Goal: Transaction & Acquisition: Purchase product/service

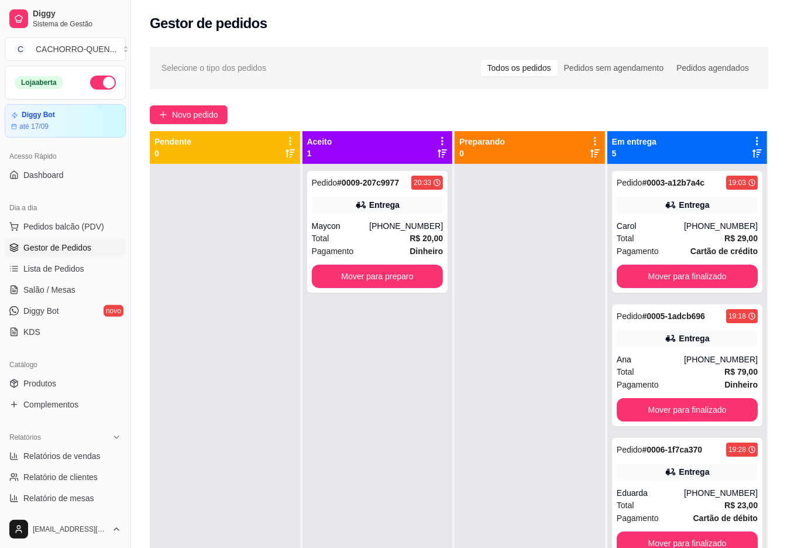
click at [721, 288] on button "Mover para finalizado" at bounding box center [687, 275] width 141 height 23
click at [714, 288] on button "Mover para finalizado" at bounding box center [687, 275] width 141 height 23
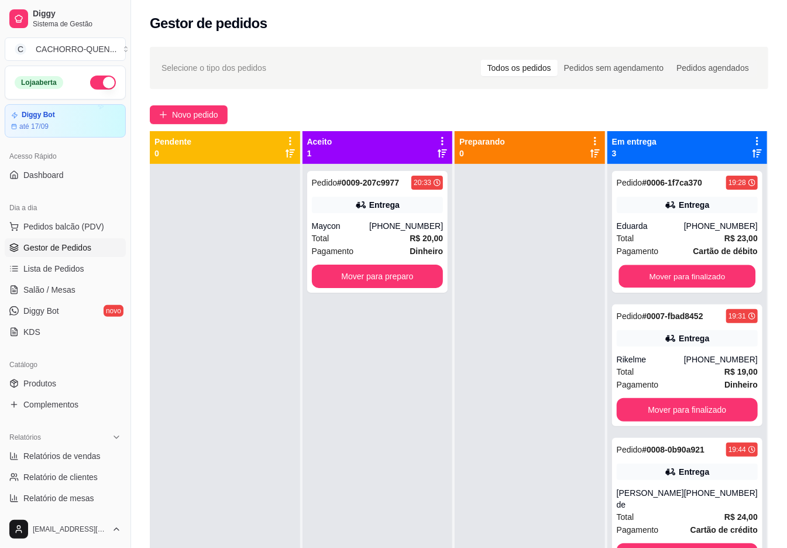
click at [703, 277] on button "Mover para finalizado" at bounding box center [686, 276] width 137 height 23
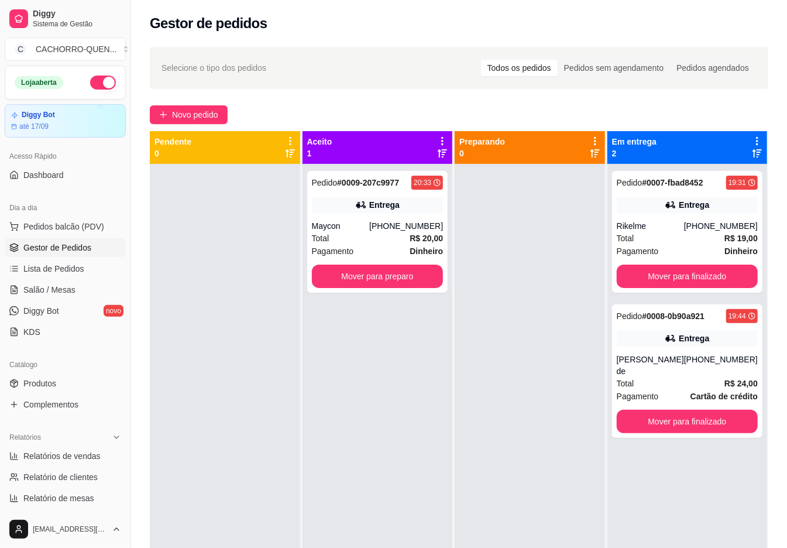
click at [722, 285] on button "Mover para finalizado" at bounding box center [687, 275] width 141 height 23
click at [710, 277] on button "Mover para finalizado" at bounding box center [686, 276] width 137 height 23
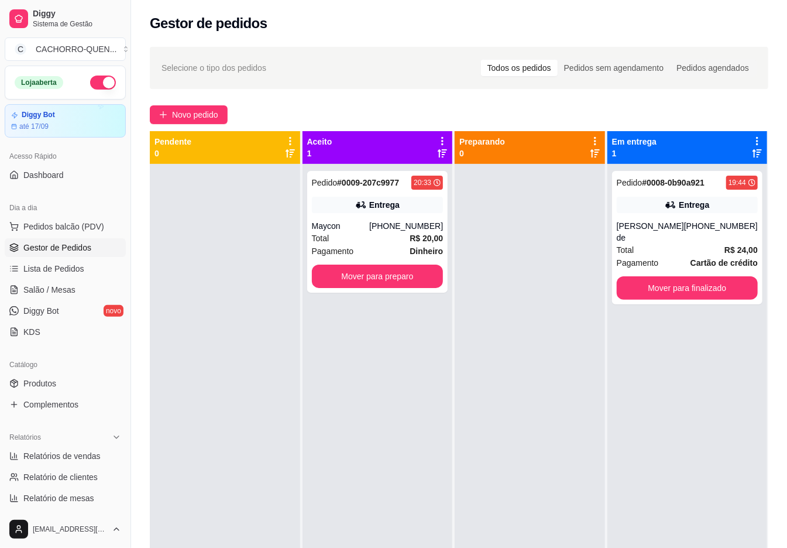
click at [721, 284] on button "Mover para finalizado" at bounding box center [687, 287] width 141 height 23
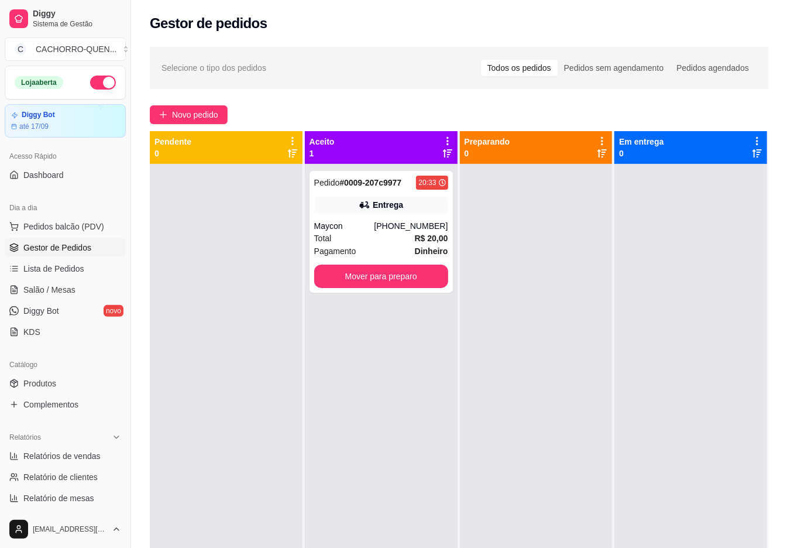
click at [407, 274] on button "Mover para preparo" at bounding box center [381, 275] width 134 height 23
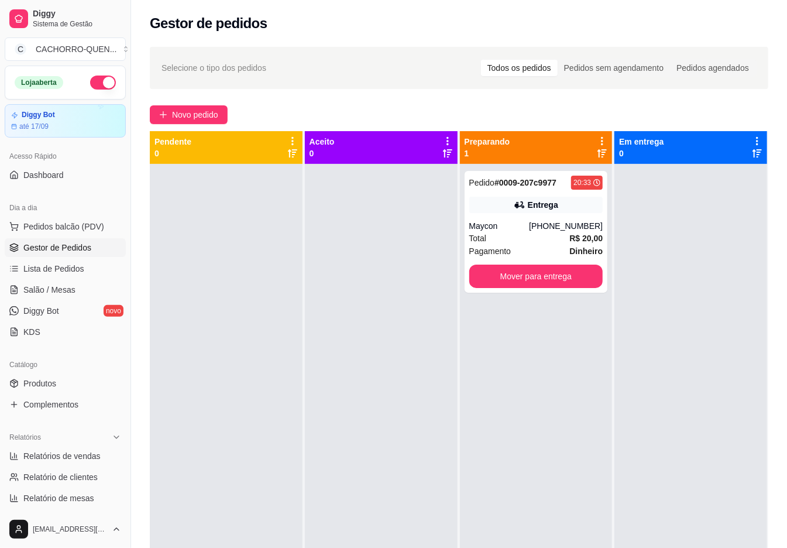
click at [550, 282] on button "Mover para entrega" at bounding box center [536, 275] width 134 height 23
click at [557, 276] on button "Mover para entrega" at bounding box center [536, 276] width 130 height 23
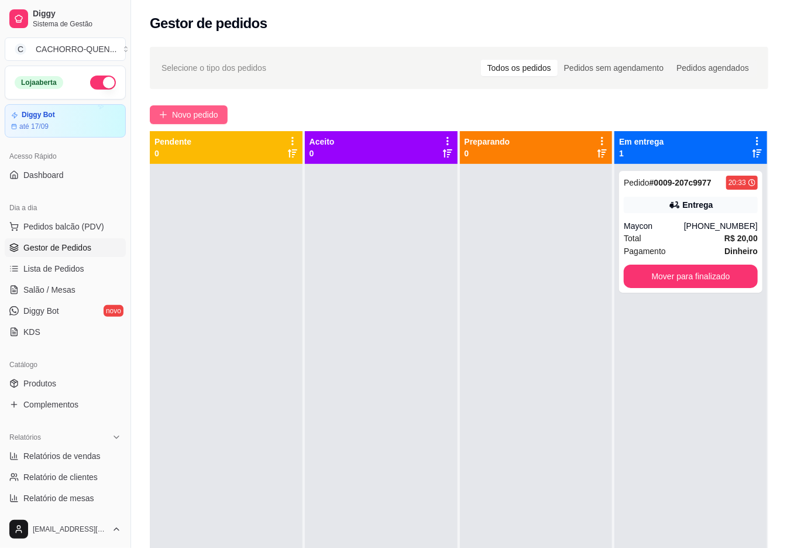
click at [214, 118] on span "Novo pedido" at bounding box center [195, 114] width 46 height 13
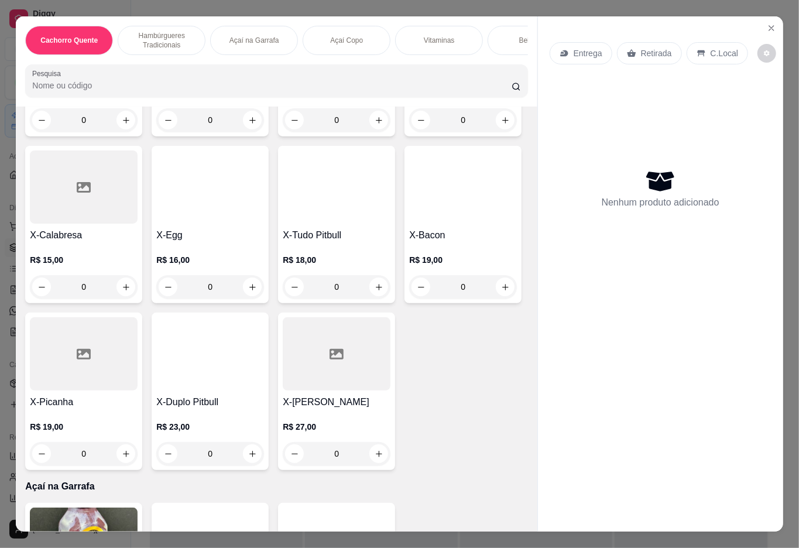
scroll to position [717, 0]
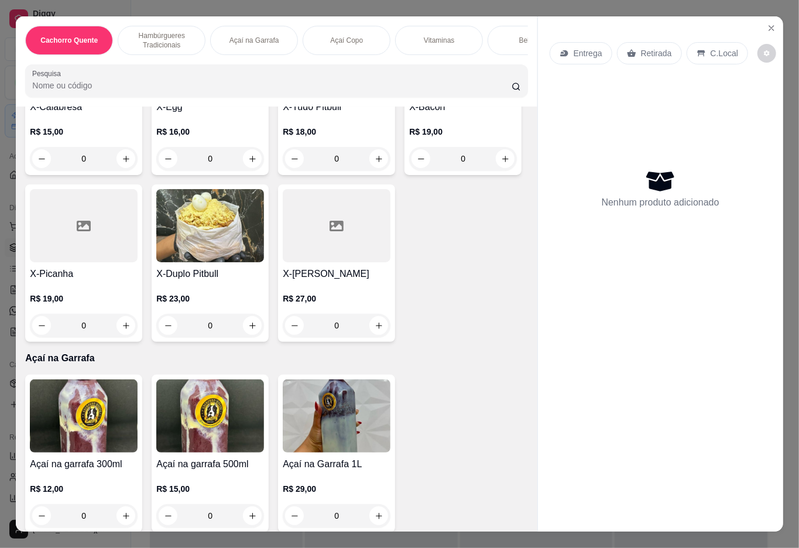
click at [283, 262] on div at bounding box center [337, 225] width 108 height 73
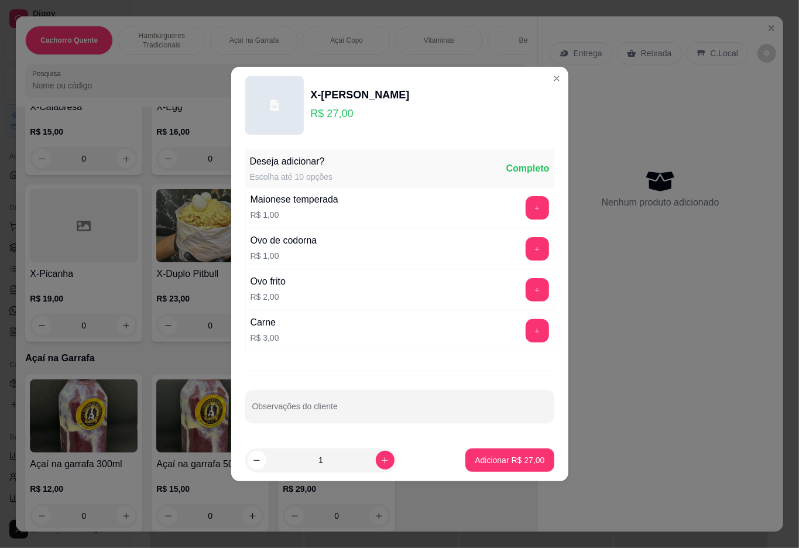
click at [381, 461] on icon "increase-product-quantity" at bounding box center [384, 460] width 6 height 6
click at [442, 414] on input "Observações do cliente" at bounding box center [399, 411] width 295 height 12
click at [380, 464] on icon "increase-product-quantity" at bounding box center [384, 460] width 9 height 9
type input "2"
click at [402, 414] on input "Observações do cliente" at bounding box center [399, 411] width 295 height 12
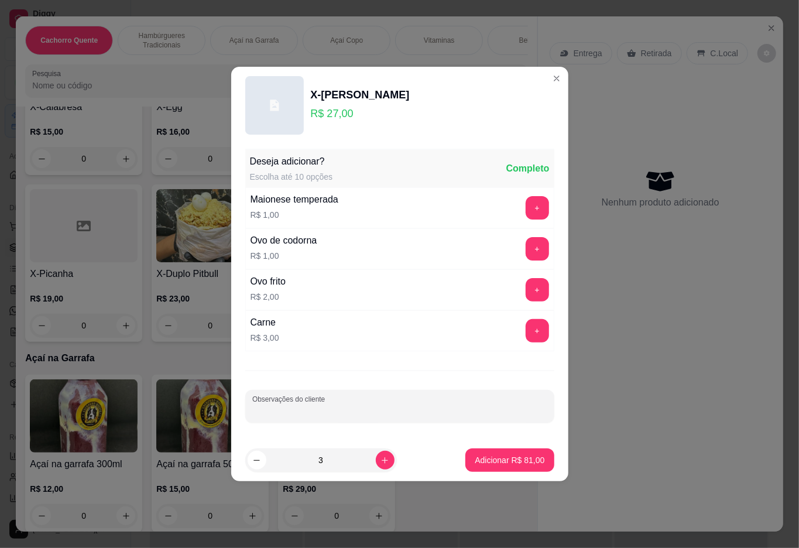
click at [256, 460] on icon "decrease-product-quantity" at bounding box center [256, 460] width 6 height 1
type input "2"
click at [352, 412] on input "Observações do cliente" at bounding box center [399, 411] width 295 height 12
type input "bastante molho, ovos bem passados"
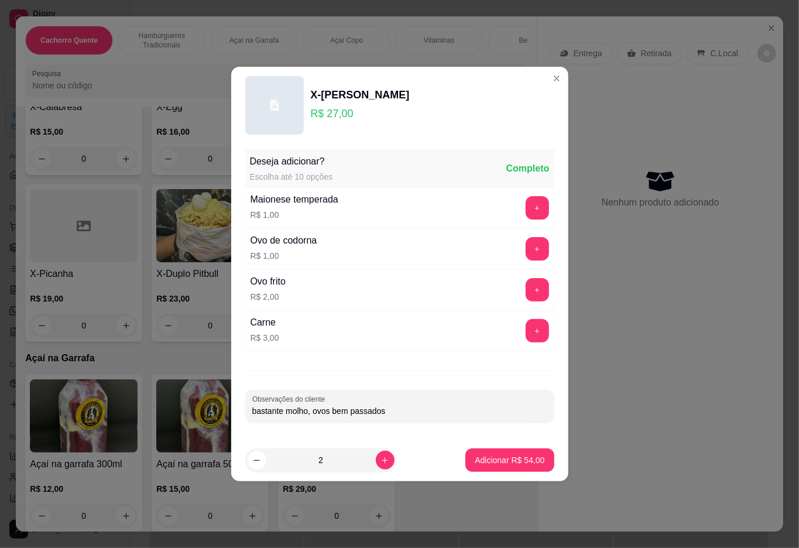
click at [497, 462] on p "Adicionar R$ 54,00" at bounding box center [509, 460] width 70 height 12
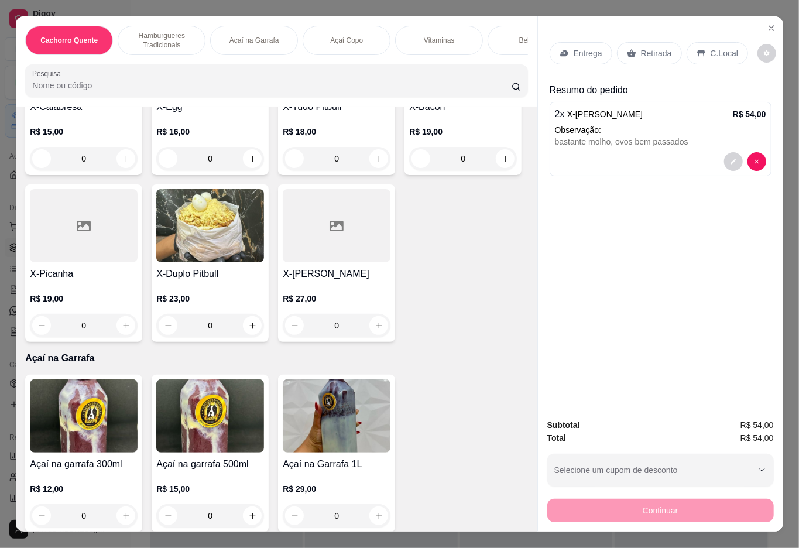
click at [570, 57] on div "Entrega" at bounding box center [580, 53] width 63 height 22
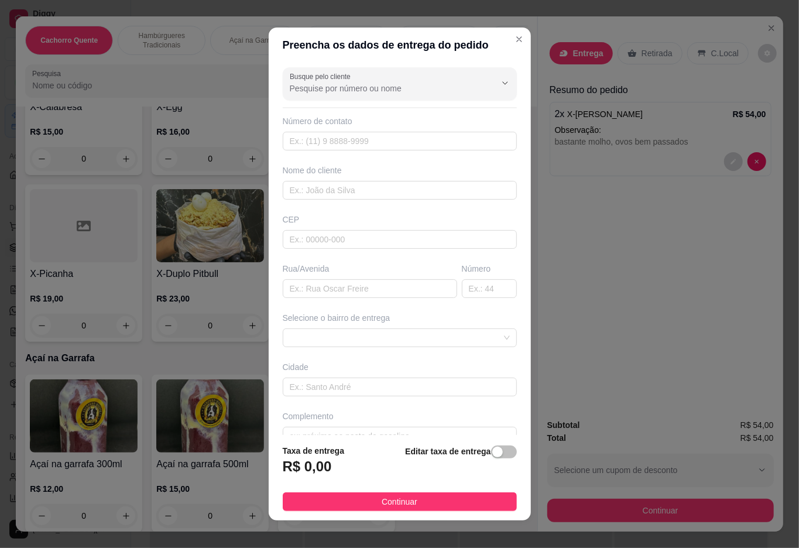
click at [407, 82] on input "Busque pelo cliente" at bounding box center [383, 88] width 187 height 12
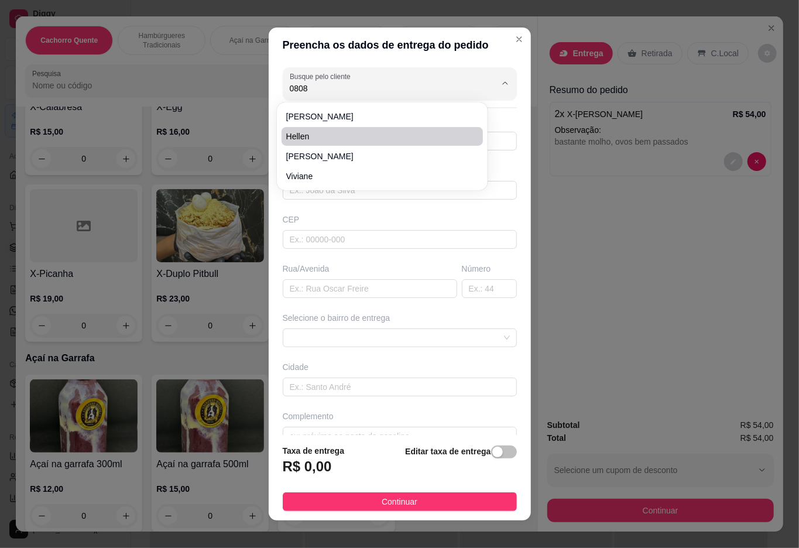
type input "hellen"
type input "21974960808"
type input "hellen"
type input "rua [PERSON_NAME]"
type input "105"
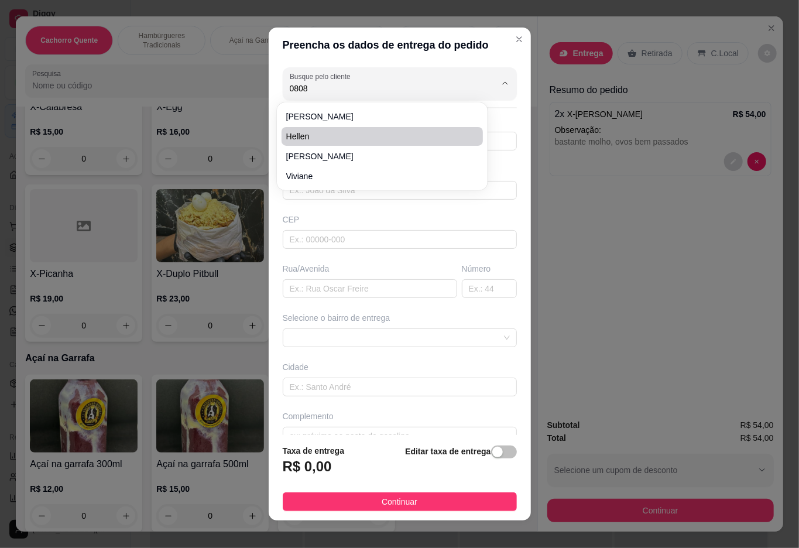
type input "Duque de Caxias"
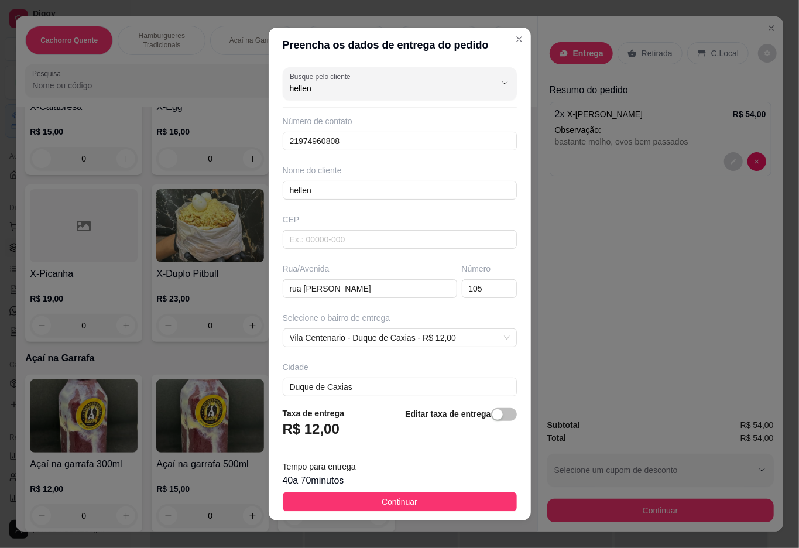
scroll to position [62, 0]
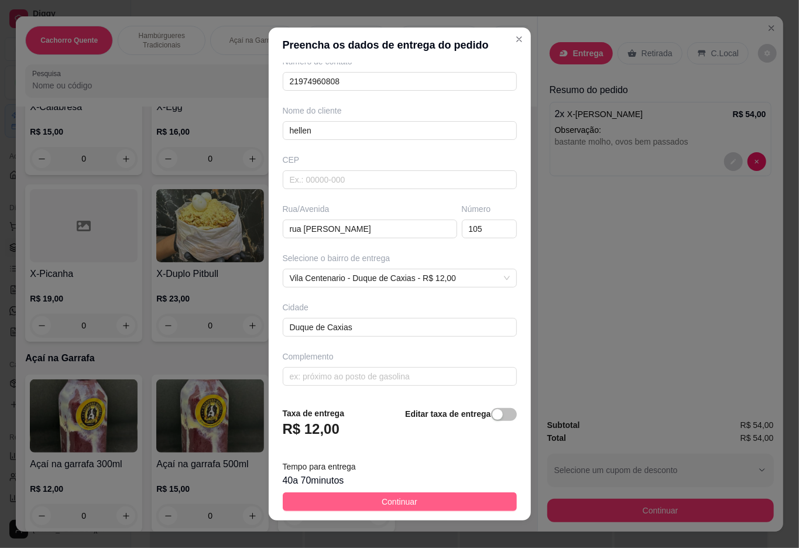
click at [381, 504] on span "Continuar" at bounding box center [399, 501] width 36 height 13
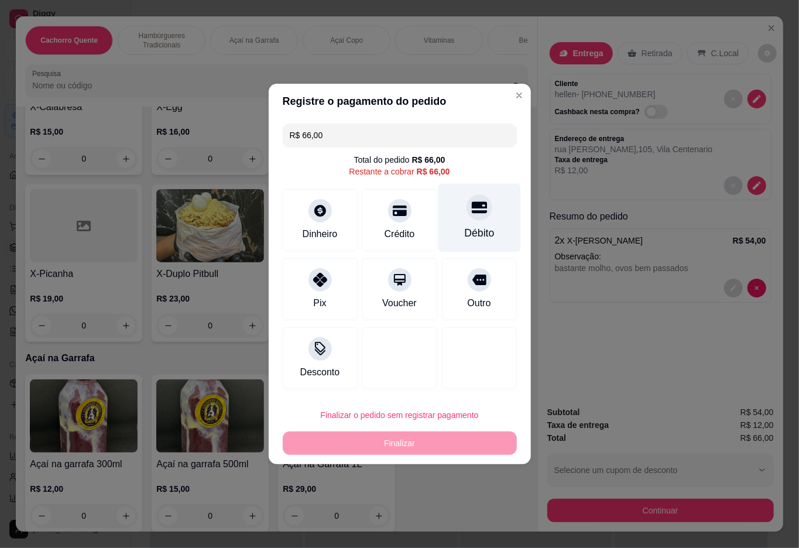
click at [476, 199] on div "Débito" at bounding box center [479, 218] width 82 height 68
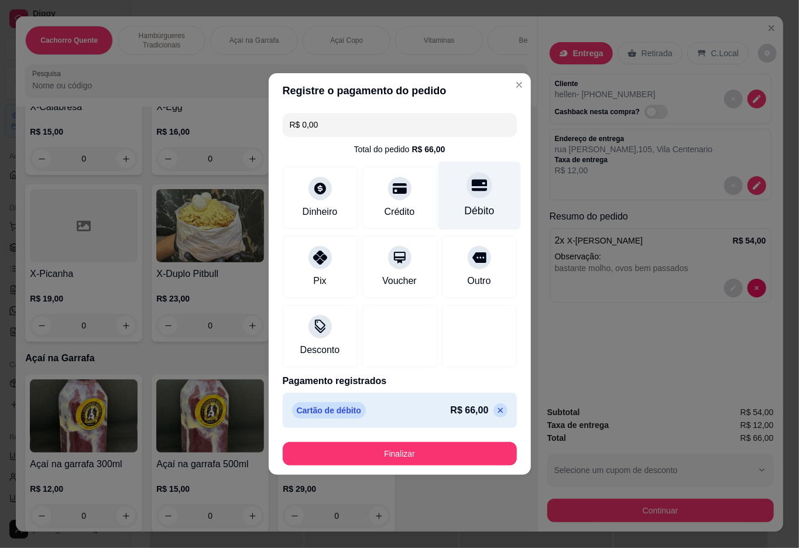
click at [394, 452] on button "Finalizar" at bounding box center [400, 453] width 234 height 23
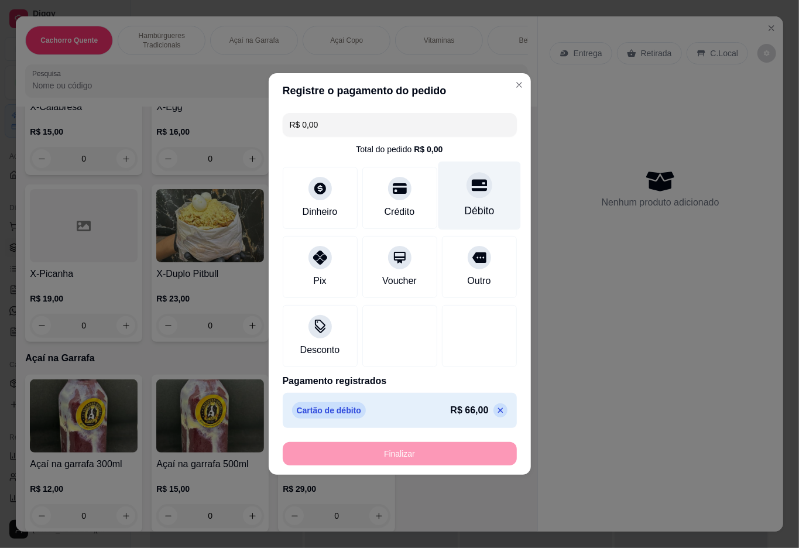
type input "-R$ 66,00"
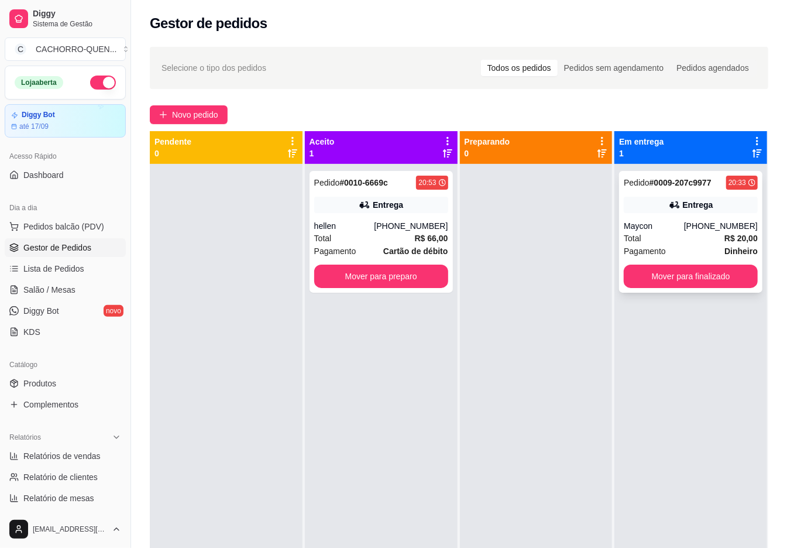
click at [665, 223] on div "Maycon" at bounding box center [654, 226] width 60 height 12
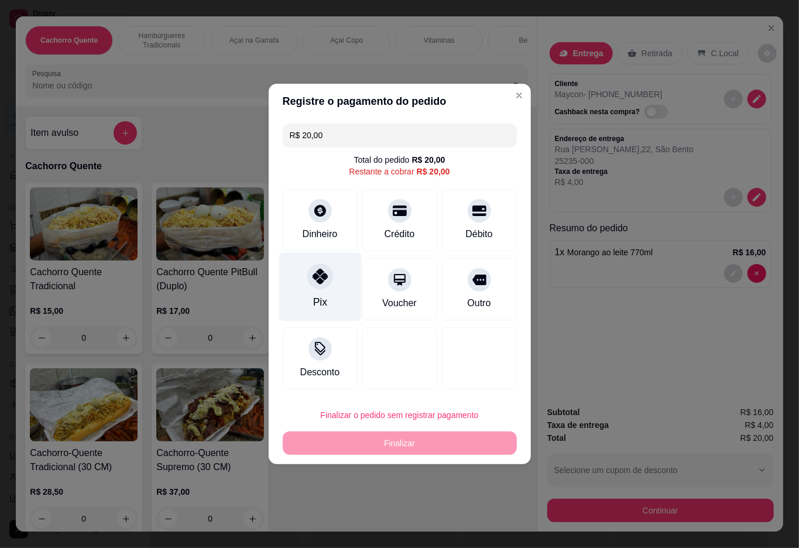
click at [302, 286] on div "Pix" at bounding box center [319, 287] width 82 height 68
type input "R$ 0,00"
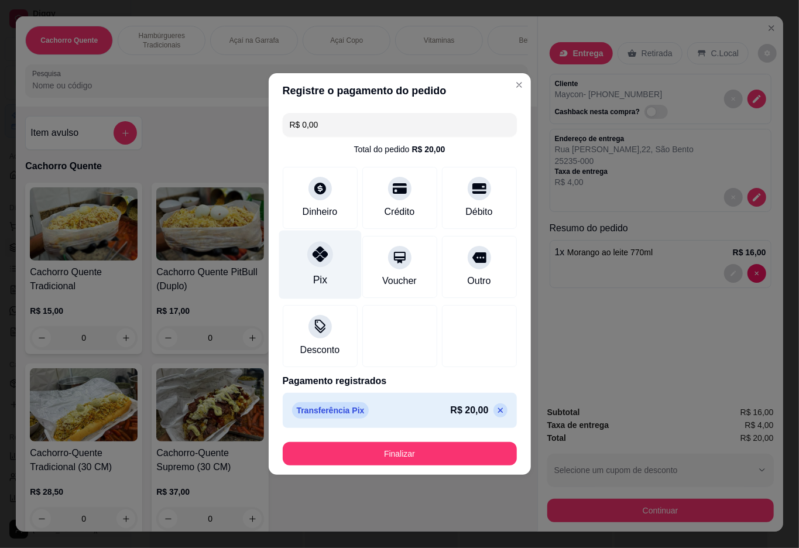
click at [398, 454] on button "Finalizar" at bounding box center [400, 453] width 234 height 23
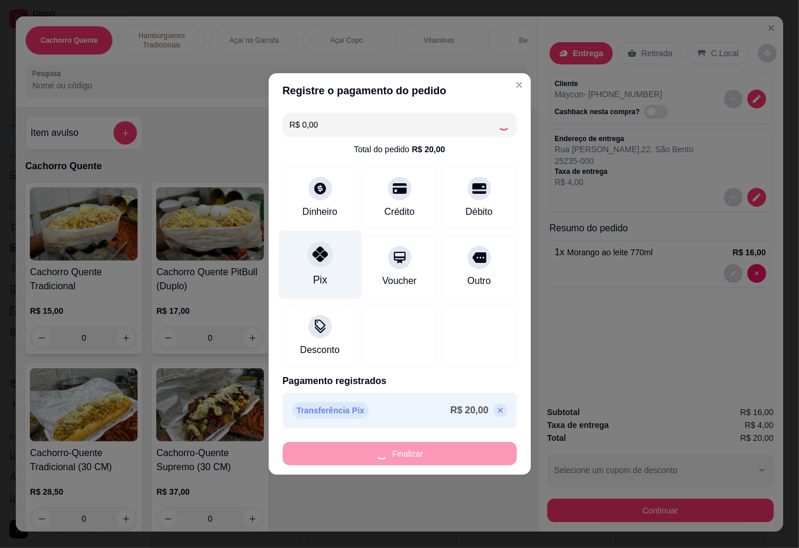
type input "0"
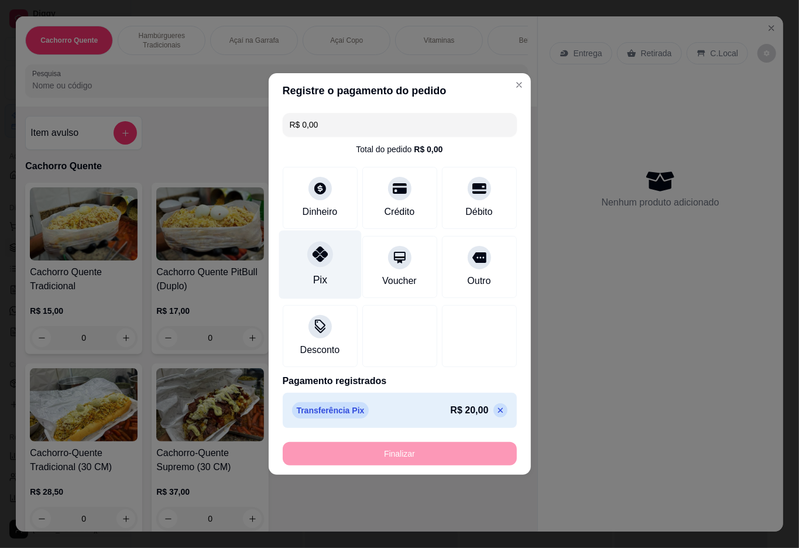
type input "-R$ 20,00"
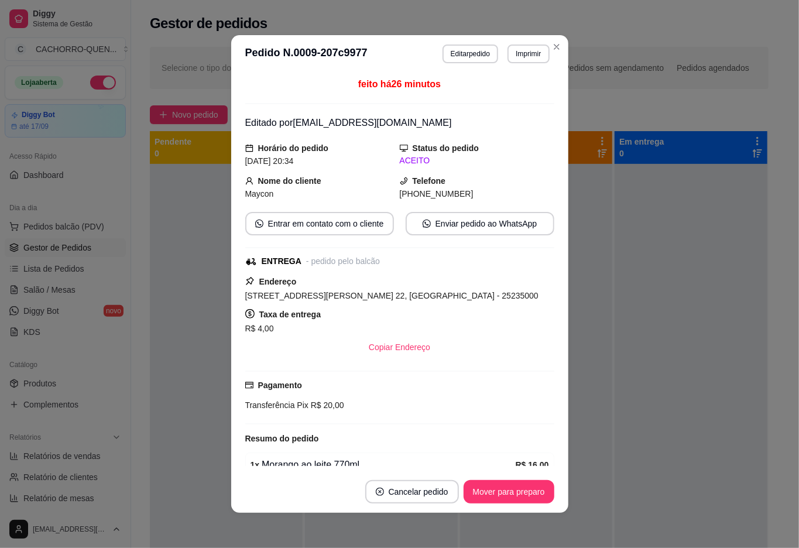
click at [525, 482] on button "Mover para preparo" at bounding box center [508, 491] width 91 height 23
click at [530, 494] on button "Mover para preparo" at bounding box center [508, 491] width 91 height 23
click at [529, 495] on button "Mover para preparo" at bounding box center [500, 491] width 107 height 23
click at [527, 490] on button "Mover para entrega" at bounding box center [508, 491] width 90 height 23
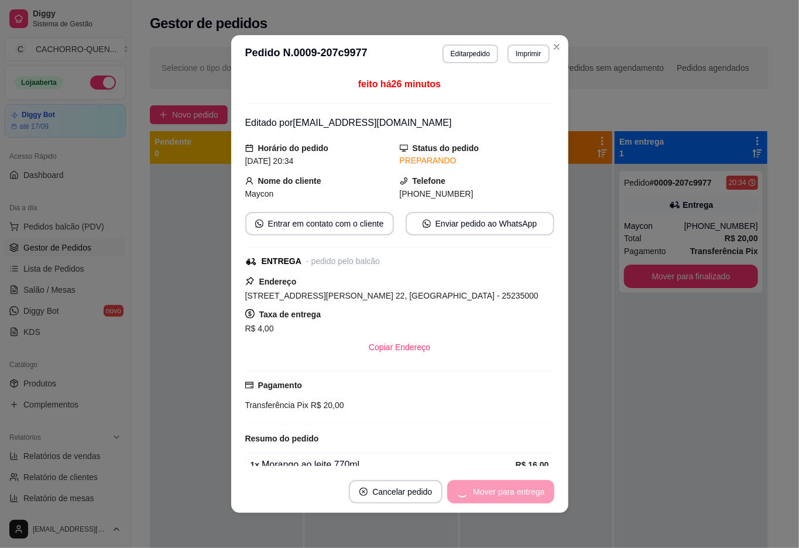
click at [518, 501] on button "Mover para entrega" at bounding box center [500, 491] width 106 height 23
click at [518, 493] on button "Mover para finalizado" at bounding box center [505, 491] width 97 height 23
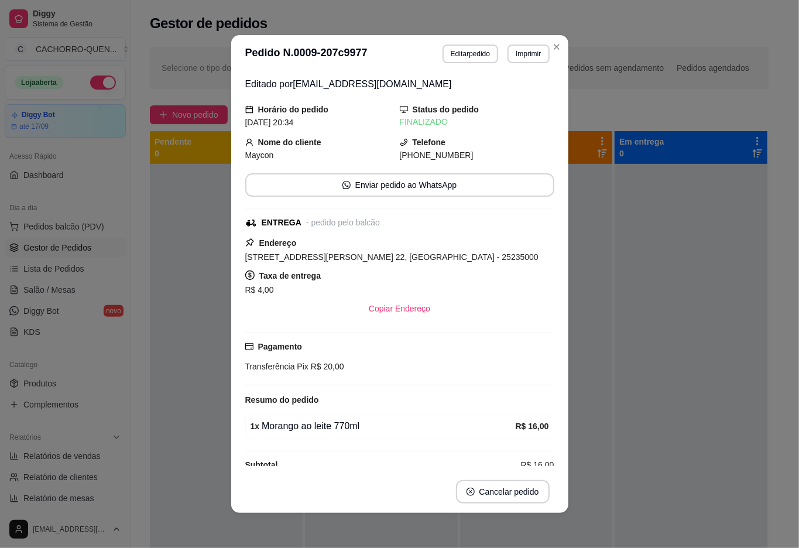
click at [684, 420] on div at bounding box center [690, 438] width 153 height 548
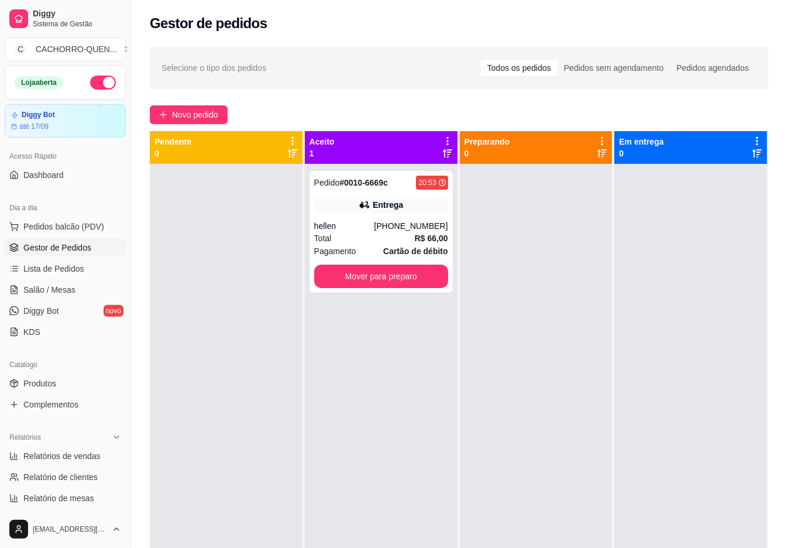
click at [415, 283] on button "Mover para preparo" at bounding box center [381, 275] width 134 height 23
click at [420, 273] on button "Mover para preparo" at bounding box center [381, 275] width 134 height 23
click at [546, 284] on div at bounding box center [536, 438] width 153 height 548
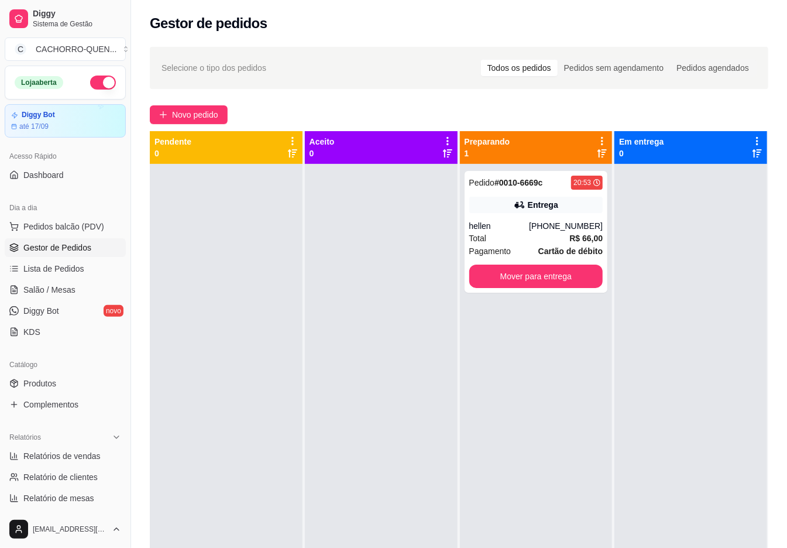
click at [548, 276] on button "Mover para entrega" at bounding box center [536, 275] width 134 height 23
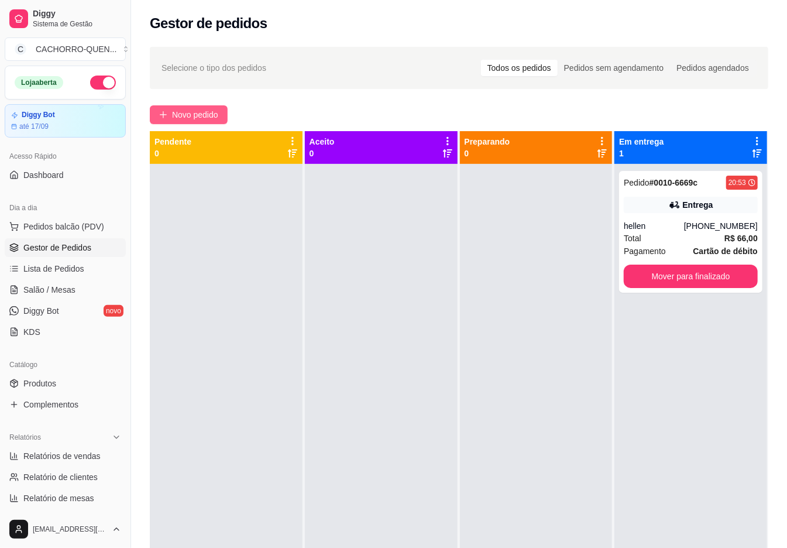
click at [218, 111] on span "Novo pedido" at bounding box center [195, 114] width 46 height 13
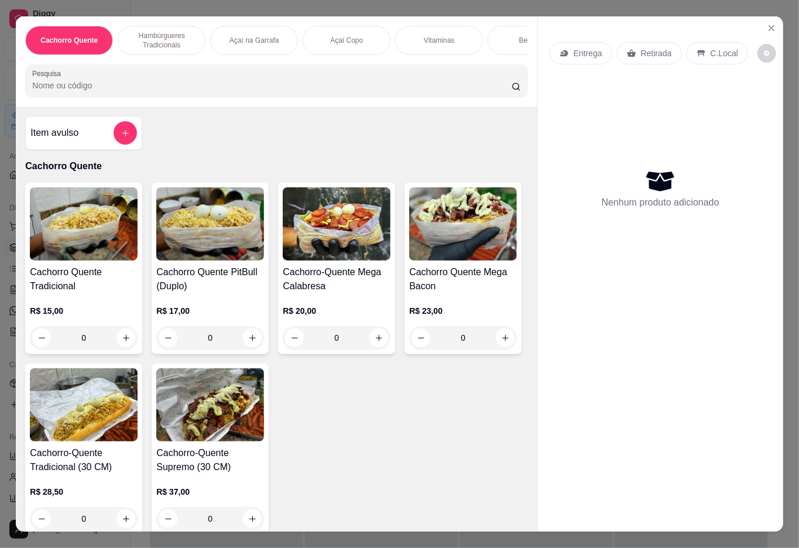
click at [337, 36] on p "Açaí Copo" at bounding box center [346, 40] width 33 height 9
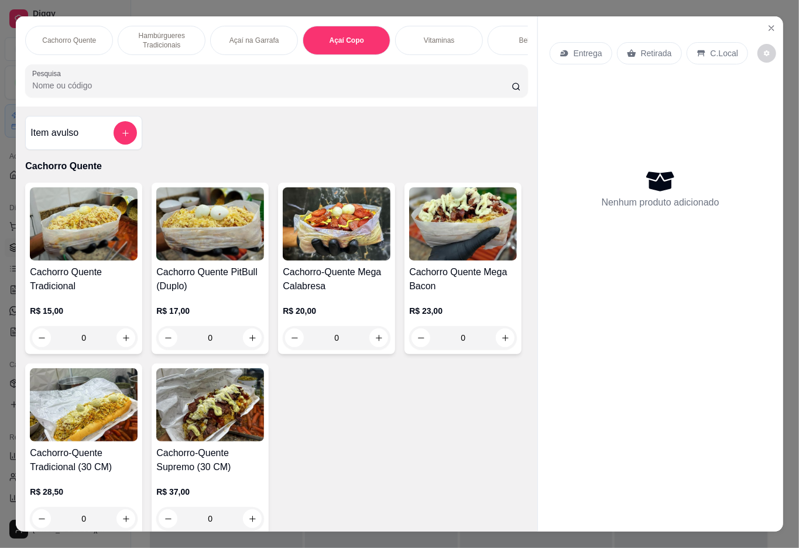
scroll to position [26, 0]
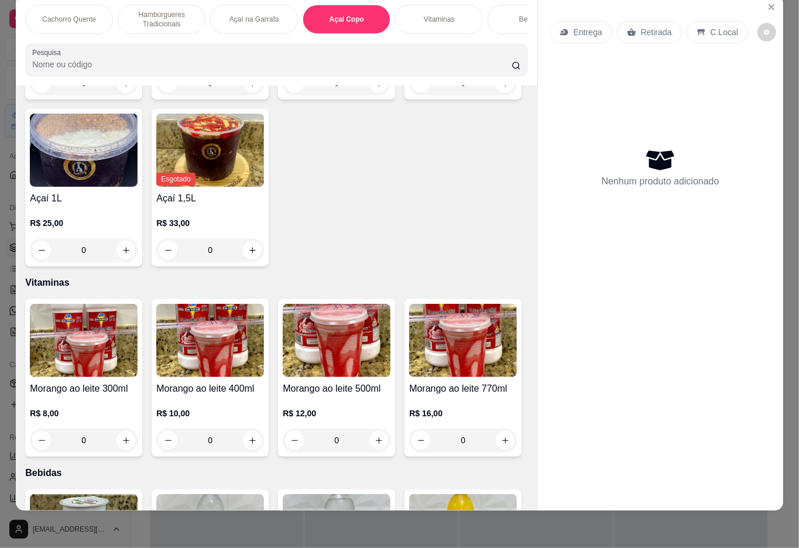
click at [102, 99] on div "Açaí 300ml R$ 9,00 0" at bounding box center [83, 20] width 117 height 157
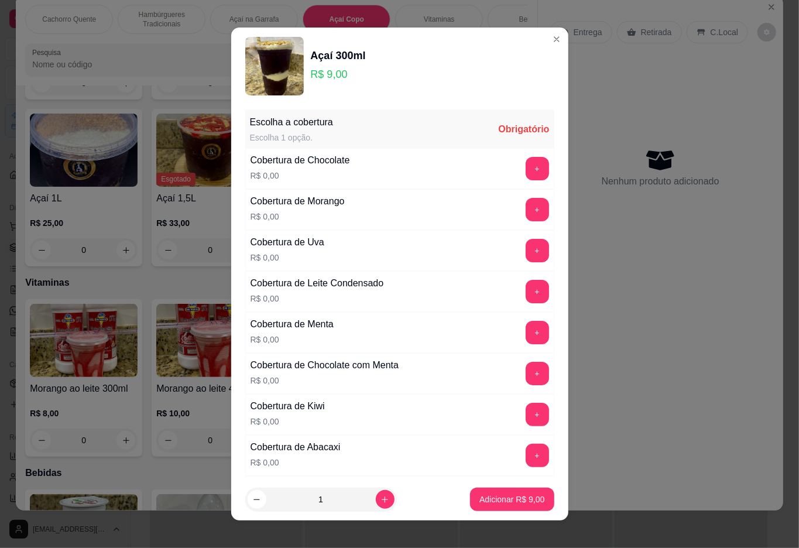
click at [525, 173] on button "+" at bounding box center [536, 168] width 23 height 23
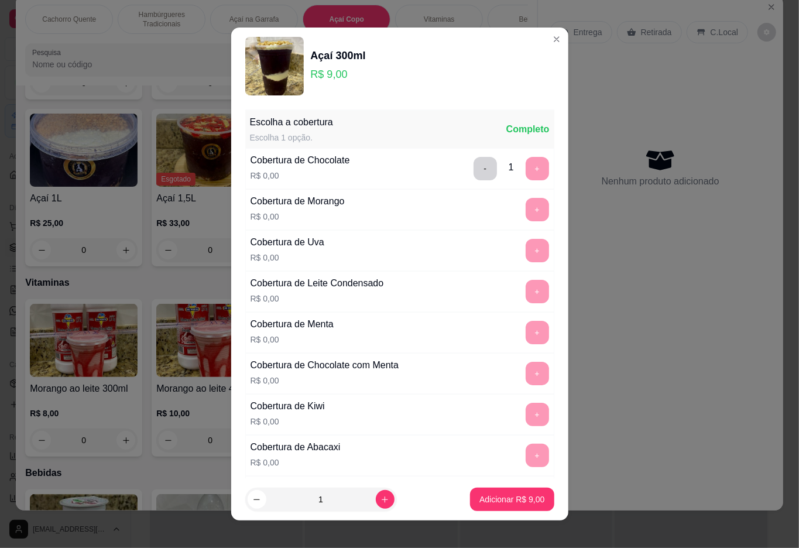
scroll to position [10, 0]
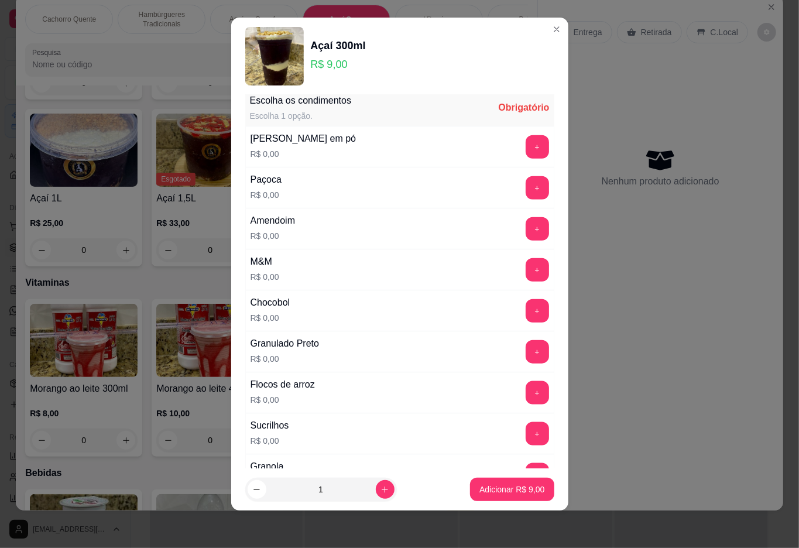
click at [525, 442] on button "+" at bounding box center [536, 433] width 23 height 23
click at [487, 485] on p "Adicionar R$ 9,00" at bounding box center [511, 489] width 65 height 12
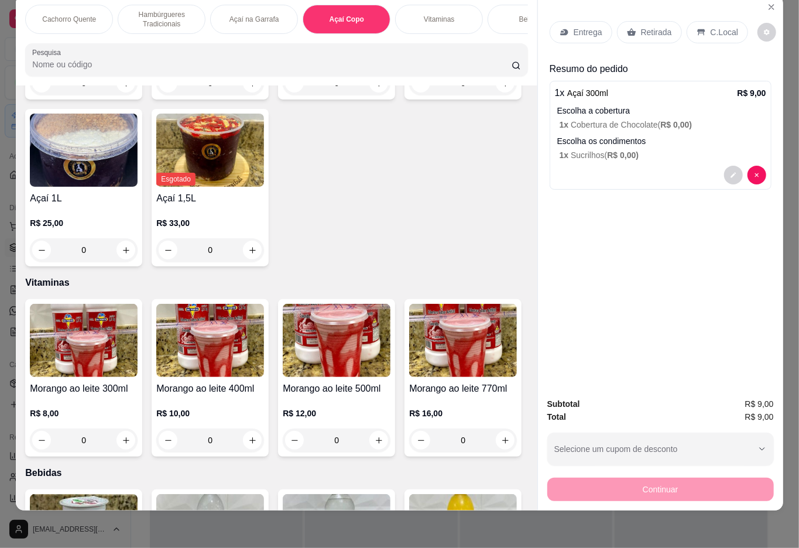
click at [663, 21] on div "Retirada" at bounding box center [649, 32] width 65 height 22
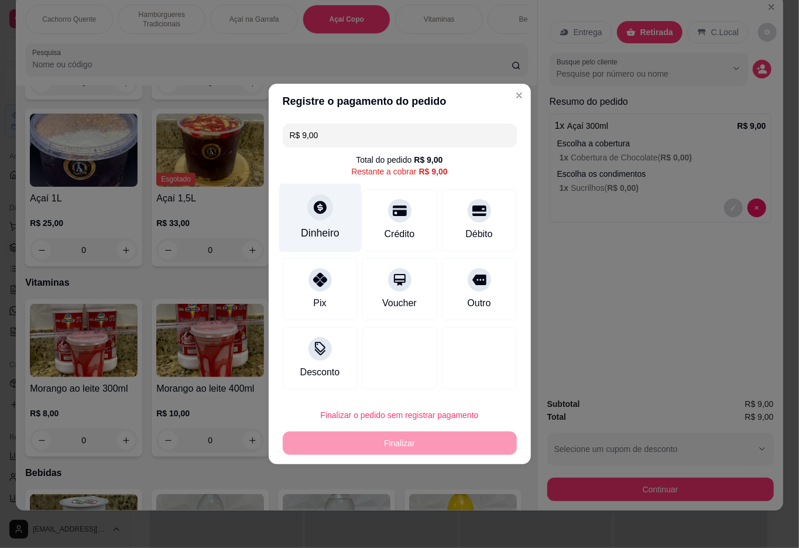
click at [309, 200] on div "Dinheiro" at bounding box center [319, 218] width 82 height 68
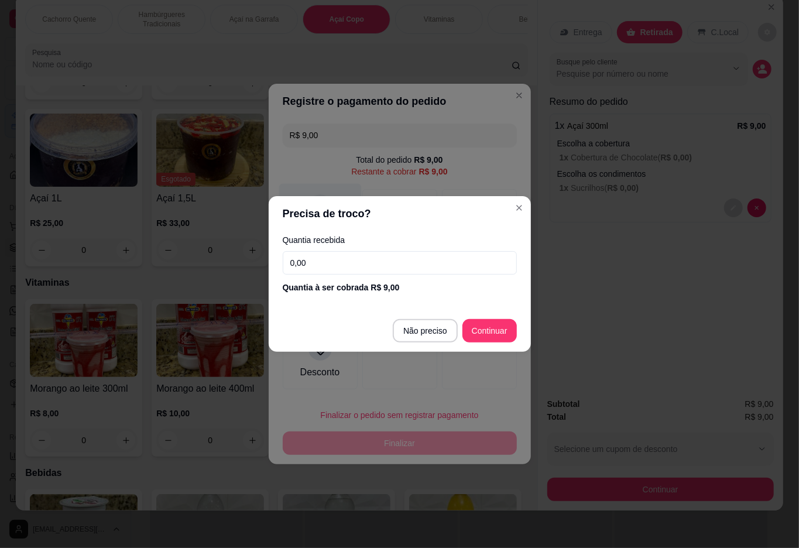
click at [425, 331] on div at bounding box center [399, 358] width 75 height 62
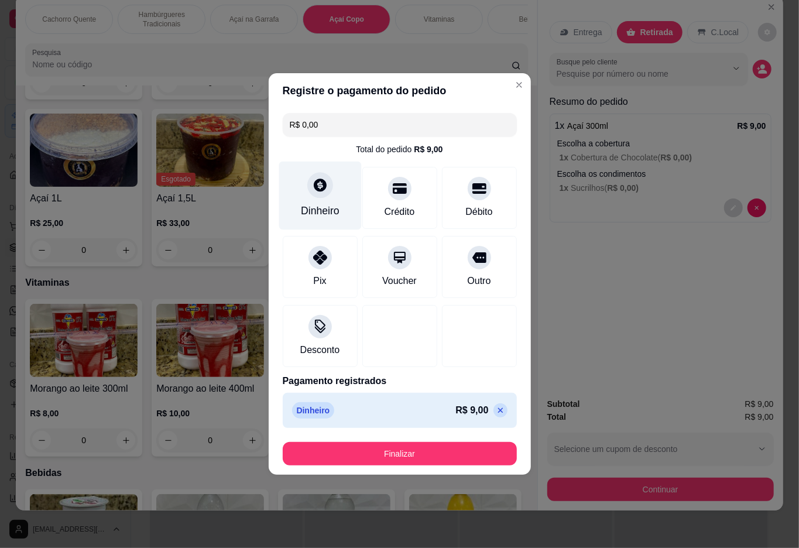
click at [433, 459] on button "Finalizar" at bounding box center [400, 453] width 234 height 23
click at [378, 461] on button "Finalizar" at bounding box center [400, 453] width 234 height 23
click at [410, 459] on button "Finalizar" at bounding box center [399, 453] width 227 height 23
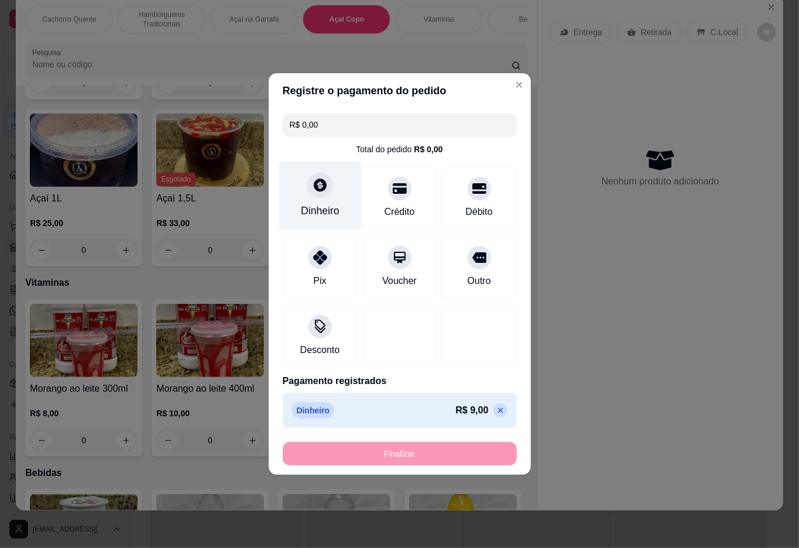
type input "-R$ 9,00"
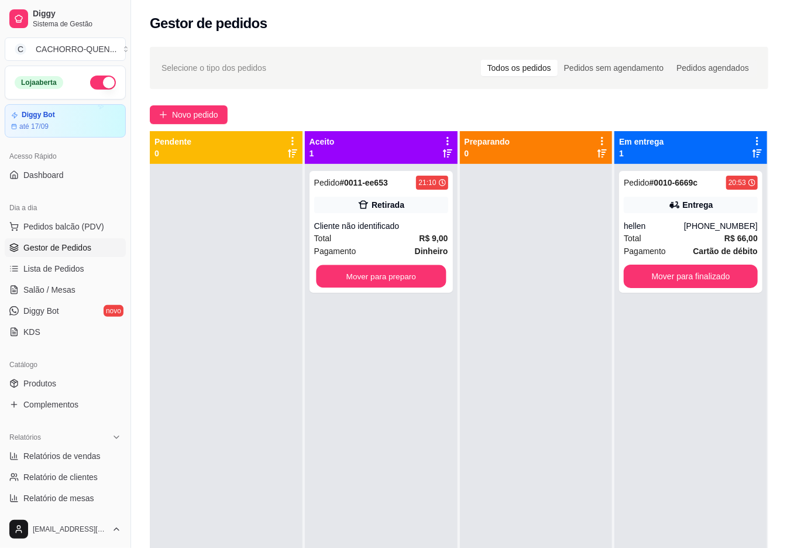
click at [433, 287] on button "Mover para preparo" at bounding box center [381, 276] width 130 height 23
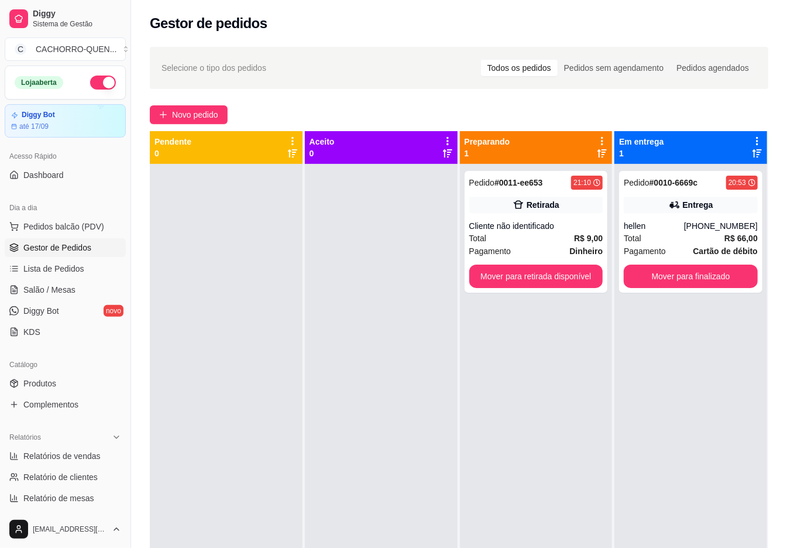
click at [508, 274] on button "Mover para retirada disponível" at bounding box center [536, 275] width 134 height 23
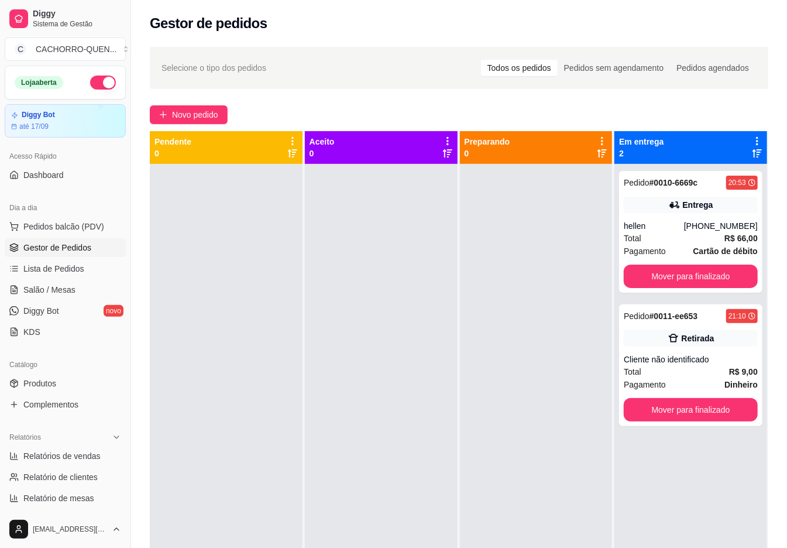
click at [693, 410] on button "Mover para finalizado" at bounding box center [691, 409] width 134 height 23
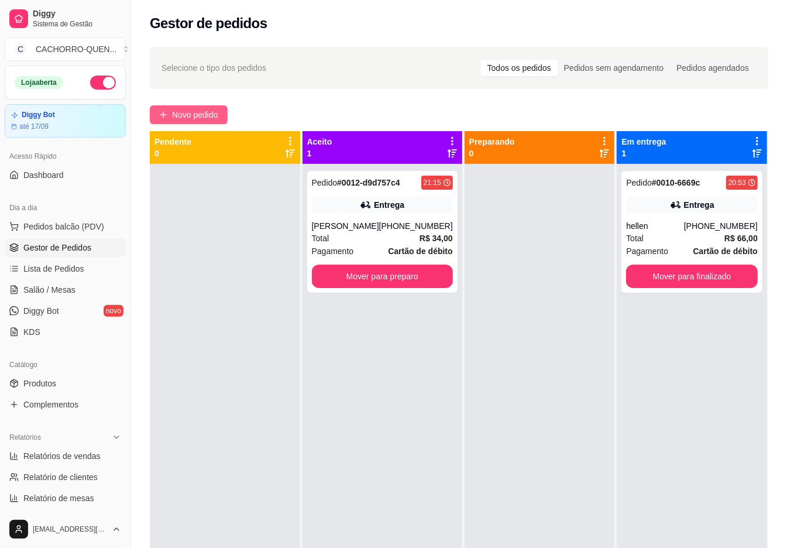
click at [197, 120] on span "Novo pedido" at bounding box center [195, 114] width 46 height 13
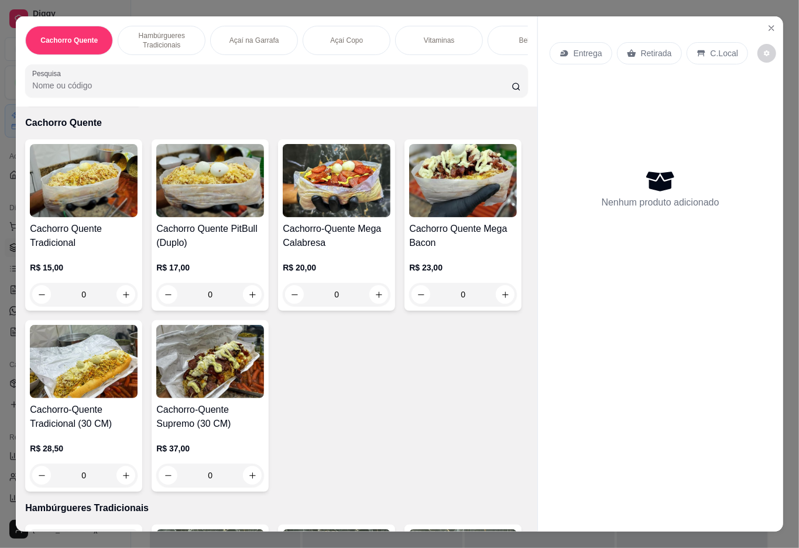
scroll to position [5, 0]
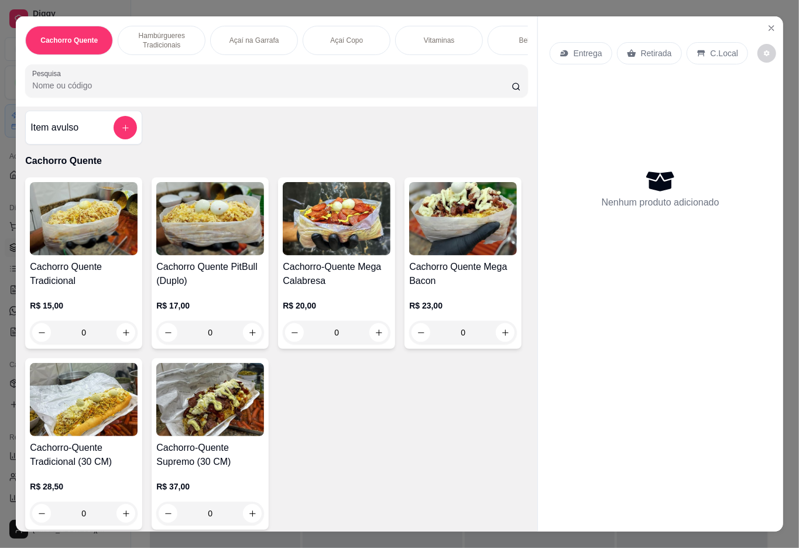
click at [71, 281] on h4 "Cachorro Quente Tradicional" at bounding box center [84, 274] width 108 height 28
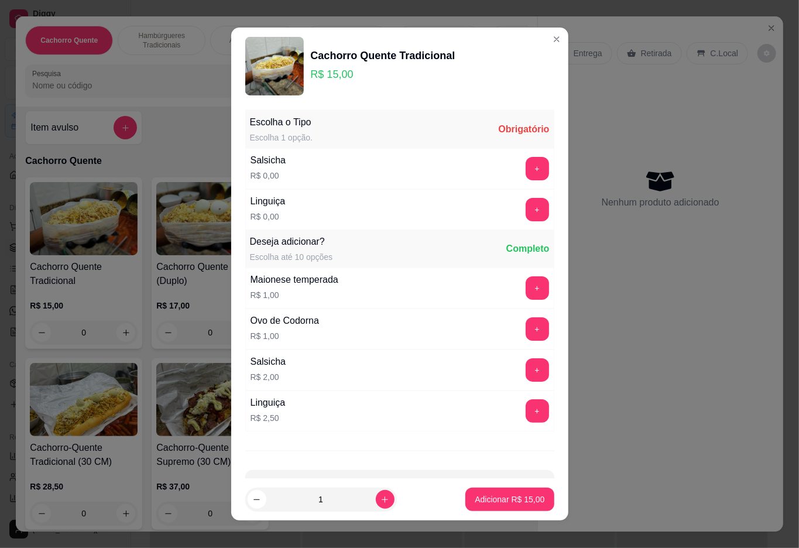
click at [525, 169] on button "+" at bounding box center [536, 168] width 23 height 23
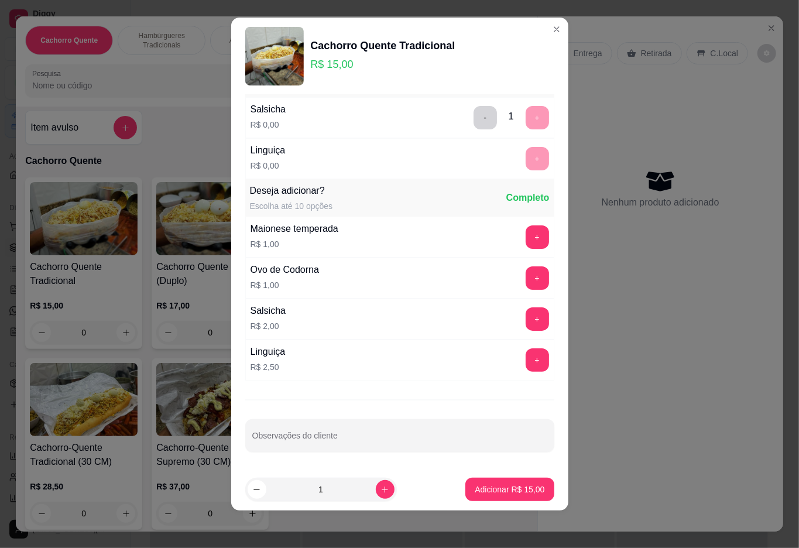
click at [342, 443] on input "Observações do cliente" at bounding box center [399, 440] width 295 height 12
type input "sem molho, com passas e azeitonas"
click at [476, 489] on p "Adicionar R$ 15,00" at bounding box center [510, 489] width 68 height 11
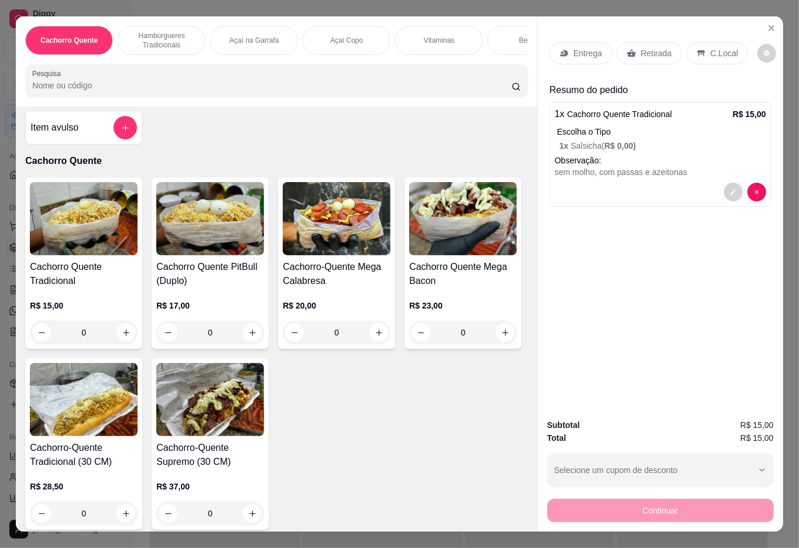
click at [586, 50] on p "Entrega" at bounding box center [587, 53] width 29 height 12
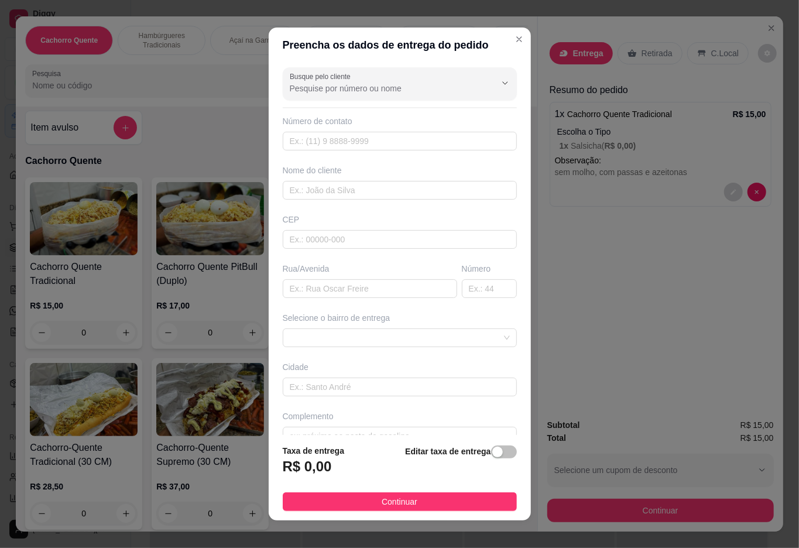
click at [484, 87] on icon "Show suggestions" at bounding box center [488, 82] width 9 height 9
click at [389, 87] on input "Busque pelo cliente" at bounding box center [383, 88] width 187 height 12
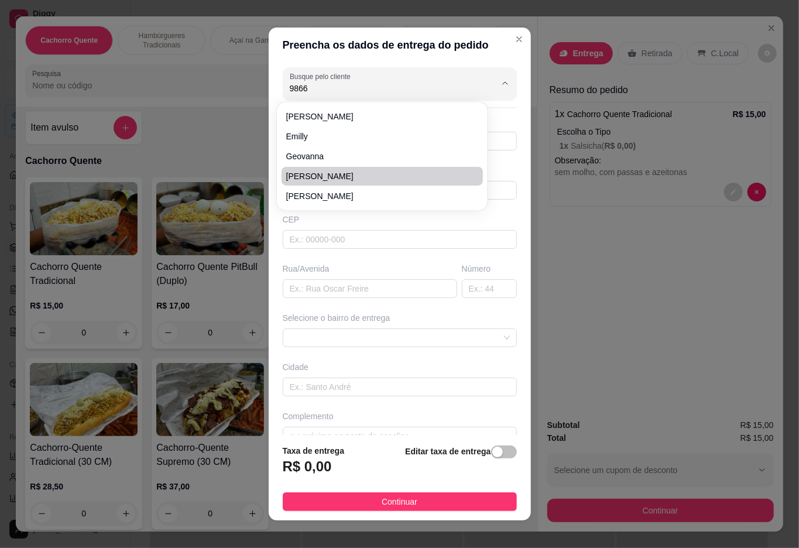
type input "[PERSON_NAME]"
type input "21968549866"
type input "[PERSON_NAME]"
type input "25045037"
type input "[GEOGRAPHIC_DATA]"
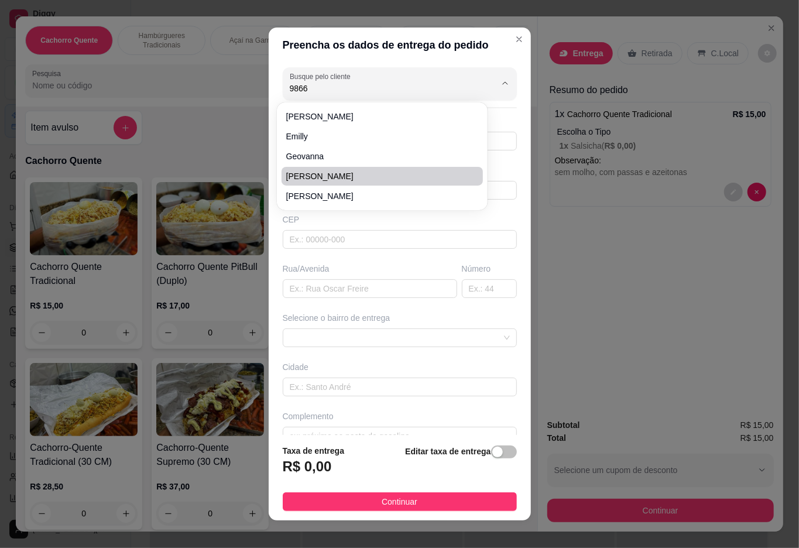
type input "68"
type input "Duque de Caxias"
type input "enfrente a casa de material da [PERSON_NAME] , no portao marrom"
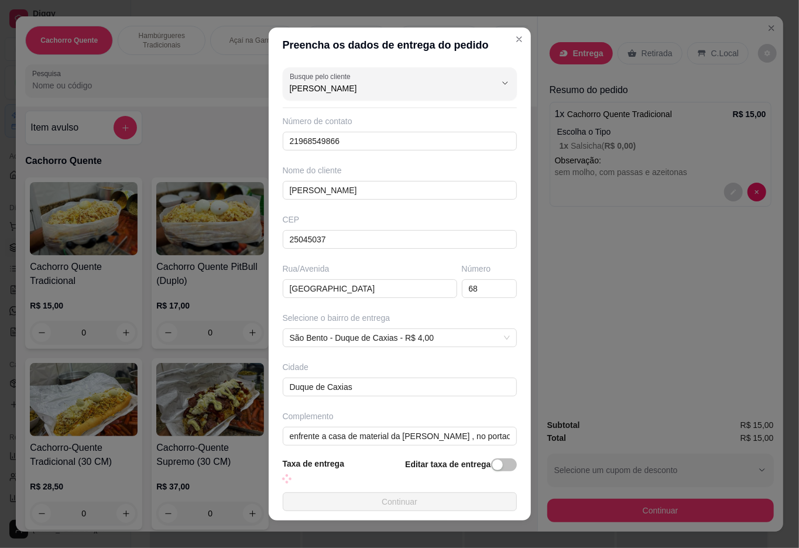
click at [630, 378] on div "Entrega Retirada C.Local Resumo do pedido 1 x Cachorro Quente Tradicional R$ 15…" at bounding box center [660, 212] width 245 height 393
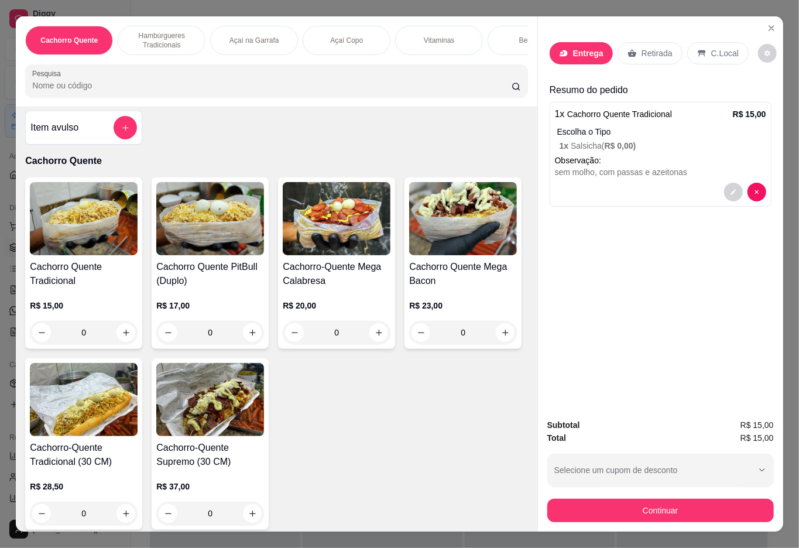
click at [559, 50] on icon at bounding box center [563, 53] width 8 height 6
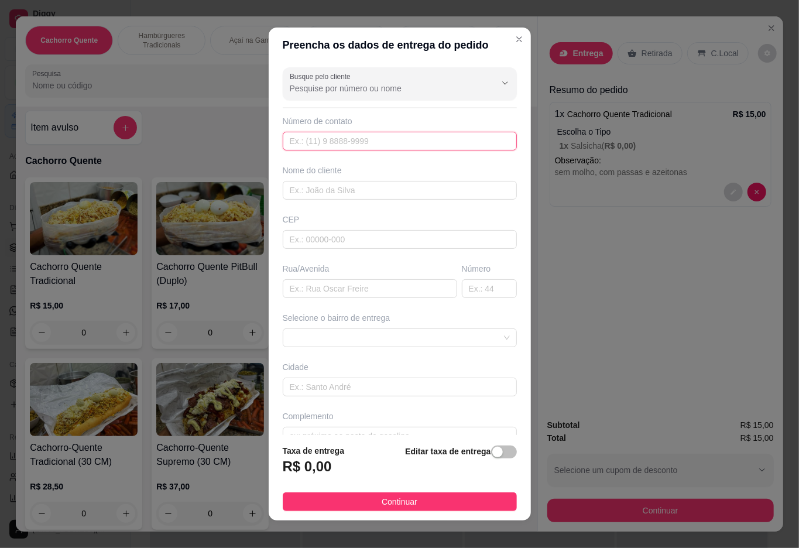
click at [373, 143] on input "text" at bounding box center [400, 141] width 234 height 19
type input "[PHONE_NUMBER]"
click at [370, 187] on input "text" at bounding box center [400, 190] width 234 height 19
type input "[PERSON_NAME]/[PERSON_NAME]"
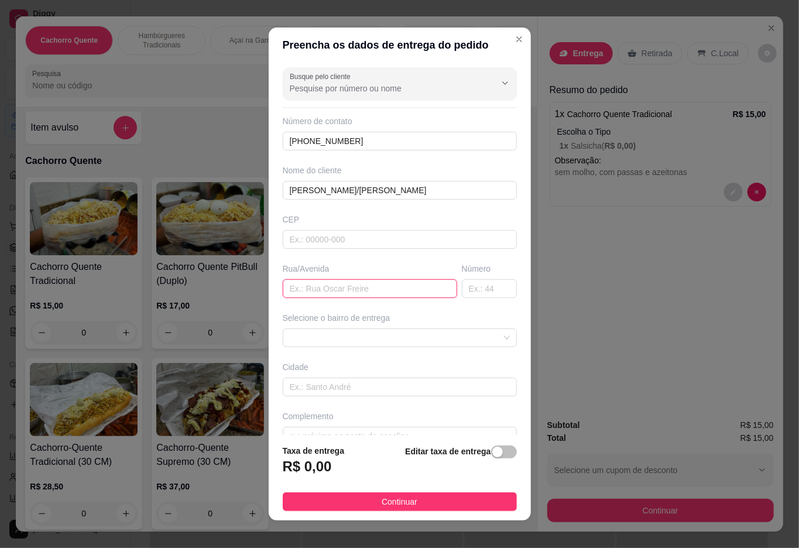
click at [354, 295] on input "text" at bounding box center [370, 288] width 174 height 19
type input "rua da paz"
click at [472, 291] on input "text" at bounding box center [489, 288] width 55 height 19
click at [473, 336] on span at bounding box center [400, 338] width 220 height 18
type input "4"
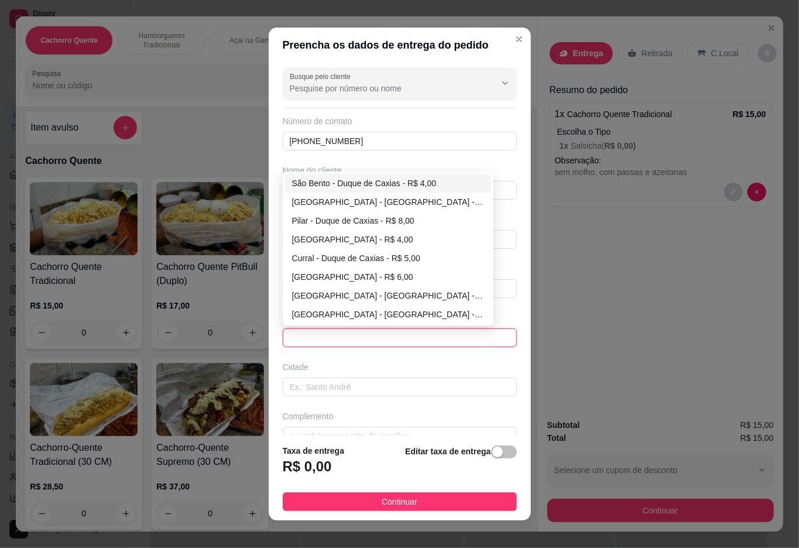
type input "Duque de Caxias"
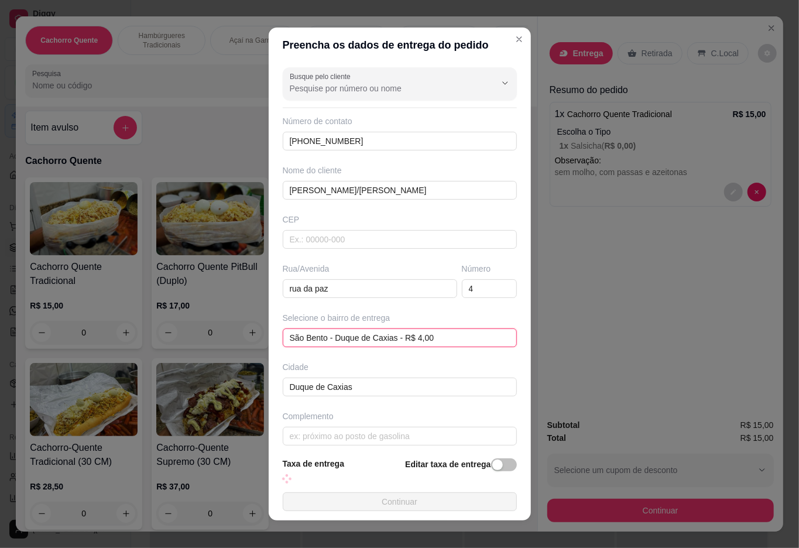
scroll to position [12, 0]
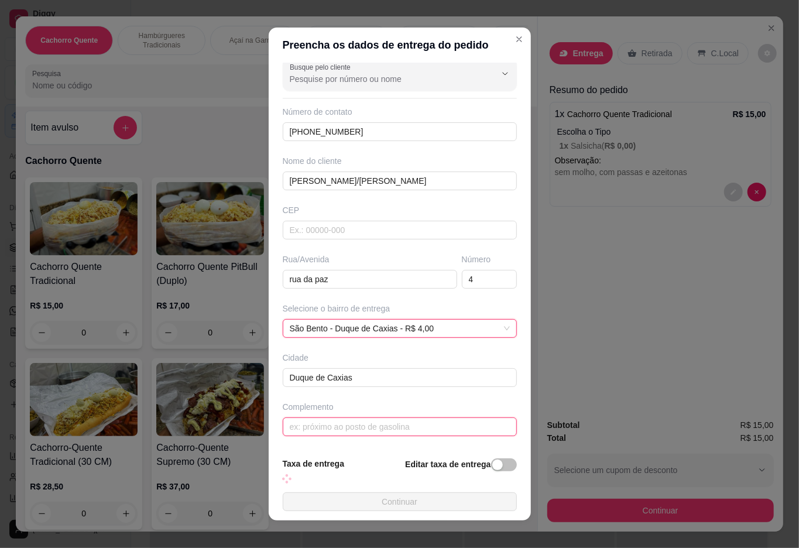
click at [402, 432] on input "text" at bounding box center [400, 426] width 234 height 19
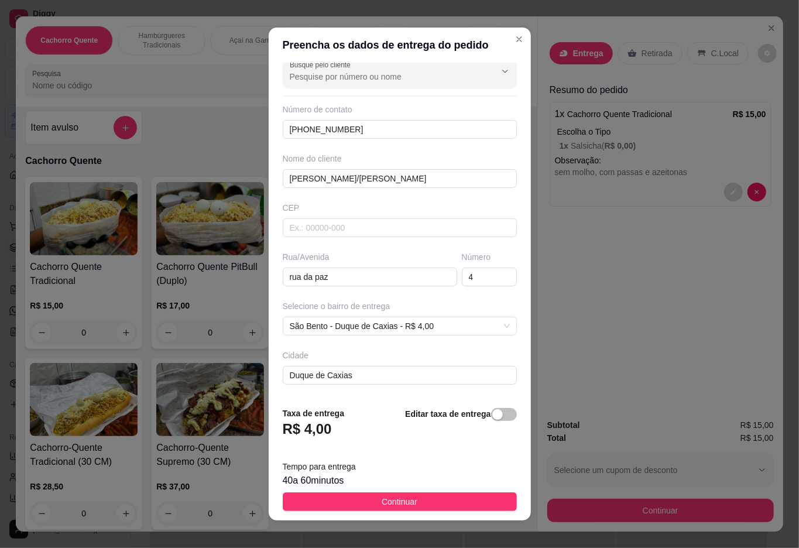
scroll to position [62, 0]
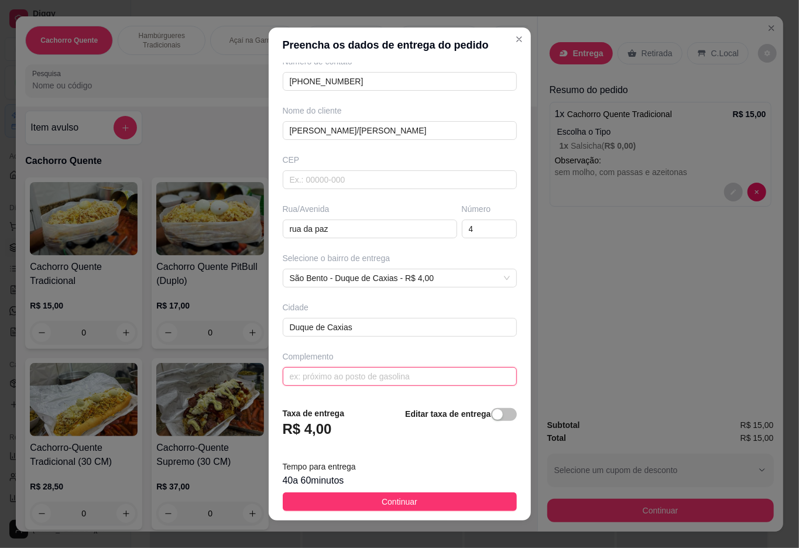
click at [414, 373] on input "text" at bounding box center [400, 376] width 234 height 19
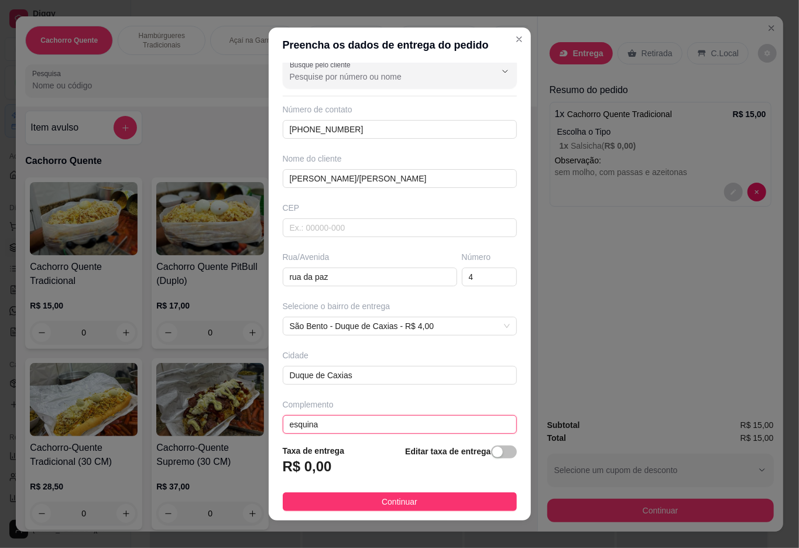
scroll to position [25, 0]
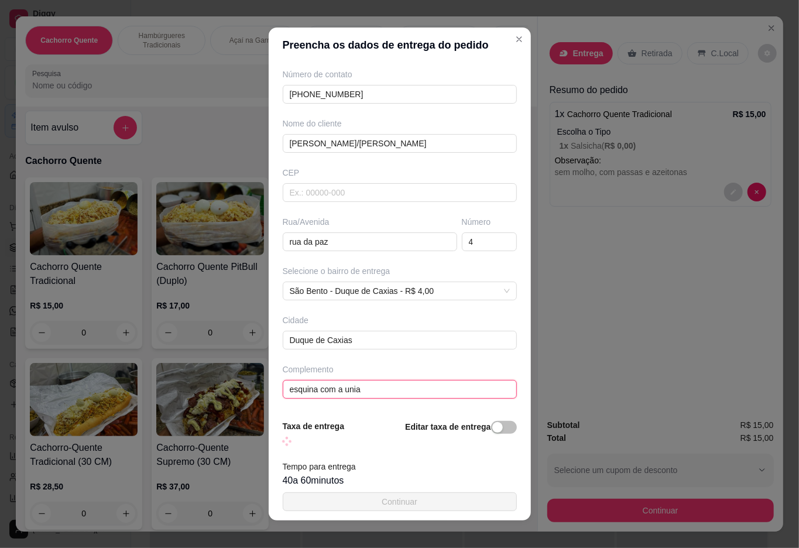
type input "esquina com a uniaõ"
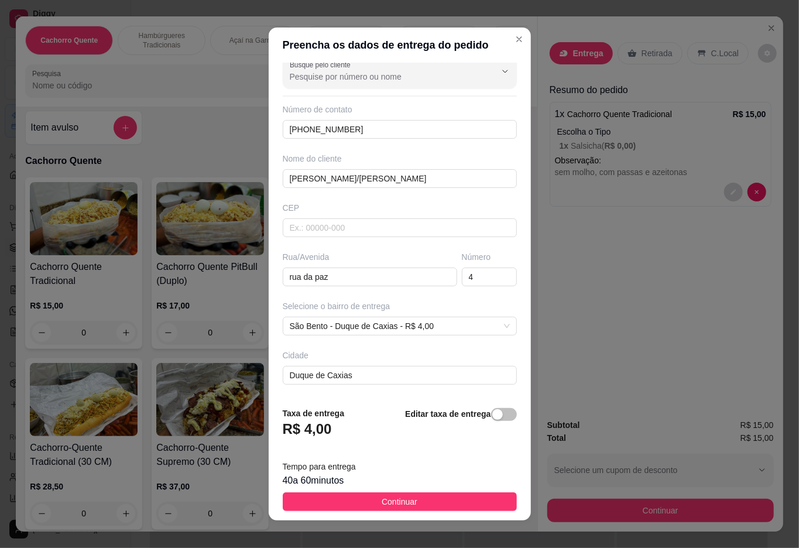
scroll to position [62, 0]
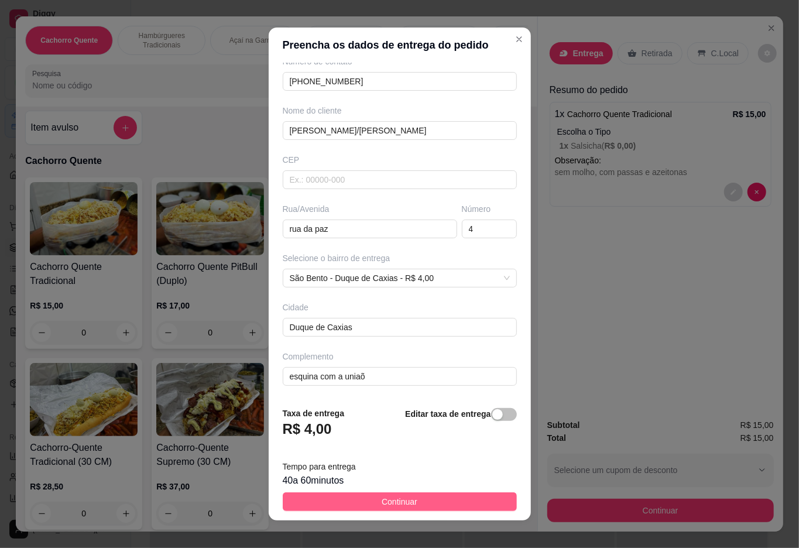
click at [393, 504] on span "Continuar" at bounding box center [399, 501] width 36 height 13
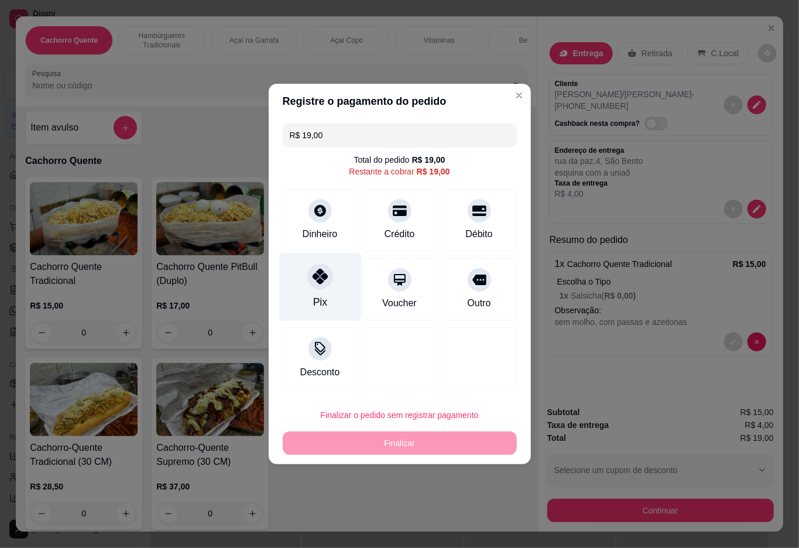
click at [335, 307] on div "Pix" at bounding box center [319, 287] width 82 height 68
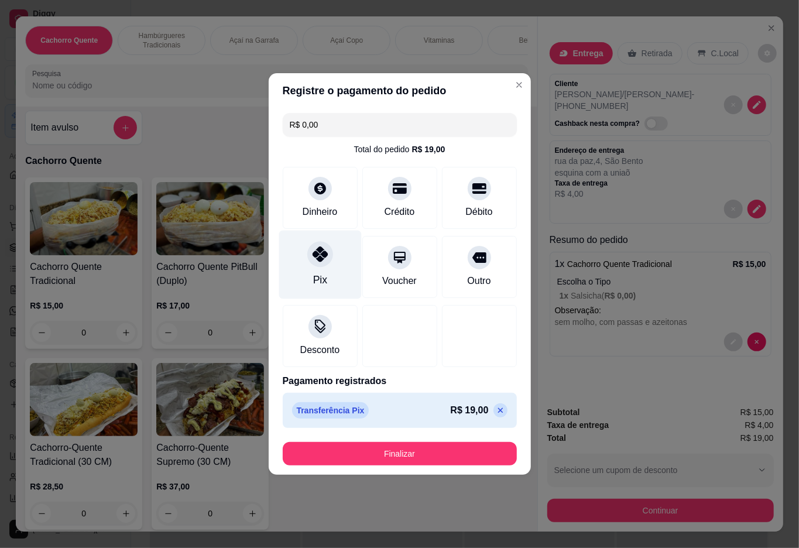
click at [359, 455] on button "Finalizar" at bounding box center [400, 453] width 234 height 23
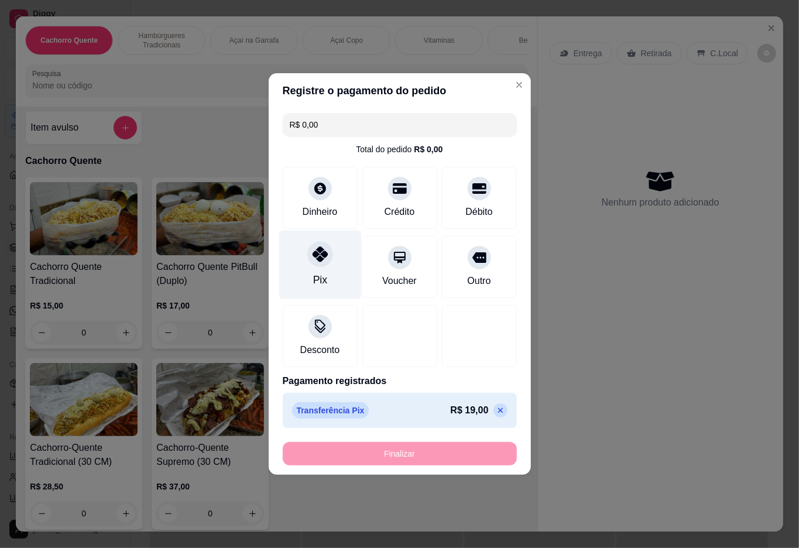
type input "-R$ 19,00"
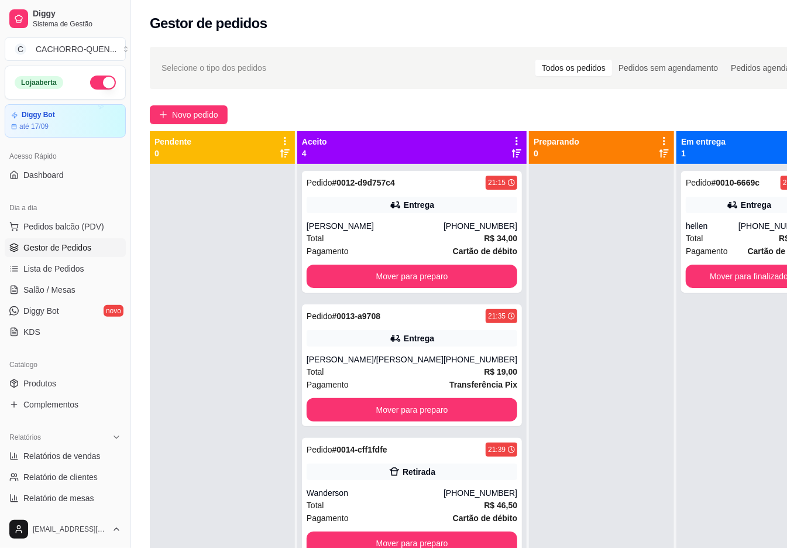
click at [349, 276] on button "Mover para preparo" at bounding box center [412, 275] width 211 height 23
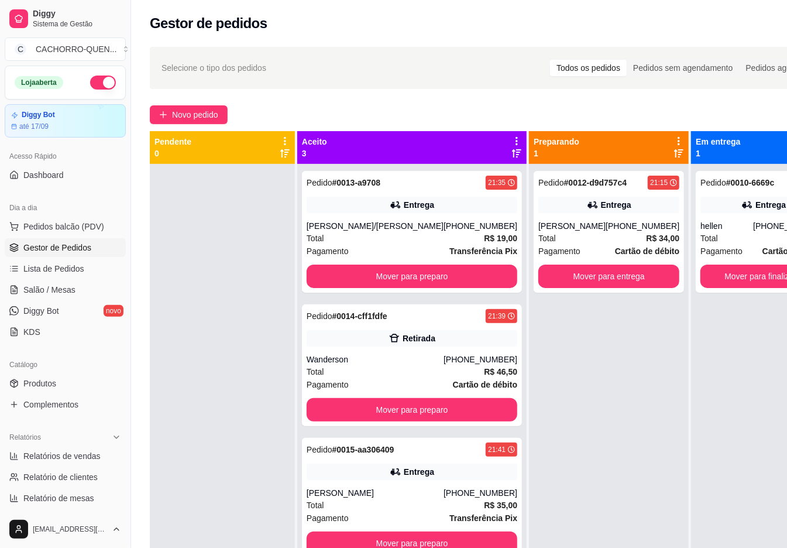
click at [356, 274] on button "Mover para preparo" at bounding box center [412, 275] width 211 height 23
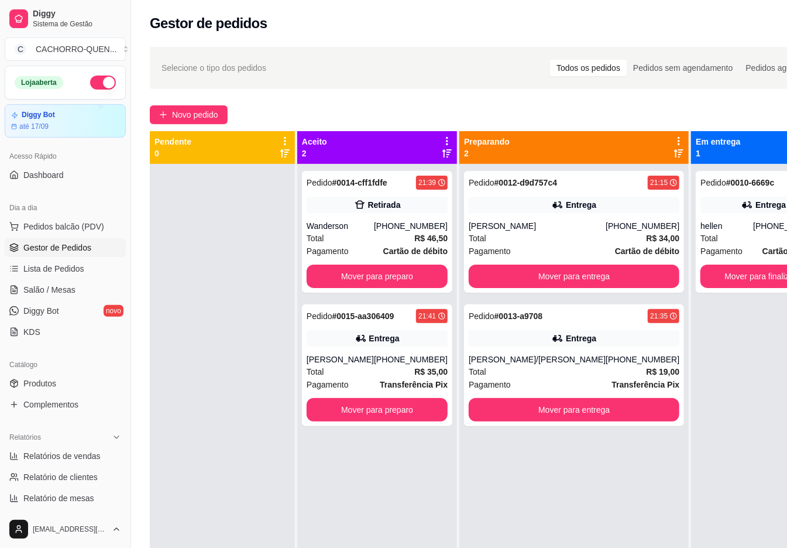
click at [349, 276] on button "Mover para preparo" at bounding box center [377, 275] width 141 height 23
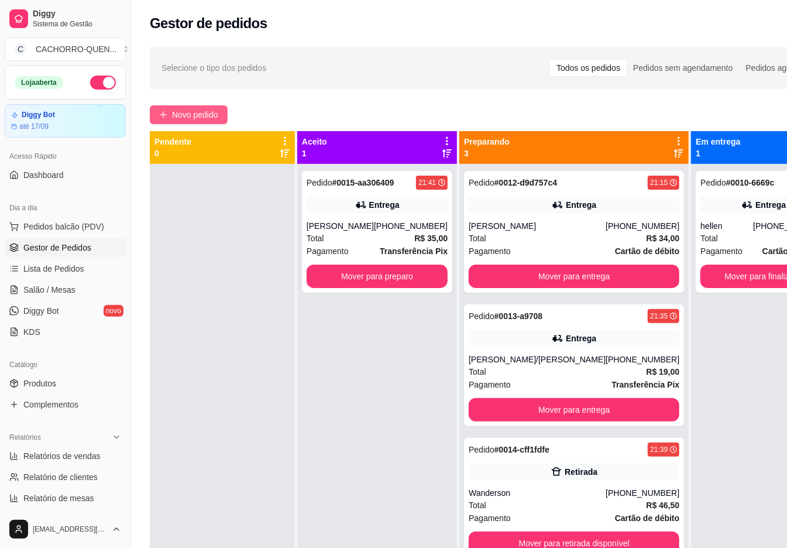
click at [197, 115] on span "Novo pedido" at bounding box center [195, 114] width 46 height 13
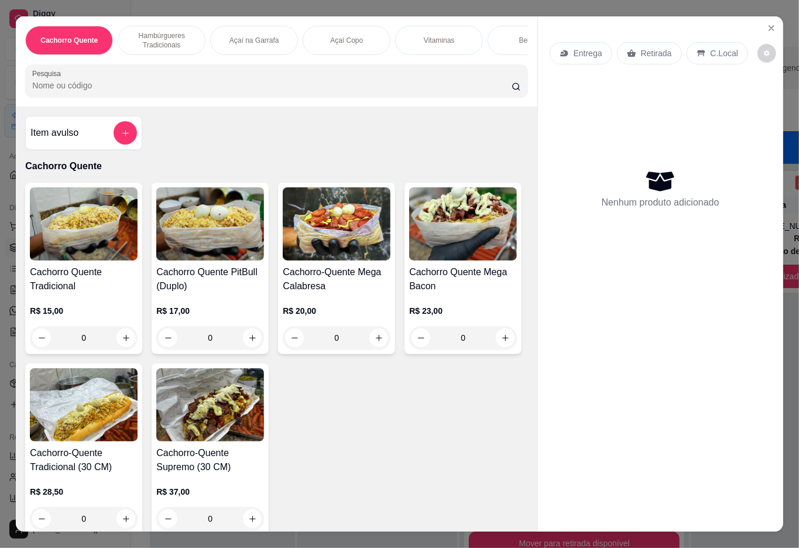
click at [345, 44] on div "Açaí Copo" at bounding box center [346, 40] width 88 height 29
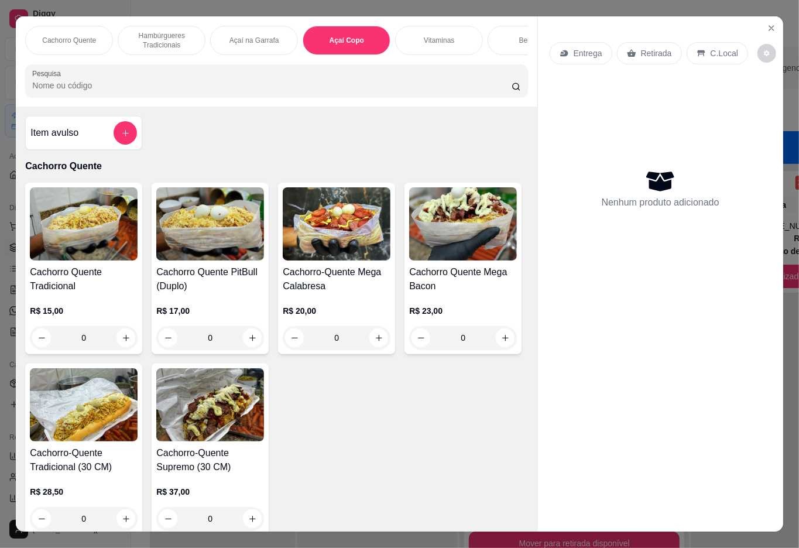
scroll to position [26, 0]
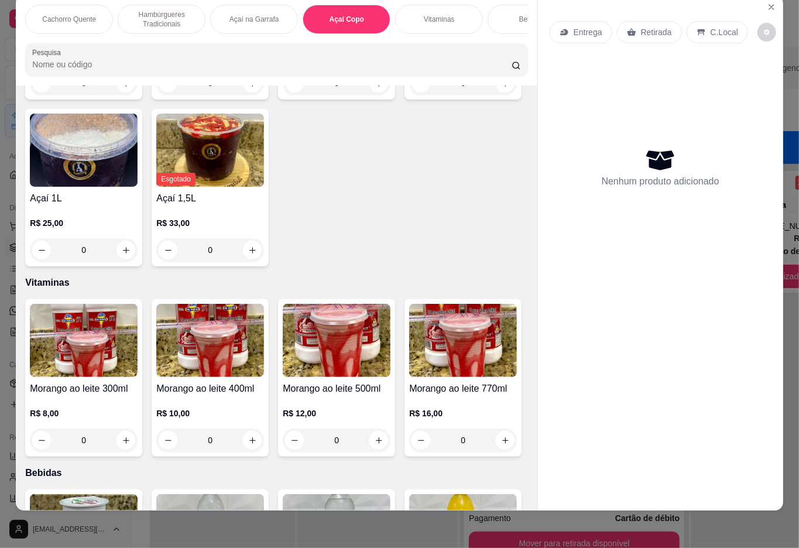
click at [367, 95] on div "0" at bounding box center [337, 82] width 108 height 23
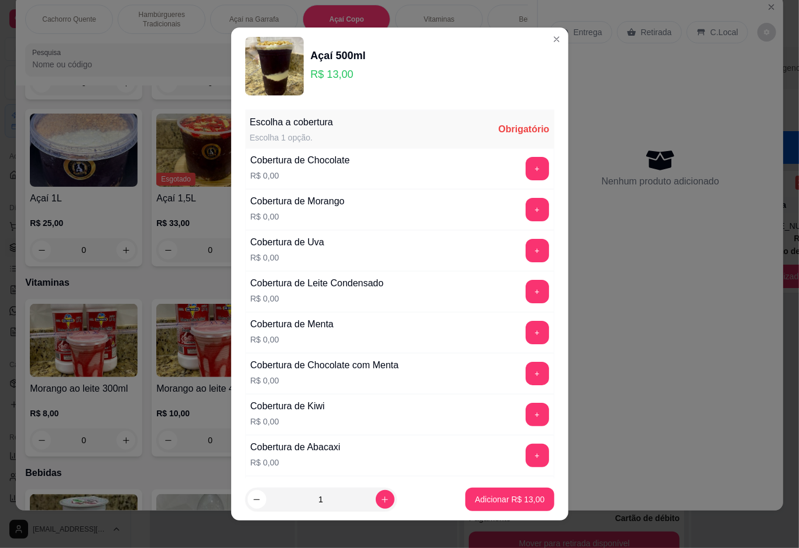
click at [525, 165] on button "+" at bounding box center [536, 168] width 23 height 23
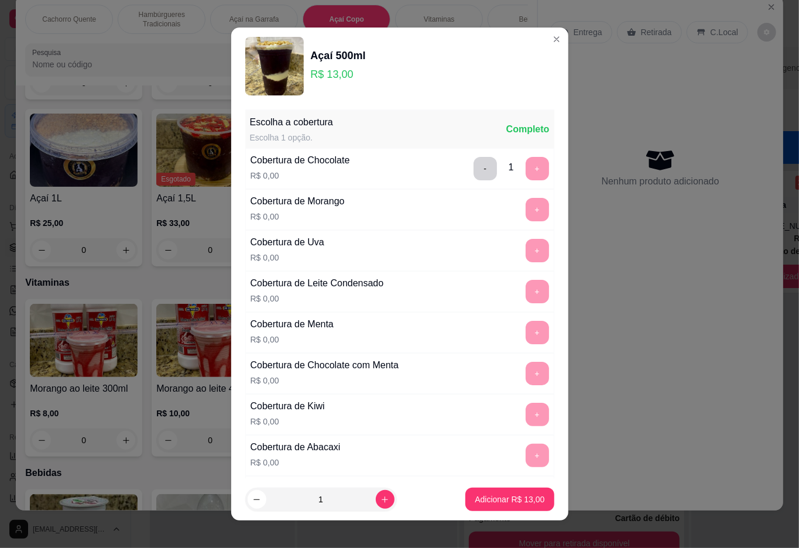
scroll to position [10, 0]
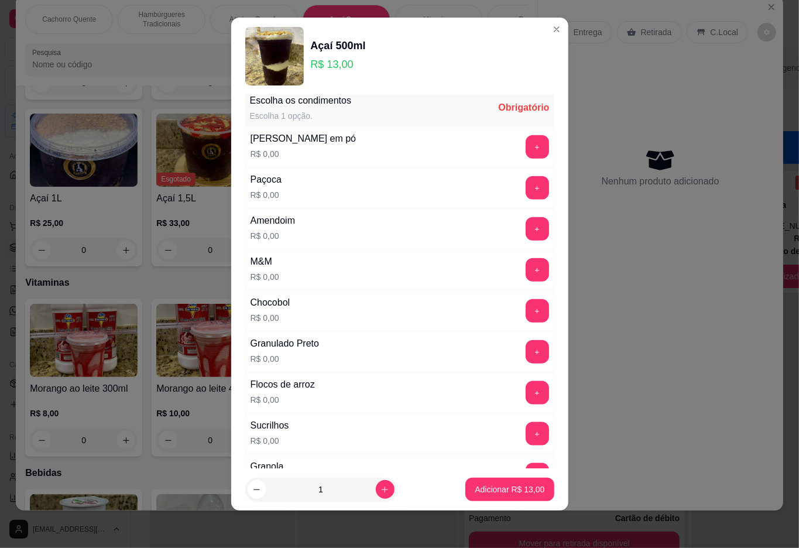
click at [525, 442] on button "+" at bounding box center [536, 433] width 23 height 23
click at [491, 484] on p "Adicionar R$ 13,00" at bounding box center [509, 489] width 70 height 12
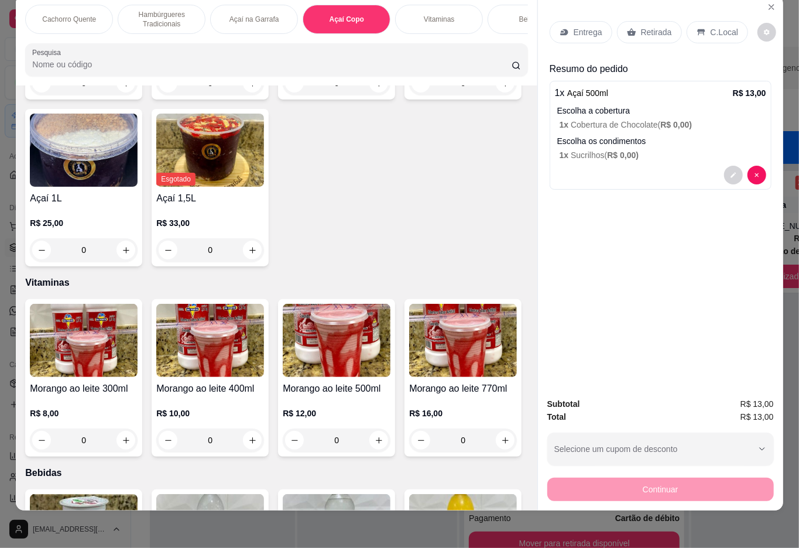
click at [641, 26] on p "Retirada" at bounding box center [656, 32] width 31 height 12
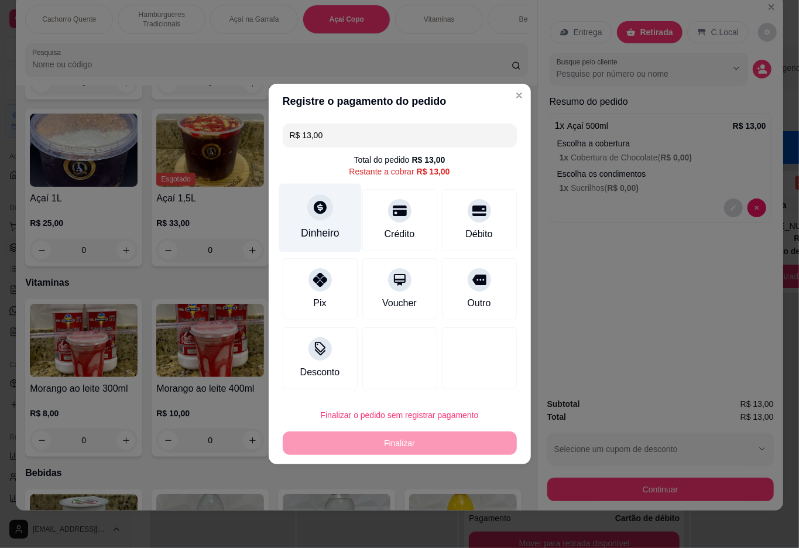
click at [322, 214] on icon at bounding box center [320, 207] width 13 height 13
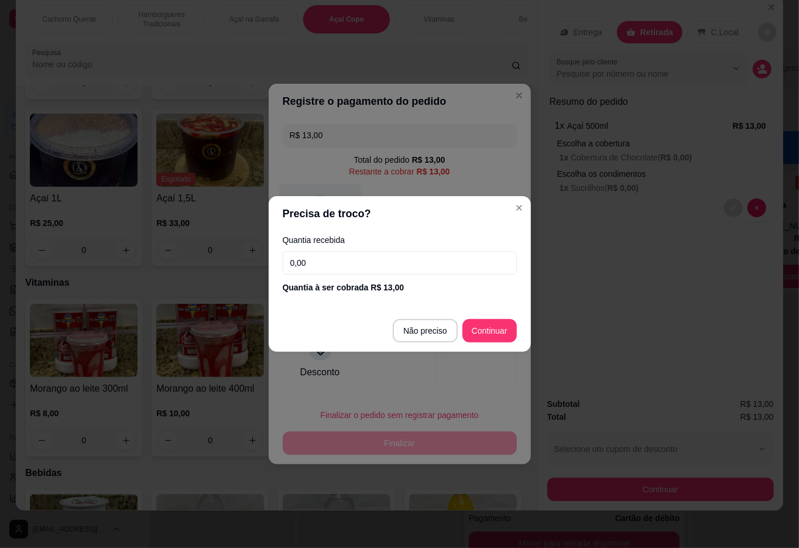
click at [402, 331] on div at bounding box center [399, 358] width 75 height 62
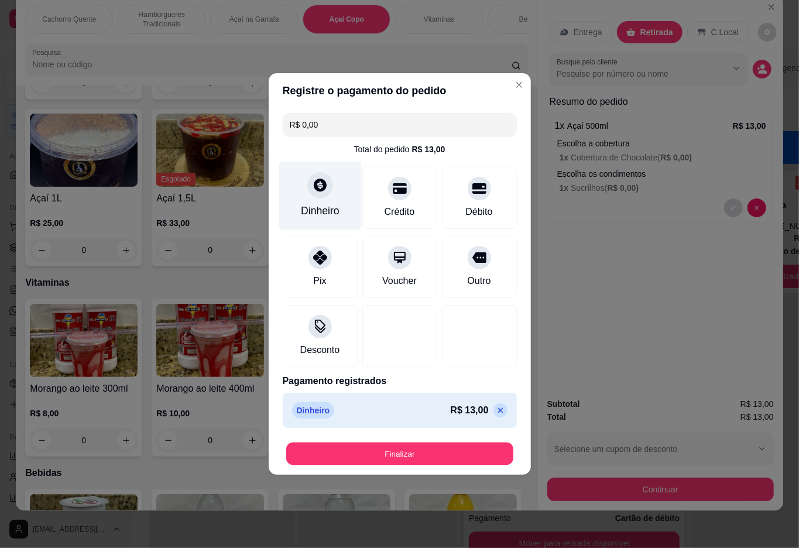
click at [402, 455] on button "Finalizar" at bounding box center [399, 453] width 227 height 23
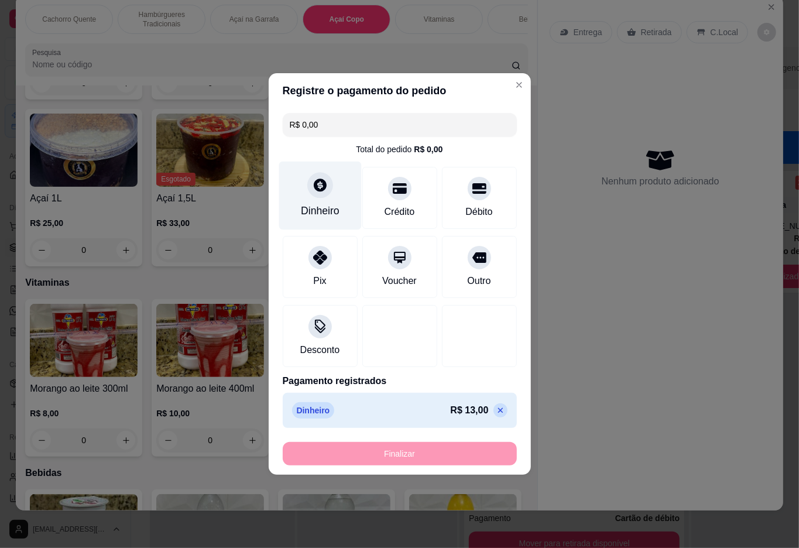
type input "-R$ 13,00"
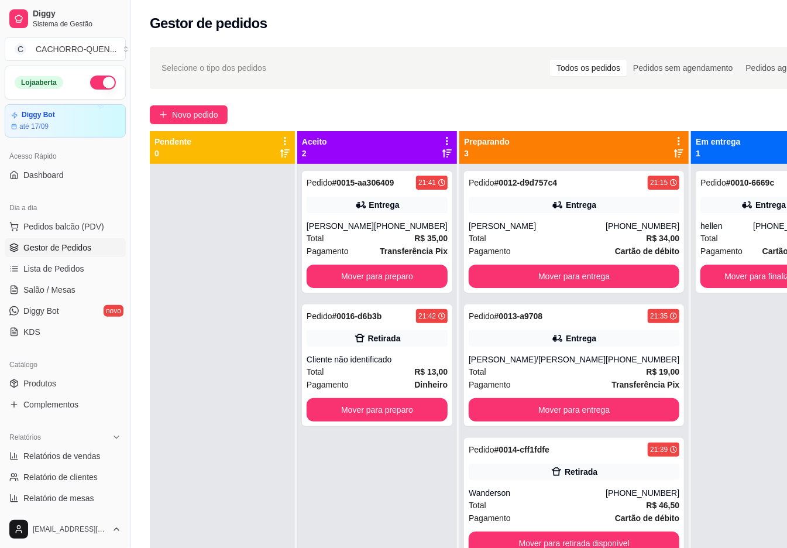
click at [700, 282] on button "Mover para finalizado" at bounding box center [763, 275] width 126 height 23
click at [703, 278] on button "Mover para finalizado" at bounding box center [764, 276] width 123 height 23
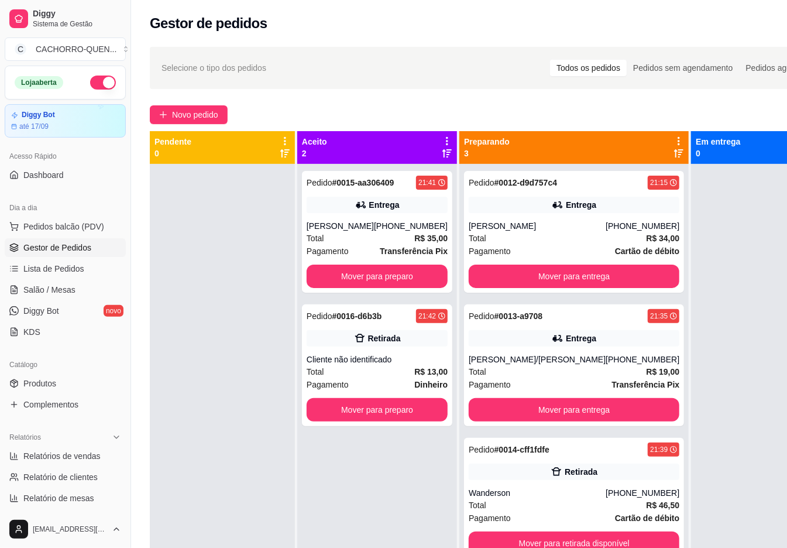
click at [543, 277] on button "Mover para entrega" at bounding box center [574, 275] width 211 height 23
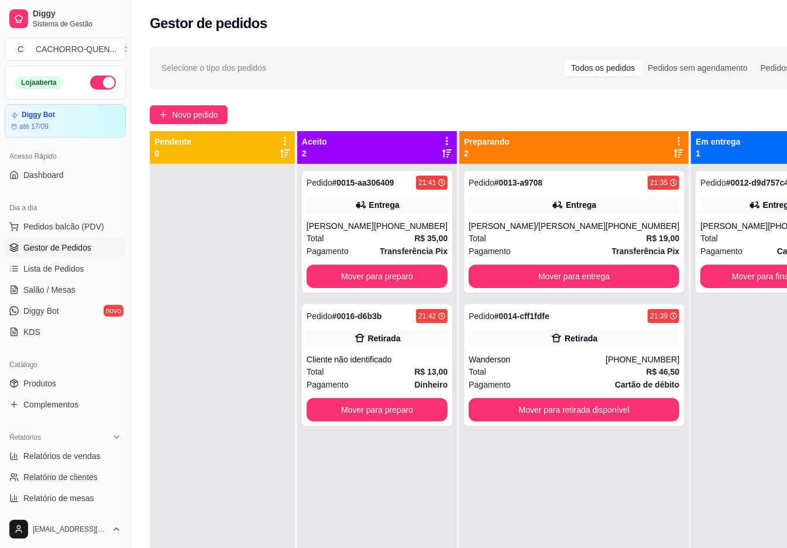
click at [497, 271] on button "Mover para entrega" at bounding box center [574, 275] width 211 height 23
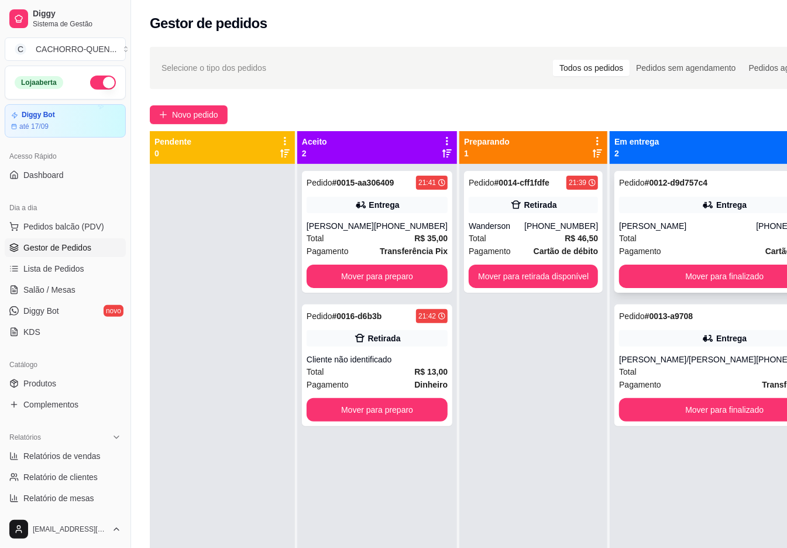
click at [626, 226] on div "[PERSON_NAME]" at bounding box center [687, 226] width 137 height 12
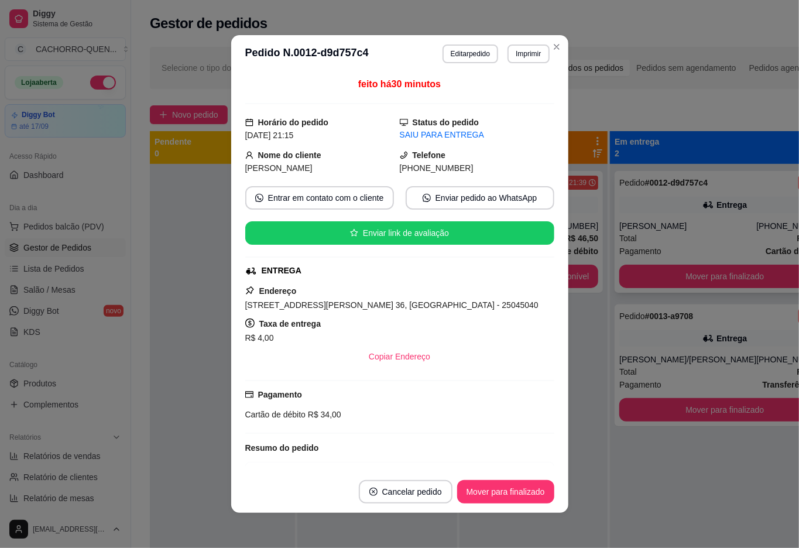
click at [679, 476] on div "Pedido # 0012-d9d757c4 21:15 Entrega [PERSON_NAME] [PHONE_NUMBER] Total R$ 34,0…" at bounding box center [724, 438] width 229 height 548
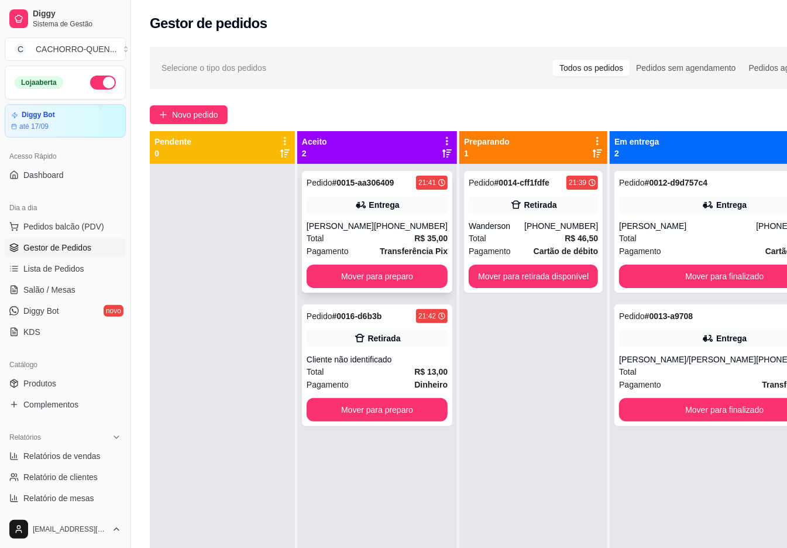
click at [347, 236] on div "Total R$ 35,00" at bounding box center [377, 238] width 141 height 13
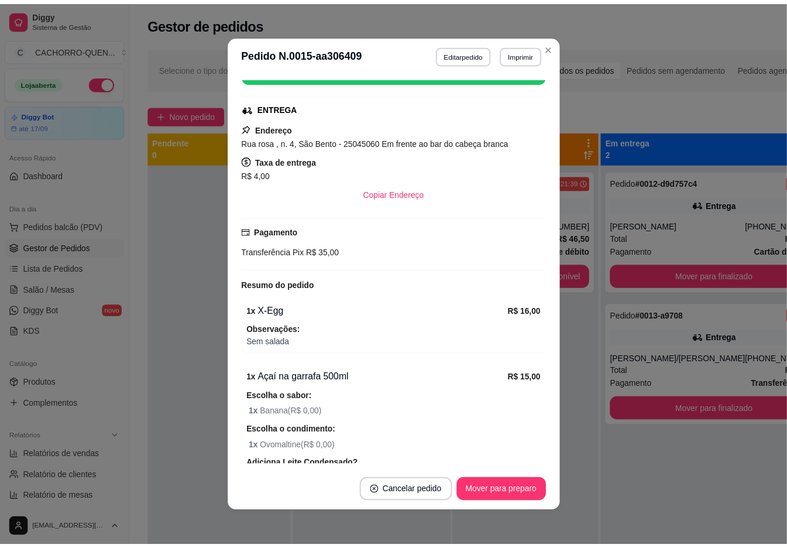
scroll to position [179, 0]
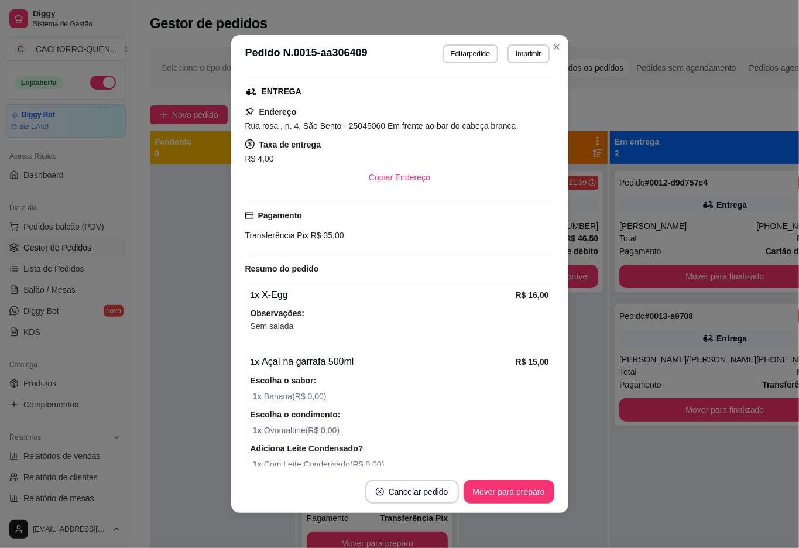
click at [199, 295] on div at bounding box center [222, 438] width 145 height 548
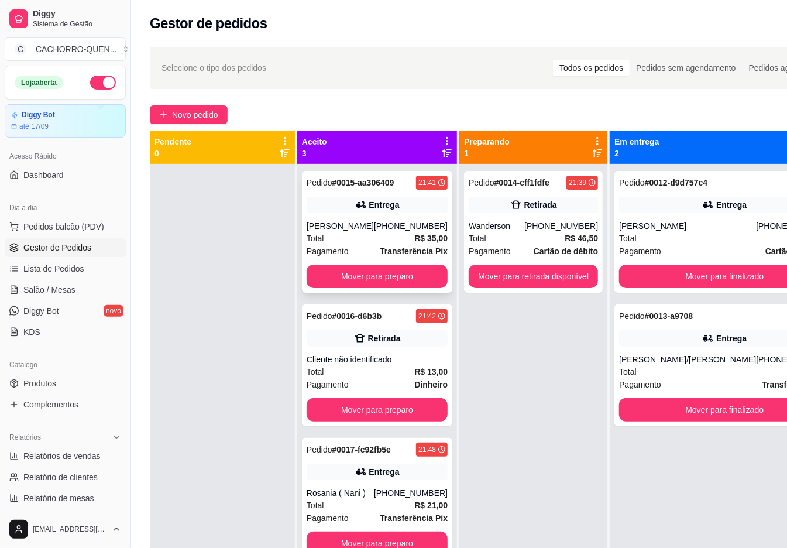
click at [363, 222] on div "[PERSON_NAME]" at bounding box center [340, 226] width 67 height 12
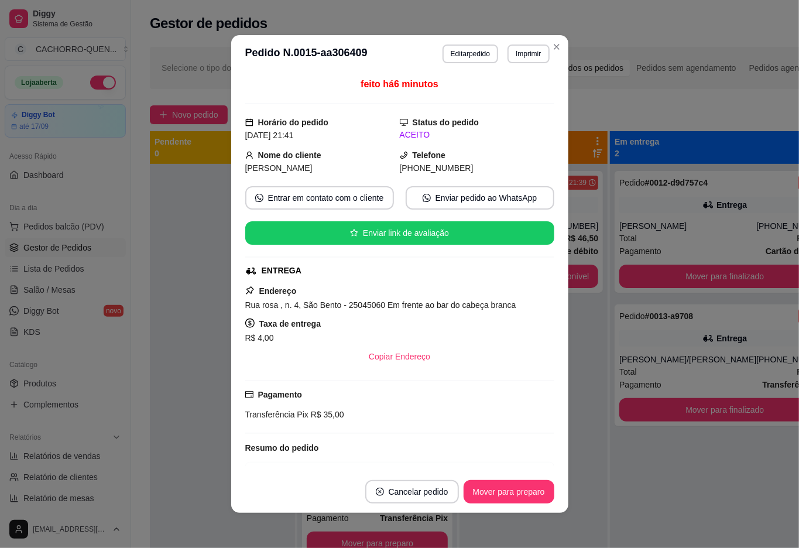
click at [391, 488] on button "Cancelar pedido" at bounding box center [412, 491] width 94 height 23
click at [422, 469] on button "Sim" at bounding box center [422, 461] width 47 height 23
click at [422, 461] on button "Sim" at bounding box center [422, 461] width 47 height 23
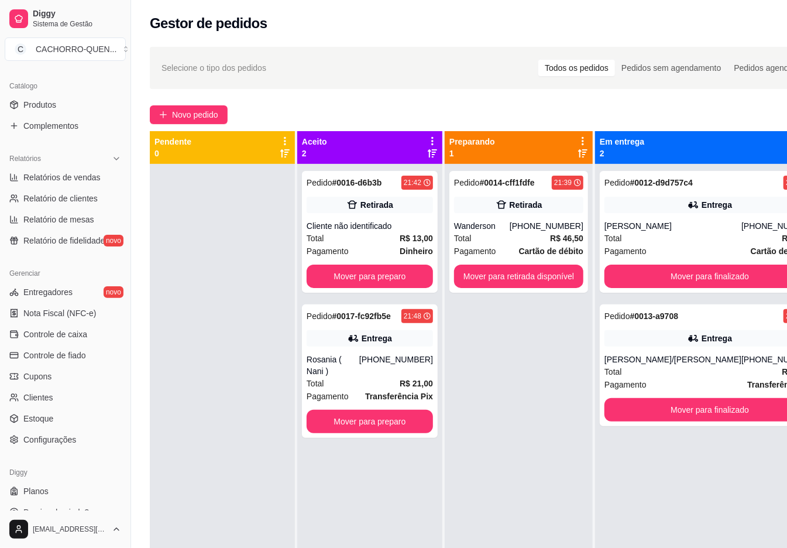
scroll to position [295, 0]
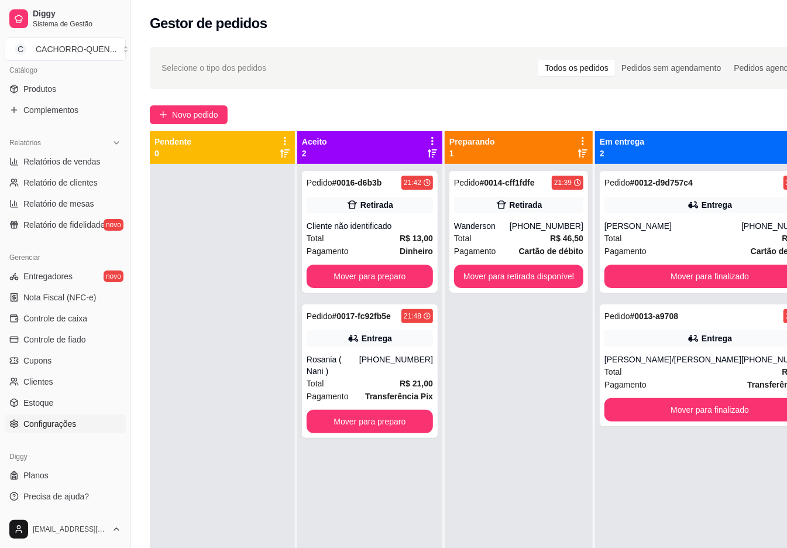
click at [34, 424] on span "Configurações" at bounding box center [49, 424] width 53 height 12
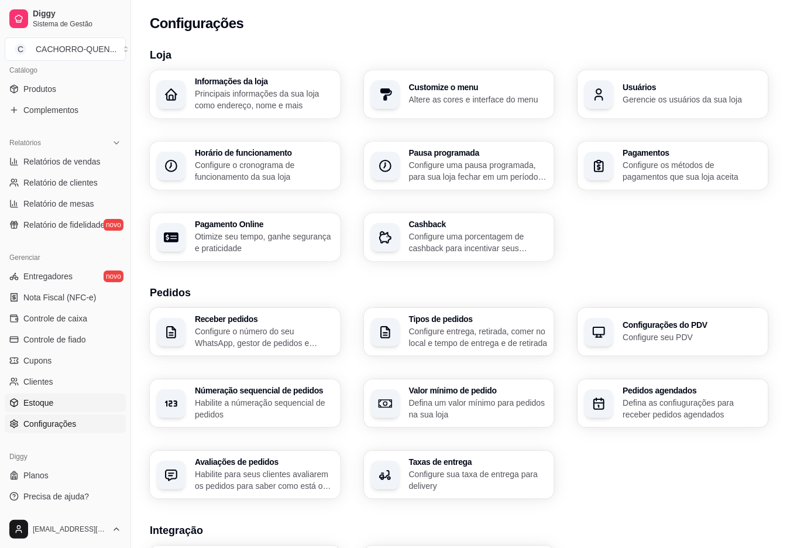
click at [20, 405] on link "Estoque" at bounding box center [65, 402] width 121 height 19
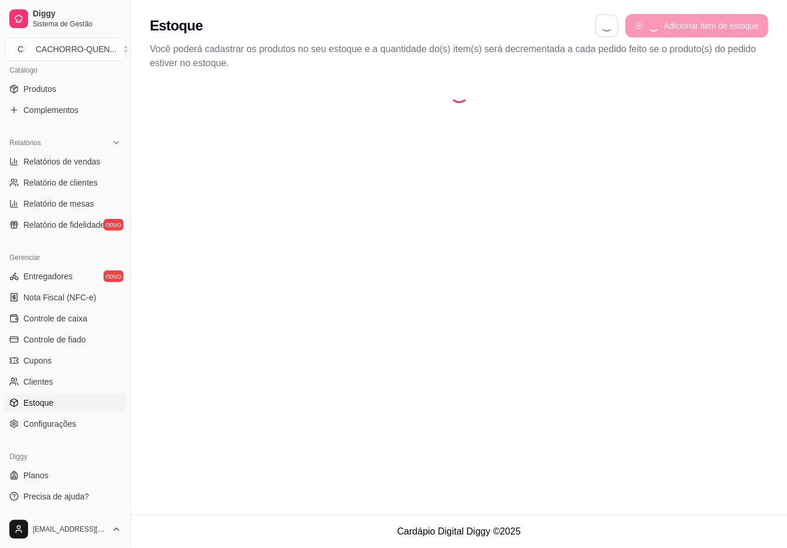
select select "QUANTITY_ORDER"
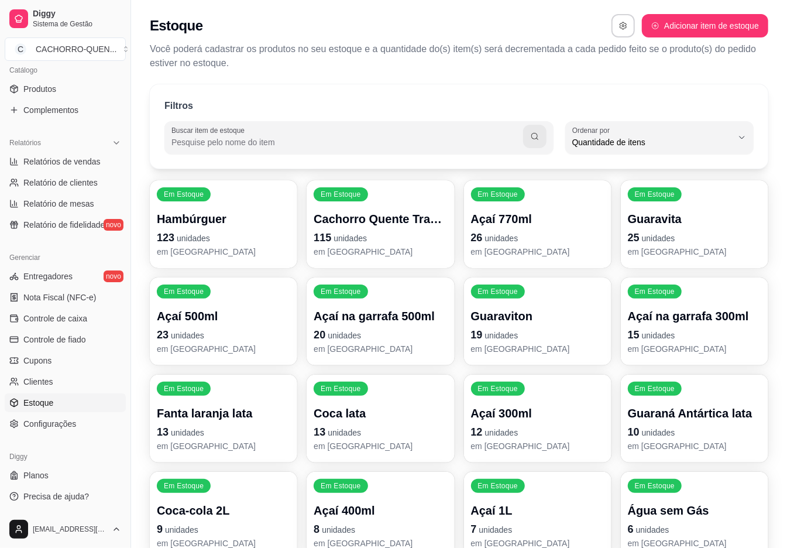
scroll to position [11, 0]
click at [658, 143] on span "Quantidade de itens" at bounding box center [652, 142] width 160 height 12
click at [599, 169] on span "Ordem alfabética" at bounding box center [654, 169] width 152 height 11
type input "ALPHABETICAL_ORDER"
select select "ALPHABETICAL_ORDER"
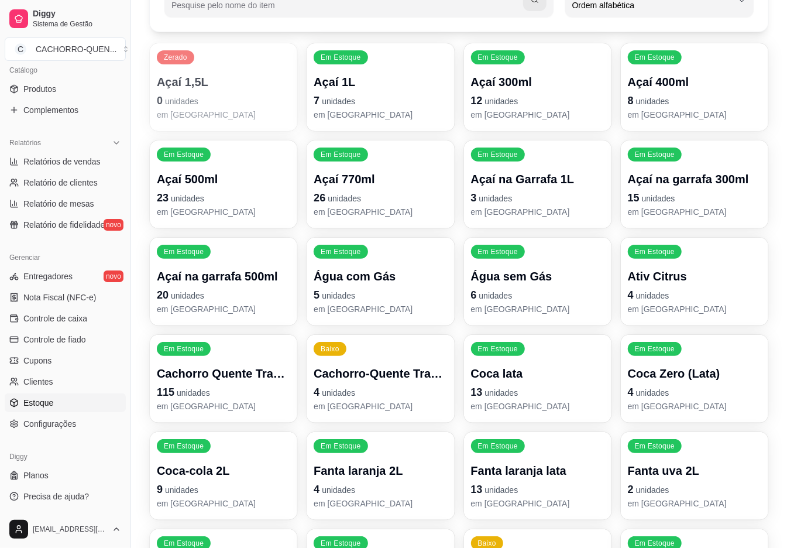
scroll to position [139, 0]
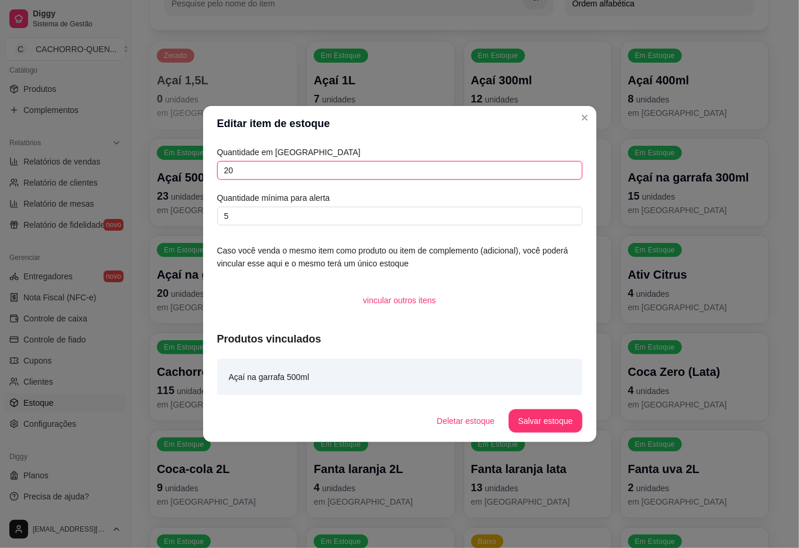
click at [309, 171] on input "20" at bounding box center [399, 170] width 365 height 19
type input "2"
type input "19"
click at [560, 424] on button "Salvar estoque" at bounding box center [544, 420] width 73 height 23
click at [783, 436] on div "Filtros Buscar item de estoque ALPHABETICAL_ORDER Ordenar por Ordem alfabética …" at bounding box center [459, 332] width 656 height 787
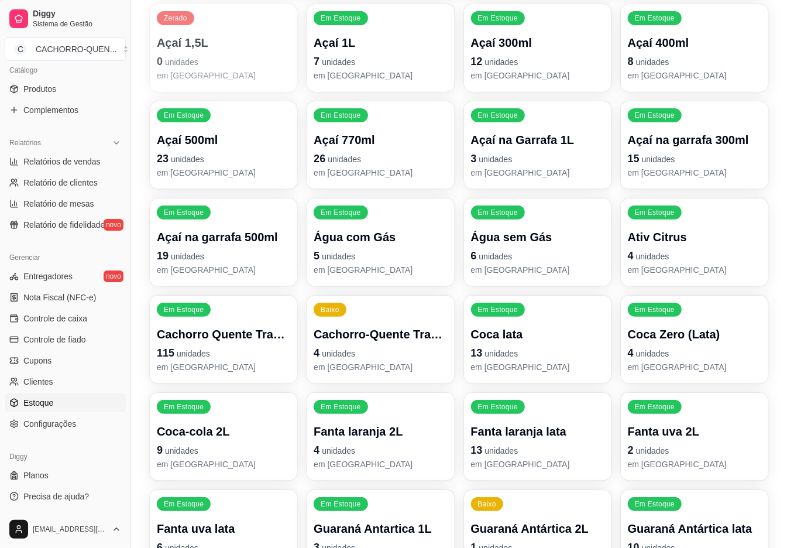
scroll to position [351, 0]
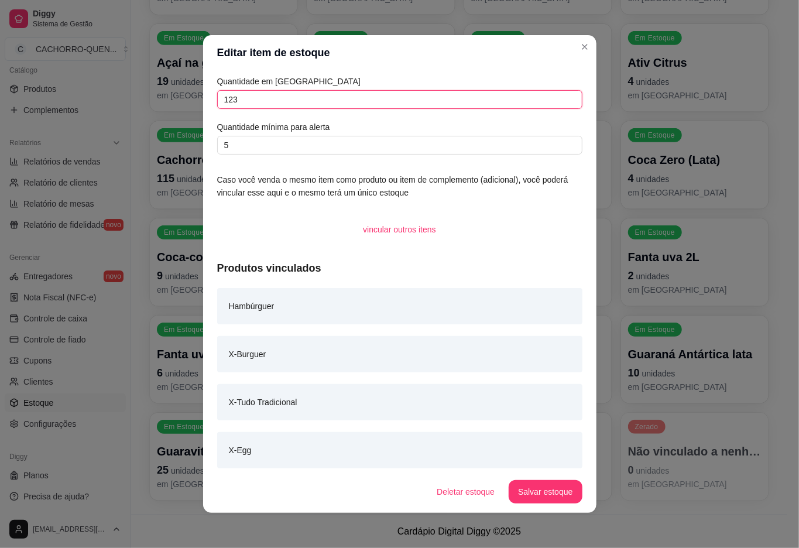
click at [352, 99] on input "123" at bounding box center [399, 99] width 365 height 19
type input "122"
click at [541, 497] on button "Salvar estoque" at bounding box center [544, 491] width 73 height 23
click at [677, 544] on footer "Cardápio Digital Diggy © 2025" at bounding box center [459, 530] width 656 height 33
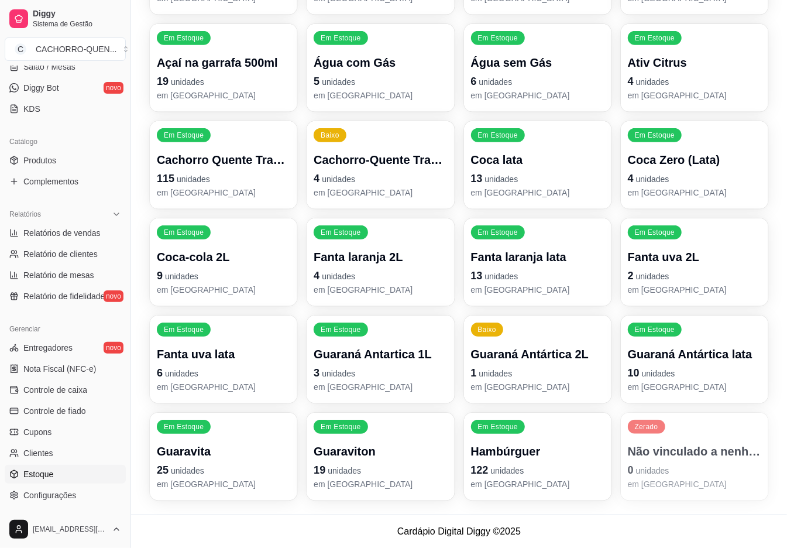
scroll to position [0, 0]
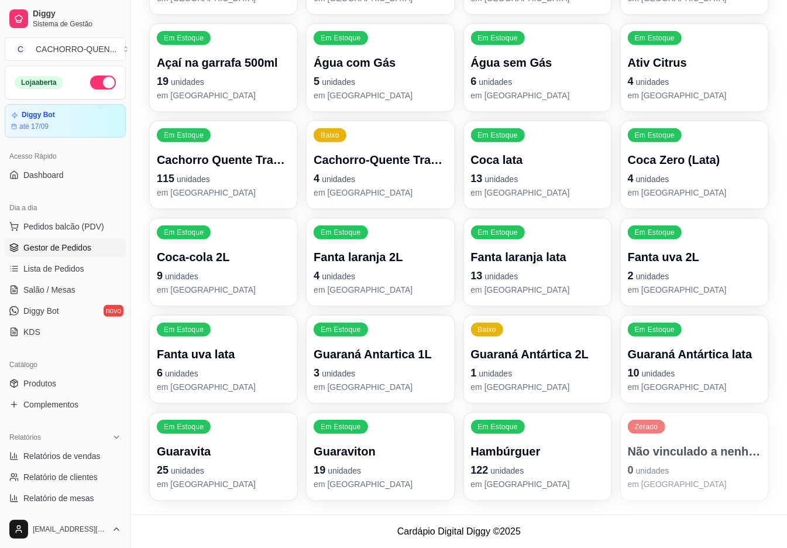
click at [44, 243] on span "Gestor de Pedidos" at bounding box center [57, 248] width 68 height 12
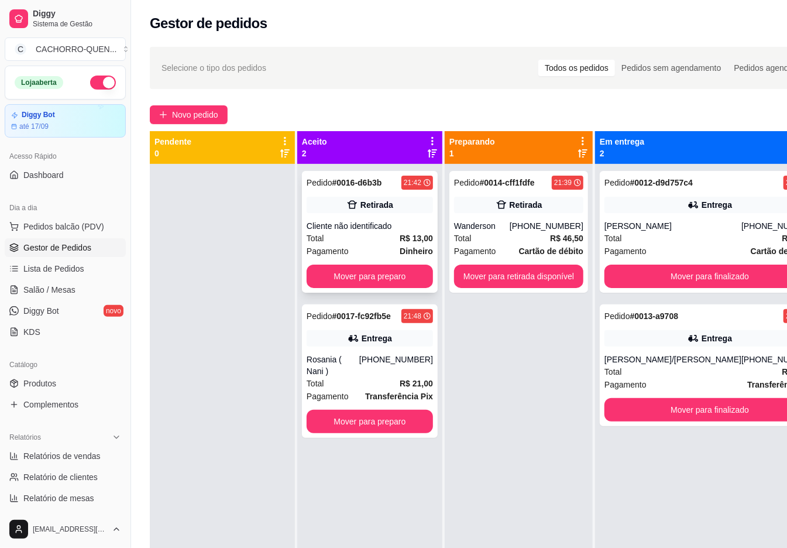
click at [353, 225] on div "Cliente não identificado" at bounding box center [370, 226] width 126 height 12
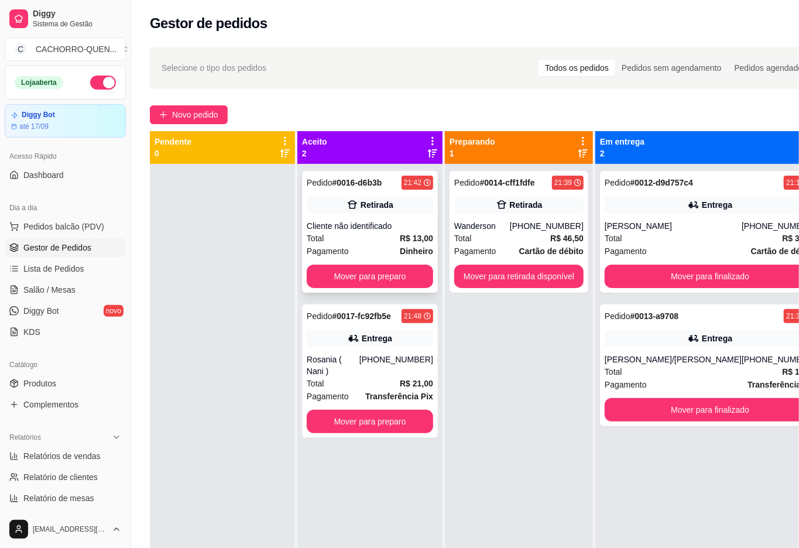
click at [508, 482] on button "Mover para preparo" at bounding box center [508, 482] width 91 height 23
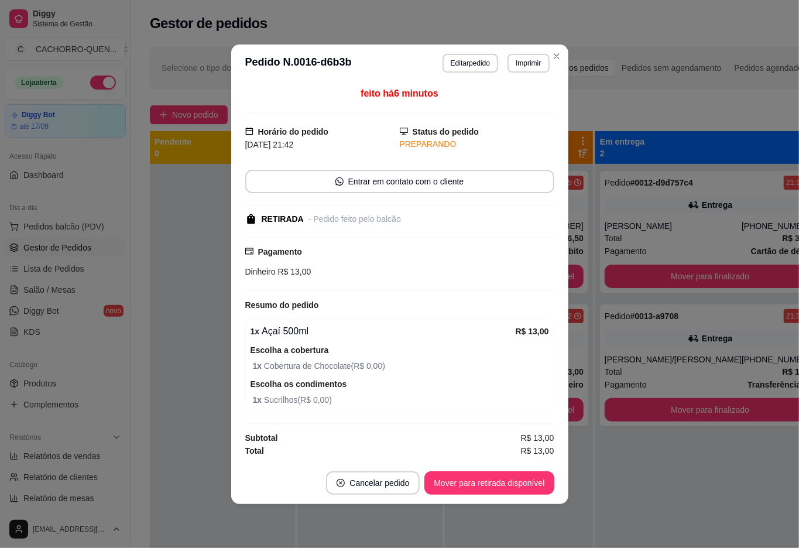
click at [504, 482] on button "Mover para retirada disponível" at bounding box center [488, 482] width 129 height 23
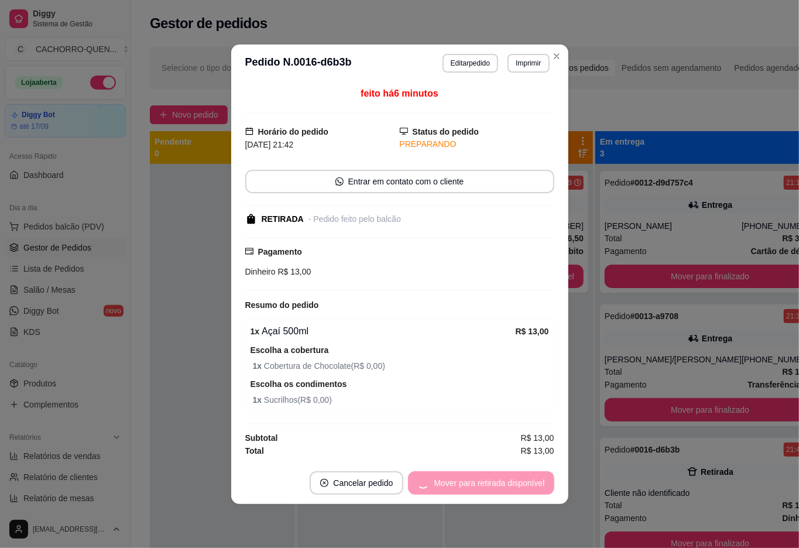
click at [511, 483] on div "Mover para retirada disponível" at bounding box center [481, 482] width 146 height 23
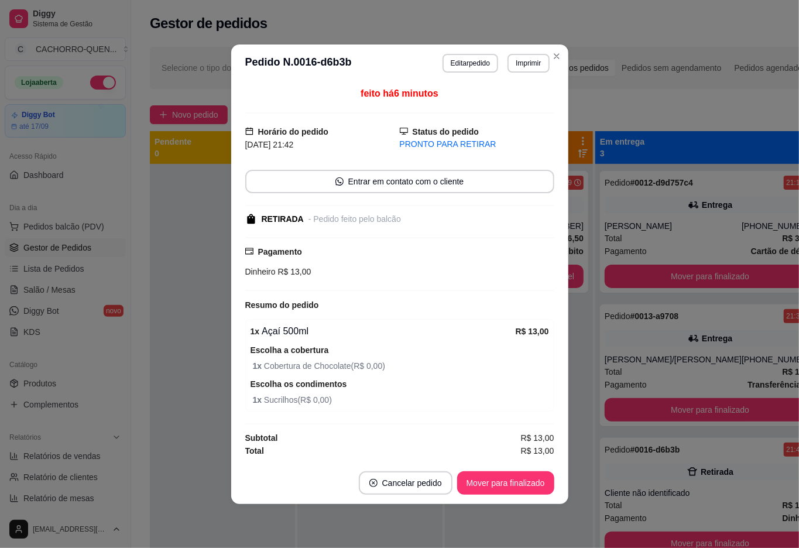
click at [513, 482] on button "Mover para finalizado" at bounding box center [505, 482] width 97 height 23
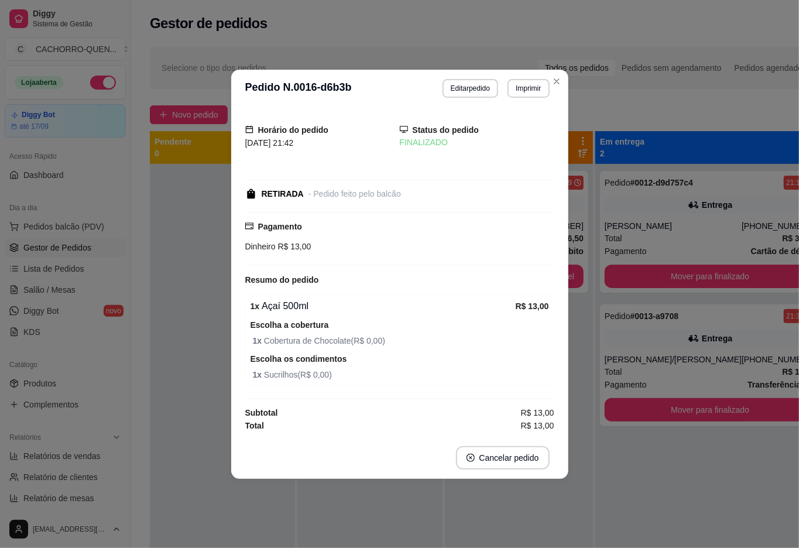
click at [584, 510] on div "Pedido # 0014-cff1fdfe 21:39 Retirada Wanderson [PHONE_NUMBER] Total R$ 46,50 P…" at bounding box center [519, 438] width 148 height 548
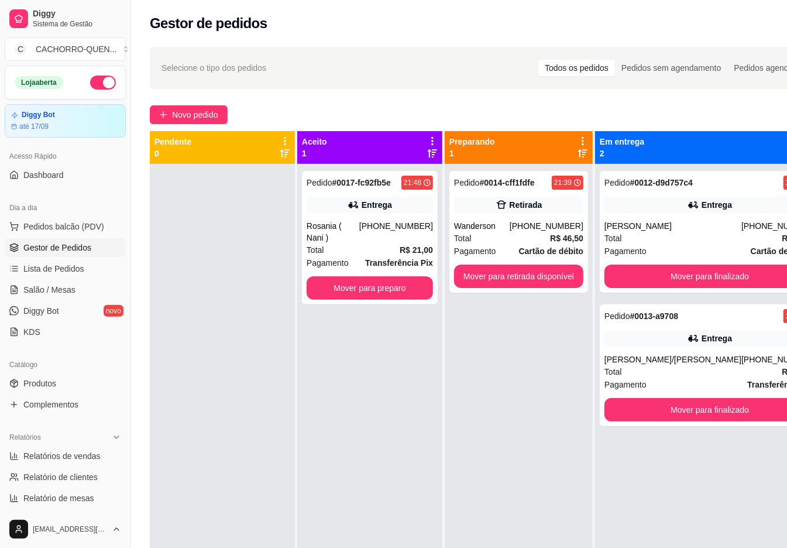
click at [734, 273] on button "Mover para finalizado" at bounding box center [709, 275] width 211 height 23
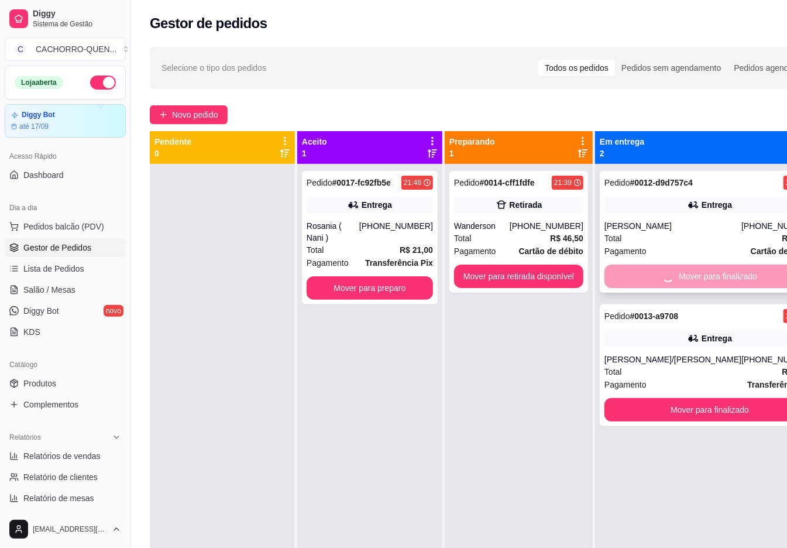
click at [721, 274] on div "Mover para finalizado" at bounding box center [709, 275] width 211 height 23
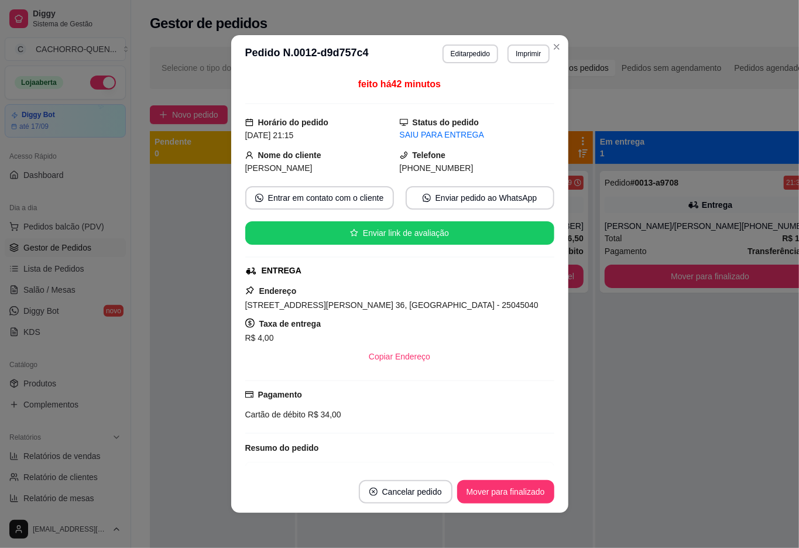
click at [691, 472] on div "Pedido # 0013-a9708 21:35 Entrega [PERSON_NAME]/[PERSON_NAME] [PHONE_NUMBER] To…" at bounding box center [709, 438] width 229 height 548
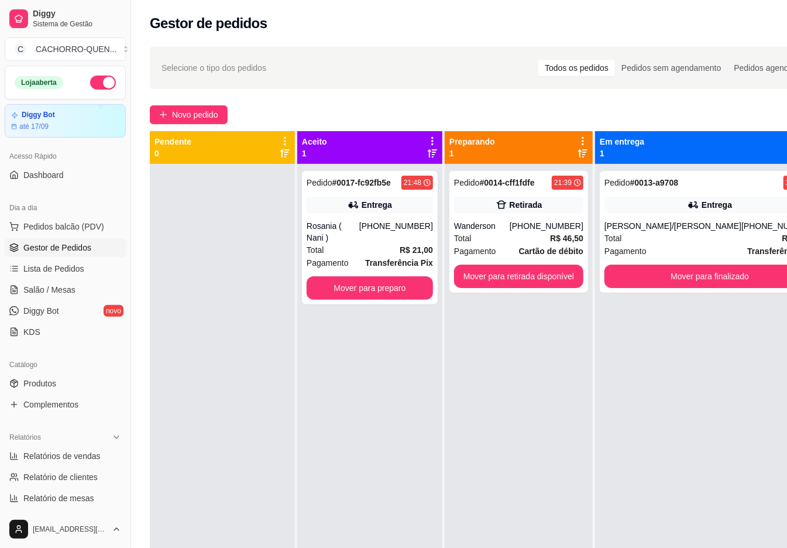
click at [703, 272] on button "Mover para finalizado" at bounding box center [709, 275] width 211 height 23
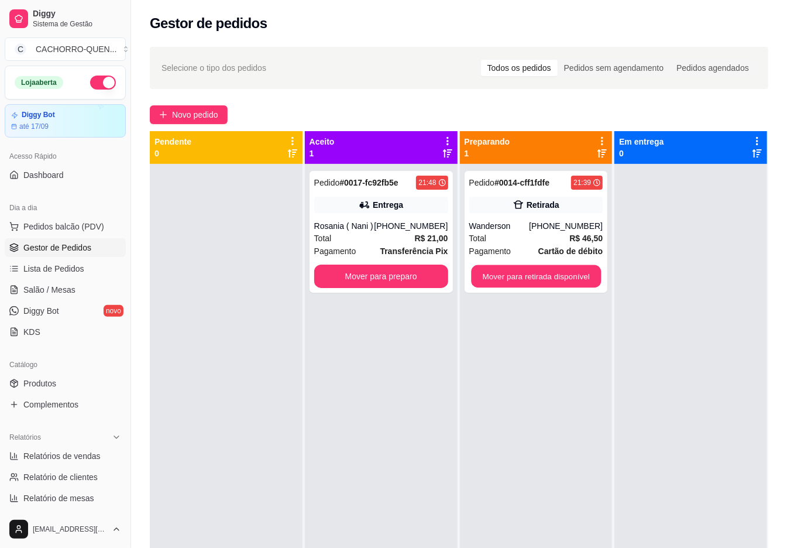
click at [522, 274] on button "Mover para retirada disponível" at bounding box center [536, 276] width 130 height 23
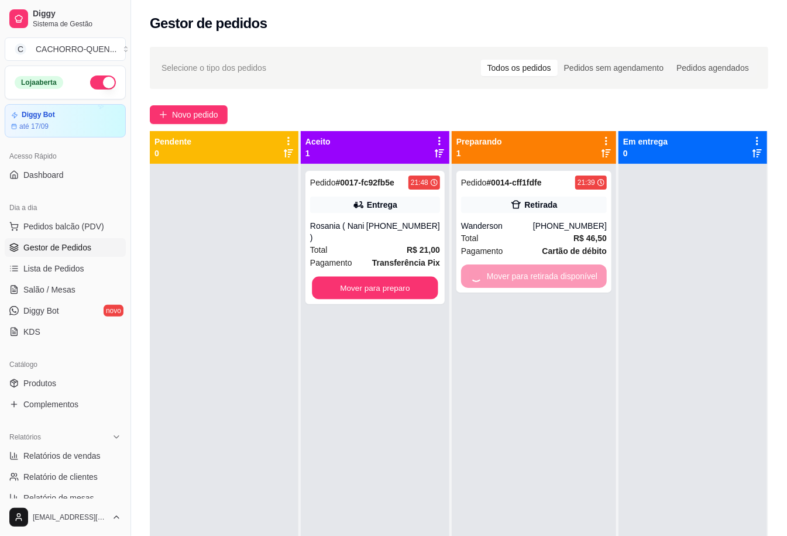
click at [388, 277] on button "Mover para preparo" at bounding box center [375, 288] width 126 height 23
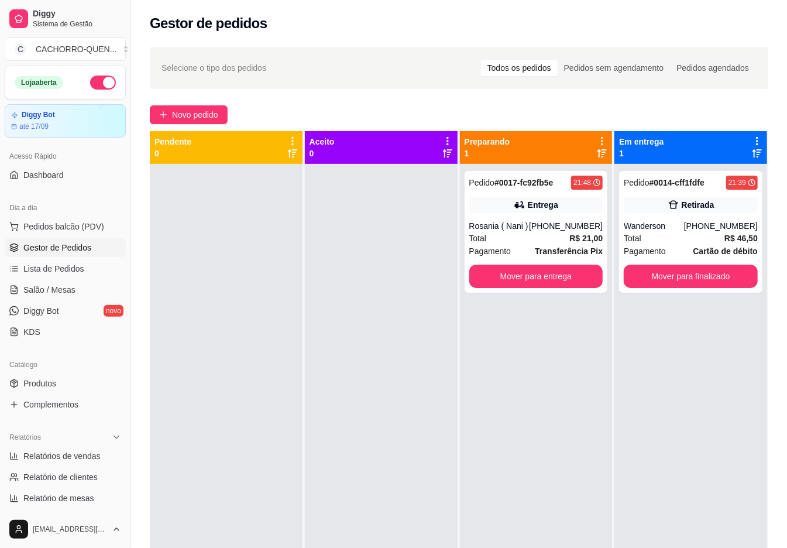
click at [514, 273] on button "Mover para entrega" at bounding box center [536, 275] width 134 height 23
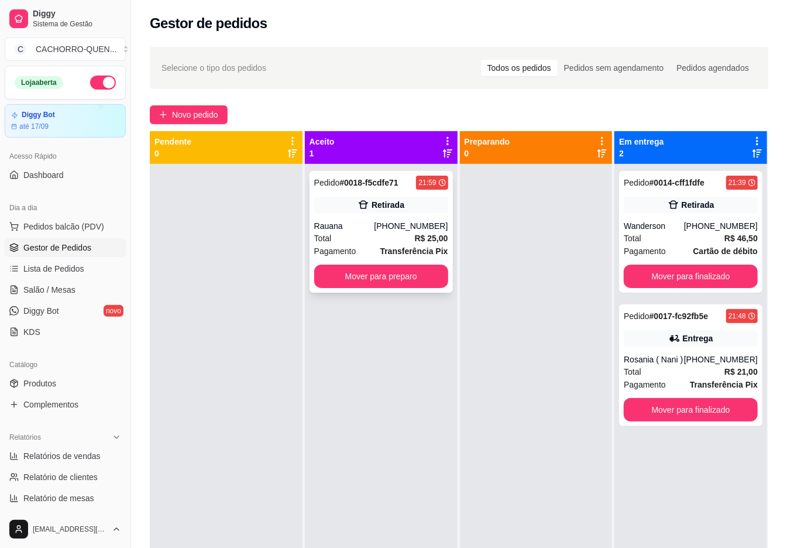
click at [324, 219] on div "Pedido # 0018-f5cdfe71 21:59 Retirada Rauana [PHONE_NUMBER] Total R$ 25,00 Paga…" at bounding box center [380, 232] width 143 height 122
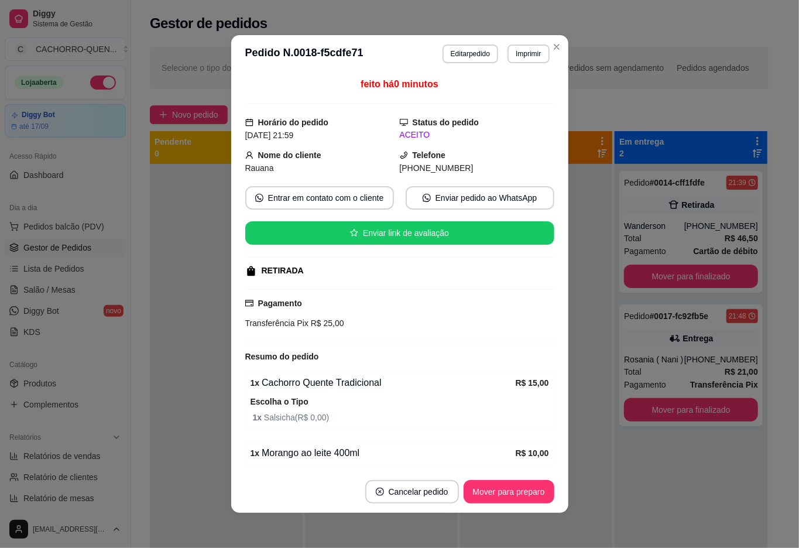
scroll to position [47, 0]
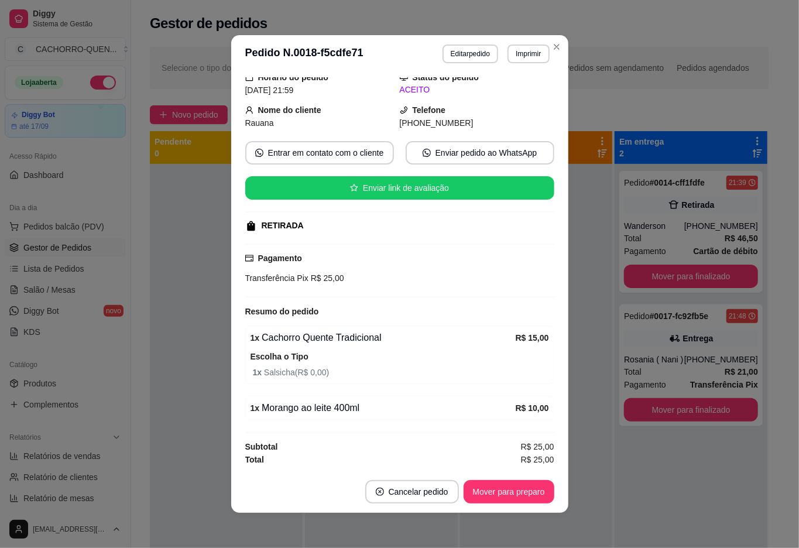
click at [621, 461] on div "Pedido # 0014-cff1fdfe 21:39 Retirada Wanderson [PHONE_NUMBER] Total R$ 46,50 P…" at bounding box center [690, 438] width 153 height 548
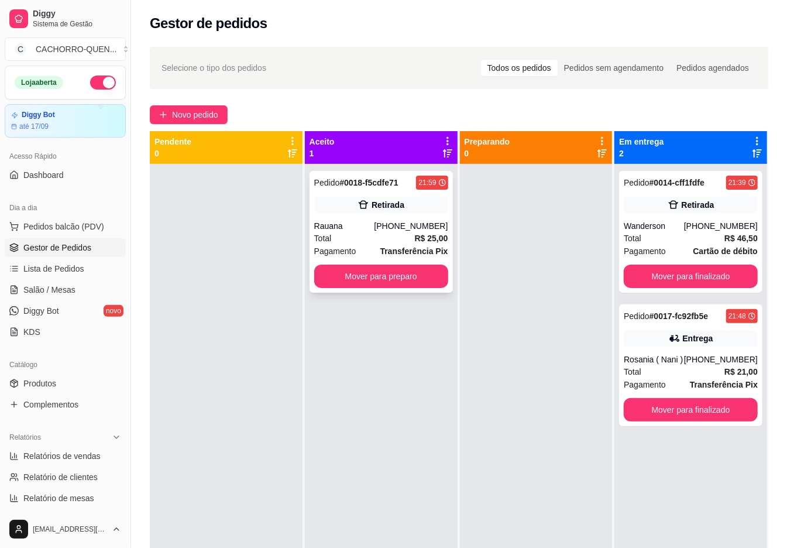
click at [367, 216] on div "Pedido # 0018-f5cdfe71 21:59 Retirada Rauana [PHONE_NUMBER] Total R$ 25,00 Paga…" at bounding box center [380, 232] width 143 height 122
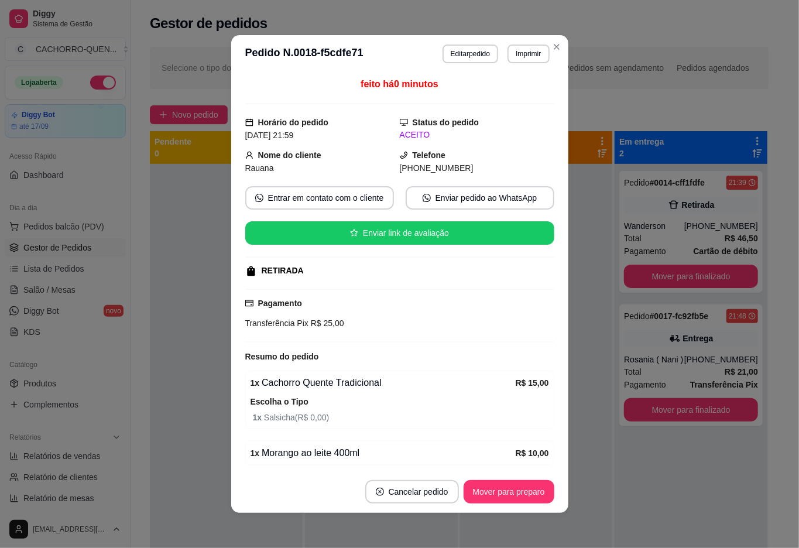
click at [515, 56] on button "Imprimir" at bounding box center [528, 53] width 42 height 19
click at [494, 92] on button "IMPRESSORA" at bounding box center [495, 94] width 85 height 19
click at [178, 331] on div at bounding box center [226, 438] width 153 height 548
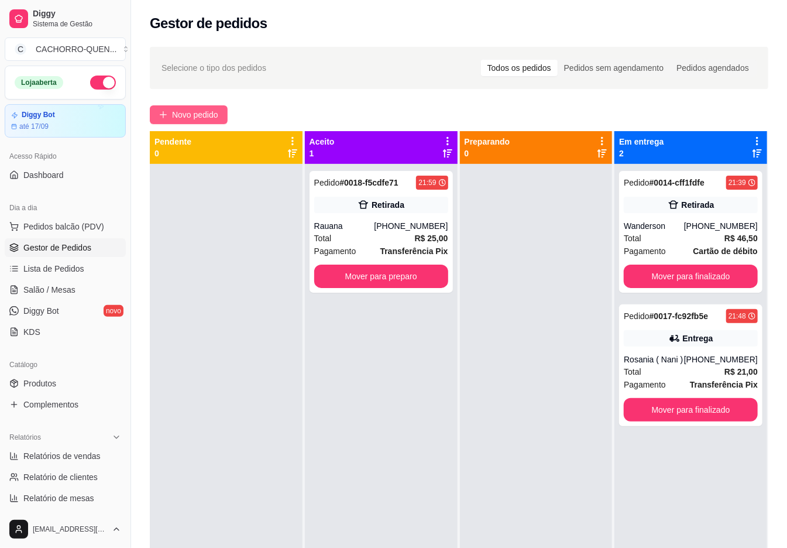
click at [190, 118] on span "Novo pedido" at bounding box center [195, 114] width 46 height 13
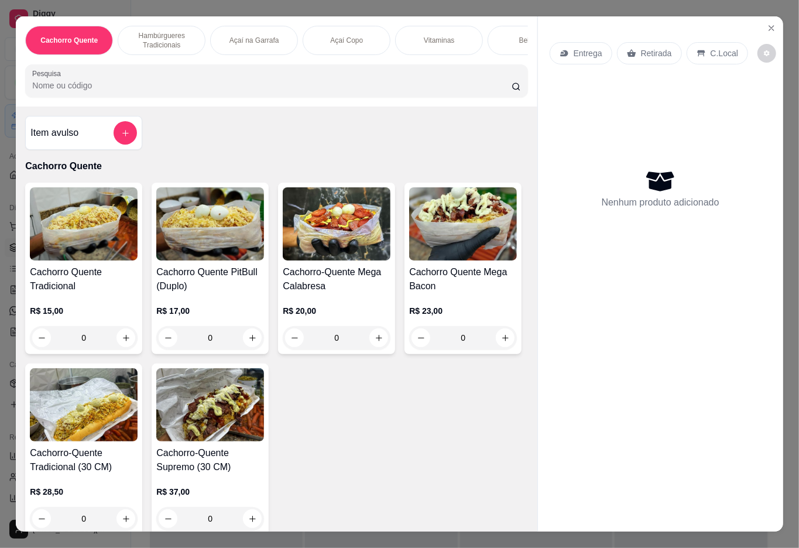
click at [409, 349] on div "R$ 23,00 0" at bounding box center [463, 321] width 108 height 56
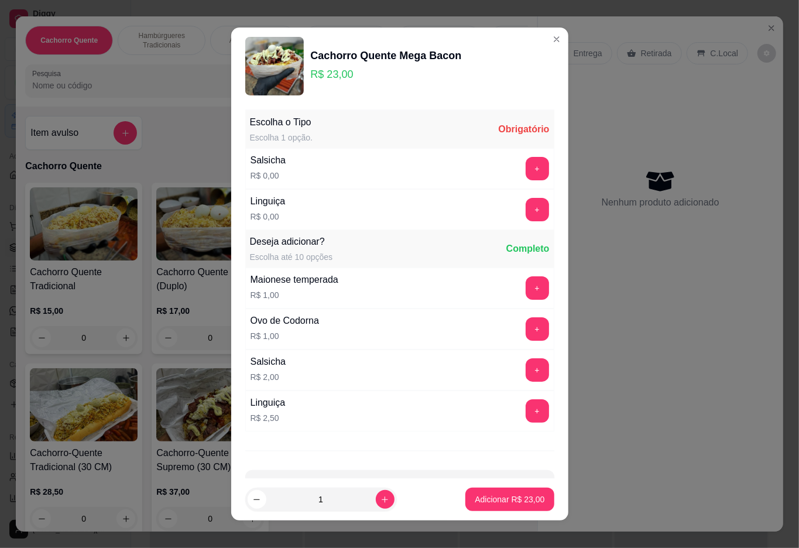
click at [525, 211] on button "+" at bounding box center [536, 209] width 23 height 23
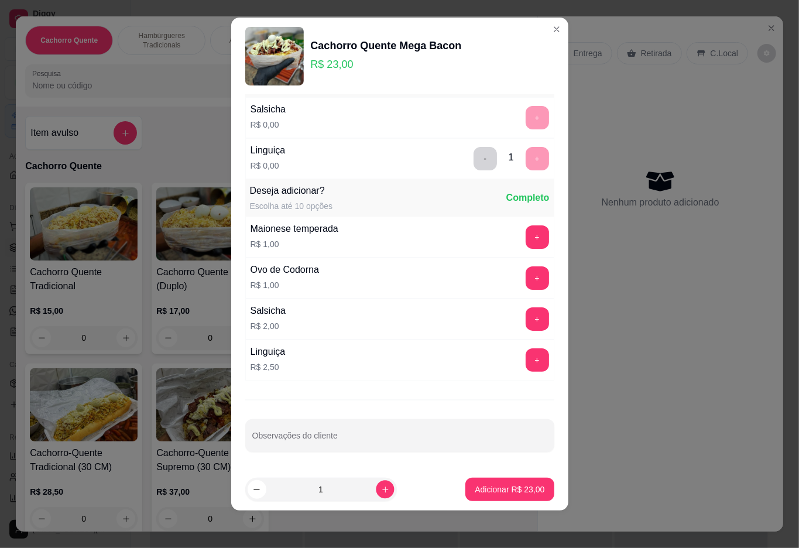
click at [380, 488] on icon "increase-product-quantity" at bounding box center [384, 489] width 9 height 9
type input "2"
click at [477, 491] on p "Adicionar R$ 46,00" at bounding box center [510, 489] width 68 height 11
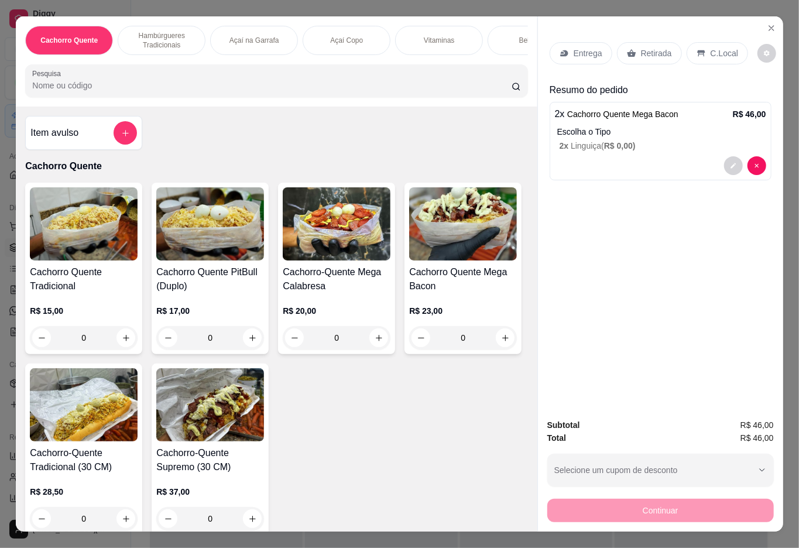
click at [658, 51] on p "Retirada" at bounding box center [656, 53] width 31 height 12
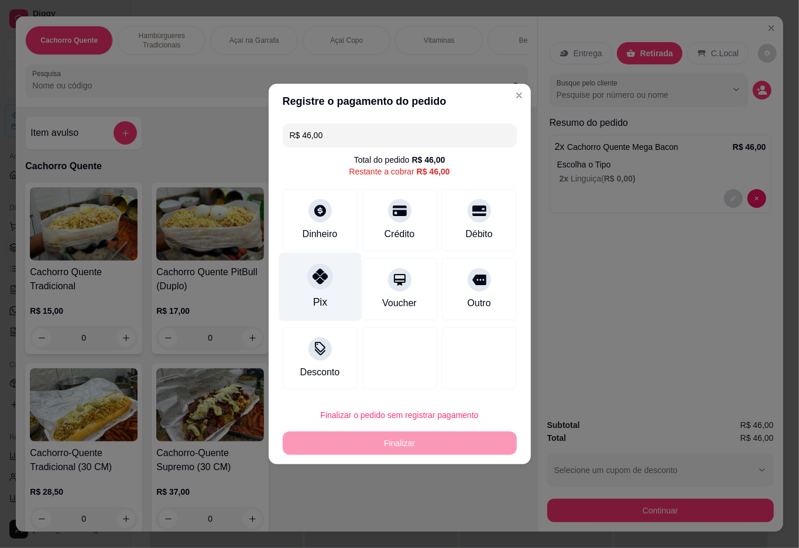
click at [321, 289] on div at bounding box center [320, 276] width 26 height 26
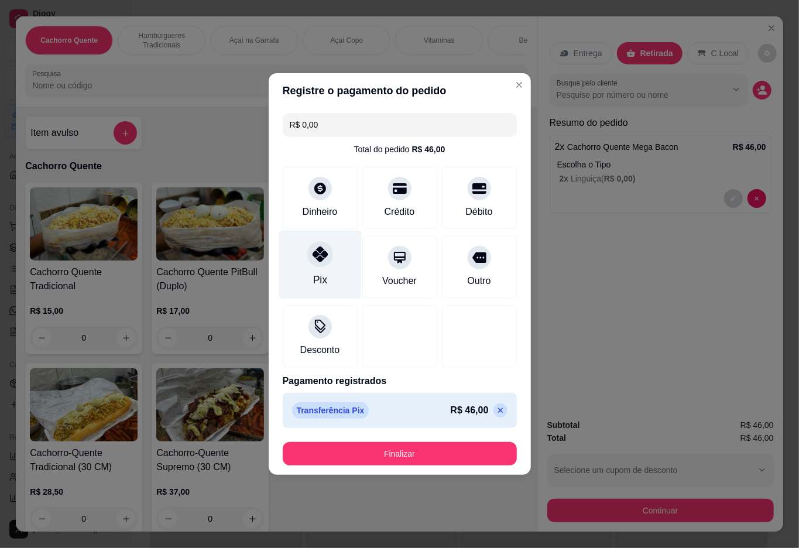
click at [406, 455] on button "Finalizar" at bounding box center [400, 453] width 234 height 23
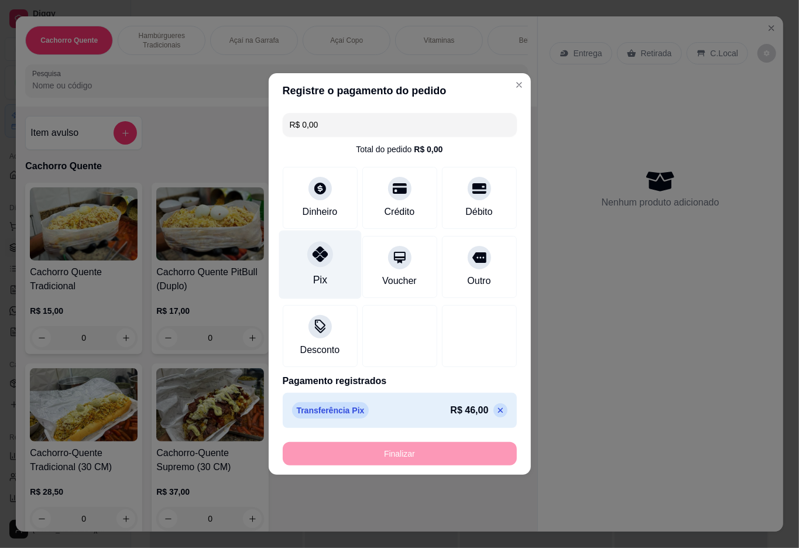
type input "-R$ 46,00"
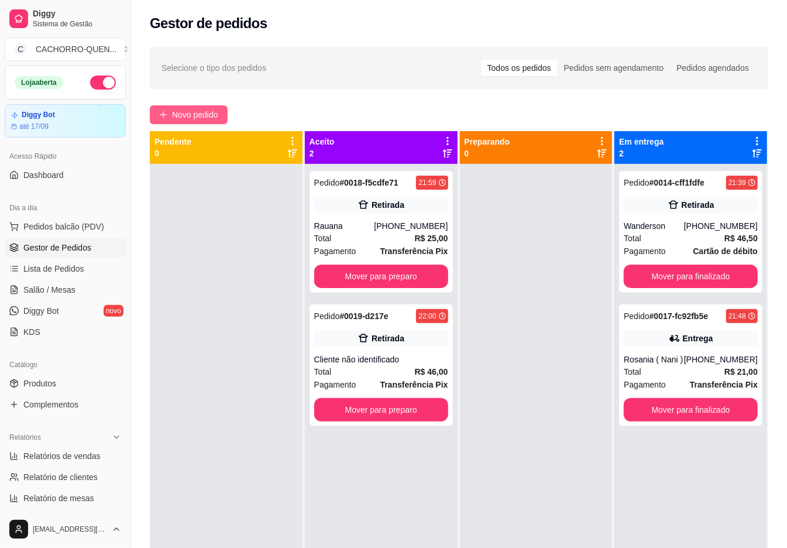
click at [218, 120] on span "Novo pedido" at bounding box center [195, 114] width 46 height 13
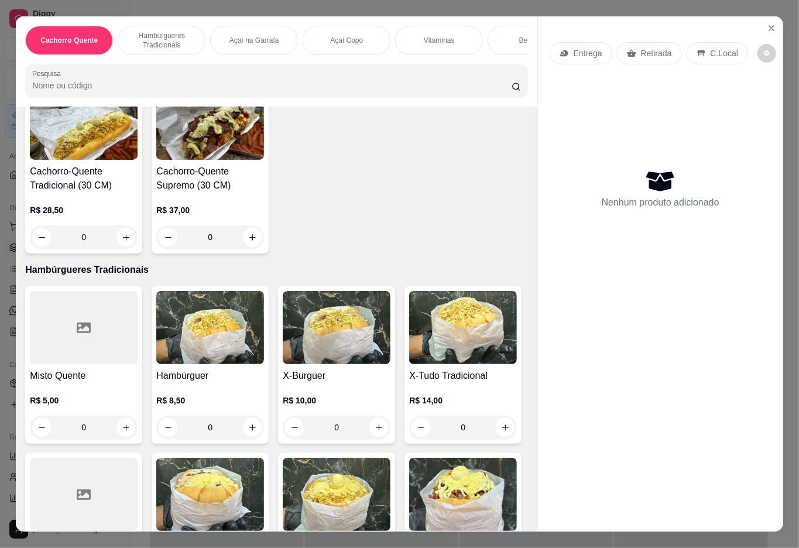
scroll to position [288, 0]
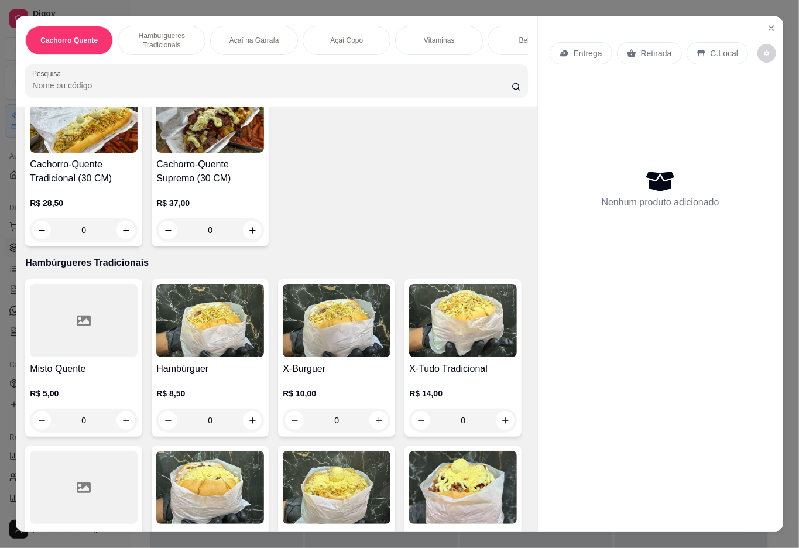
click at [409, 357] on img at bounding box center [463, 320] width 108 height 73
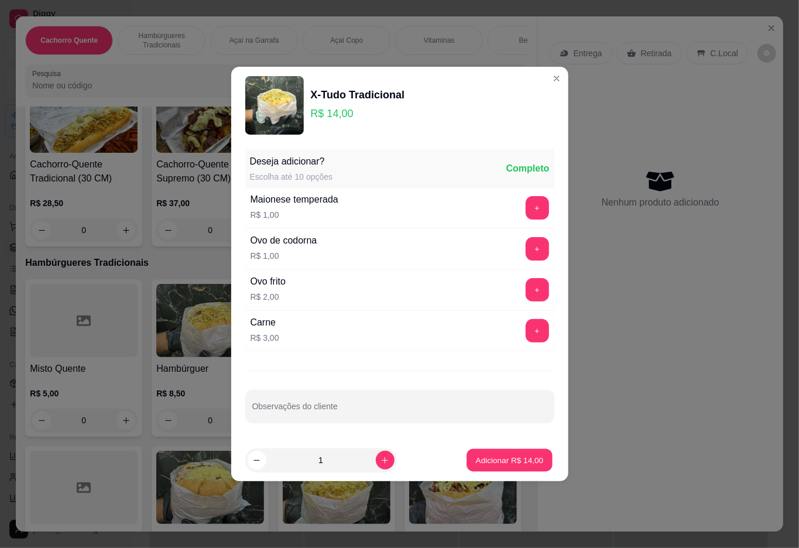
click at [490, 452] on button "Adicionar R$ 14,00" at bounding box center [510, 460] width 86 height 23
type input "1"
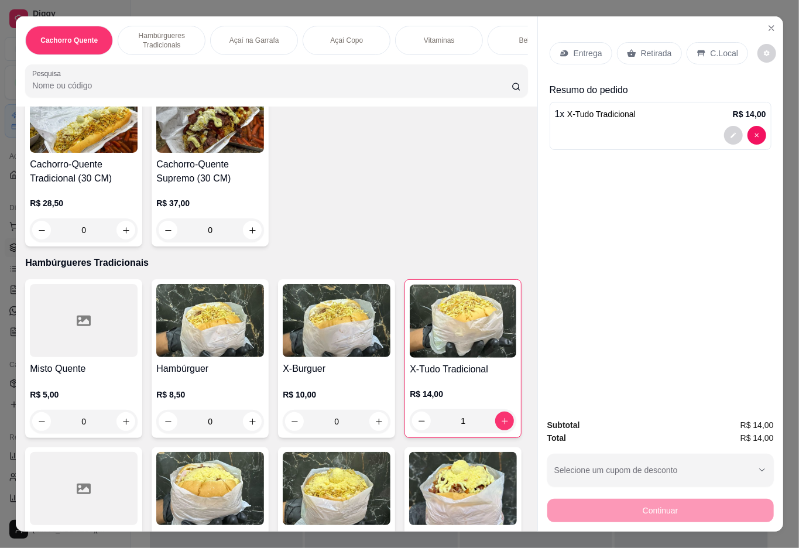
click at [350, 26] on div "Açaí Copo" at bounding box center [346, 40] width 88 height 29
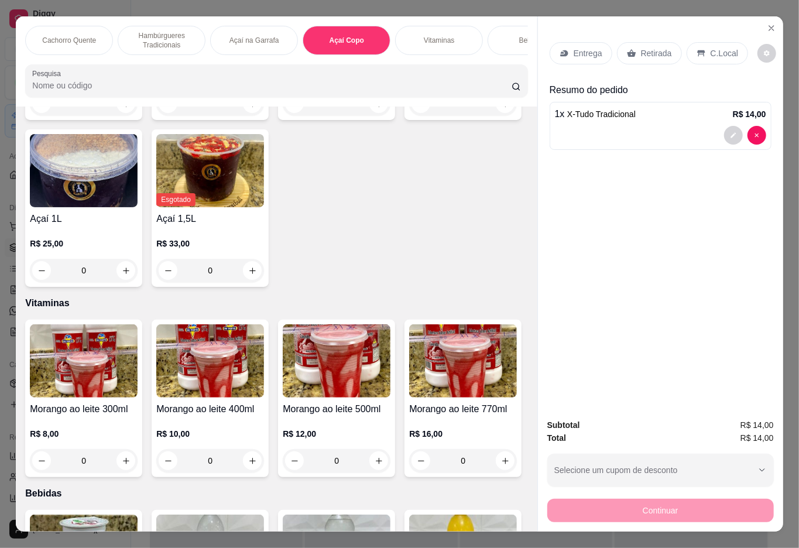
scroll to position [26, 0]
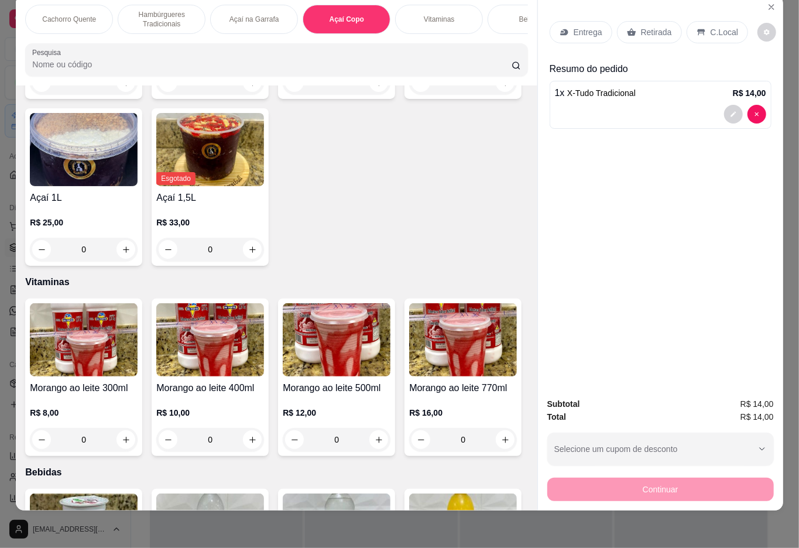
click at [122, 94] on div "0" at bounding box center [84, 82] width 108 height 23
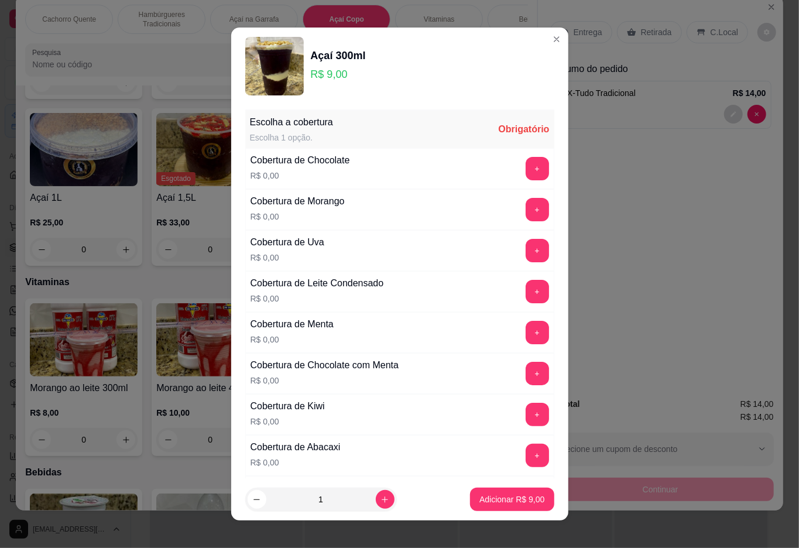
click at [525, 164] on button "+" at bounding box center [536, 168] width 23 height 23
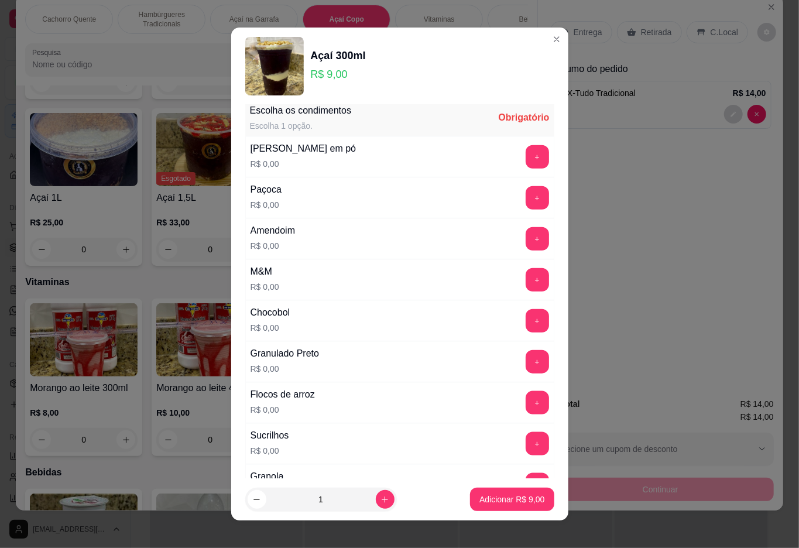
scroll to position [10, 0]
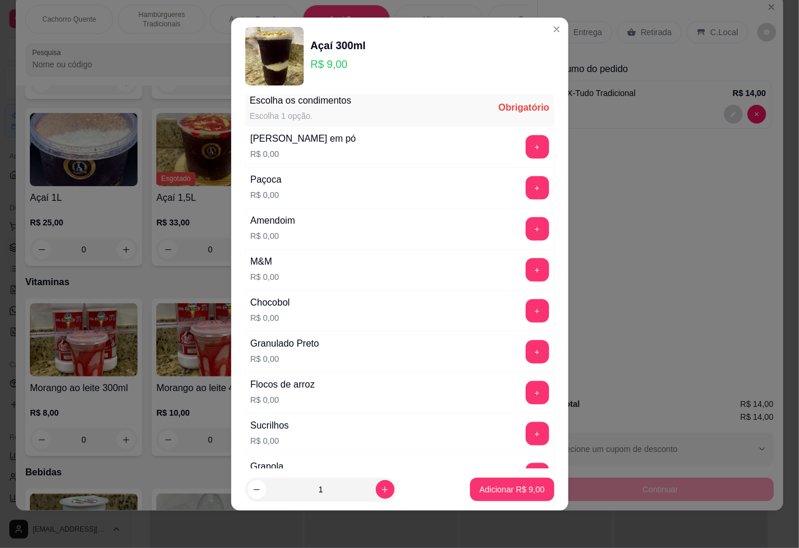
click at [525, 438] on button "+" at bounding box center [536, 433] width 23 height 23
click at [494, 491] on p "Adicionar R$ 9,00" at bounding box center [511, 489] width 63 height 11
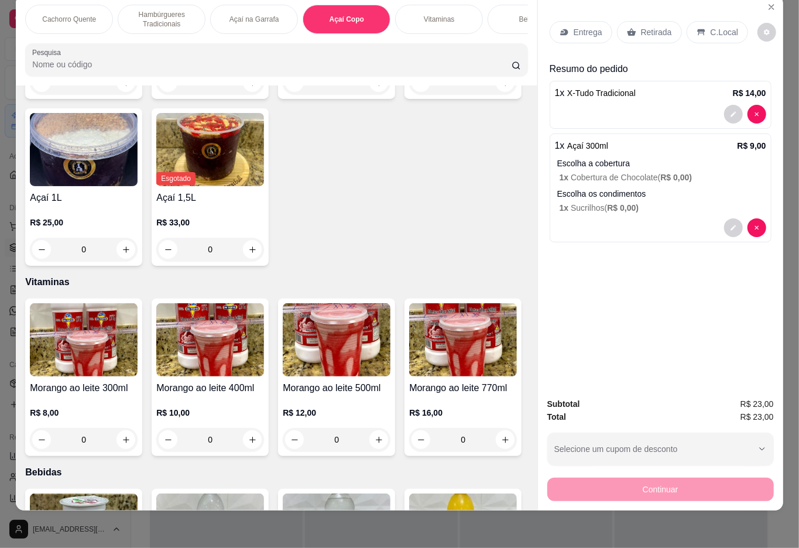
click at [661, 26] on p "Retirada" at bounding box center [656, 32] width 31 height 12
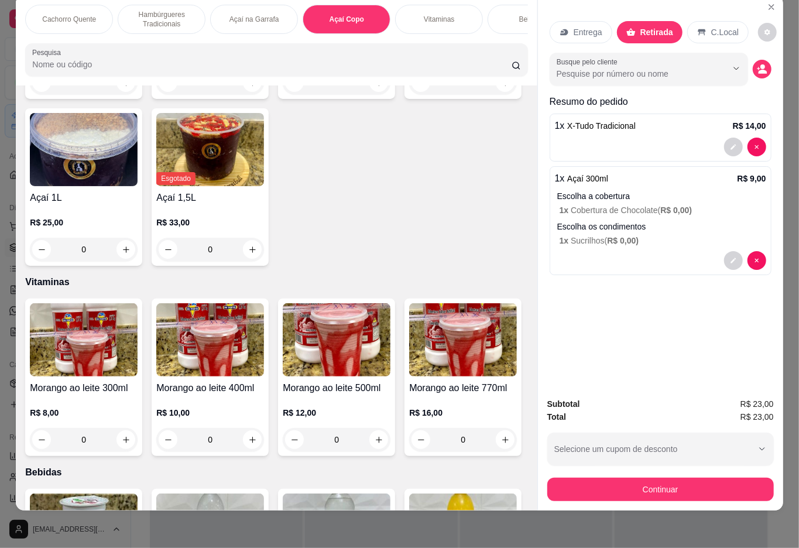
click at [665, 477] on button "Continuar" at bounding box center [660, 488] width 226 height 23
click at [160, 11] on p "Hambúrgueres Tradicionais" at bounding box center [162, 19] width 68 height 19
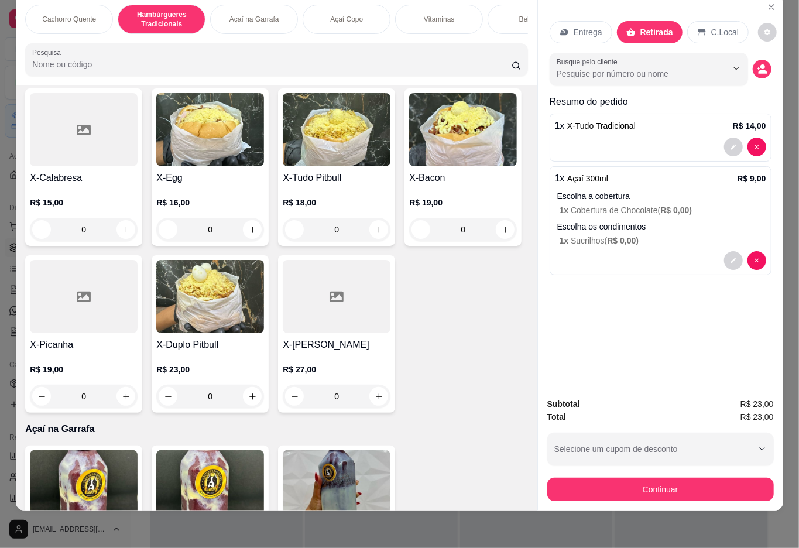
scroll to position [653, 0]
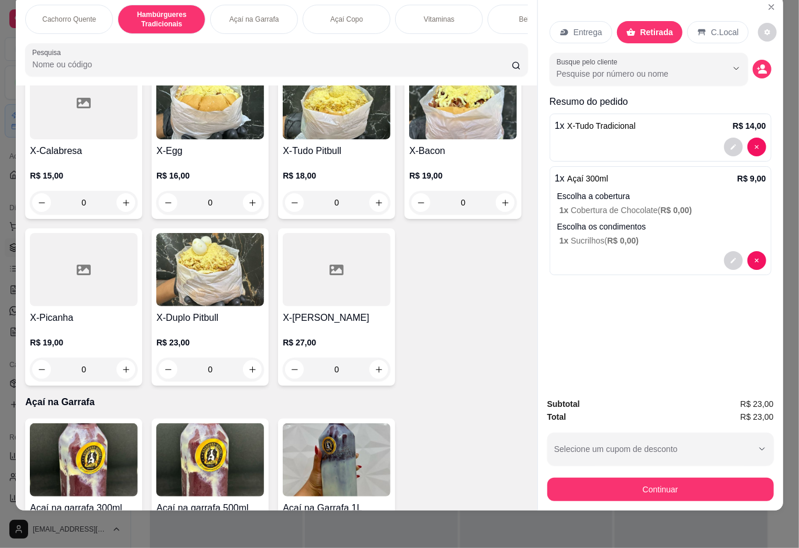
click at [283, 139] on img at bounding box center [337, 102] width 108 height 73
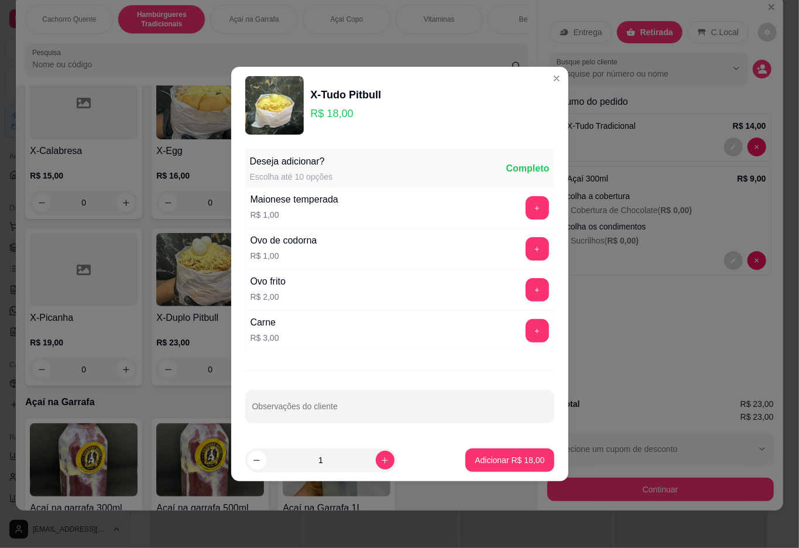
click at [412, 410] on input "Observações do cliente" at bounding box center [399, 411] width 295 height 12
type input "sem salada"
click at [516, 459] on p "Adicionar R$ 18,00" at bounding box center [509, 460] width 70 height 12
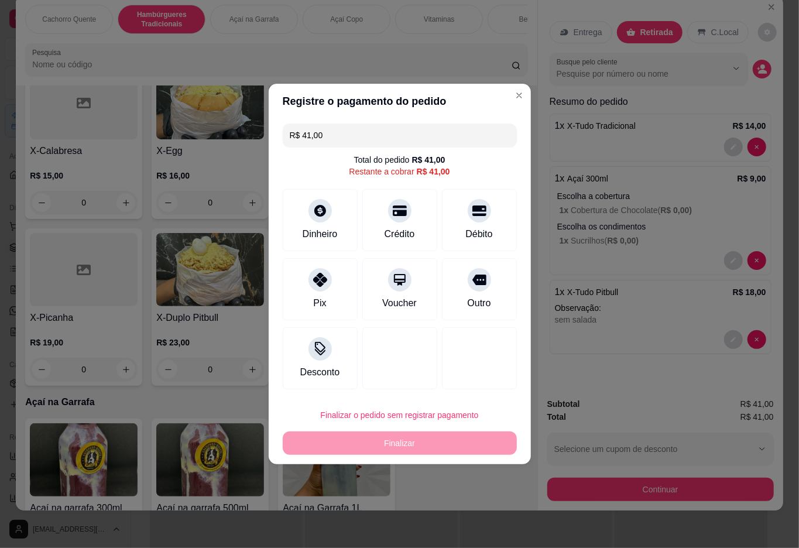
click at [443, 131] on input "R$ 41,00" at bounding box center [400, 134] width 220 height 23
type input "R$ 9,00"
click at [302, 211] on div "Dinheiro" at bounding box center [319, 218] width 82 height 68
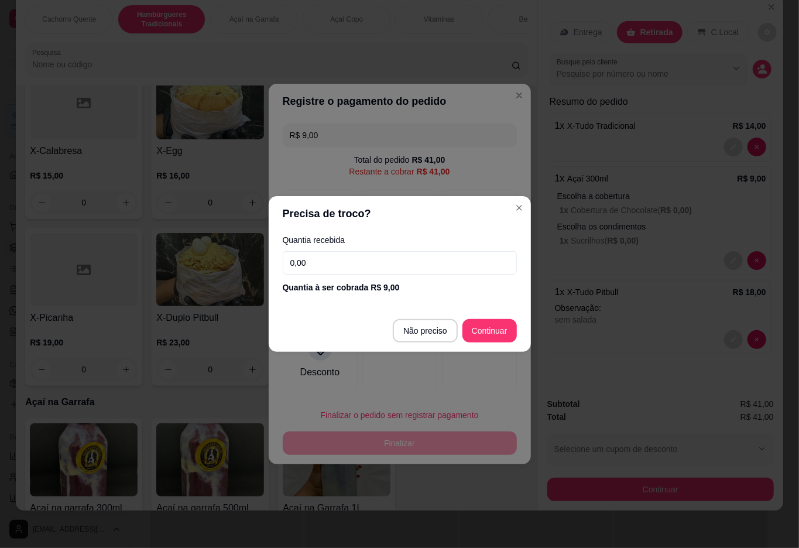
click at [433, 263] on input "0,00" at bounding box center [400, 262] width 234 height 23
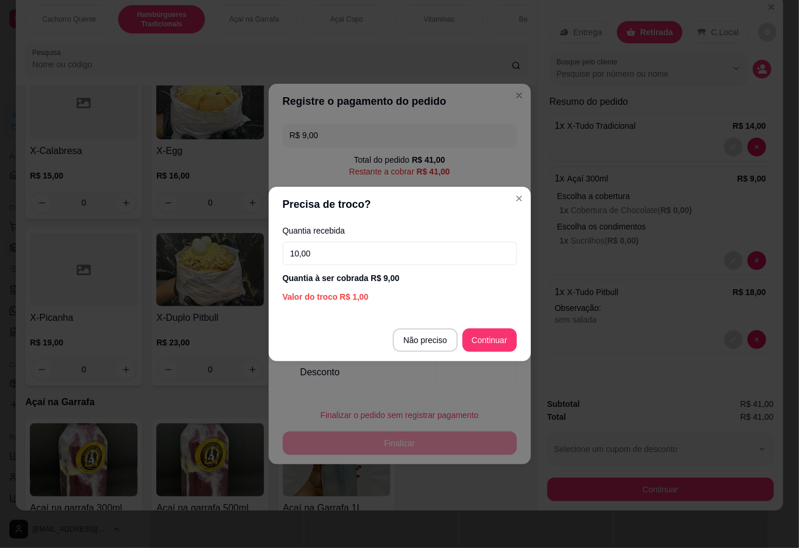
type input "10,00"
click at [484, 339] on div at bounding box center [479, 358] width 75 height 62
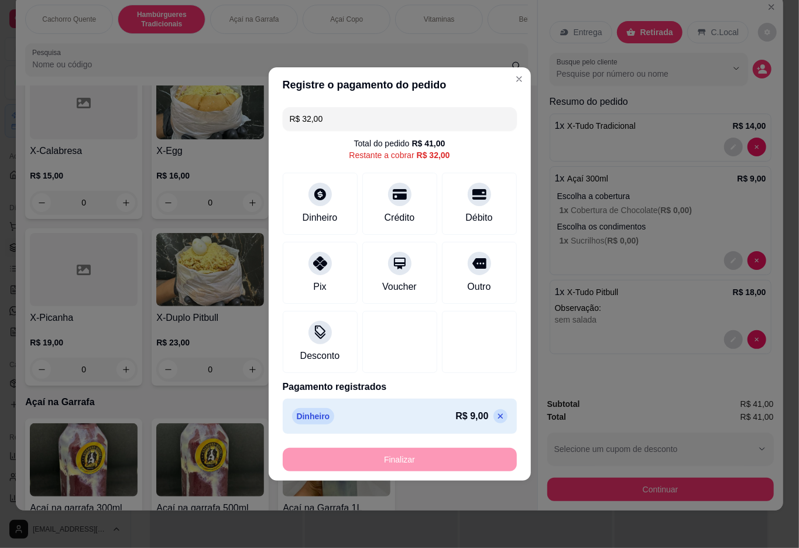
click at [398, 117] on input "R$ 32,00" at bounding box center [400, 118] width 220 height 23
click at [464, 183] on div "Débito" at bounding box center [479, 201] width 82 height 68
type input "R$ 22,00"
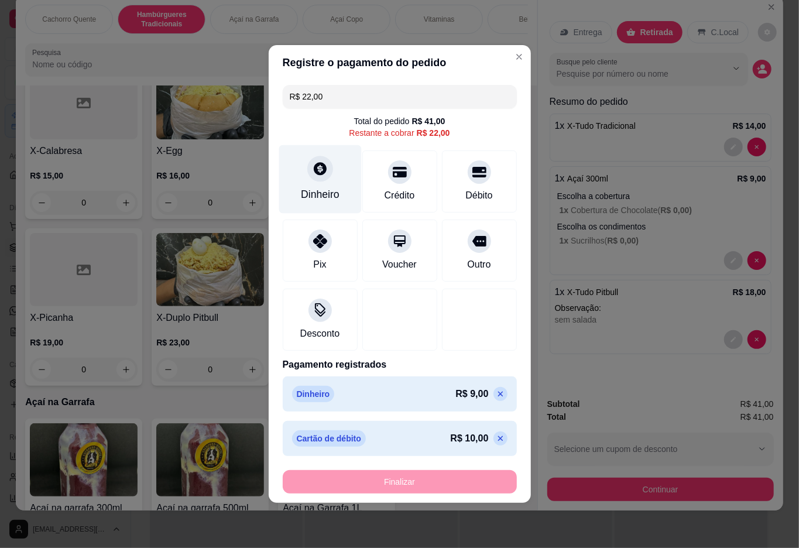
click at [309, 164] on div at bounding box center [320, 169] width 26 height 26
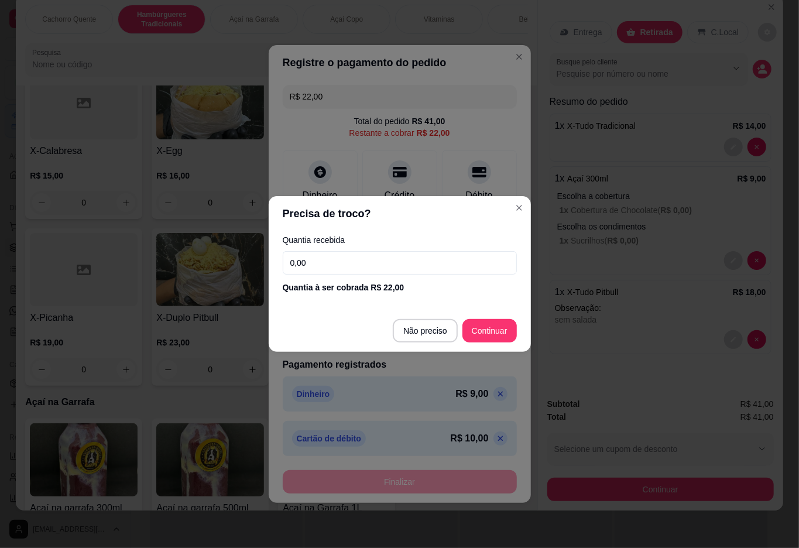
click at [441, 257] on input "0,00" at bounding box center [400, 262] width 234 height 23
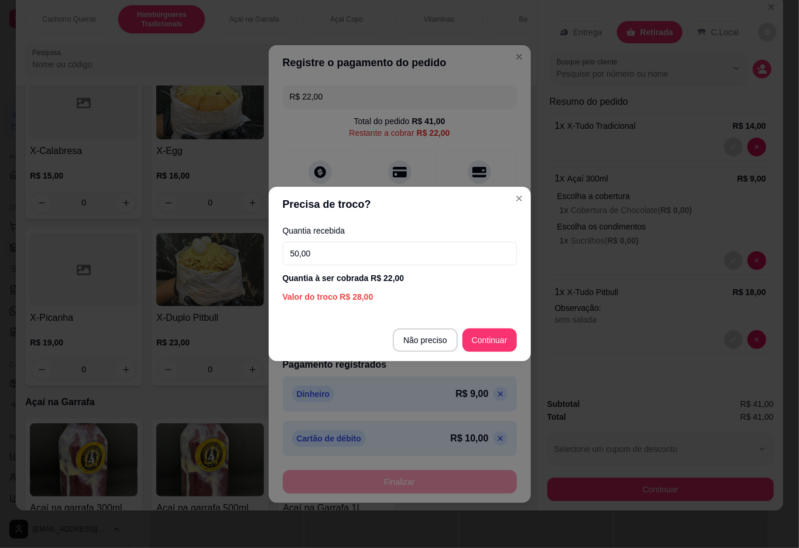
type input "50,00"
click at [492, 331] on button "Continuar" at bounding box center [489, 340] width 53 height 23
click at [495, 357] on p "Pagamento registrados" at bounding box center [400, 364] width 234 height 14
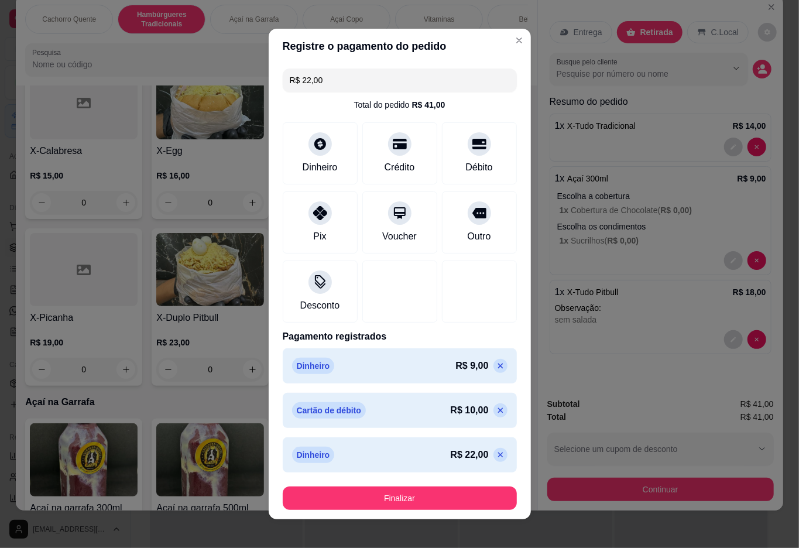
type input "R$ 0,00"
click at [431, 497] on button "Finalizar" at bounding box center [400, 497] width 234 height 23
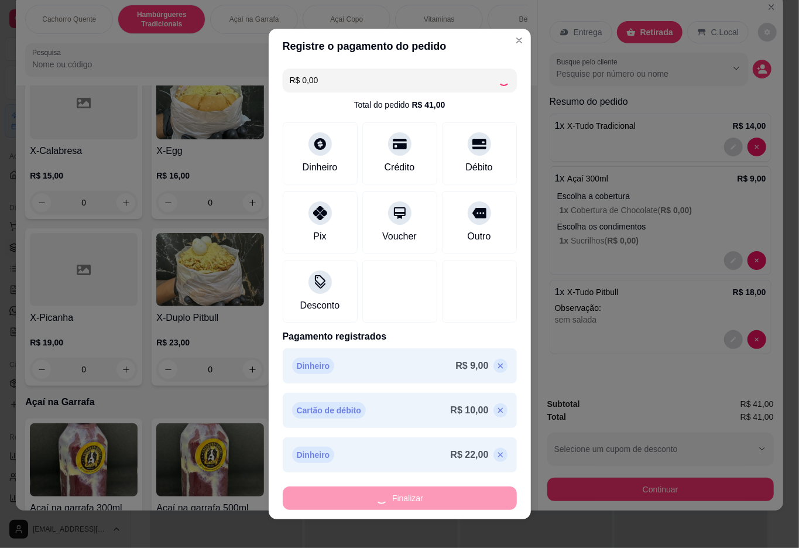
type input "0"
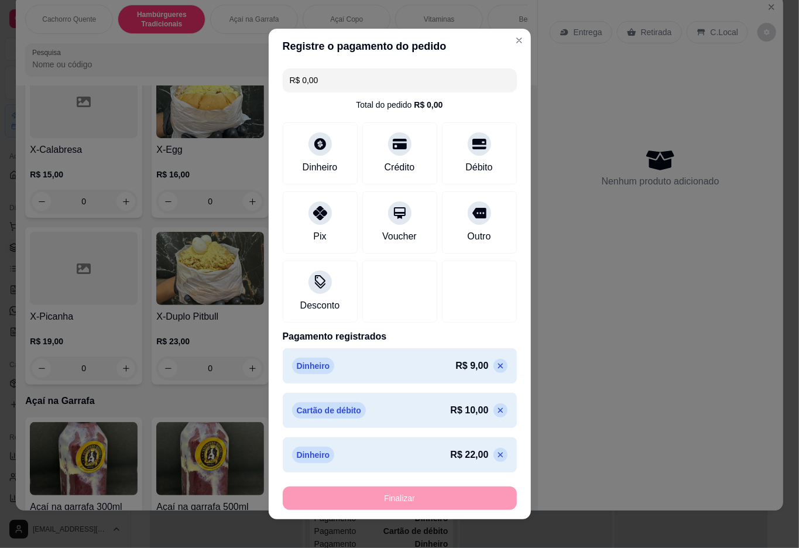
type input "-R$ 41,00"
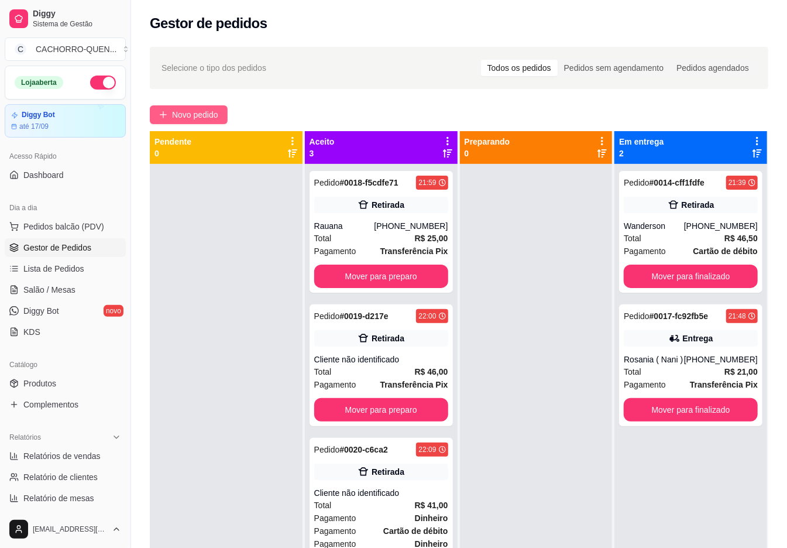
click at [176, 122] on button "Novo pedido" at bounding box center [189, 114] width 78 height 19
click at [420, 279] on button "Mover para preparo" at bounding box center [381, 275] width 134 height 23
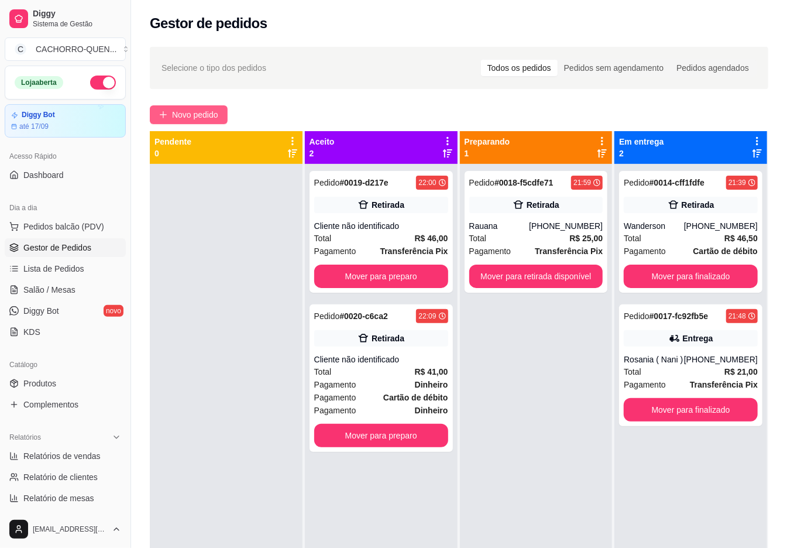
click at [181, 113] on span "Novo pedido" at bounding box center [195, 114] width 46 height 13
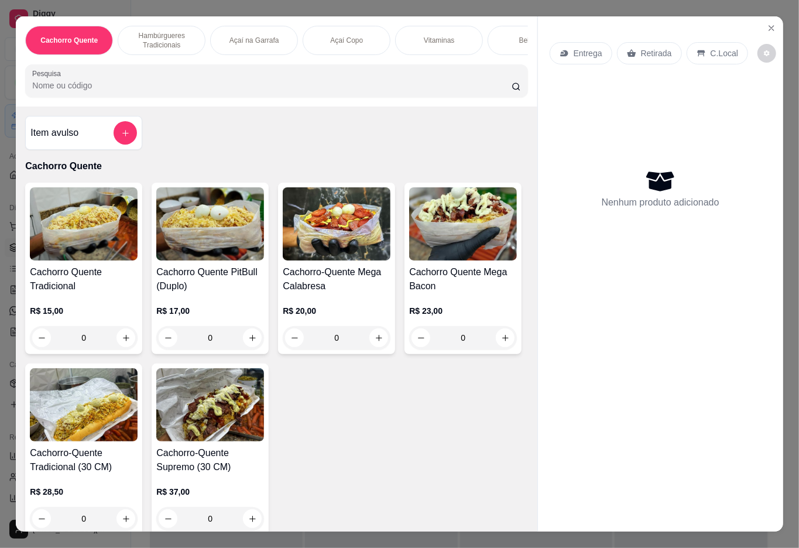
scroll to position [317, 0]
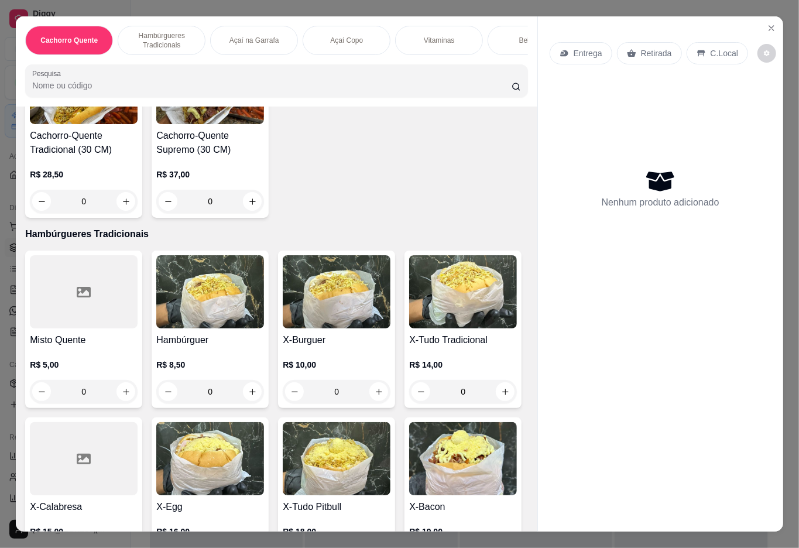
click at [409, 328] on img at bounding box center [463, 291] width 108 height 73
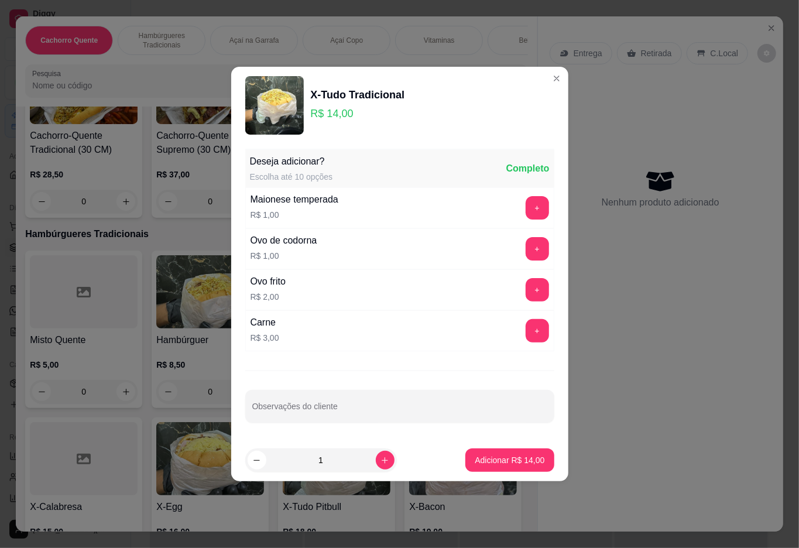
click at [505, 461] on p "Adicionar R$ 14,00" at bounding box center [509, 460] width 70 height 12
type input "1"
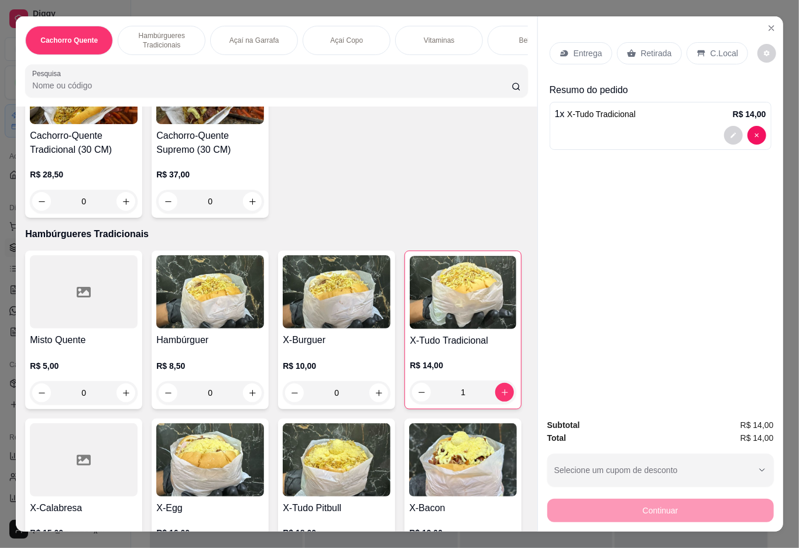
click at [297, 321] on img at bounding box center [337, 291] width 108 height 73
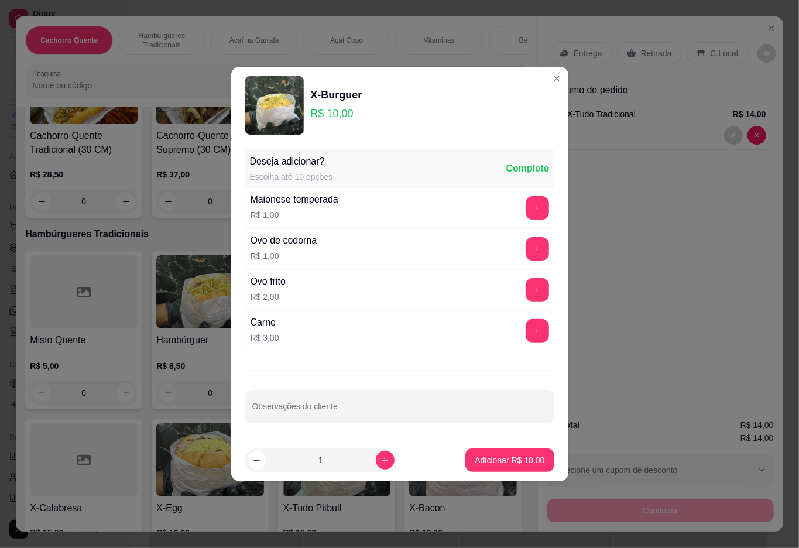
click at [498, 460] on p "Adicionar R$ 10,00" at bounding box center [509, 460] width 70 height 12
type input "1"
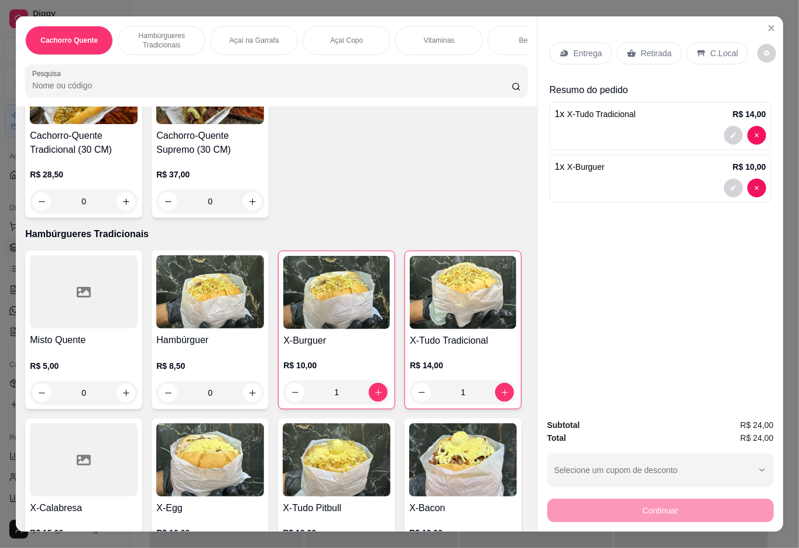
click at [653, 47] on p "Retirada" at bounding box center [656, 53] width 31 height 12
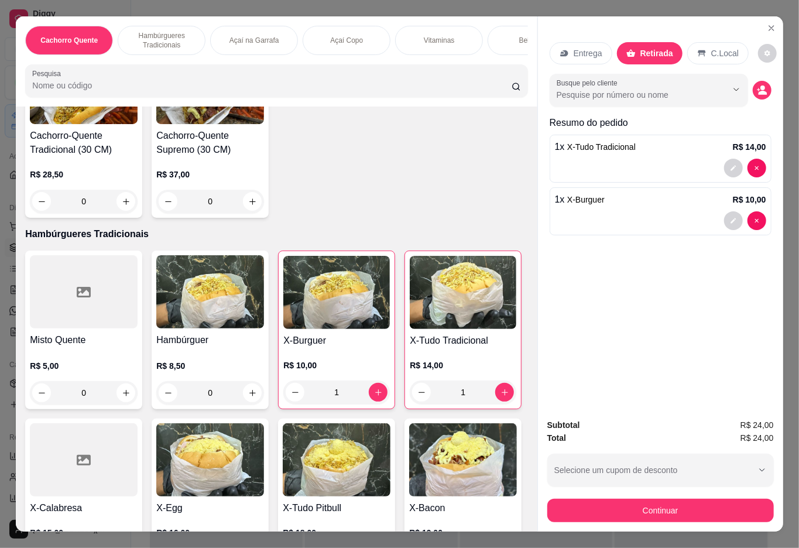
click at [734, 88] on icon "Show suggestions" at bounding box center [736, 89] width 5 height 2
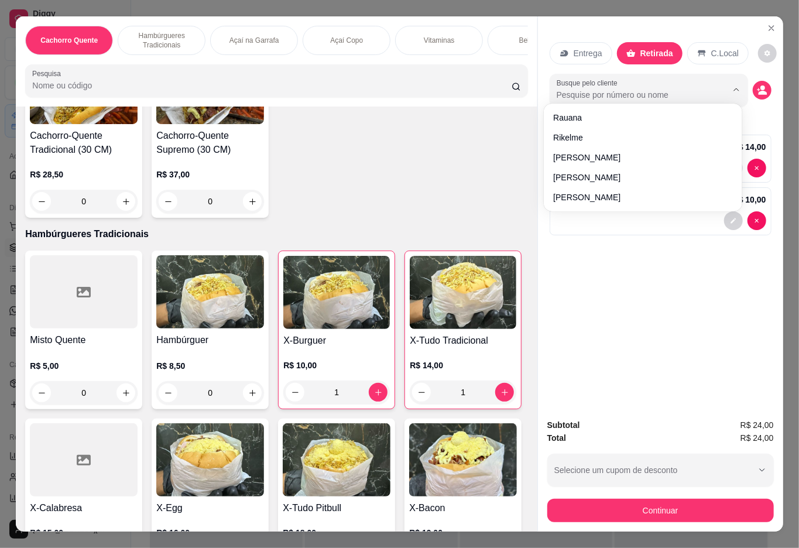
click at [761, 85] on icon "decrease-product-quantity" at bounding box center [761, 90] width 11 height 11
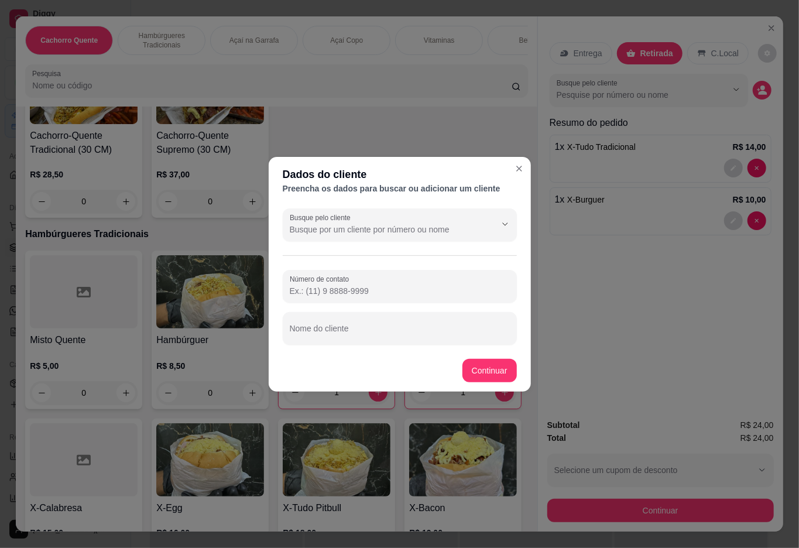
click at [429, 230] on input "Busque pelo cliente" at bounding box center [383, 229] width 187 height 12
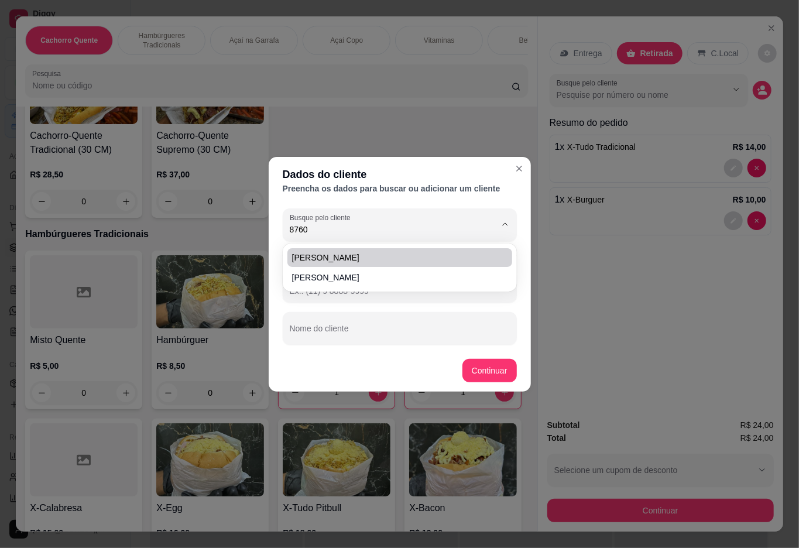
type input "[PERSON_NAME]"
type input "[PHONE_NUMBER]"
type input "[PERSON_NAME]"
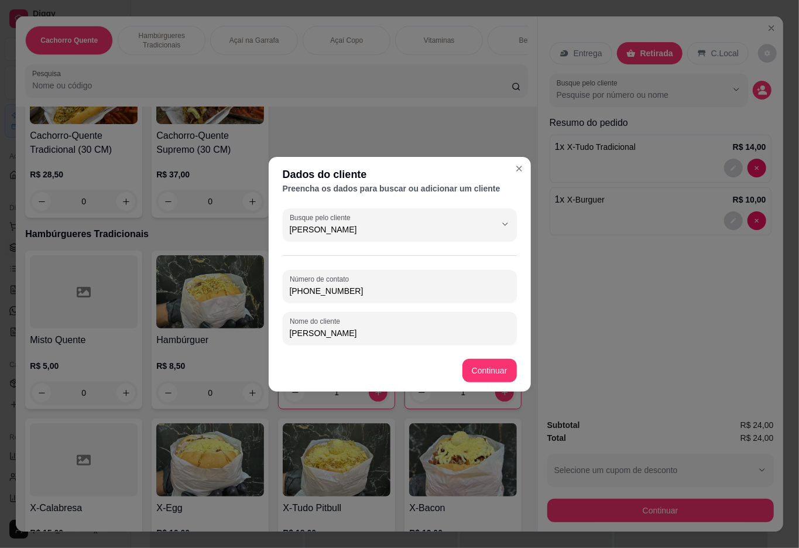
type input "[PERSON_NAME]"
click at [482, 372] on button "Continuar" at bounding box center [489, 370] width 54 height 23
click at [486, 373] on button "Continuar" at bounding box center [489, 370] width 54 height 23
click at [496, 366] on div "Misto Quente R$ 5,00 0 Hambúrguer R$ 8,50 0 X-Burguer R$ 10,00 1 X-Tudo Tradici…" at bounding box center [276, 496] width 502 height 492
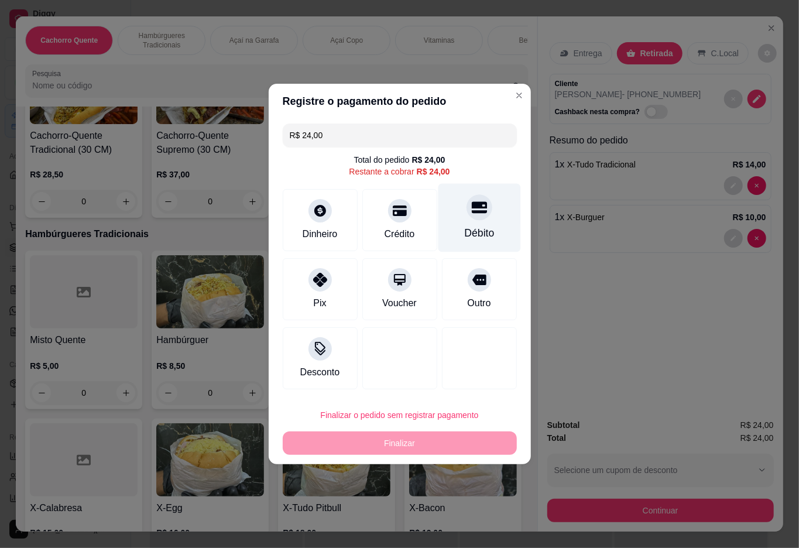
click at [476, 223] on div "Débito" at bounding box center [479, 218] width 82 height 68
type input "R$ 0,00"
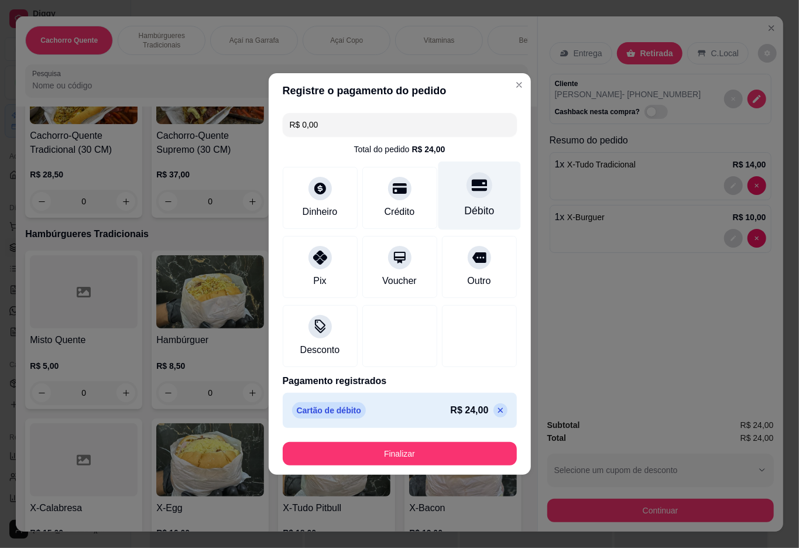
click at [428, 454] on button "Finalizar" at bounding box center [400, 453] width 234 height 23
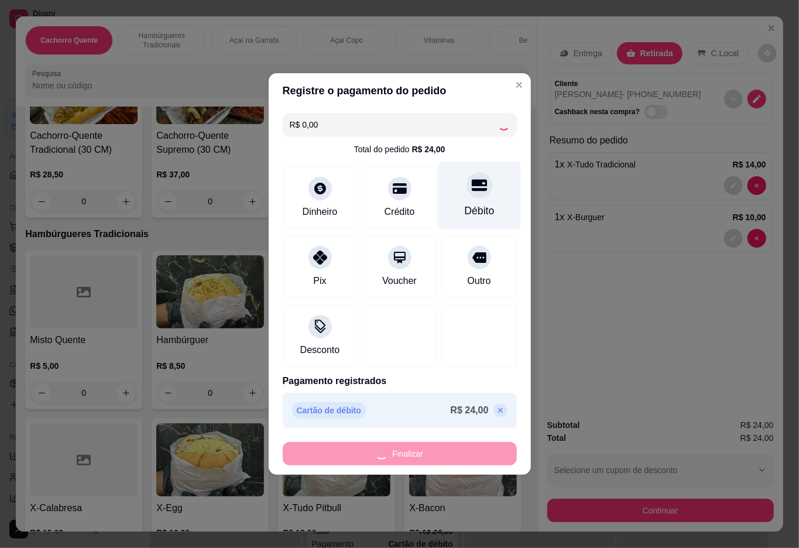
type input "0"
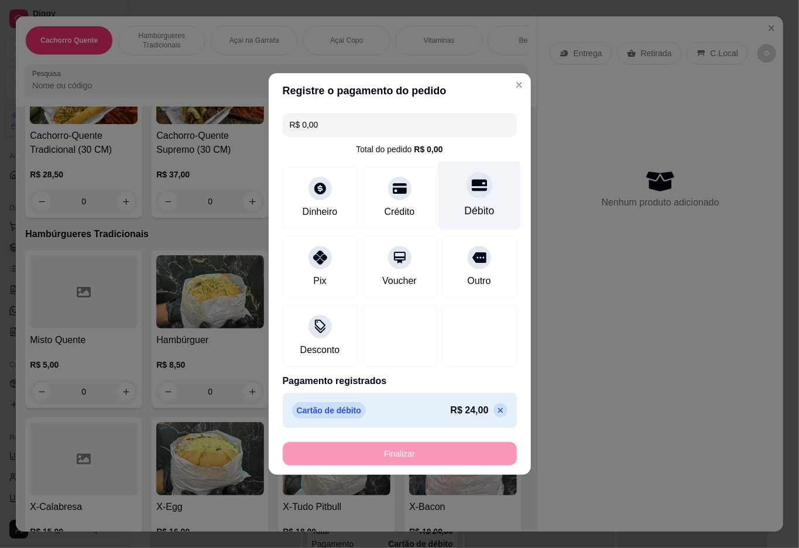
type input "-R$ 24,00"
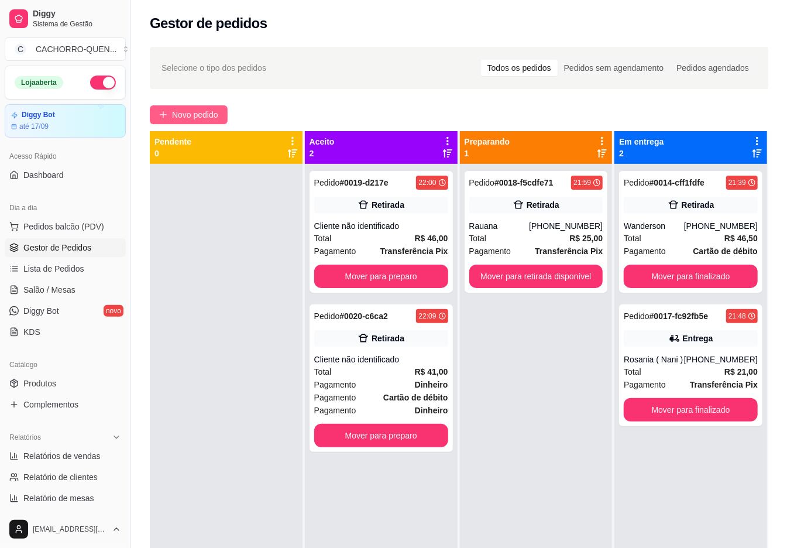
click at [174, 116] on span "Novo pedido" at bounding box center [195, 114] width 46 height 13
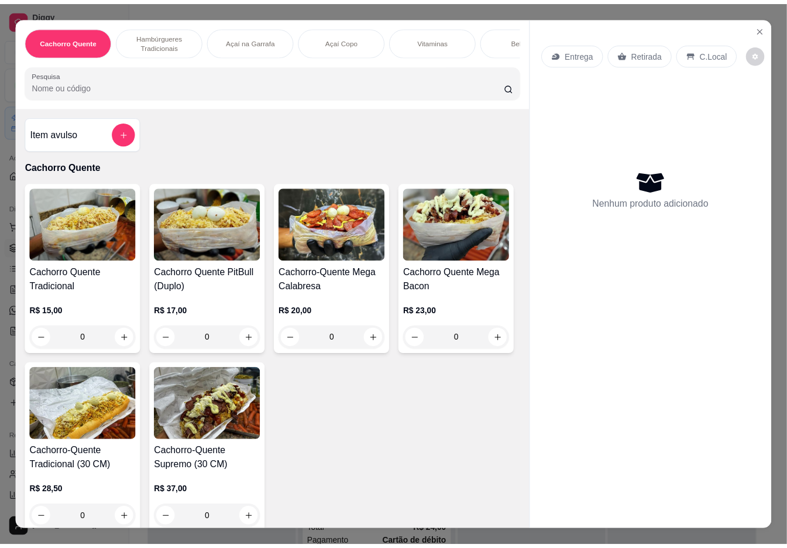
scroll to position [270, 0]
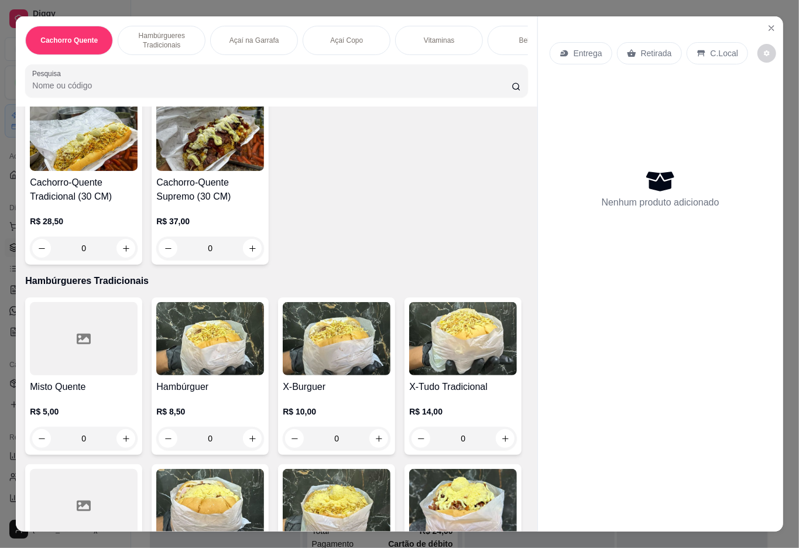
click at [409, 375] on img at bounding box center [463, 338] width 108 height 73
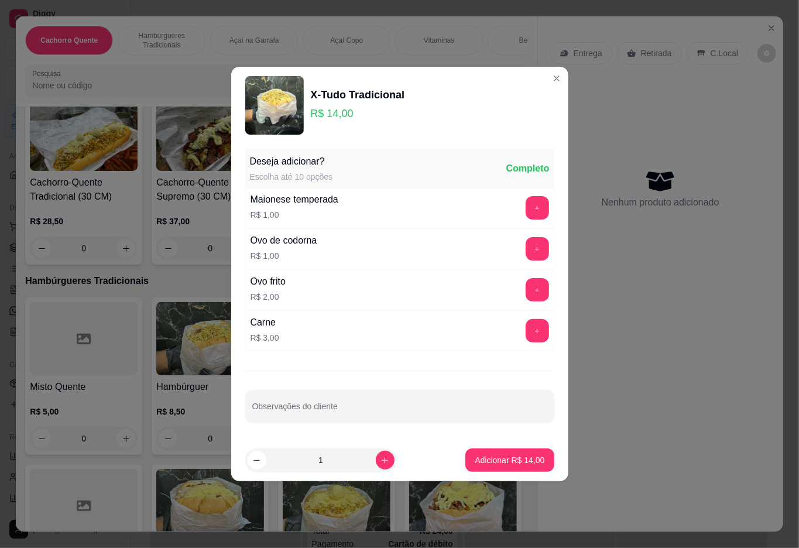
click at [366, 410] on input "Observações do cliente" at bounding box center [399, 411] width 295 height 12
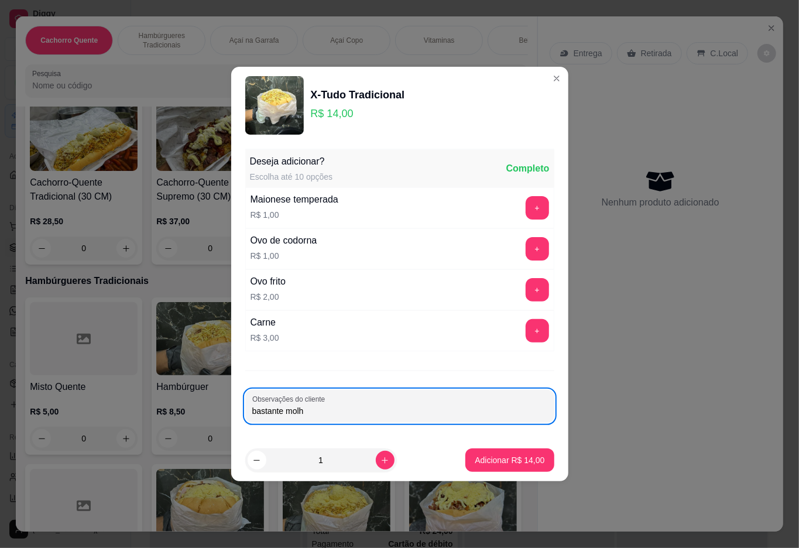
type input "bastante molho"
click at [479, 463] on p "Adicionar R$ 14,00" at bounding box center [509, 460] width 70 height 12
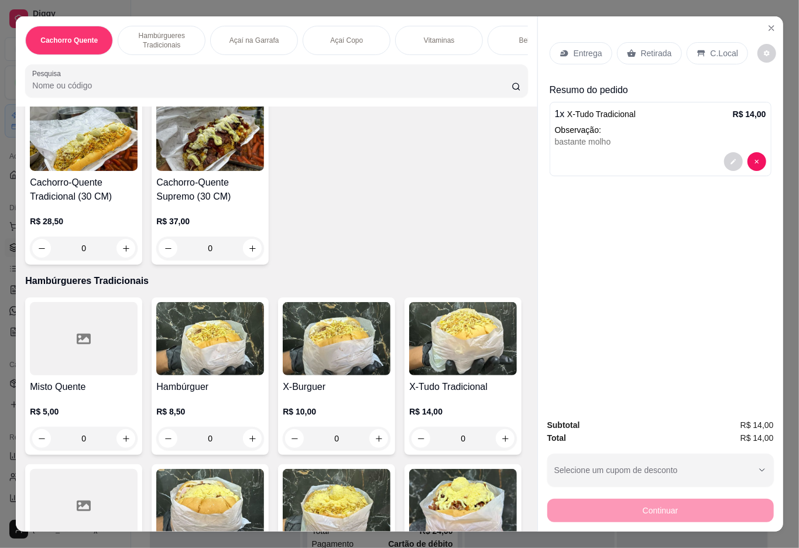
click at [653, 42] on div "Retirada" at bounding box center [649, 53] width 65 height 22
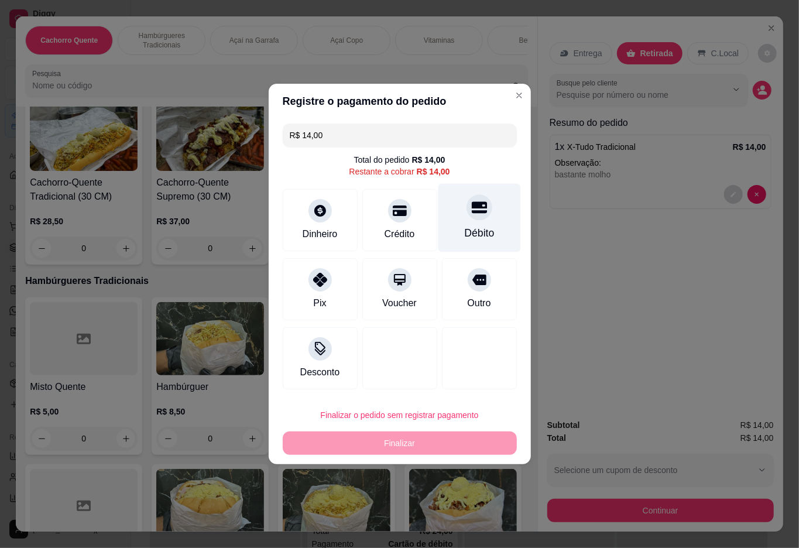
click at [471, 213] on icon at bounding box center [478, 206] width 15 height 15
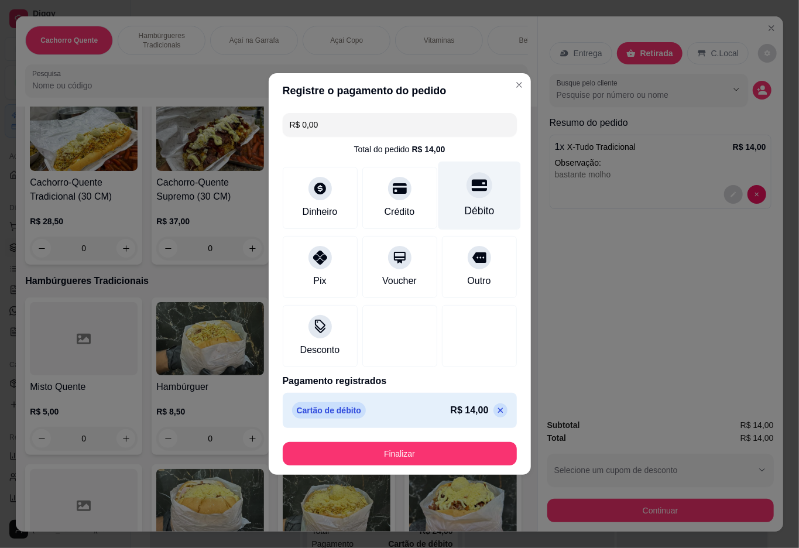
click at [420, 443] on button "Finalizar" at bounding box center [400, 453] width 234 height 23
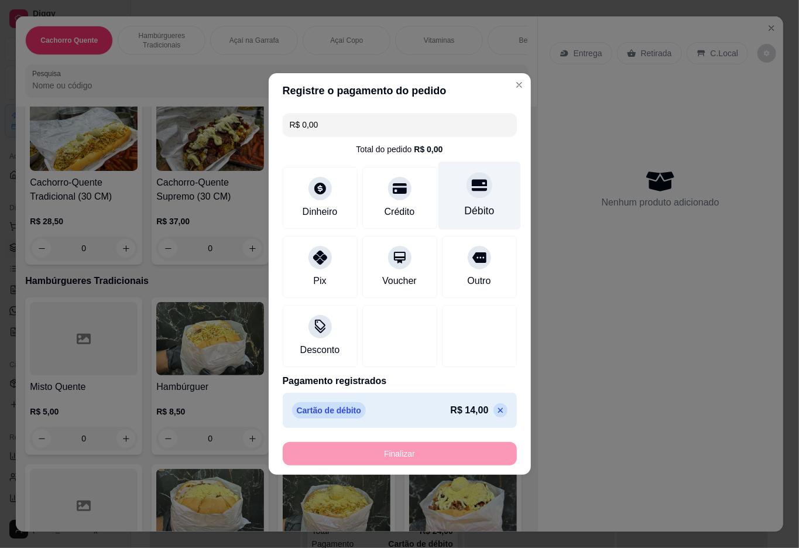
type input "-R$ 14,00"
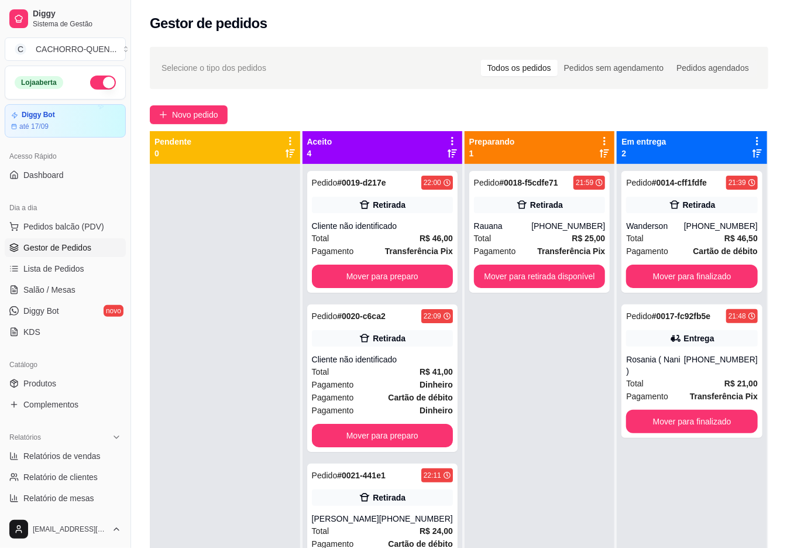
click at [394, 274] on button "Mover para preparo" at bounding box center [382, 275] width 141 height 23
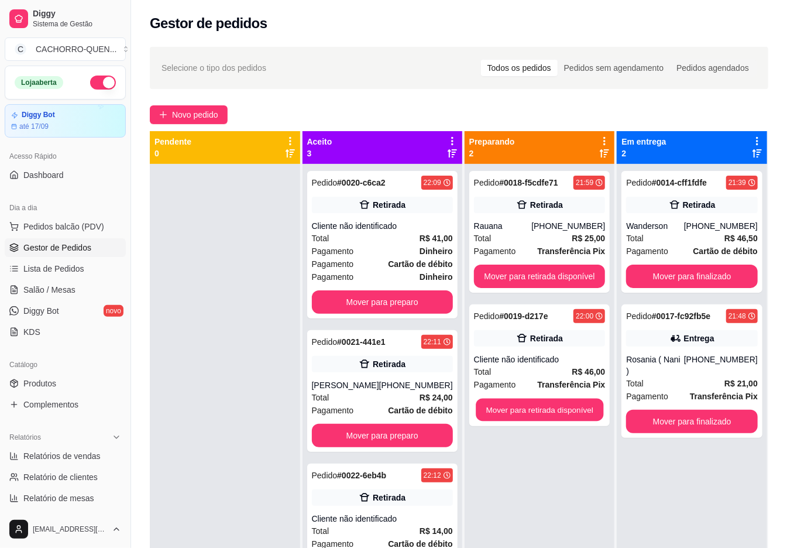
click at [532, 406] on button "Mover para retirada disponível" at bounding box center [540, 409] width 128 height 23
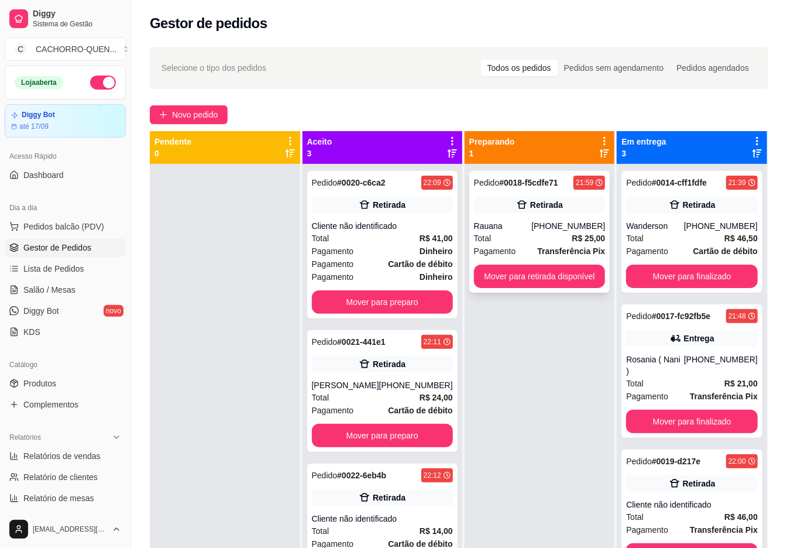
click at [525, 250] on div "Pagamento Transferência Pix" at bounding box center [540, 251] width 132 height 13
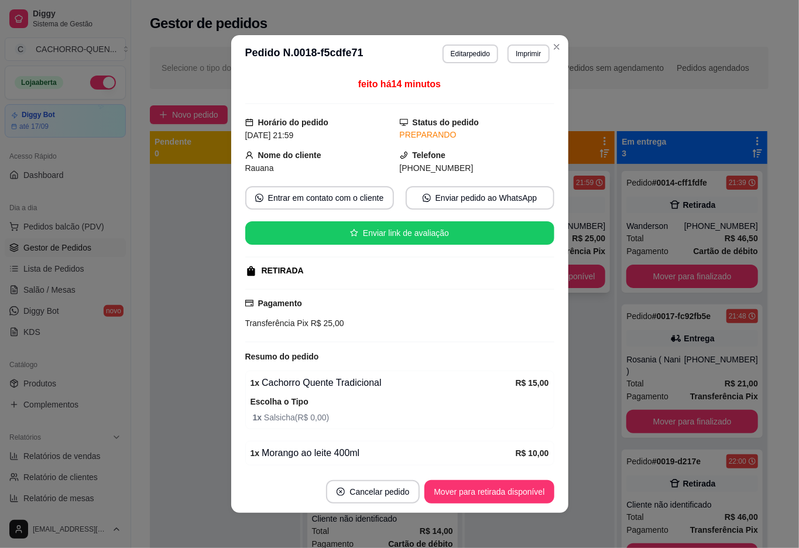
click at [160, 475] on div at bounding box center [225, 438] width 150 height 548
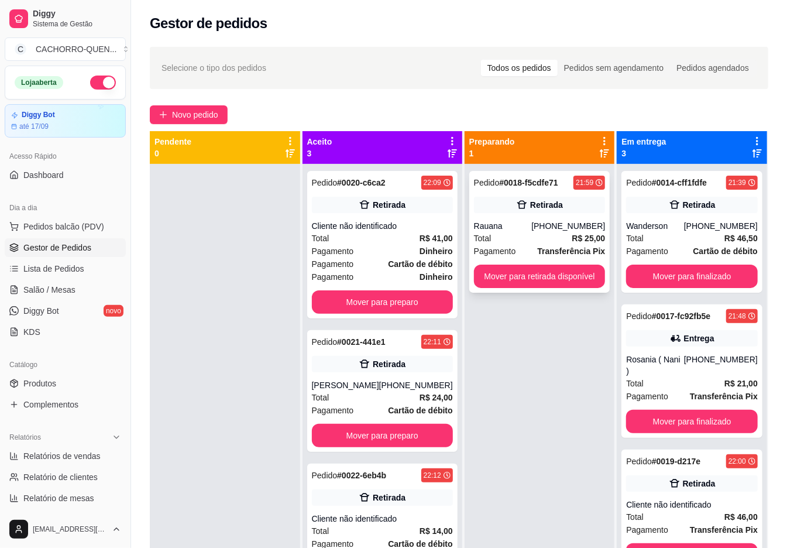
click at [548, 270] on button "Mover para retirada disponível" at bounding box center [540, 275] width 132 height 23
click at [529, 275] on button "Mover para retirada disponível" at bounding box center [540, 275] width 132 height 23
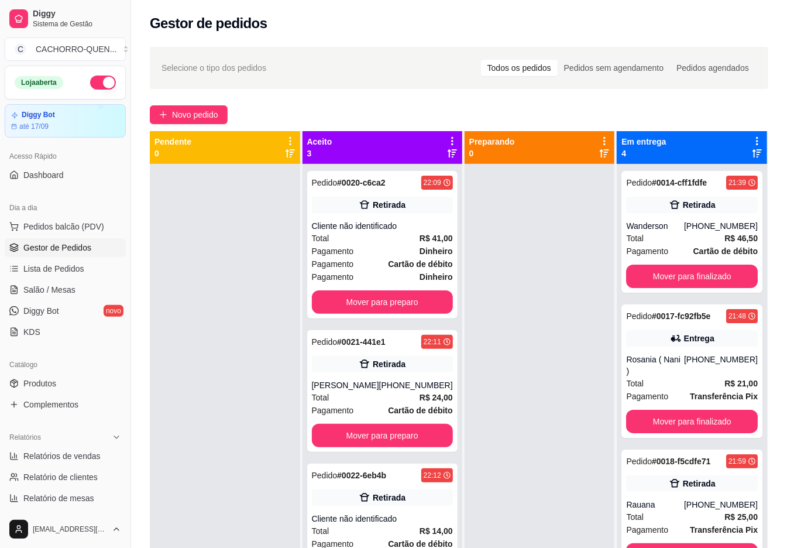
click at [382, 297] on button "Mover para preparo" at bounding box center [382, 301] width 141 height 23
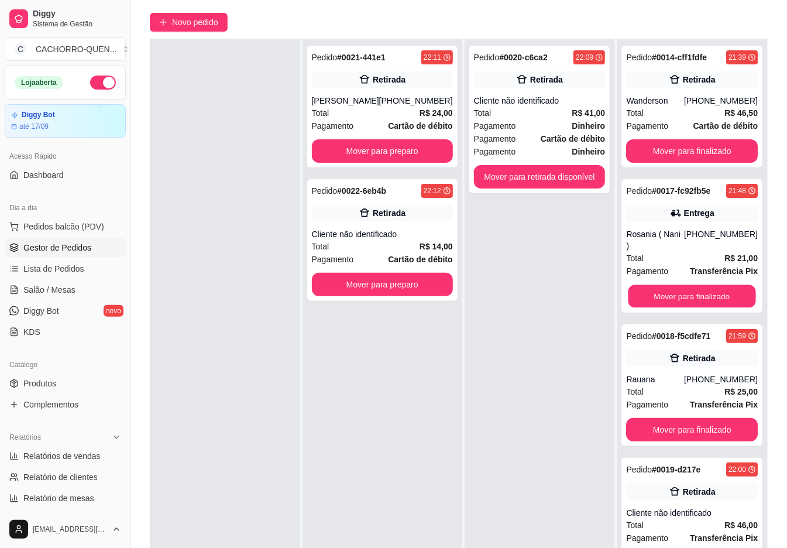
scroll to position [178, 0]
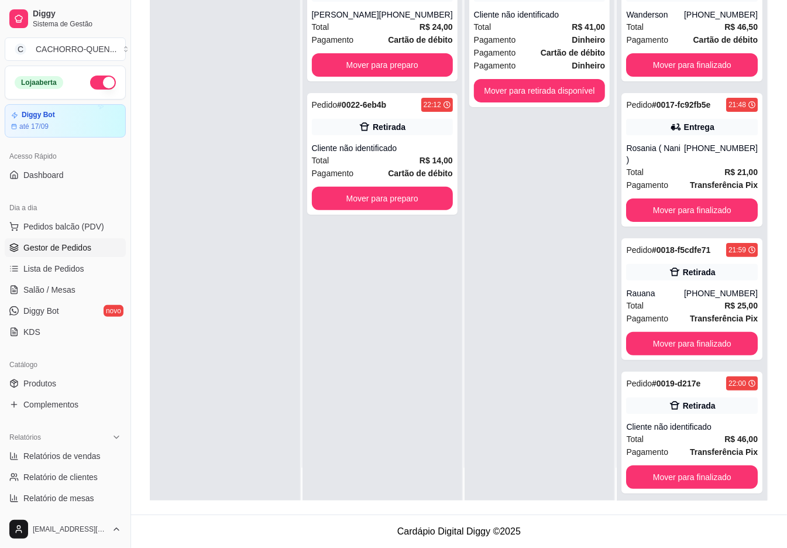
click at [682, 332] on button "Mover para finalizado" at bounding box center [692, 343] width 132 height 23
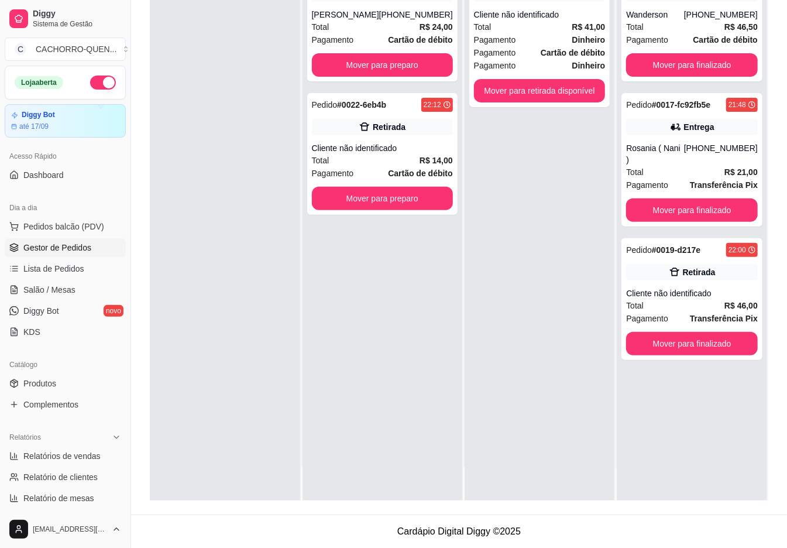
click at [712, 335] on button "Mover para finalizado" at bounding box center [692, 343] width 132 height 23
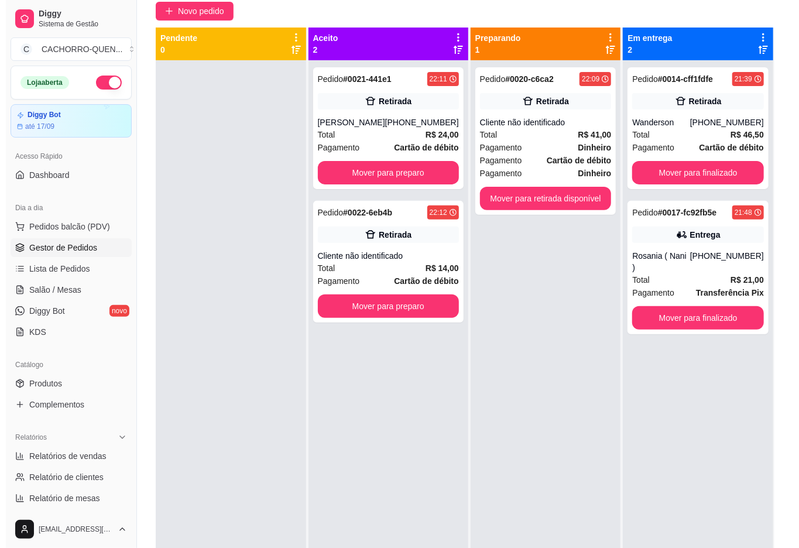
scroll to position [0, 0]
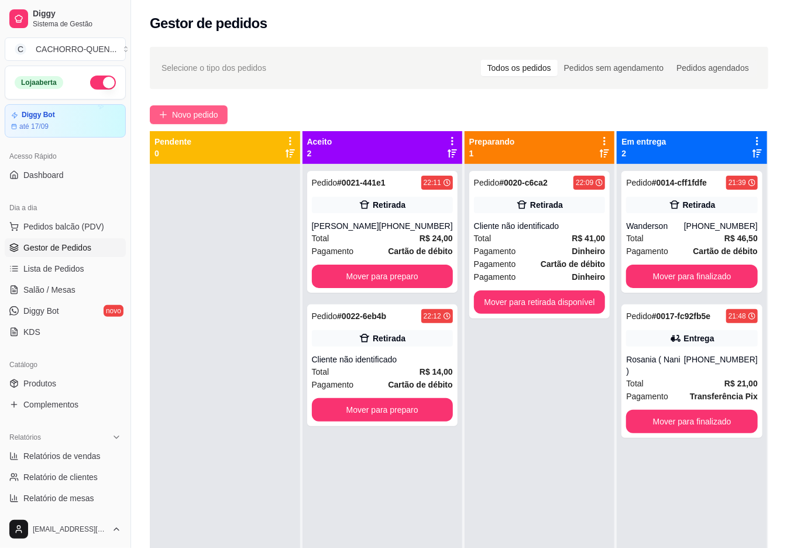
click at [211, 113] on span "Novo pedido" at bounding box center [195, 114] width 46 height 13
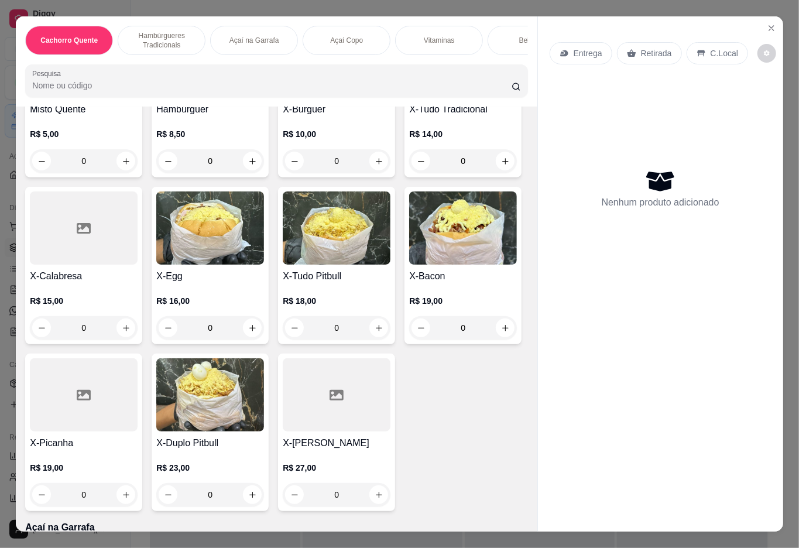
scroll to position [687, 0]
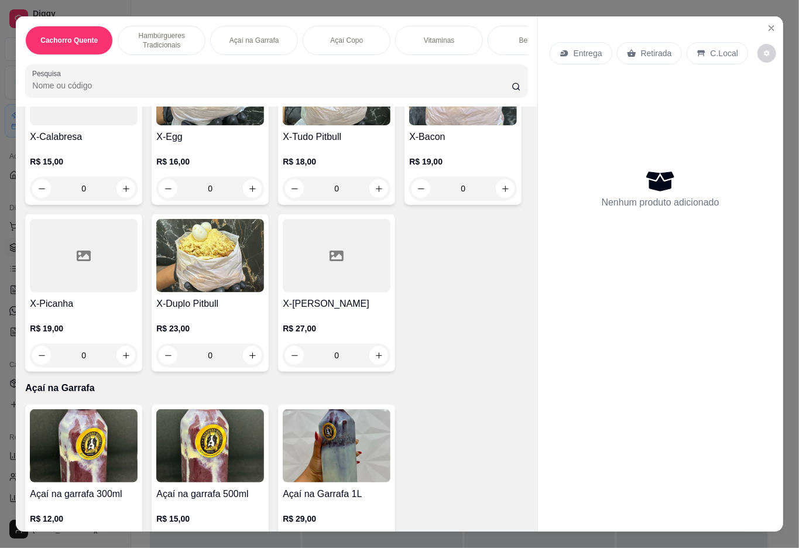
click at [283, 311] on h4 "X-[PERSON_NAME]" at bounding box center [337, 304] width 108 height 14
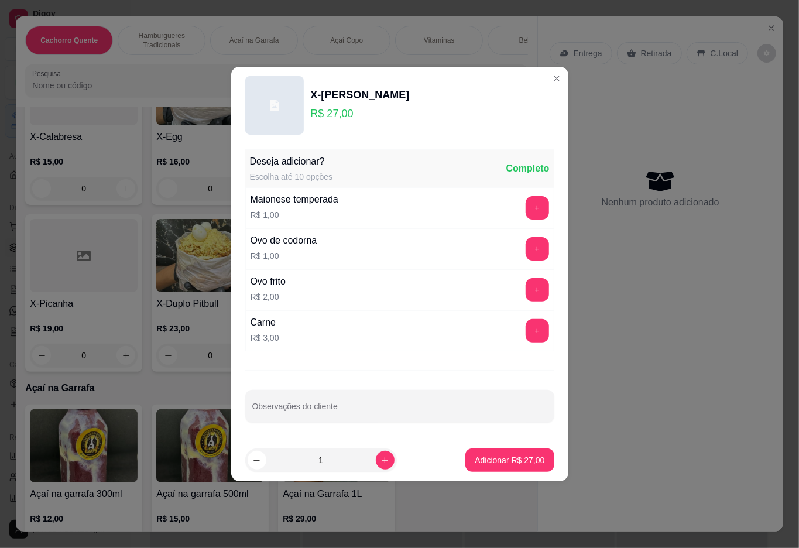
click at [474, 462] on p "Adicionar R$ 27,00" at bounding box center [509, 460] width 70 height 12
type input "1"
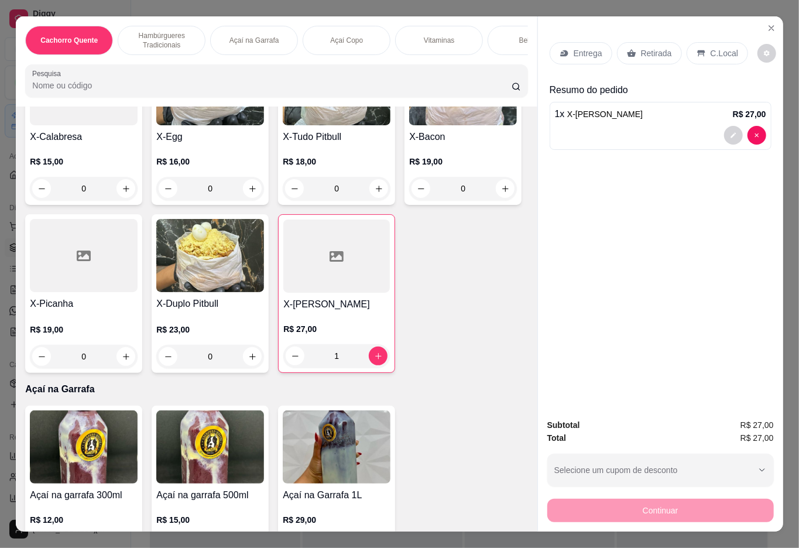
scroll to position [0, 0]
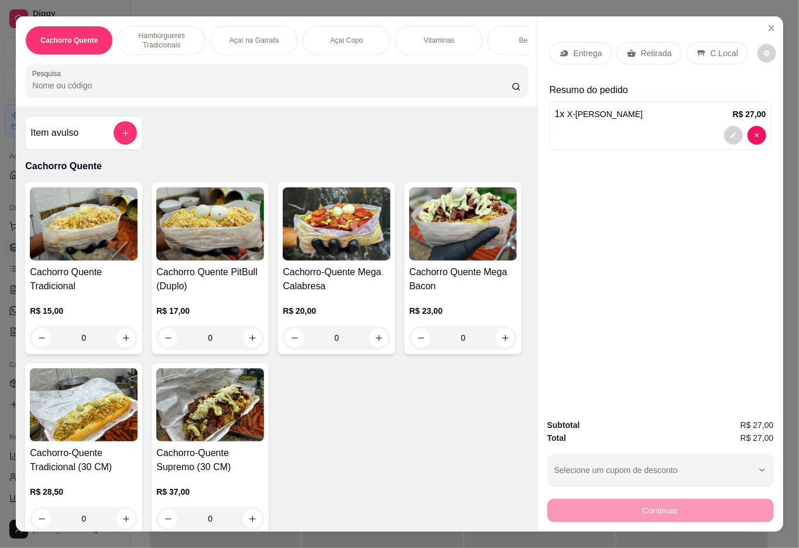
click at [51, 302] on div "R$ 15,00 0" at bounding box center [84, 321] width 108 height 56
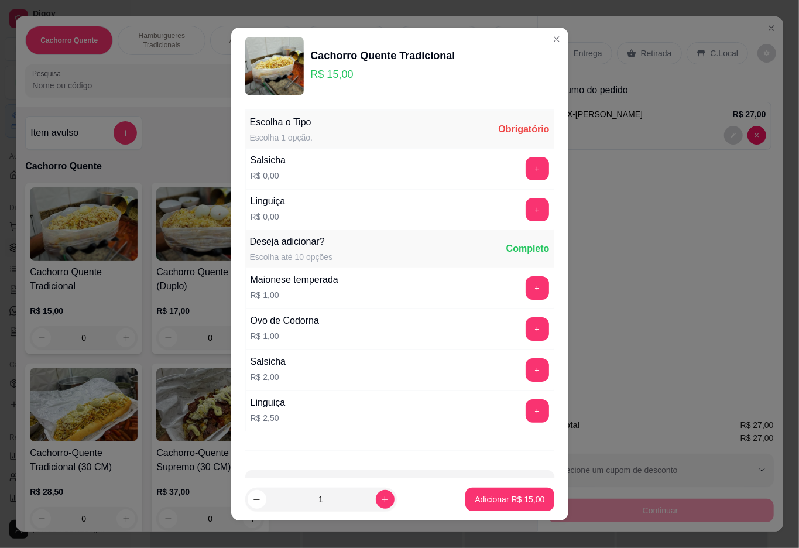
click at [525, 211] on button "+" at bounding box center [536, 209] width 23 height 23
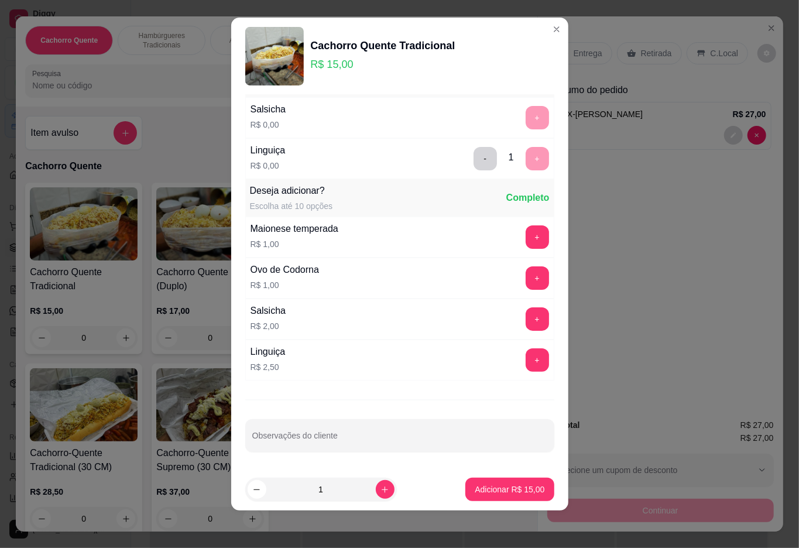
click at [480, 487] on p "Adicionar R$ 15,00" at bounding box center [509, 489] width 70 height 12
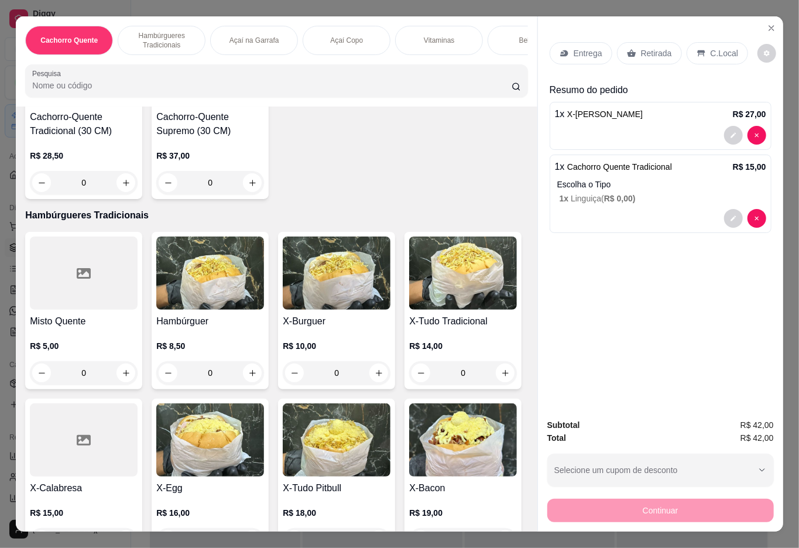
scroll to position [428, 0]
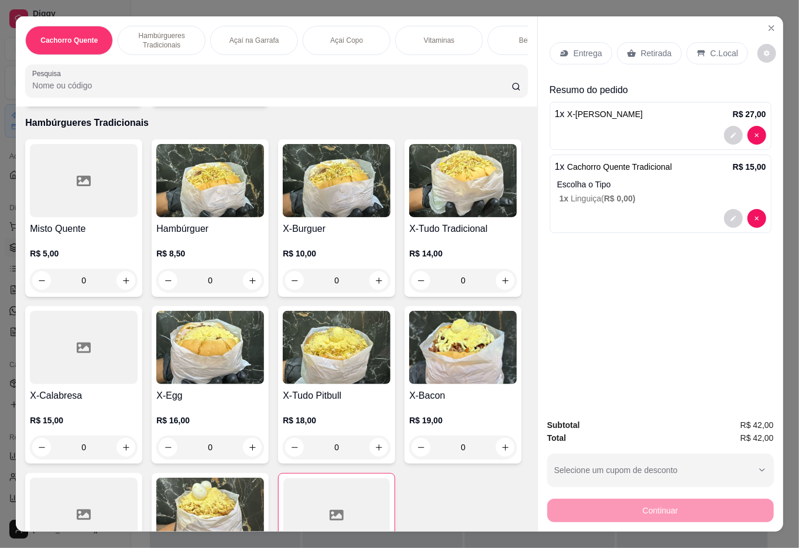
click at [409, 292] on div "0" at bounding box center [463, 280] width 108 height 23
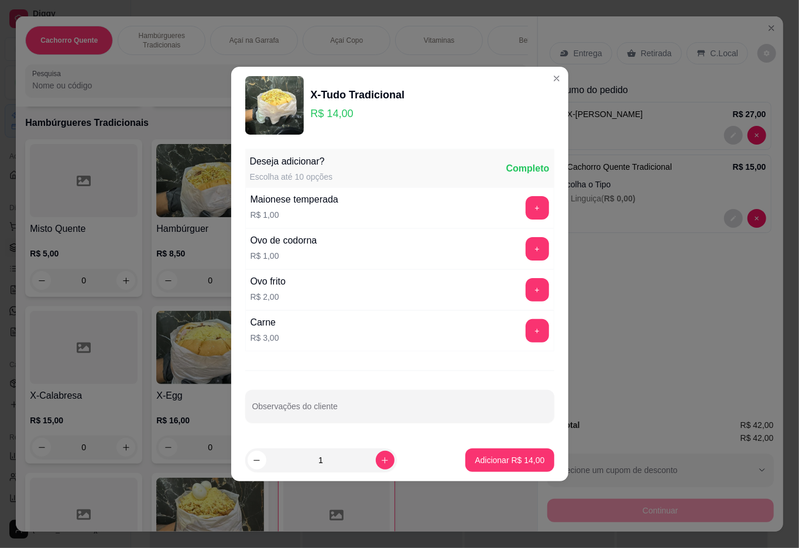
click at [500, 462] on p "Adicionar R$ 14,00" at bounding box center [509, 460] width 70 height 12
type input "1"
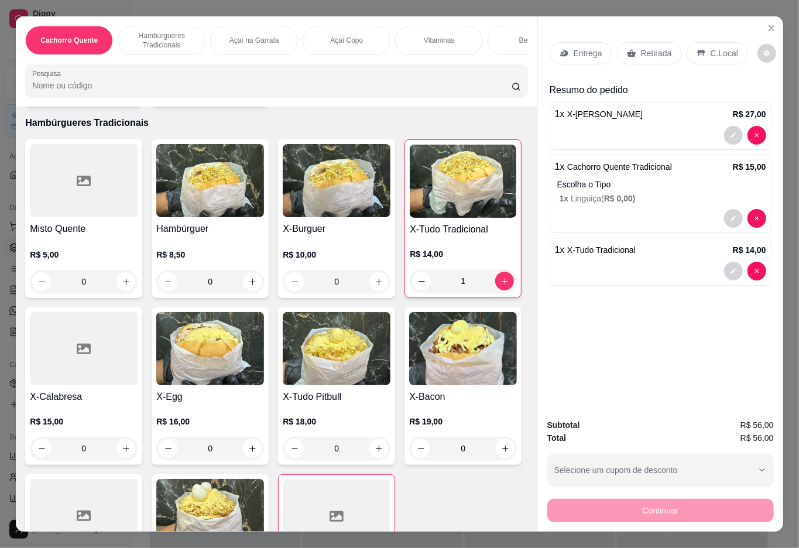
click at [448, 36] on p "Vitaminas" at bounding box center [439, 40] width 30 height 9
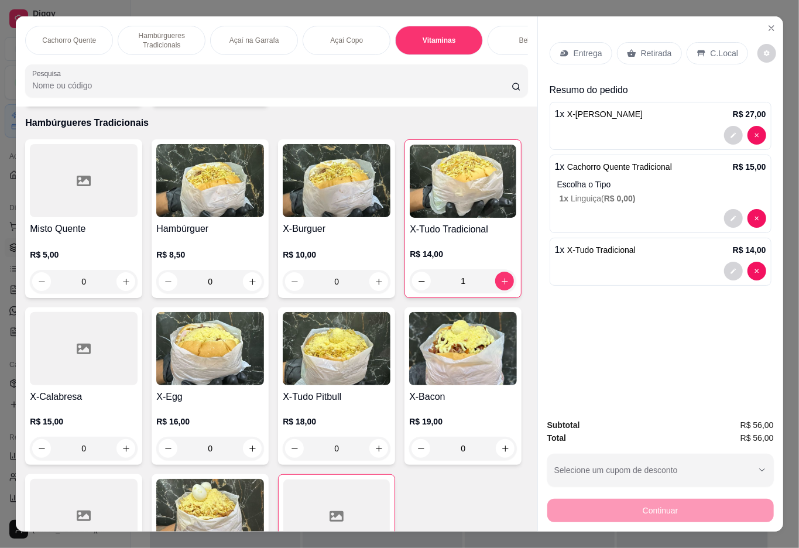
scroll to position [26, 0]
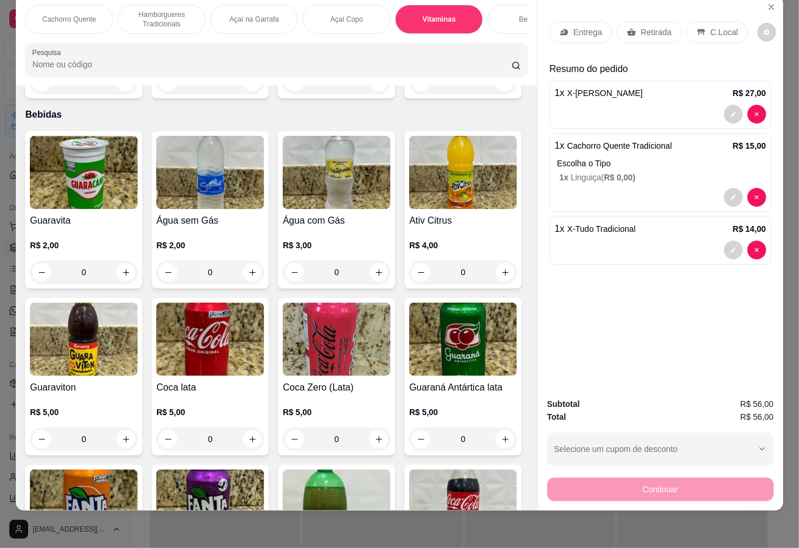
click at [248, 87] on icon "increase-product-quantity" at bounding box center [252, 82] width 9 height 9
type input "1"
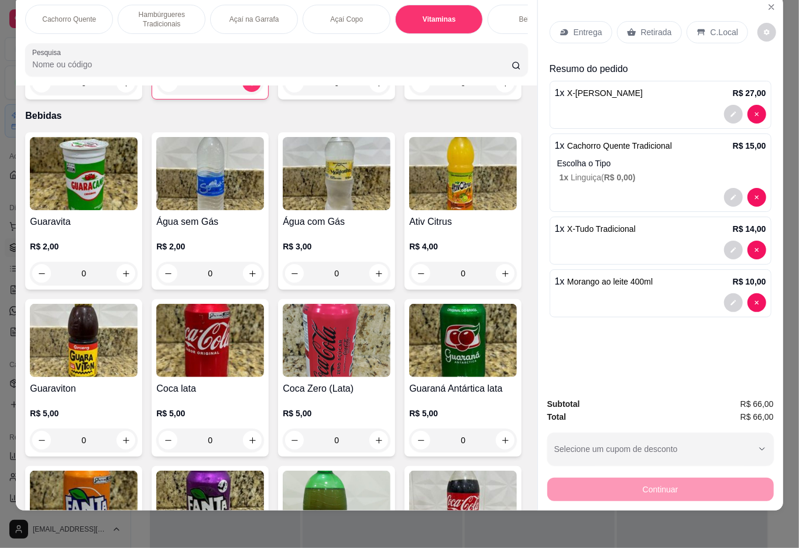
click at [163, 10] on p "Hambúrgueres Tradicionais" at bounding box center [162, 19] width 68 height 19
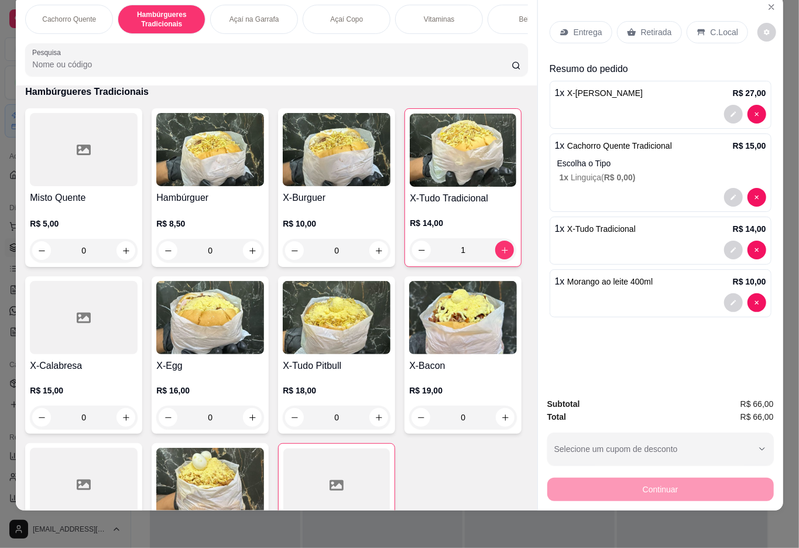
scroll to position [759, 0]
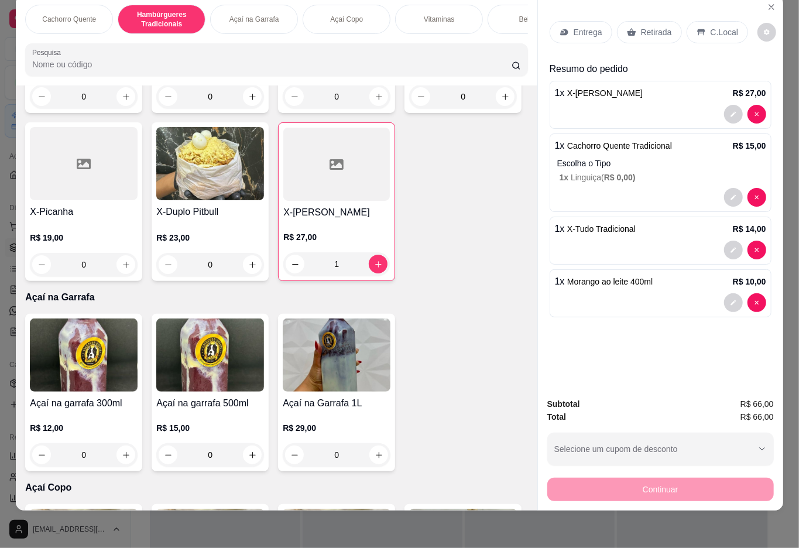
click at [137, 264] on div "0" at bounding box center [84, 264] width 108 height 23
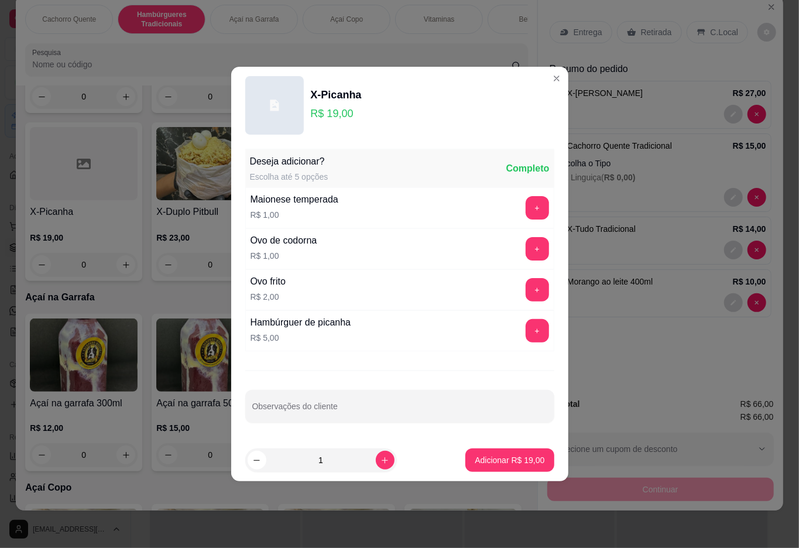
click at [368, 417] on input "Observações do cliente" at bounding box center [399, 411] width 295 height 12
type input "sem batata"
click at [476, 462] on p "Adicionar R$ 19,00" at bounding box center [510, 459] width 68 height 11
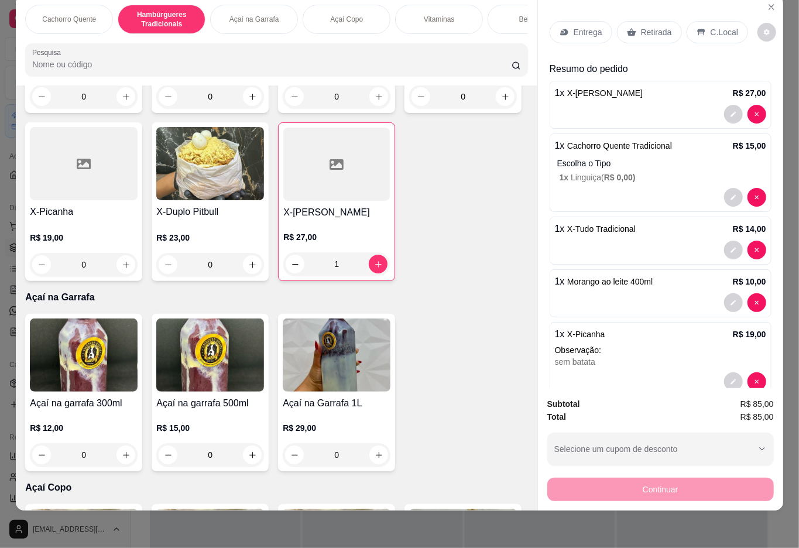
click at [426, 15] on p "Vitaminas" at bounding box center [439, 19] width 30 height 9
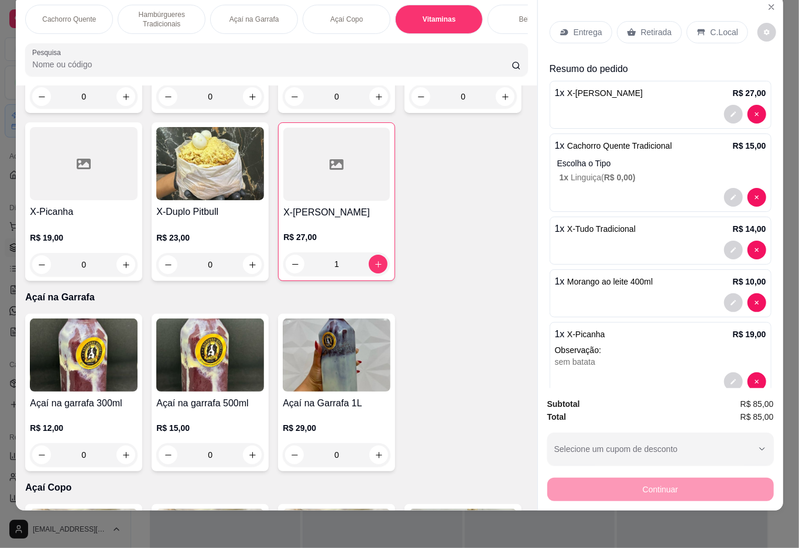
scroll to position [1678, 0]
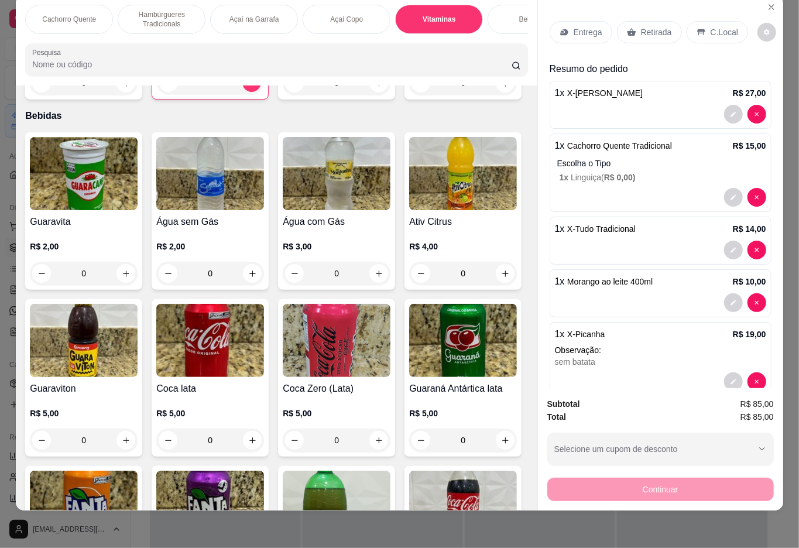
click at [374, 88] on icon "increase-product-quantity" at bounding box center [378, 83] width 9 height 9
type input "1"
click at [355, 18] on div "Açaí Copo" at bounding box center [346, 19] width 88 height 29
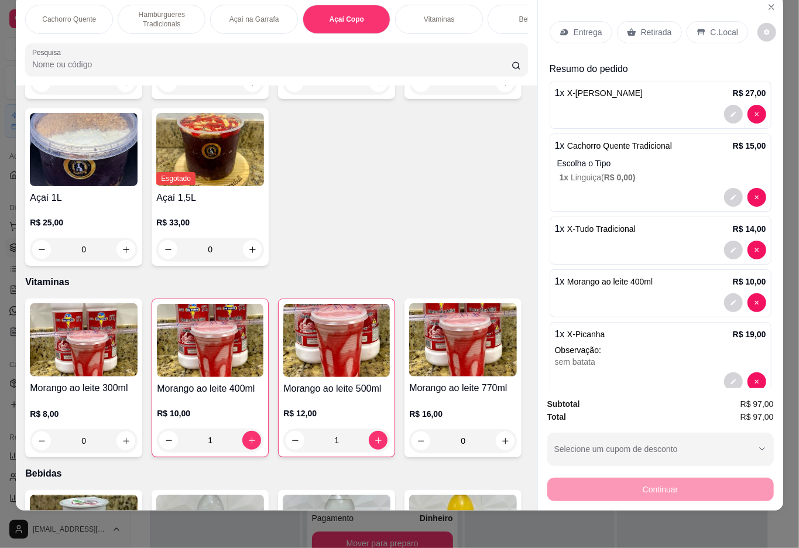
click at [119, 94] on div "0" at bounding box center [84, 82] width 108 height 23
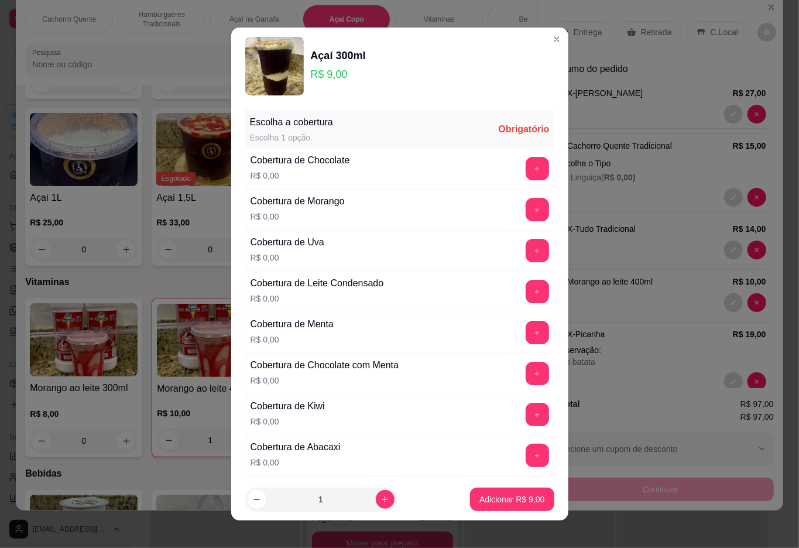
click at [525, 176] on button "+" at bounding box center [536, 168] width 23 height 23
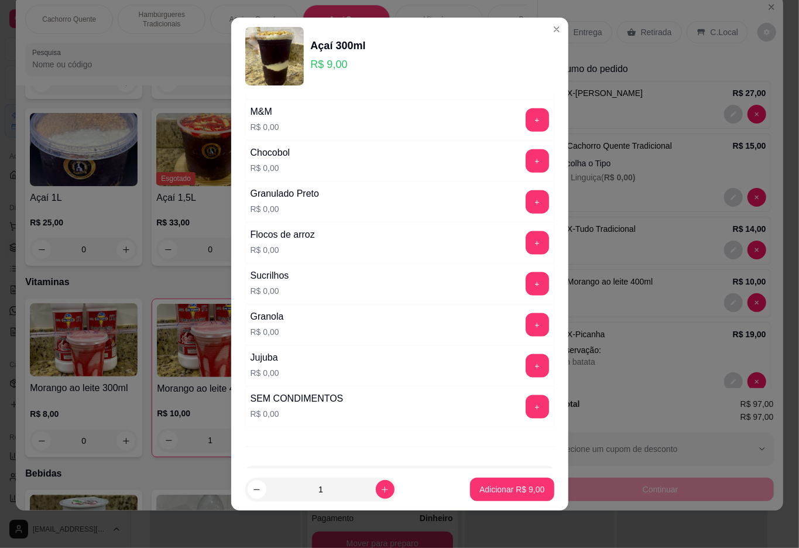
scroll to position [829, 0]
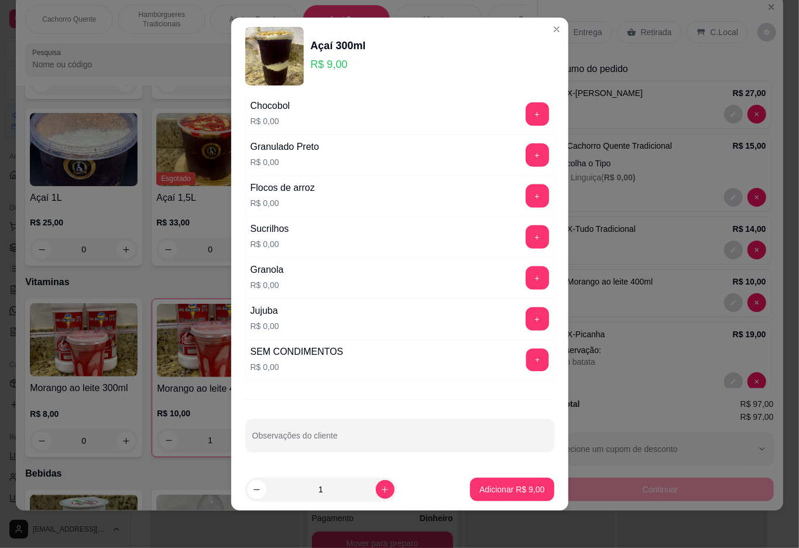
click at [525, 360] on button "+" at bounding box center [536, 359] width 23 height 23
click at [480, 490] on p "Adicionar R$ 9,00" at bounding box center [511, 489] width 63 height 11
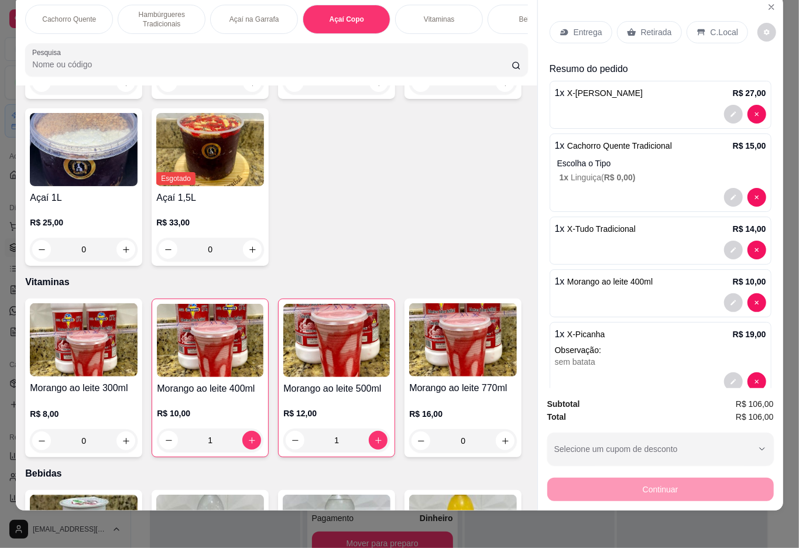
click at [52, 15] on p "Cachorro Quente" at bounding box center [69, 19] width 54 height 9
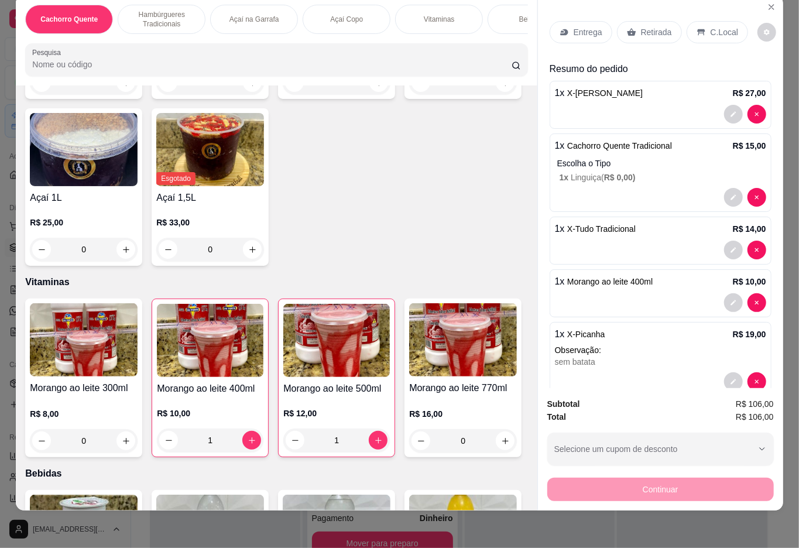
scroll to position [53, 0]
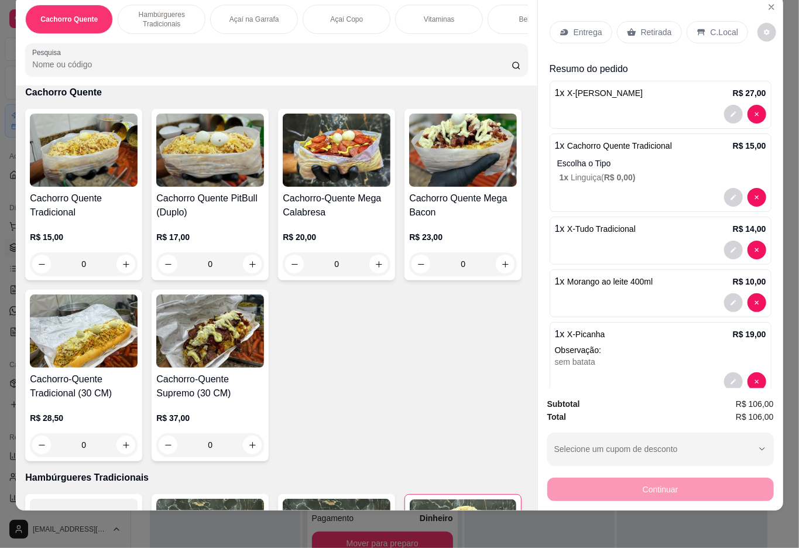
click at [64, 207] on h4 "Cachorro Quente Tradicional" at bounding box center [84, 205] width 108 height 28
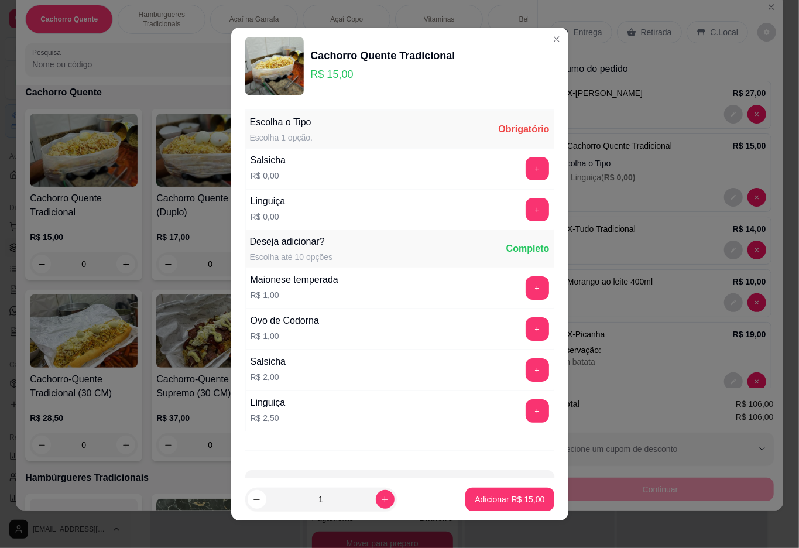
click at [525, 199] on button "+" at bounding box center [536, 209] width 23 height 23
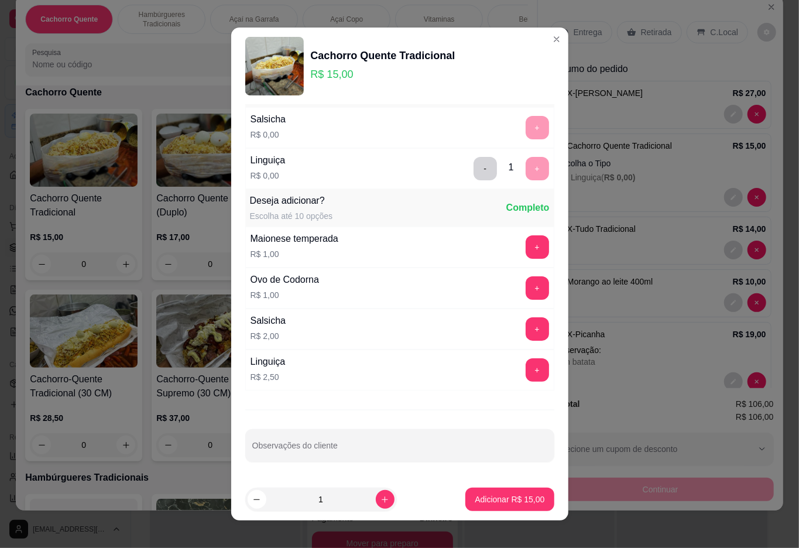
scroll to position [10, 0]
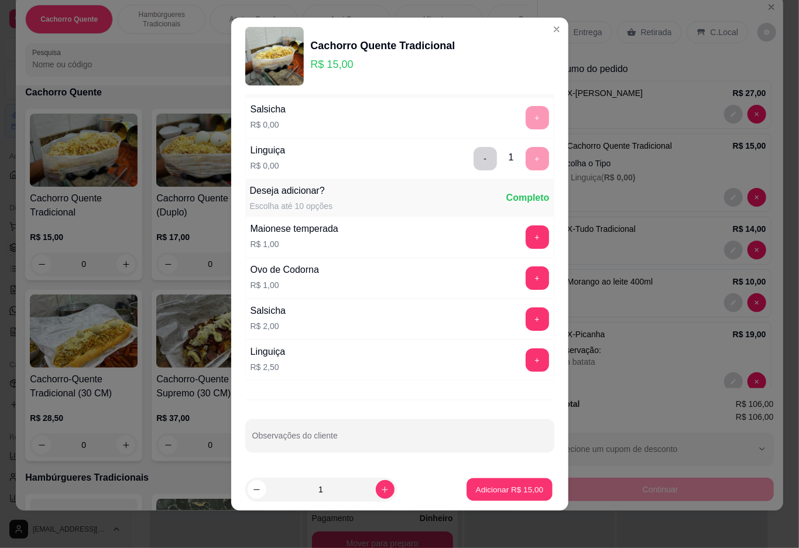
click at [480, 492] on p "Adicionar R$ 15,00" at bounding box center [510, 489] width 68 height 11
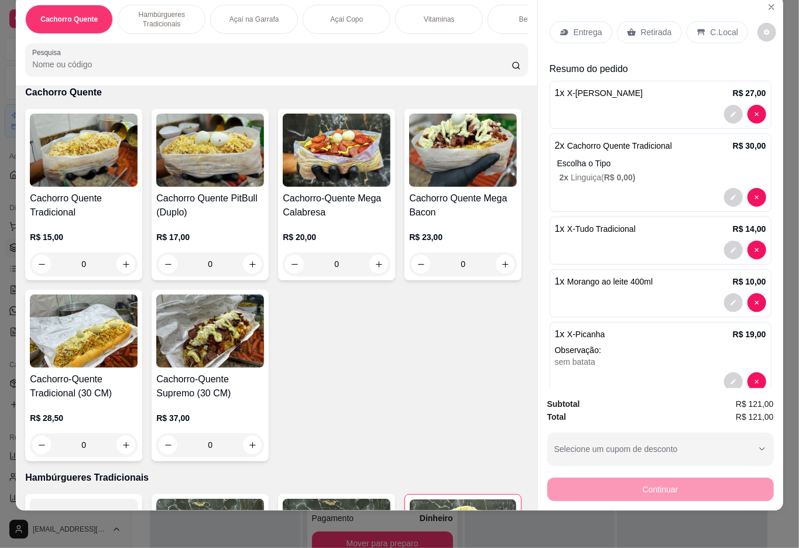
click at [642, 26] on p "Retirada" at bounding box center [656, 32] width 31 height 12
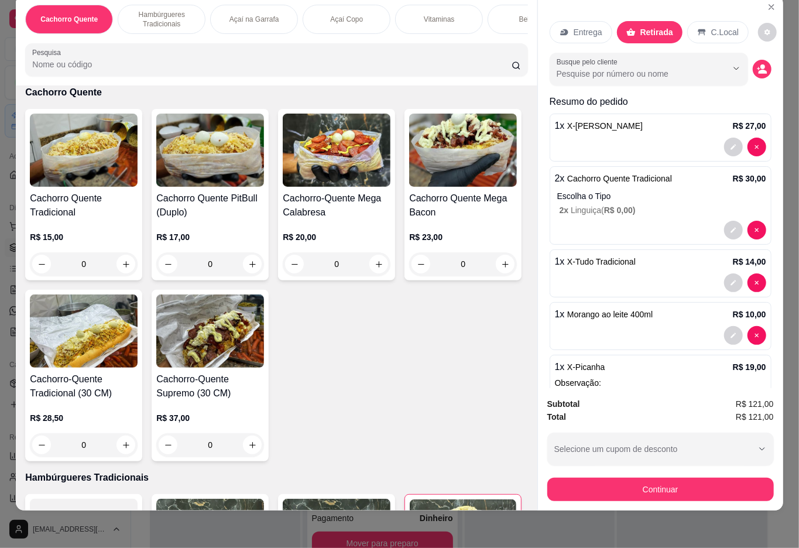
scroll to position [238, 0]
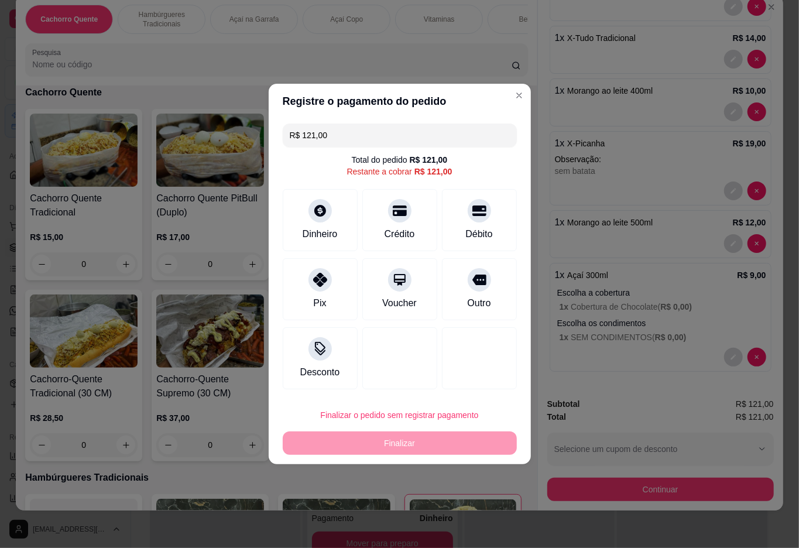
click at [442, 138] on input "R$ 121,00" at bounding box center [400, 134] width 220 height 23
type input "R$ 0,00"
click at [703, 410] on div "Total R$ 121,00" at bounding box center [660, 416] width 226 height 13
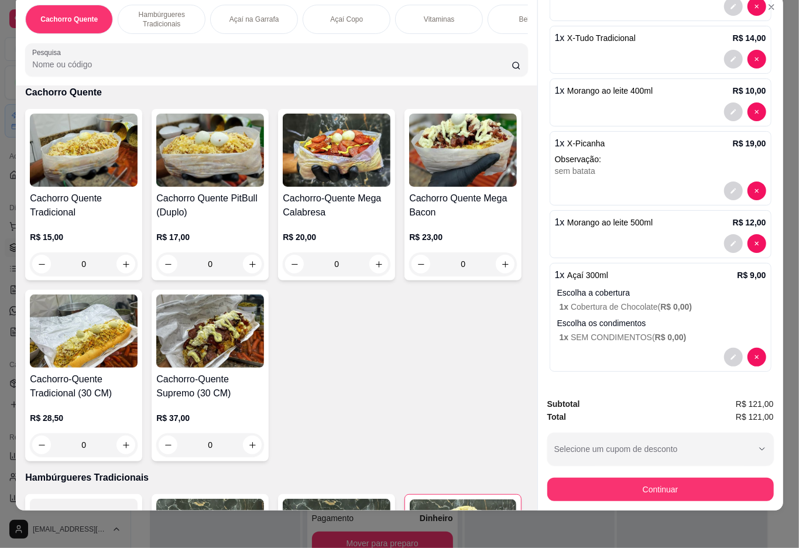
scroll to position [0, 0]
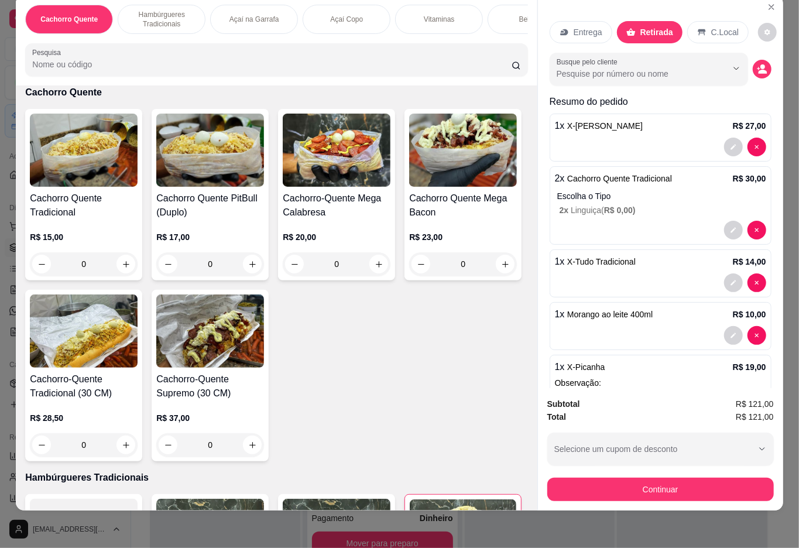
click at [728, 26] on p "C.Local" at bounding box center [724, 32] width 27 height 12
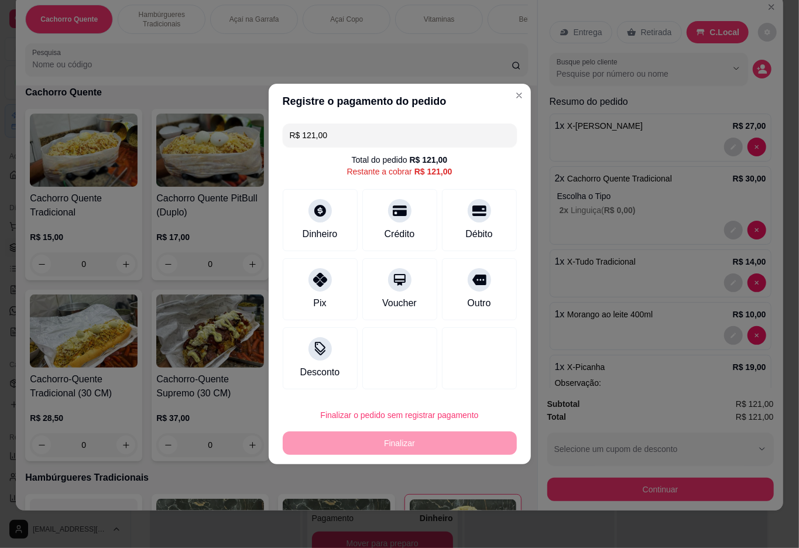
click at [429, 134] on input "R$ 121,00" at bounding box center [400, 134] width 220 height 23
click at [475, 208] on icon at bounding box center [478, 208] width 15 height 12
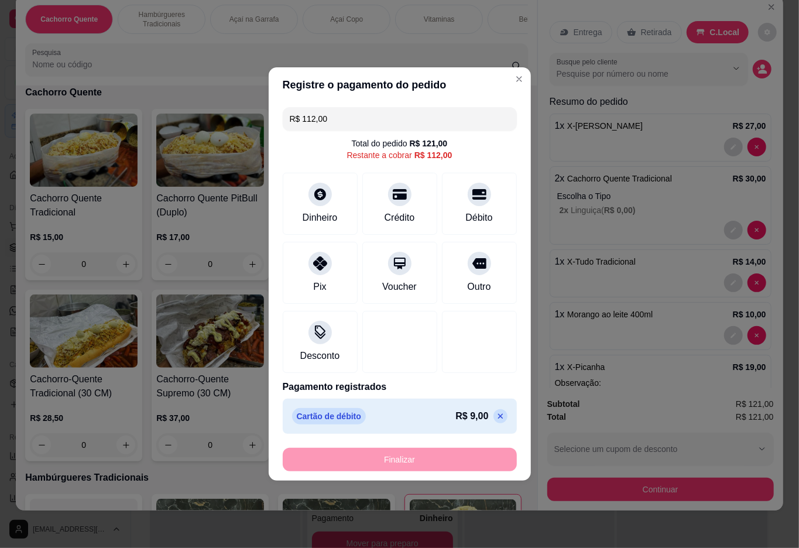
click at [426, 122] on input "R$ 112,00" at bounding box center [400, 118] width 220 height 23
click at [309, 277] on div "Pix" at bounding box center [319, 270] width 82 height 68
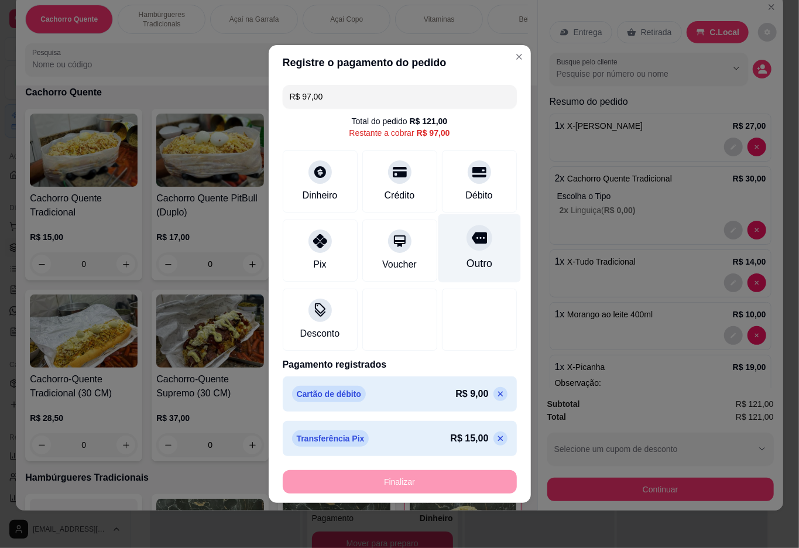
click at [466, 242] on div at bounding box center [479, 238] width 26 height 26
type input "R$ 0,00"
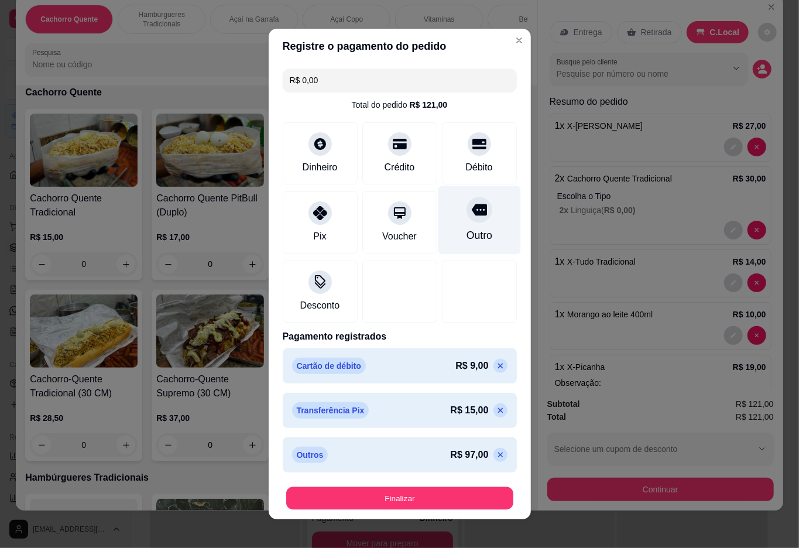
click at [394, 503] on button "Finalizar" at bounding box center [399, 498] width 227 height 23
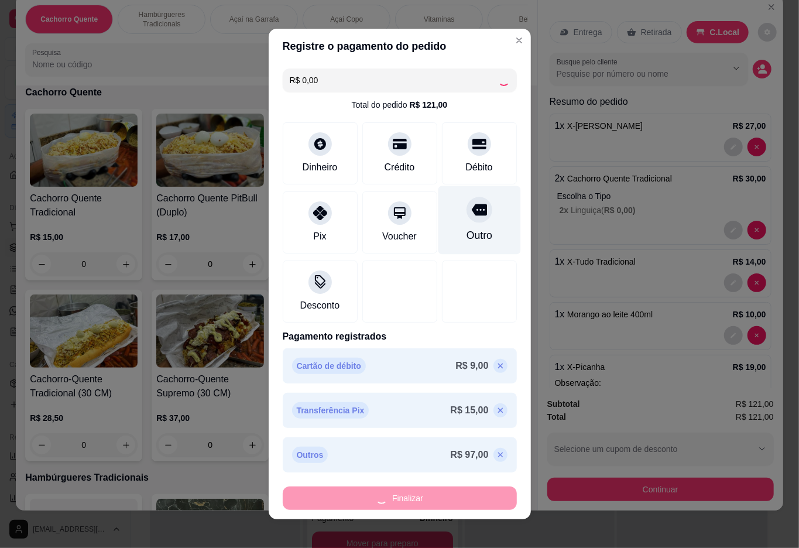
type input "0"
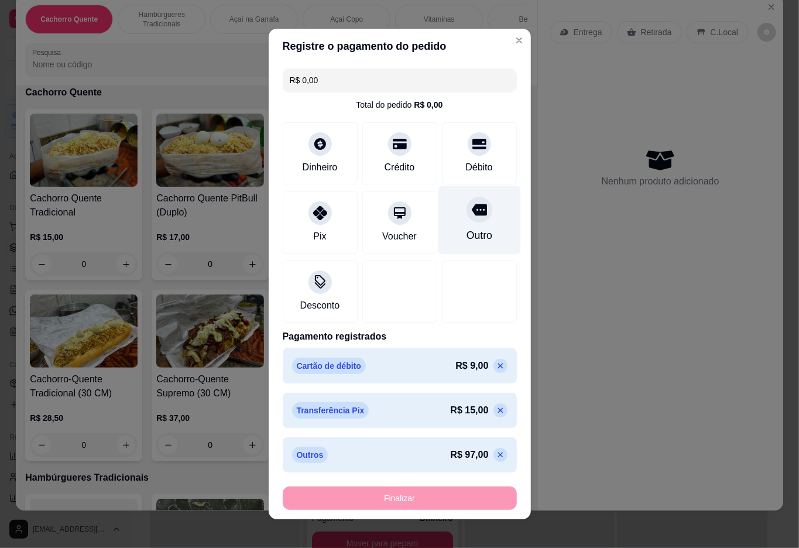
type input "-R$ 121,00"
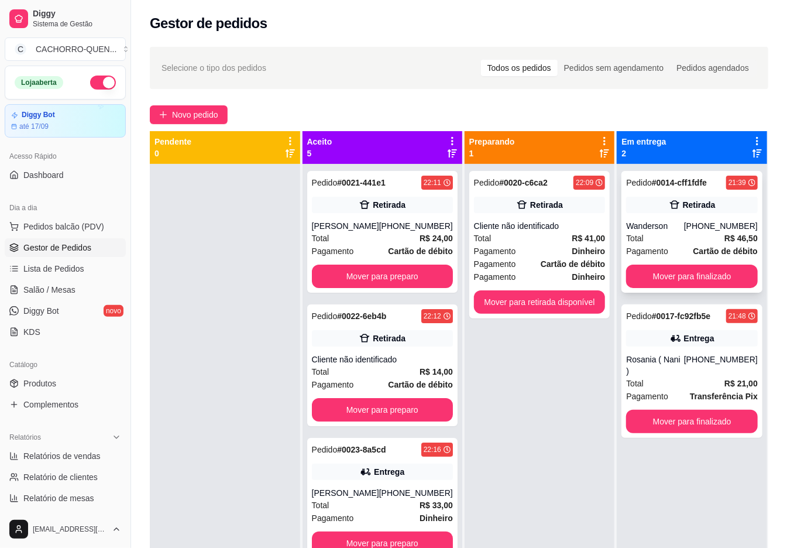
click at [668, 215] on div "Pedido # 0014-cff1fdfe 21:39 Retirada Wanderson [PHONE_NUMBER] Total R$ 46,50 P…" at bounding box center [691, 232] width 141 height 122
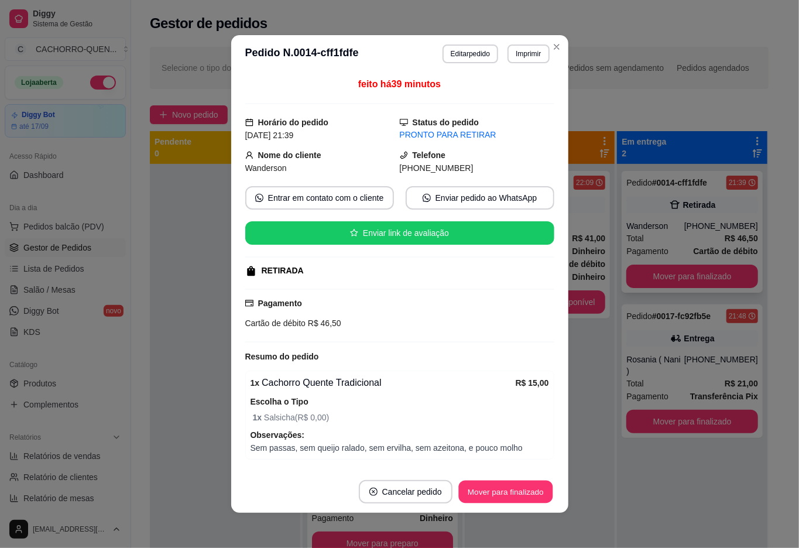
click at [493, 502] on button "Mover para finalizado" at bounding box center [505, 491] width 94 height 23
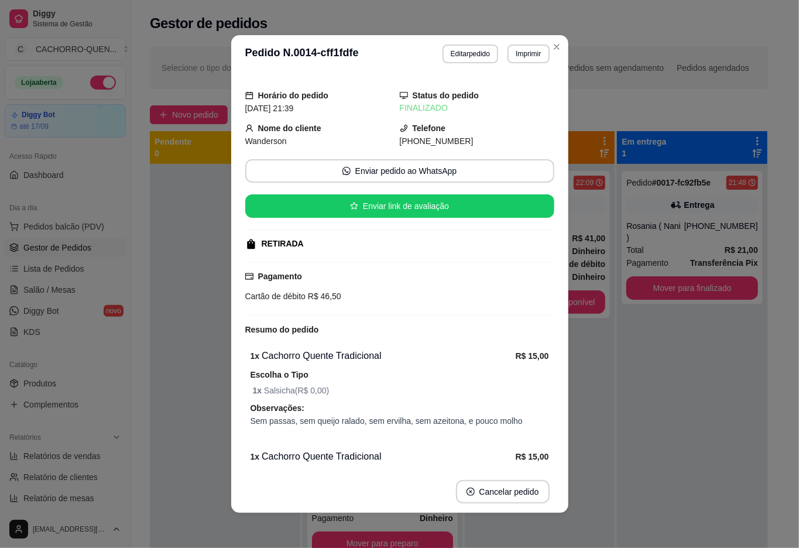
click at [164, 233] on div at bounding box center [225, 438] width 150 height 548
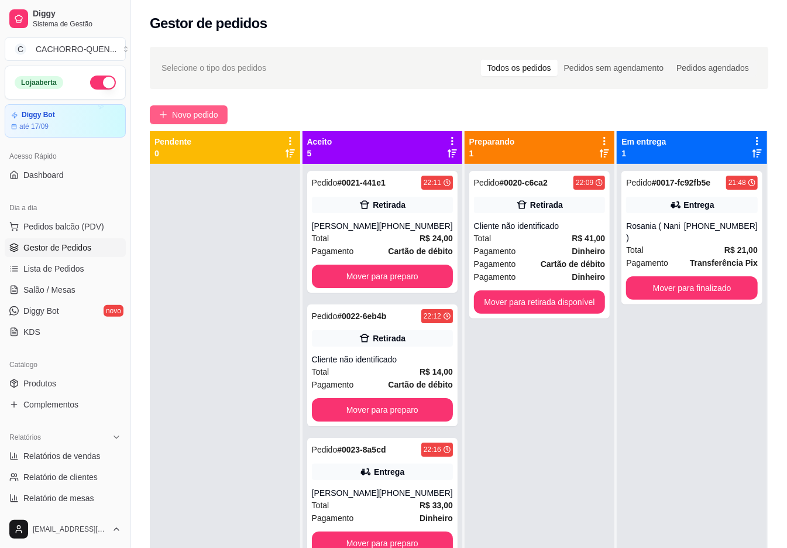
click at [181, 113] on span "Novo pedido" at bounding box center [195, 114] width 46 height 13
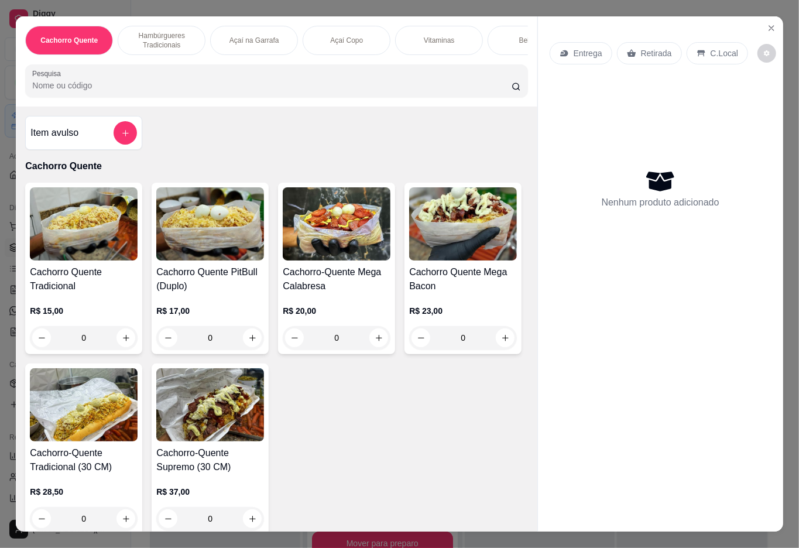
click at [57, 300] on div "R$ 15,00 0" at bounding box center [84, 321] width 108 height 56
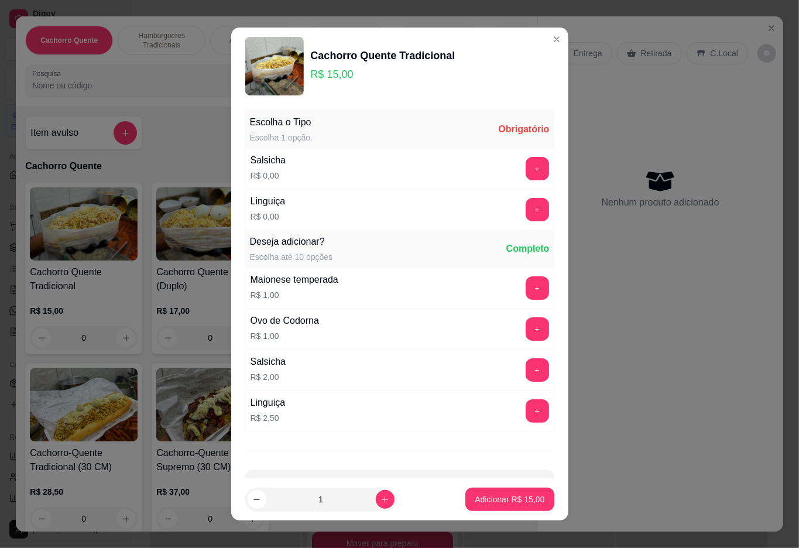
click at [525, 212] on button "+" at bounding box center [536, 209] width 23 height 23
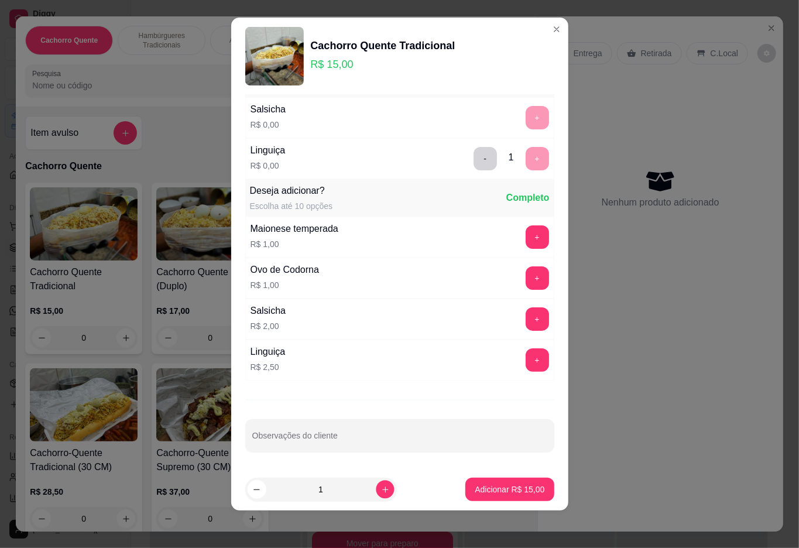
click at [380, 493] on icon "increase-product-quantity" at bounding box center [384, 489] width 9 height 9
click at [381, 489] on icon "increase-product-quantity" at bounding box center [384, 489] width 6 height 6
type input "2"
click at [494, 492] on p "Adicionar R$ 30,00" at bounding box center [509, 489] width 70 height 12
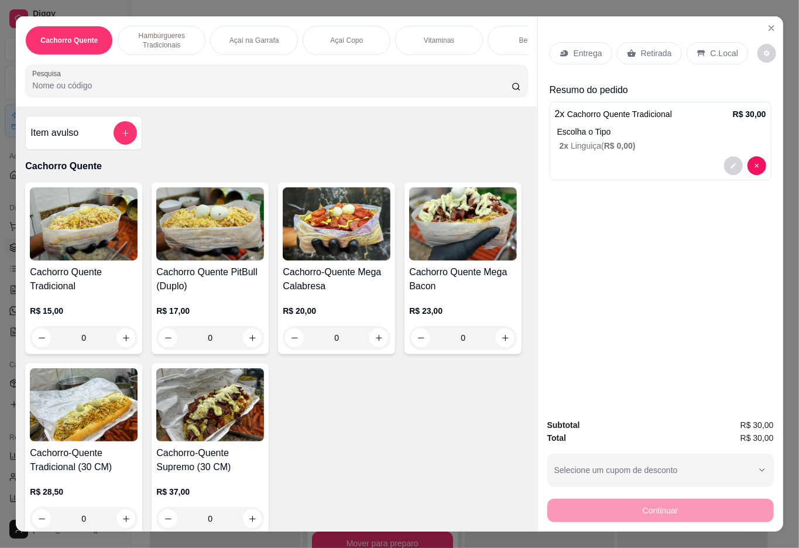
click at [649, 47] on p "Retirada" at bounding box center [656, 53] width 31 height 12
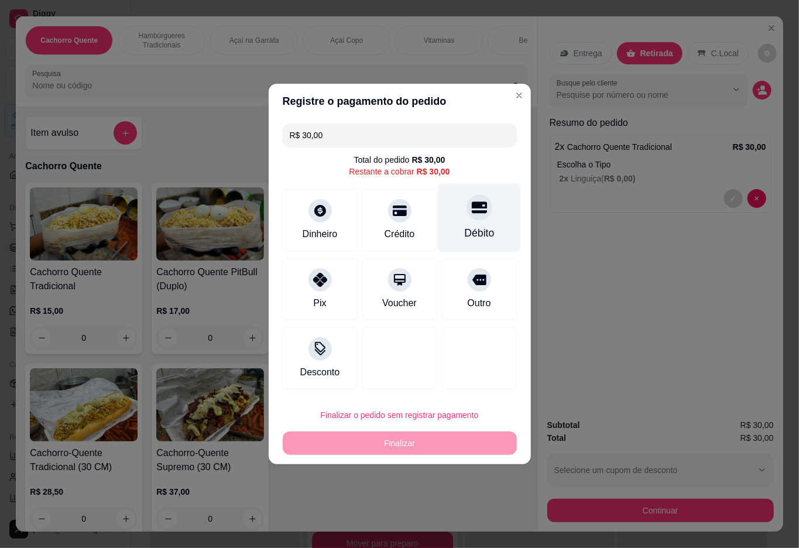
click at [471, 205] on icon at bounding box center [478, 206] width 15 height 15
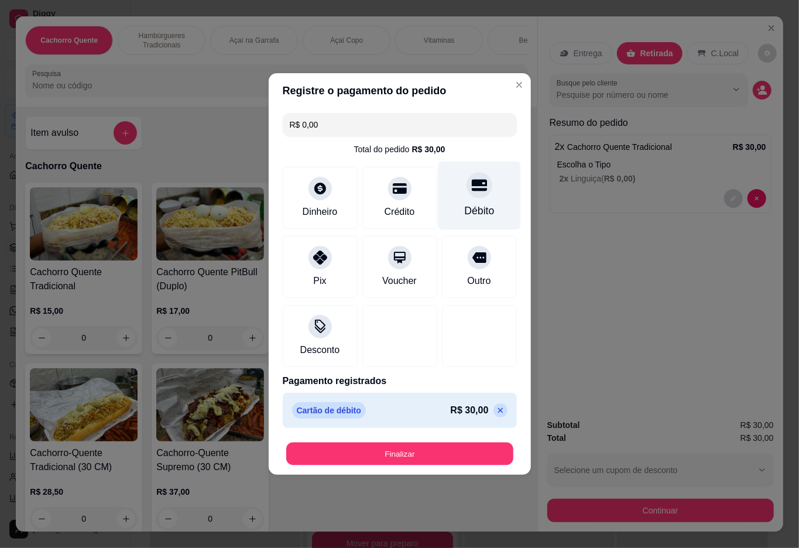
click at [389, 448] on button "Finalizar" at bounding box center [399, 453] width 227 height 23
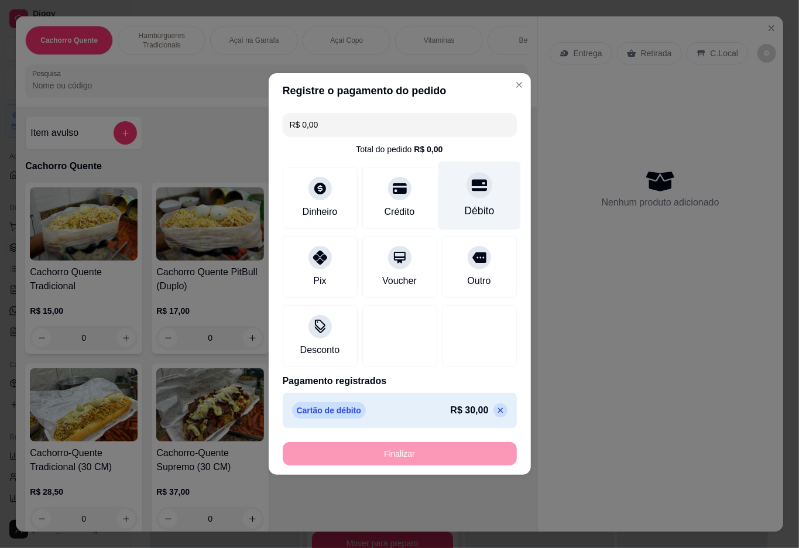
type input "-R$ 30,00"
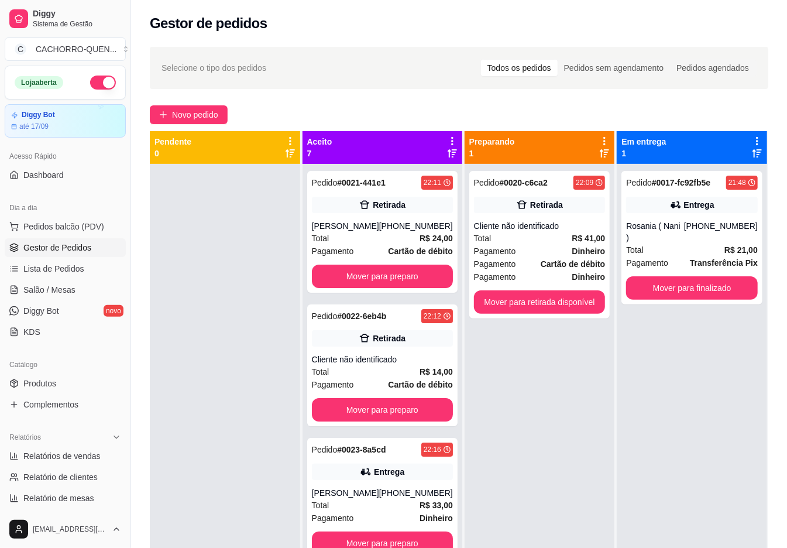
click at [548, 312] on button "Mover para retirada disponível" at bounding box center [540, 301] width 132 height 23
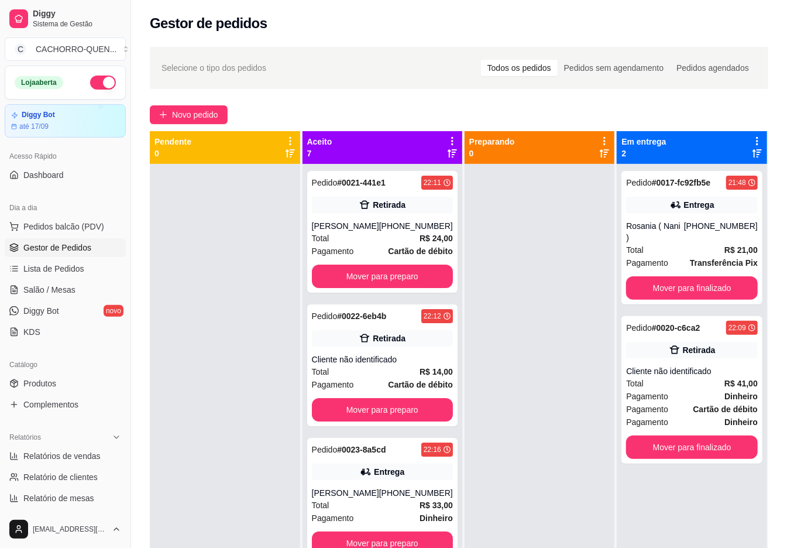
click at [679, 435] on button "Mover para finalizado" at bounding box center [692, 446] width 132 height 23
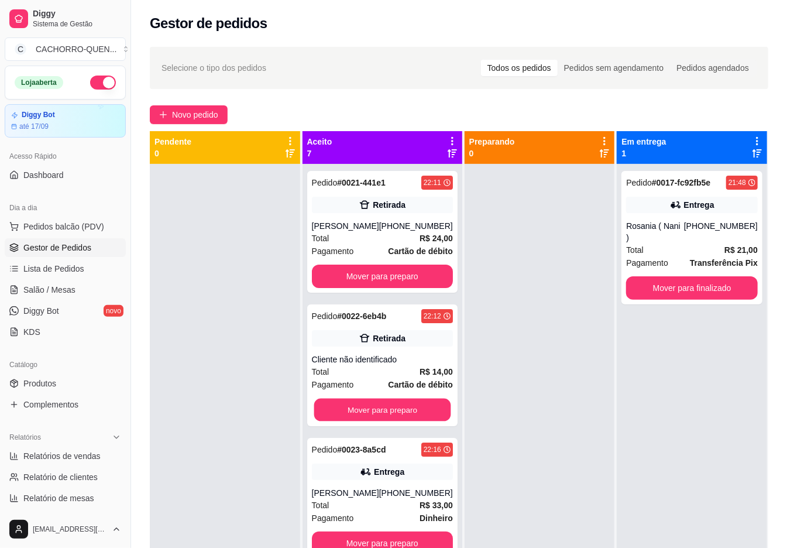
click at [405, 402] on button "Mover para preparo" at bounding box center [382, 409] width 137 height 23
click at [408, 413] on button "Mover para preparo" at bounding box center [382, 409] width 141 height 23
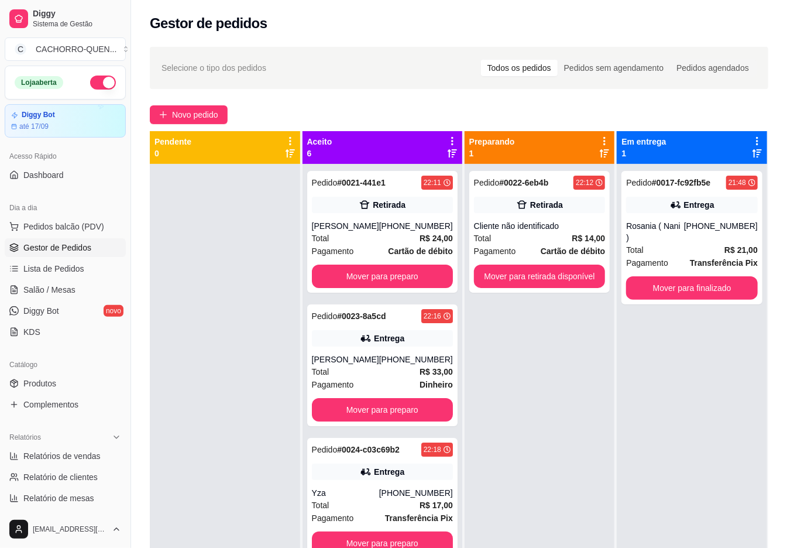
click at [528, 265] on button "Mover para retirada disponível" at bounding box center [540, 275] width 132 height 23
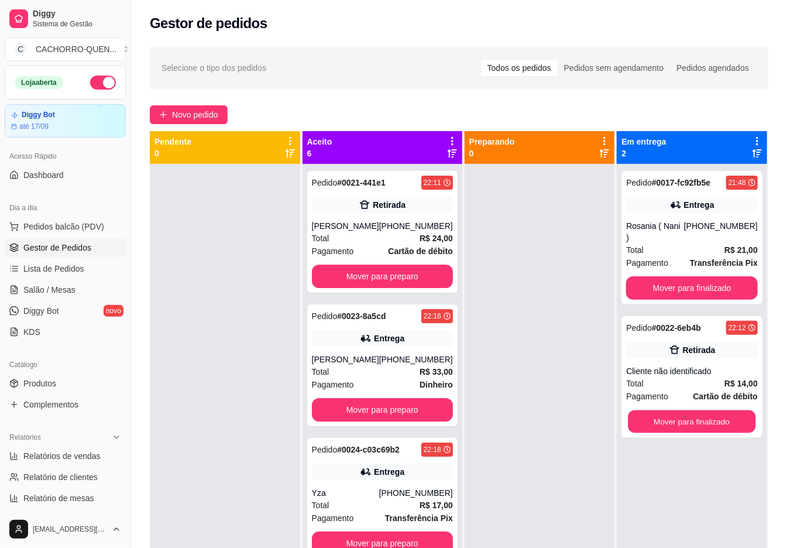
click at [696, 410] on button "Mover para finalizado" at bounding box center [692, 421] width 128 height 23
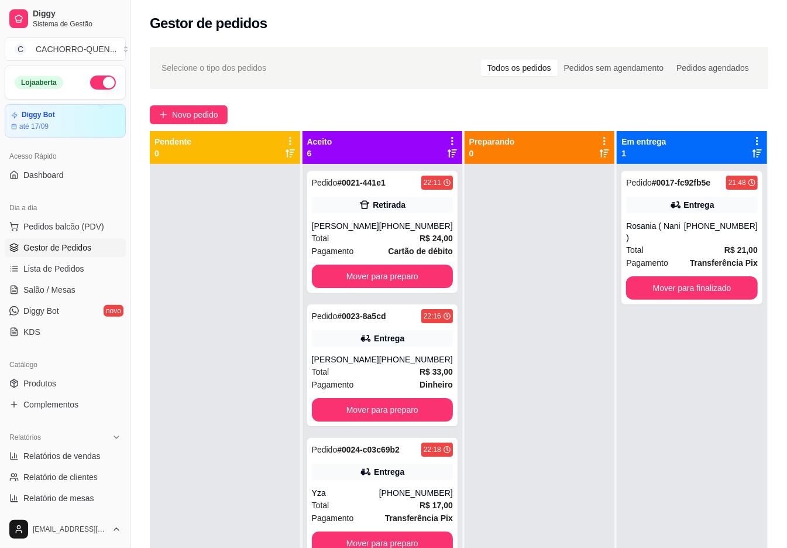
click at [392, 277] on button "Mover para preparo" at bounding box center [382, 275] width 141 height 23
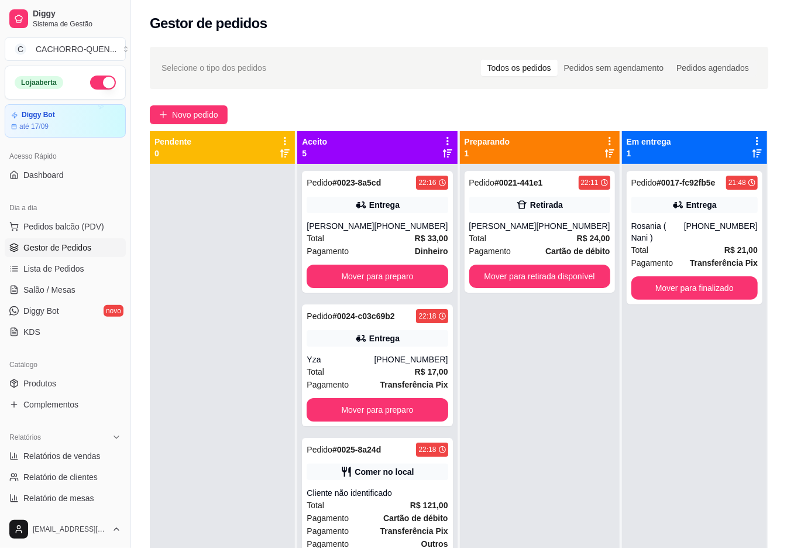
click at [384, 276] on button "Mover para preparo" at bounding box center [377, 275] width 141 height 23
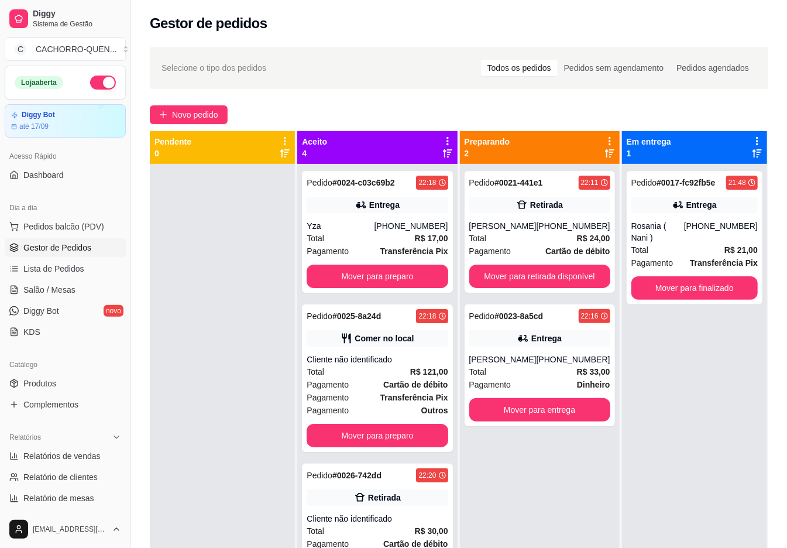
click at [347, 288] on button "Mover para preparo" at bounding box center [377, 275] width 141 height 23
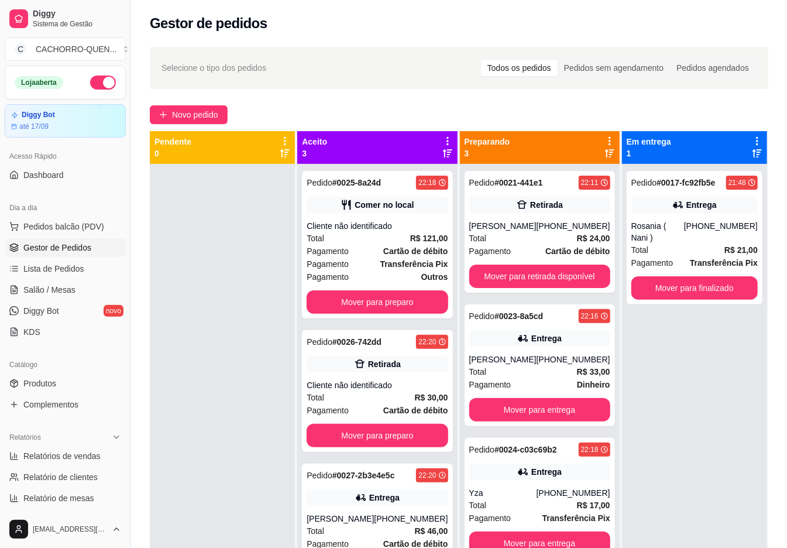
click at [356, 295] on button "Mover para preparo" at bounding box center [377, 301] width 141 height 23
click at [345, 394] on div "Total R$ 30,00" at bounding box center [377, 397] width 141 height 13
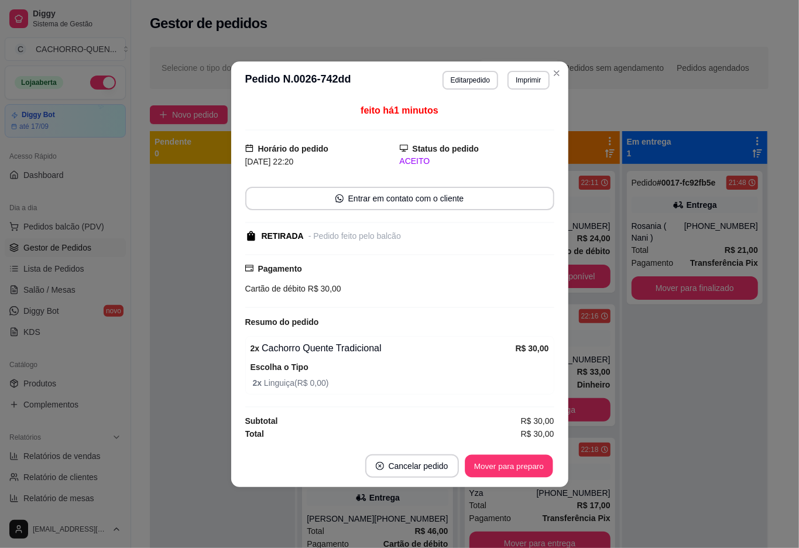
click at [525, 466] on button "Mover para preparo" at bounding box center [508, 465] width 88 height 23
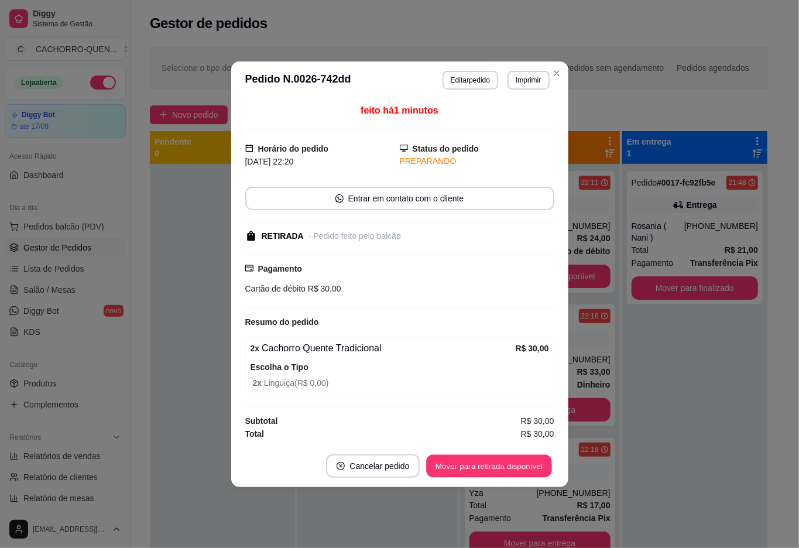
click at [499, 466] on button "Mover para retirada disponível" at bounding box center [488, 465] width 125 height 23
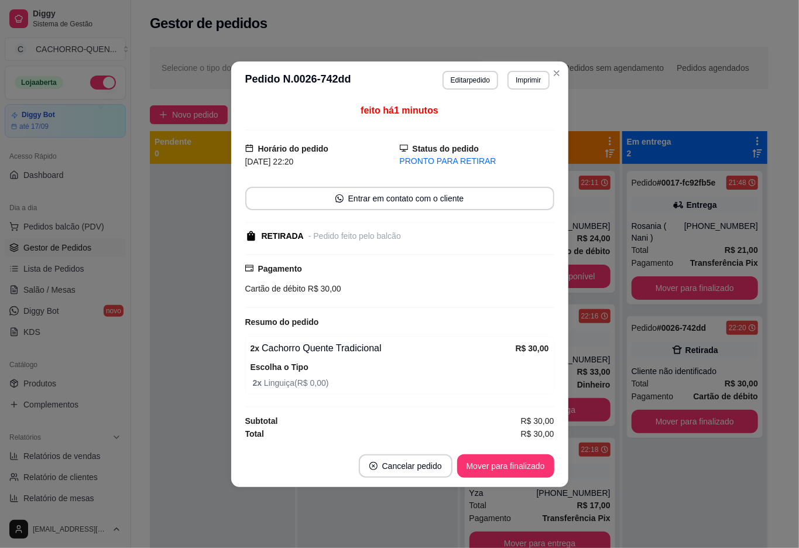
click at [520, 470] on button "Mover para finalizado" at bounding box center [505, 465] width 97 height 23
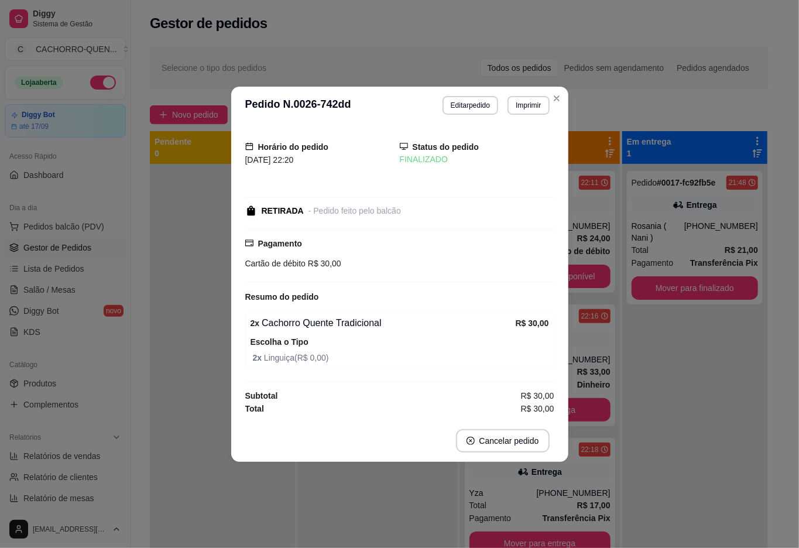
click at [639, 482] on div "Pedido # 0017-fc92fb5e 21:48 Entrega Rosania ( Nani ) [PHONE_NUMBER] Total R$ 2…" at bounding box center [694, 438] width 145 height 548
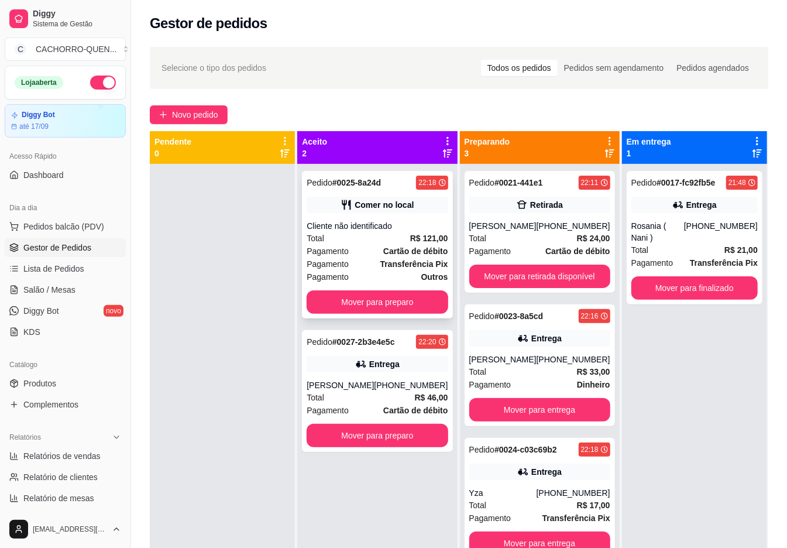
click at [349, 252] on span "Pagamento" at bounding box center [328, 251] width 42 height 13
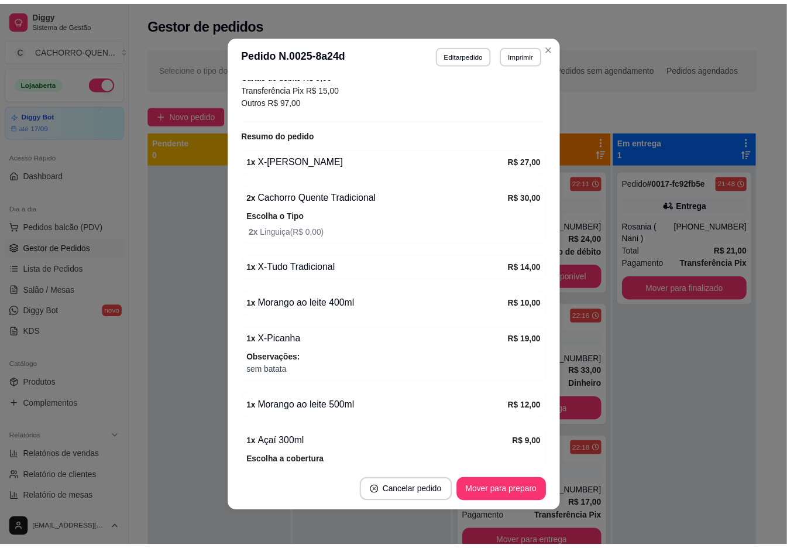
scroll to position [281, 0]
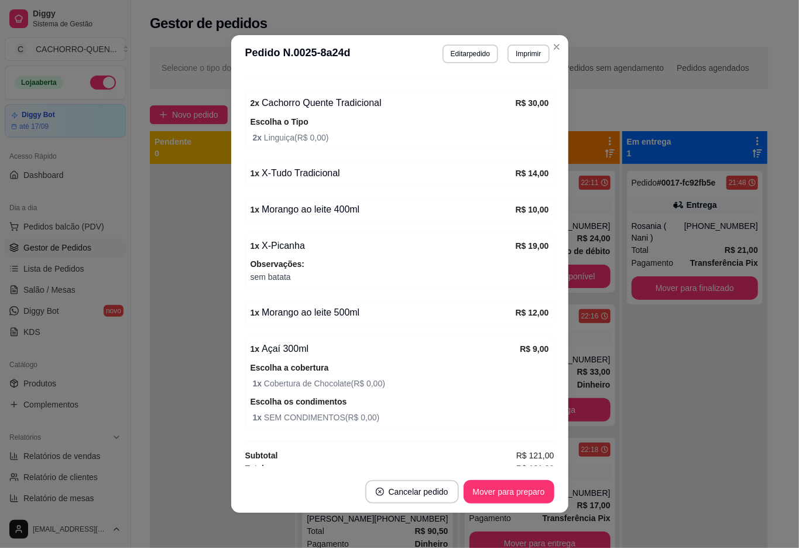
click at [185, 418] on div at bounding box center [222, 438] width 145 height 548
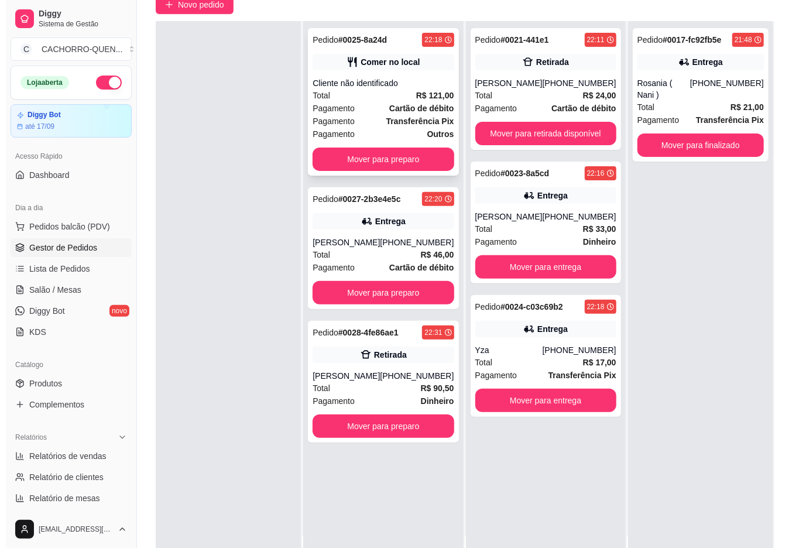
scroll to position [178, 0]
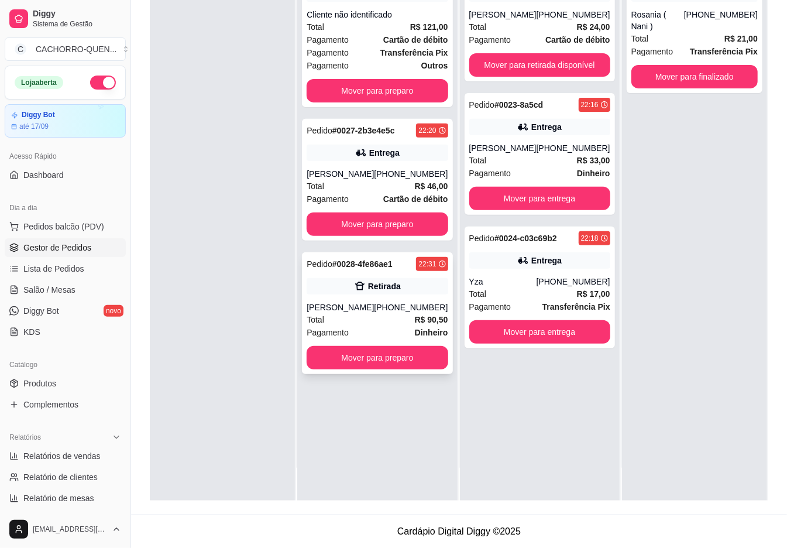
click at [331, 307] on div "[PERSON_NAME]" at bounding box center [340, 307] width 67 height 12
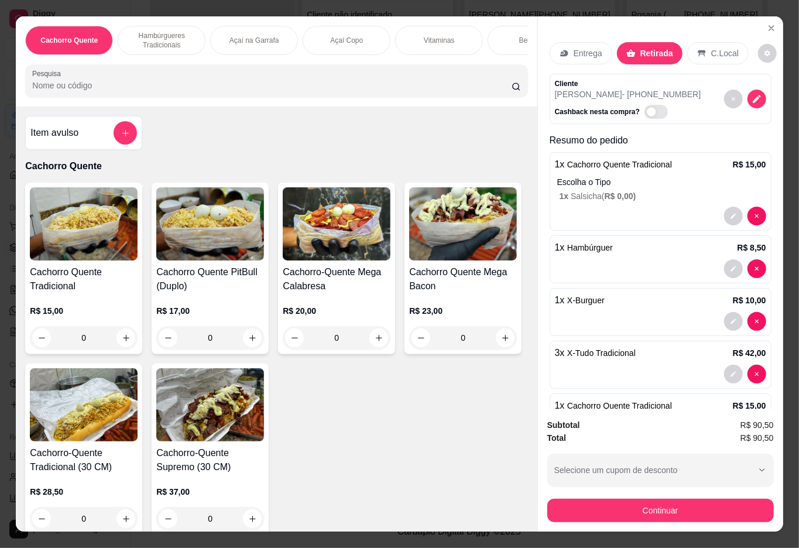
click at [559, 49] on icon at bounding box center [563, 53] width 9 height 9
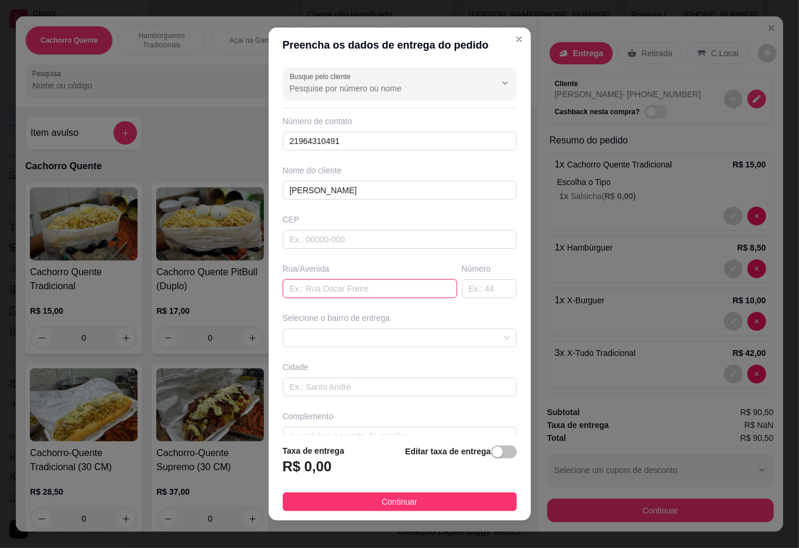
click at [333, 286] on input "text" at bounding box center [370, 288] width 174 height 19
type input "[PERSON_NAME]"
click at [466, 286] on input "text" at bounding box center [489, 288] width 55 height 19
click at [473, 340] on span at bounding box center [400, 338] width 220 height 18
type input "casa 7"
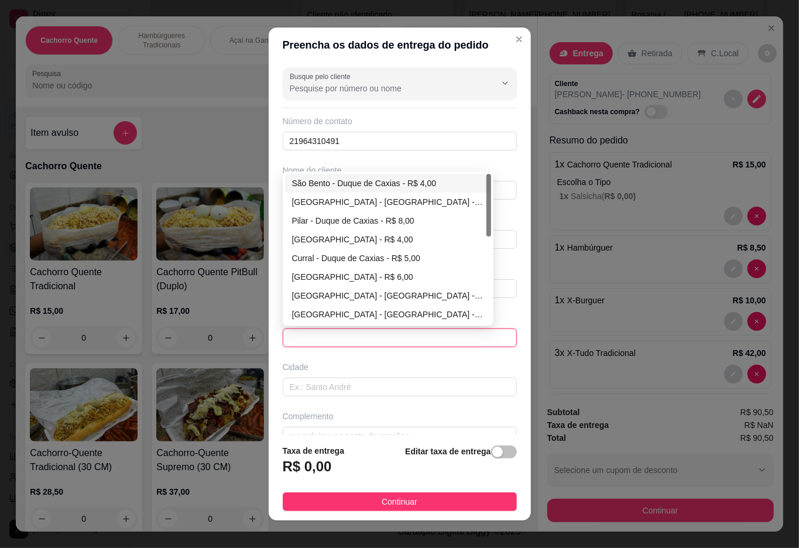
type input "Duque de Caxias"
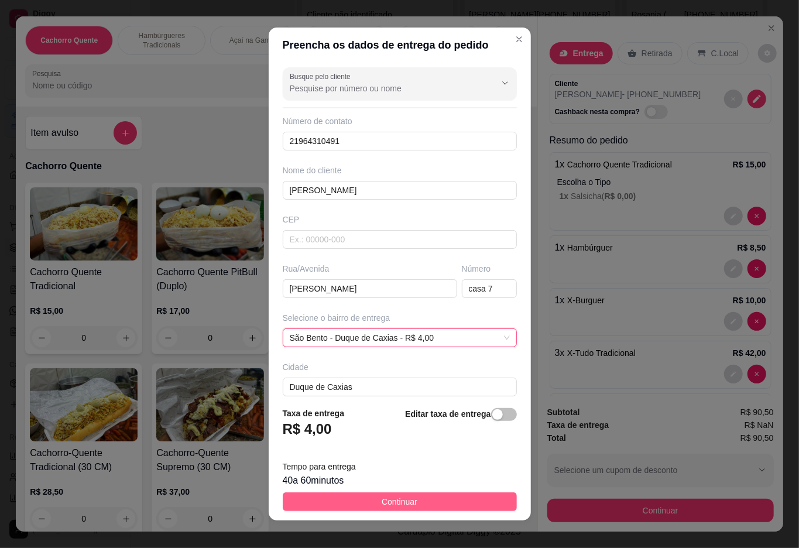
click at [392, 499] on span "Continuar" at bounding box center [399, 501] width 36 height 13
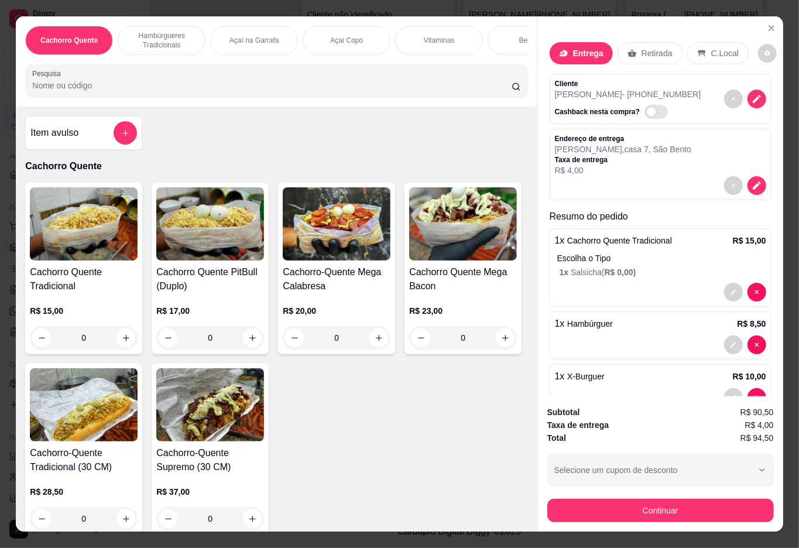
scroll to position [183, 0]
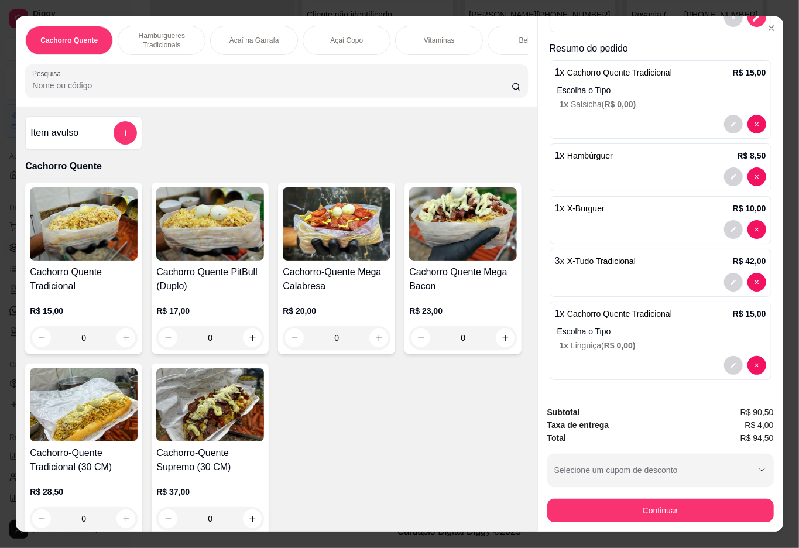
click at [515, 40] on div "Bebidas" at bounding box center [531, 40] width 88 height 29
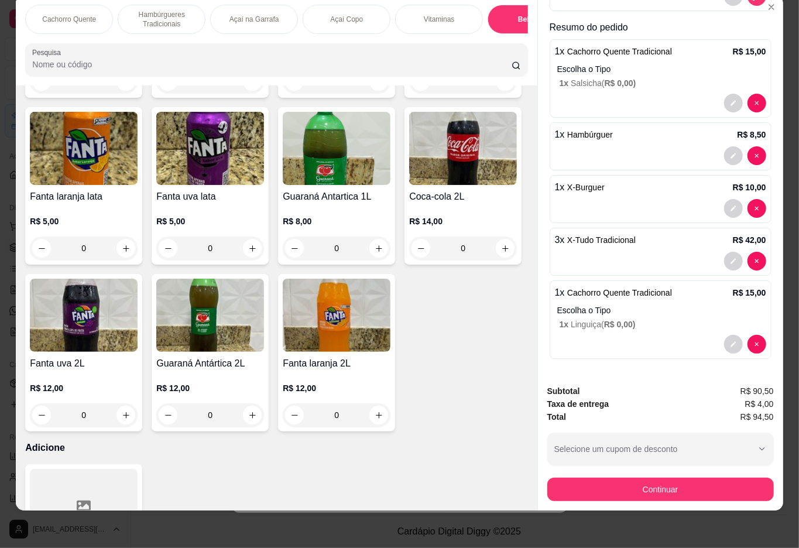
scroll to position [0, 139]
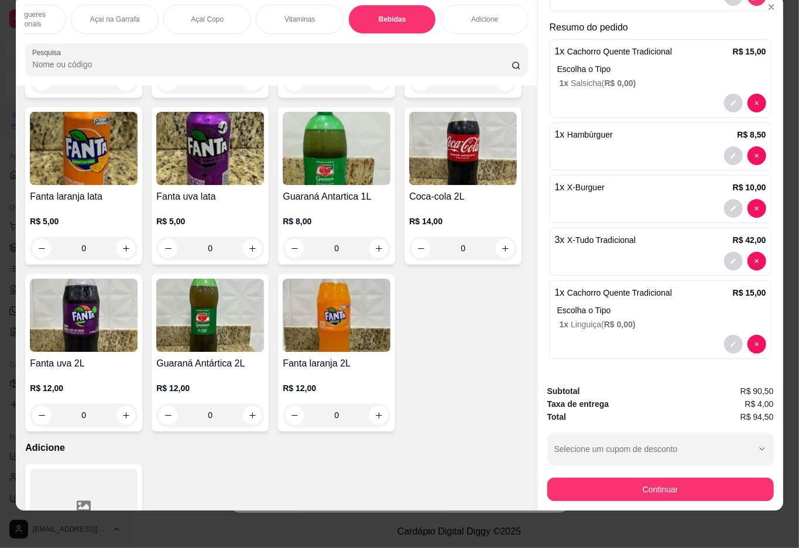
click at [481, 15] on p "Adicione" at bounding box center [484, 19] width 27 height 9
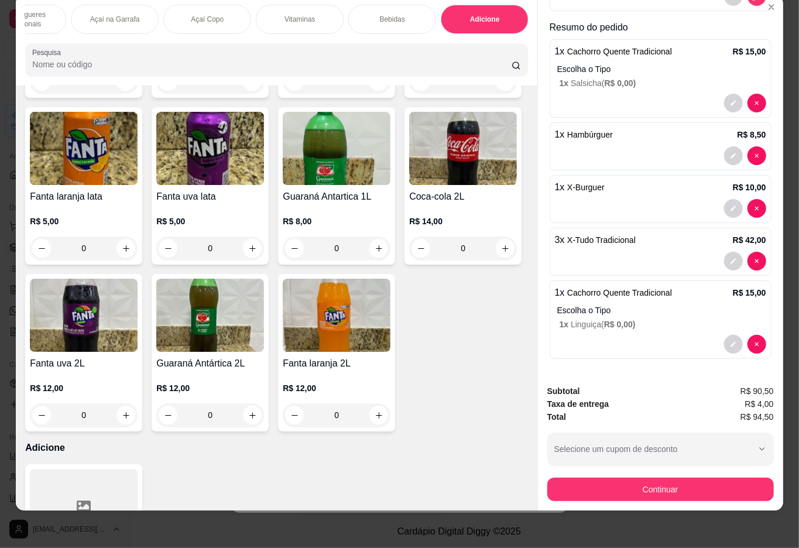
scroll to position [2670, 0]
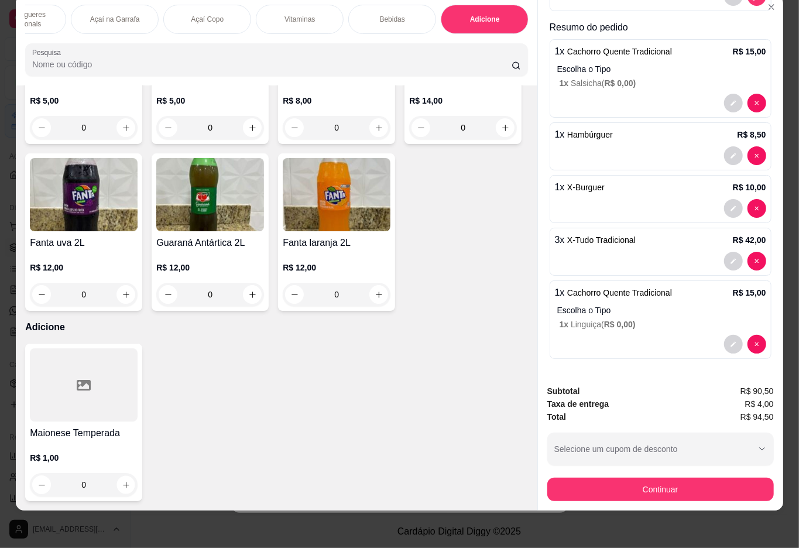
click at [123, 476] on button "increase-product-quantity" at bounding box center [126, 485] width 18 height 18
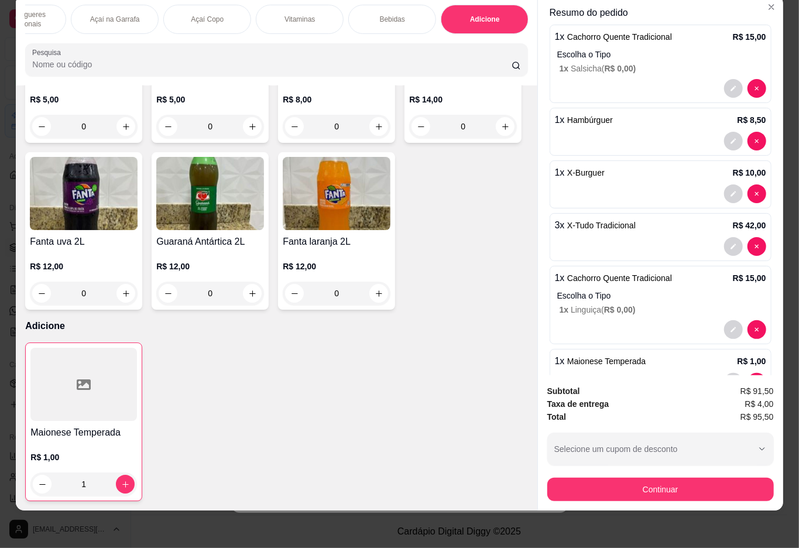
click at [122, 480] on icon "increase-product-quantity" at bounding box center [125, 484] width 9 height 9
click at [121, 480] on icon "increase-product-quantity" at bounding box center [125, 484] width 9 height 9
click at [122, 481] on icon "increase-product-quantity" at bounding box center [125, 484] width 6 height 6
type input "4"
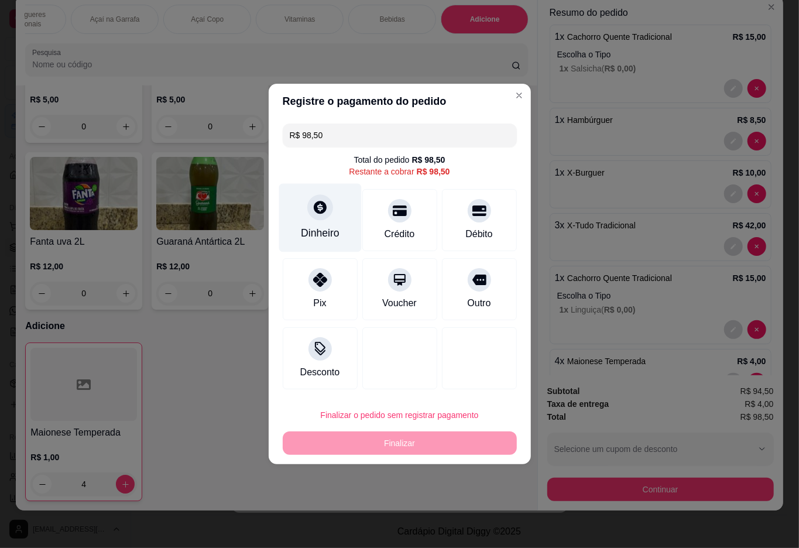
click at [315, 218] on div at bounding box center [320, 207] width 26 height 26
click at [443, 266] on input "0,00" at bounding box center [400, 262] width 234 height 23
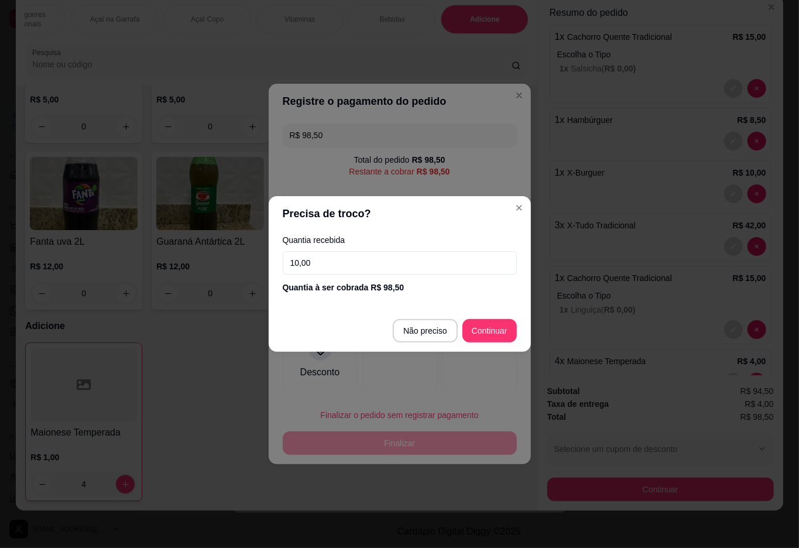
type input "100,00"
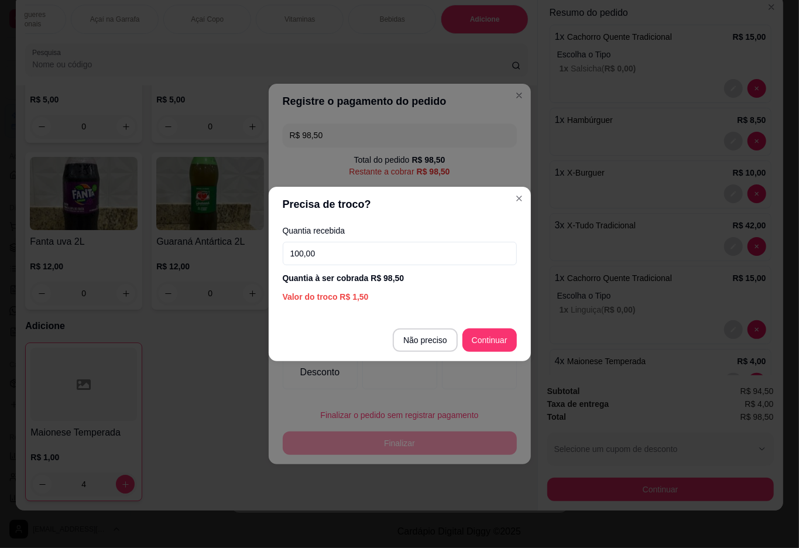
click at [473, 345] on div at bounding box center [479, 358] width 75 height 62
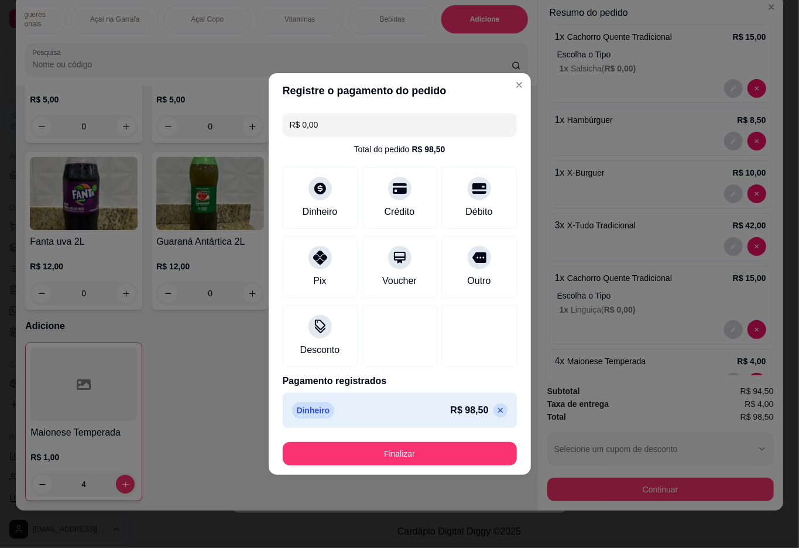
type input "R$ 0,00"
click at [434, 453] on button "Finalizar" at bounding box center [399, 453] width 227 height 23
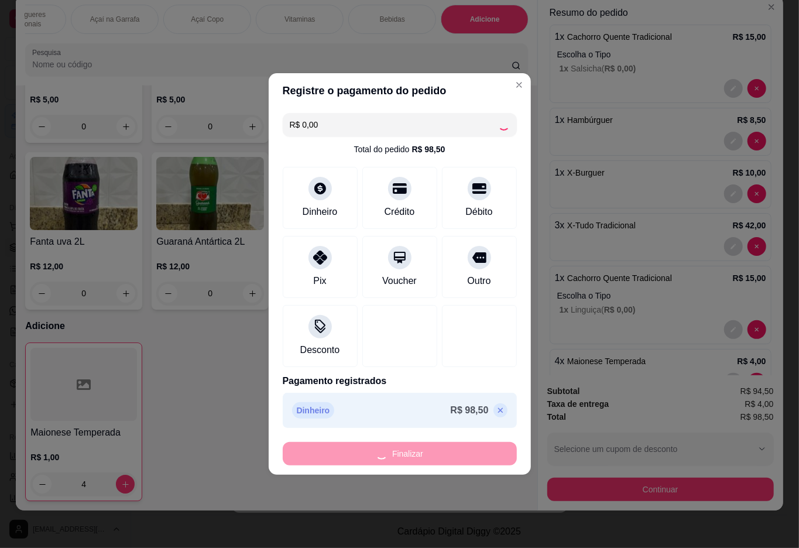
type input "0"
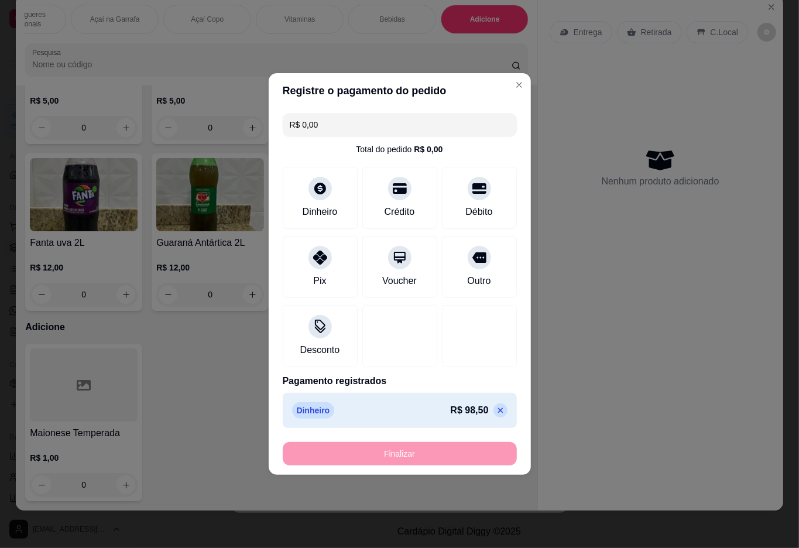
type input "-R$ 98,50"
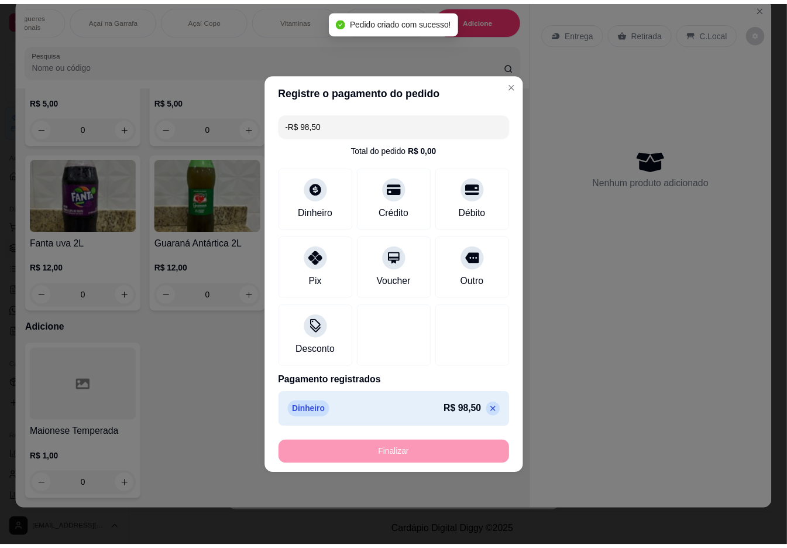
scroll to position [0, 0]
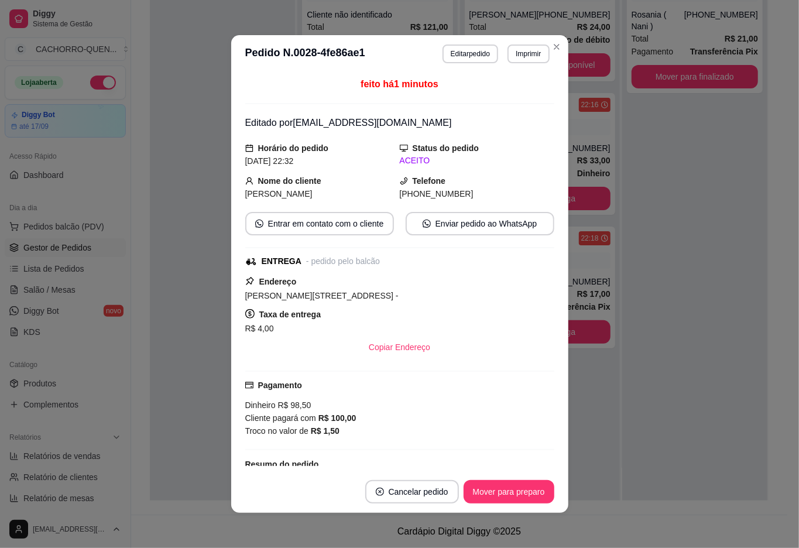
click at [689, 340] on div "Pedido # 0017-fc92fb5e 21:48 Entrega Rosania ( Nani ) [PHONE_NUMBER] Total R$ 2…" at bounding box center [694, 227] width 145 height 548
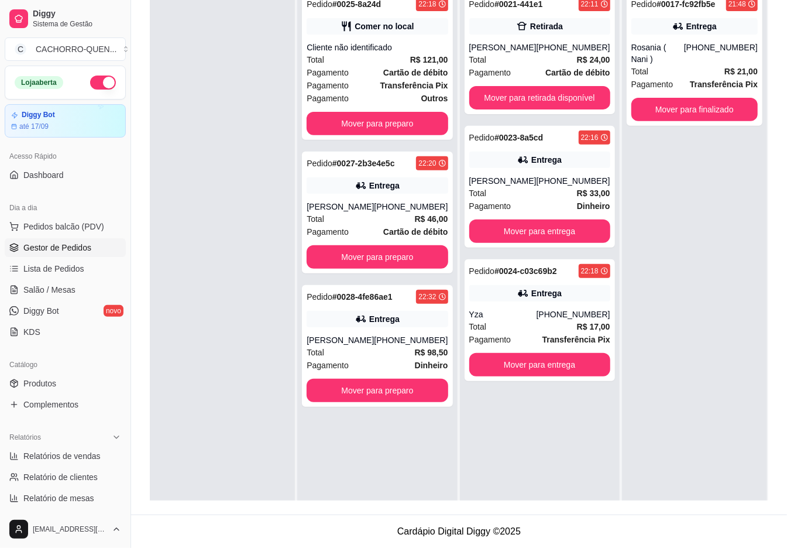
click at [721, 99] on button "Mover para finalizado" at bounding box center [694, 109] width 126 height 23
click at [567, 99] on button "Mover para retirada disponível" at bounding box center [539, 98] width 137 height 23
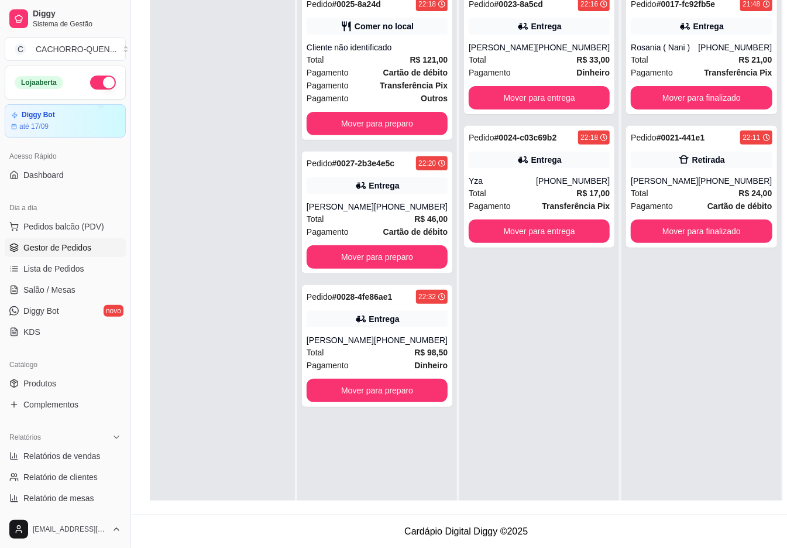
click at [542, 228] on button "Mover para entrega" at bounding box center [539, 230] width 141 height 23
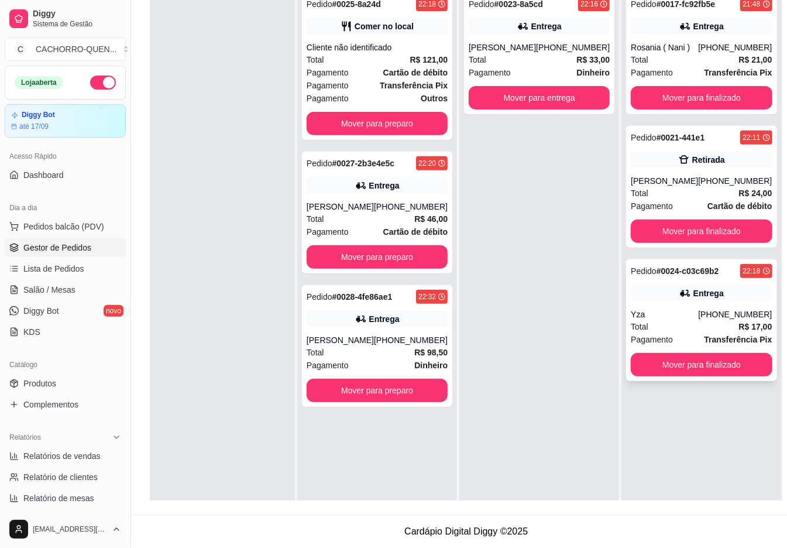
click at [677, 312] on div "Yza" at bounding box center [664, 314] width 67 height 12
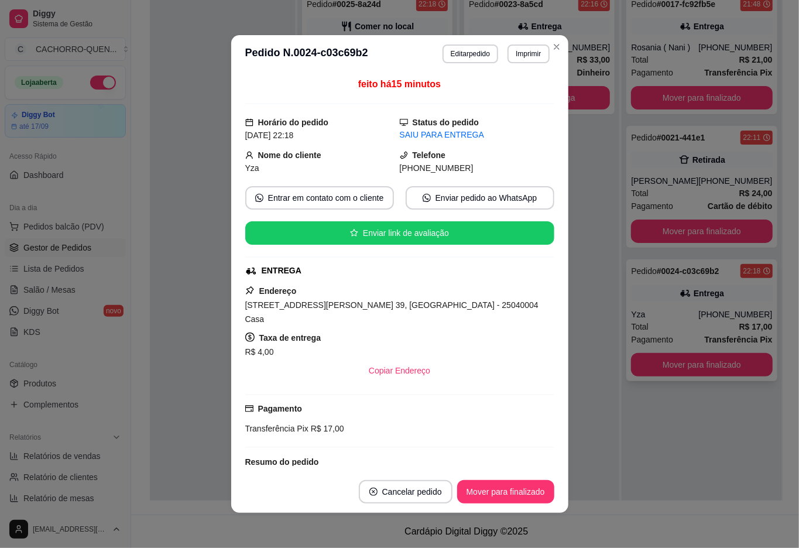
click at [532, 62] on button "Imprimir" at bounding box center [528, 53] width 42 height 19
click at [514, 94] on button "IMPRESSORA" at bounding box center [495, 94] width 85 height 19
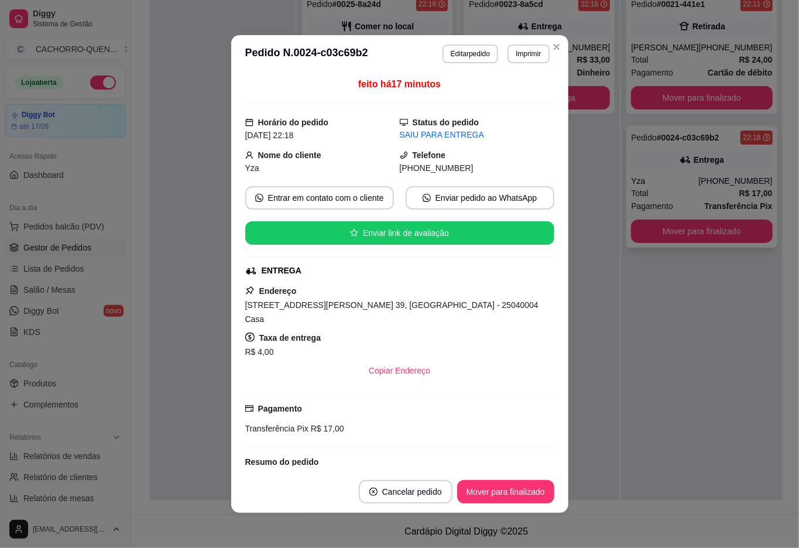
click at [162, 322] on div at bounding box center [222, 259] width 145 height 548
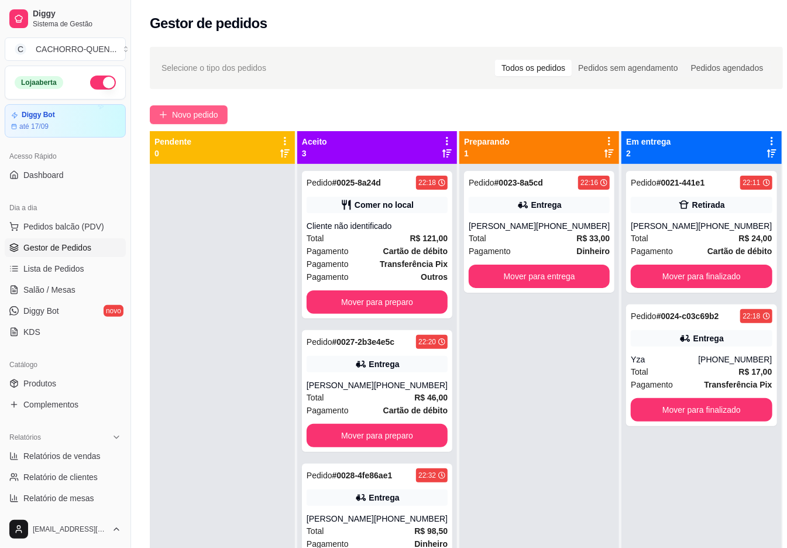
click at [192, 117] on span "Novo pedido" at bounding box center [195, 114] width 46 height 13
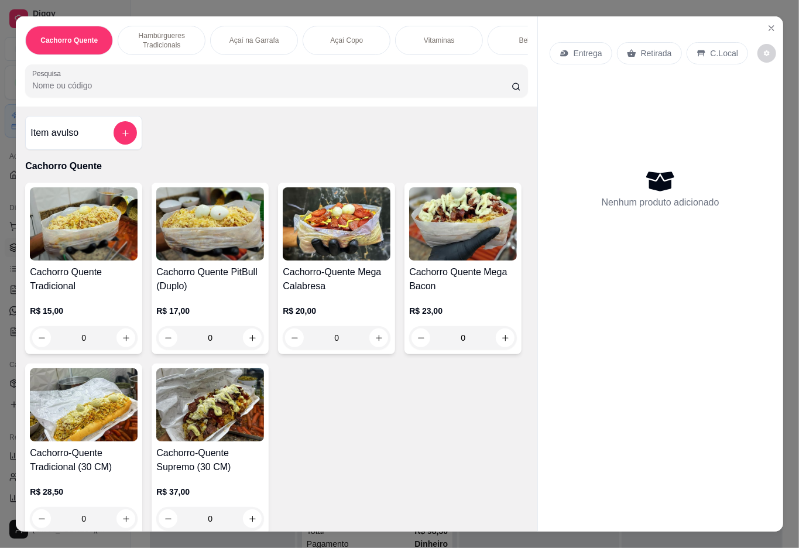
scroll to position [225, 0]
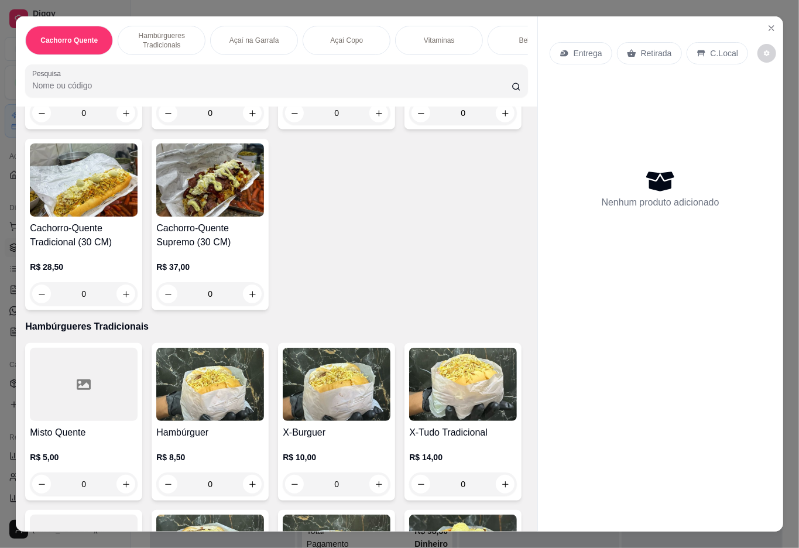
click at [409, 68] on h4 "Cachorro Quente Mega Bacon" at bounding box center [463, 54] width 108 height 28
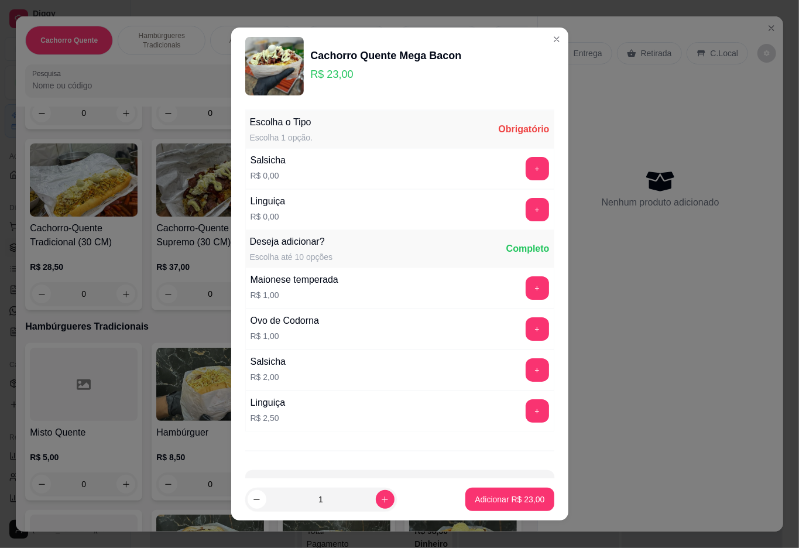
click at [525, 211] on button "+" at bounding box center [536, 209] width 23 height 23
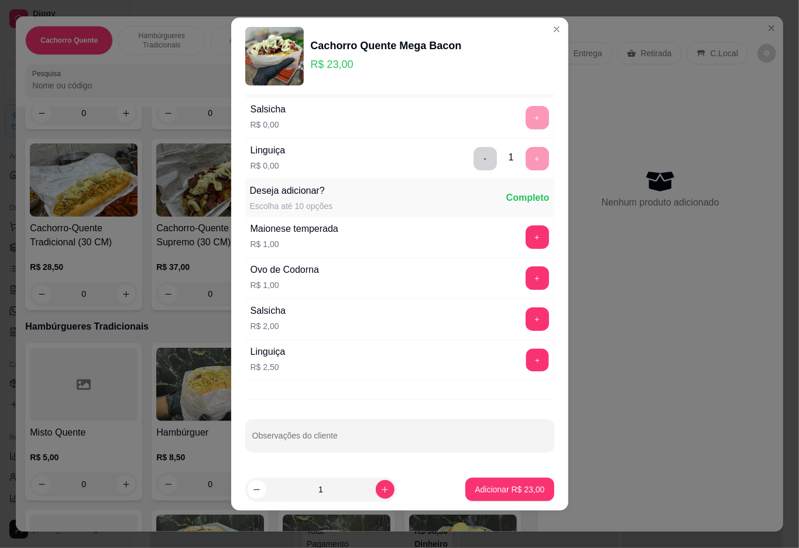
click at [525, 360] on button "+" at bounding box center [536, 359] width 23 height 23
click at [363, 443] on input "Observações do cliente" at bounding box center [399, 440] width 295 height 12
type input "sem queijo"
click at [480, 492] on p "Adicionar R$ 25,50" at bounding box center [509, 489] width 70 height 12
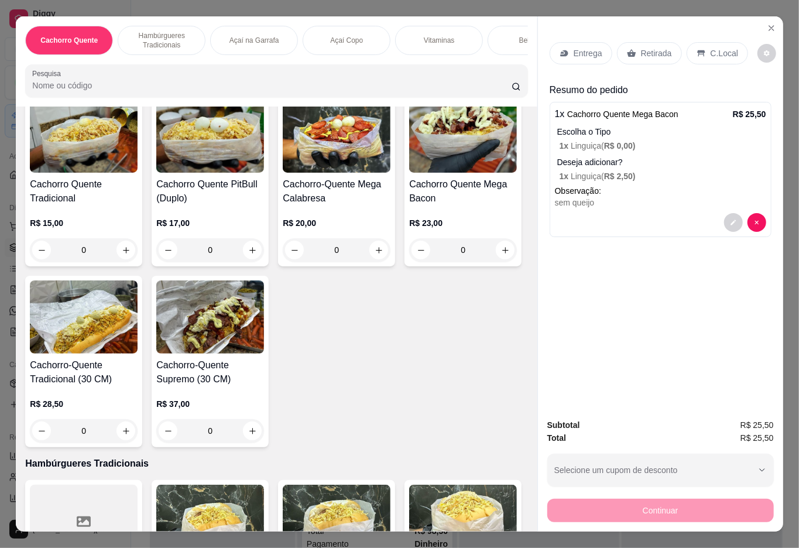
scroll to position [50, 0]
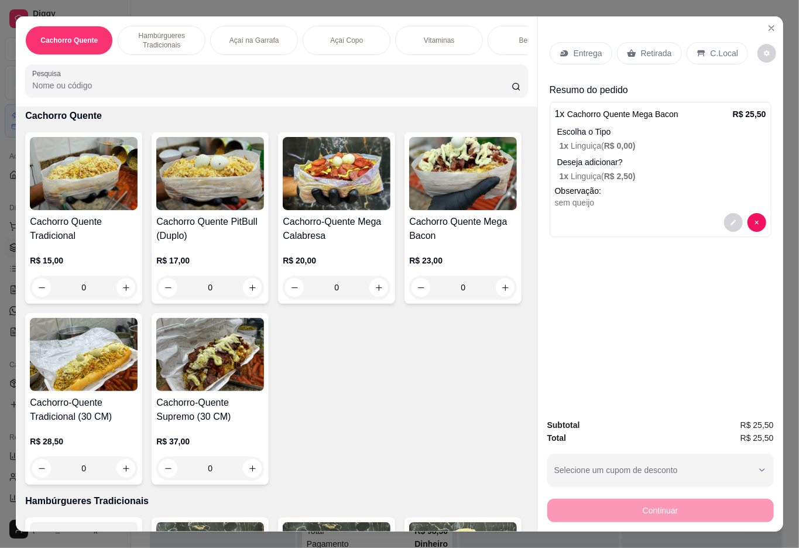
click at [88, 234] on h4 "Cachorro Quente Tradicional" at bounding box center [84, 229] width 108 height 28
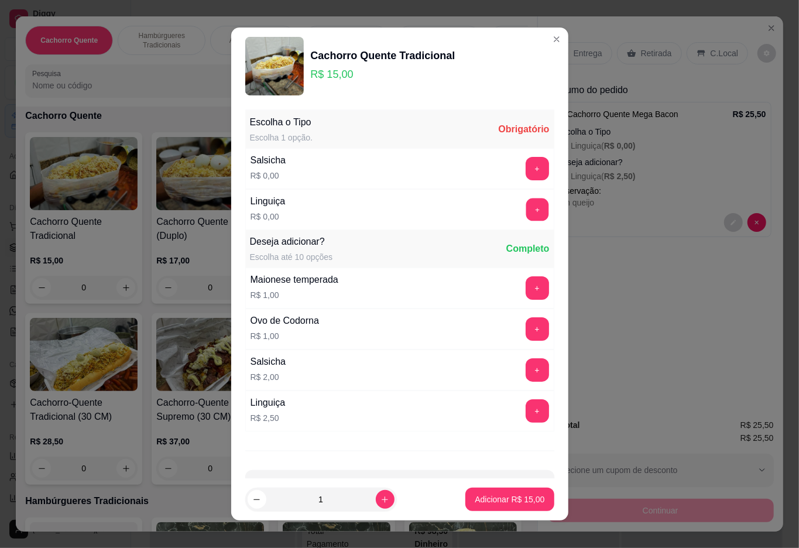
click at [525, 209] on button "+" at bounding box center [536, 209] width 23 height 23
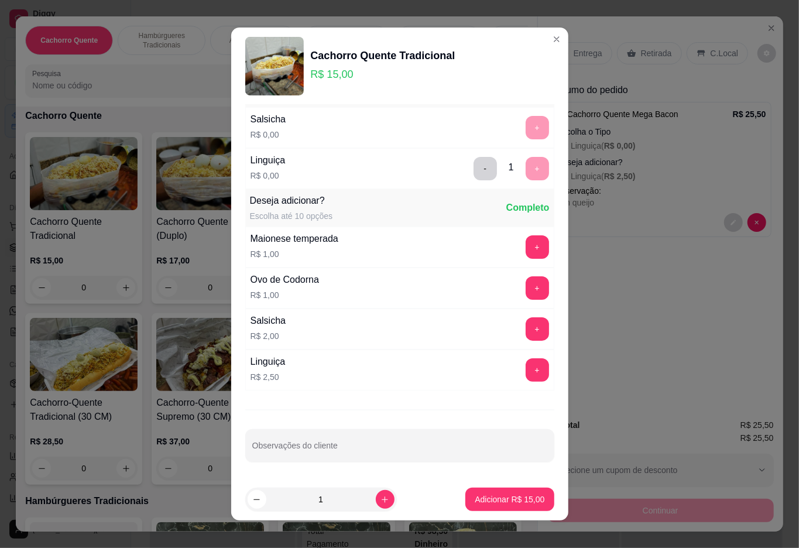
scroll to position [10, 0]
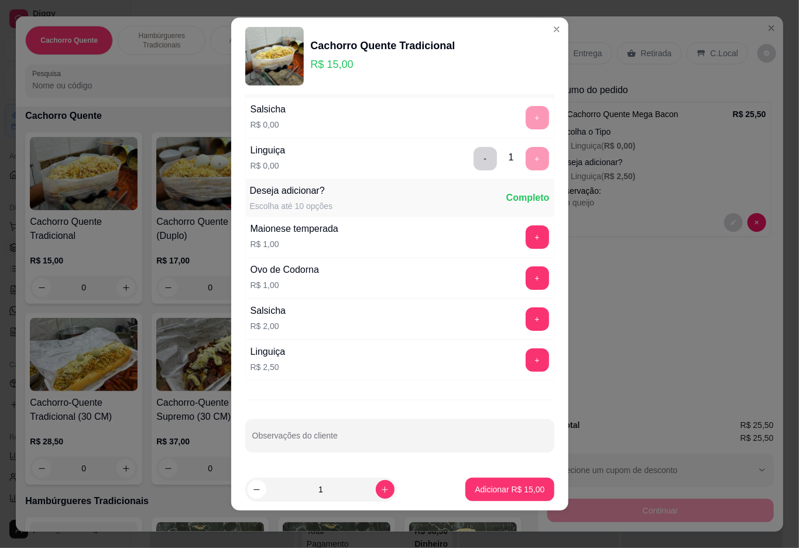
click at [333, 443] on input "Observações do cliente" at bounding box center [399, 440] width 295 height 12
type input "sem milho e ervilha"
click at [497, 487] on p "Adicionar R$ 15,00" at bounding box center [509, 489] width 70 height 12
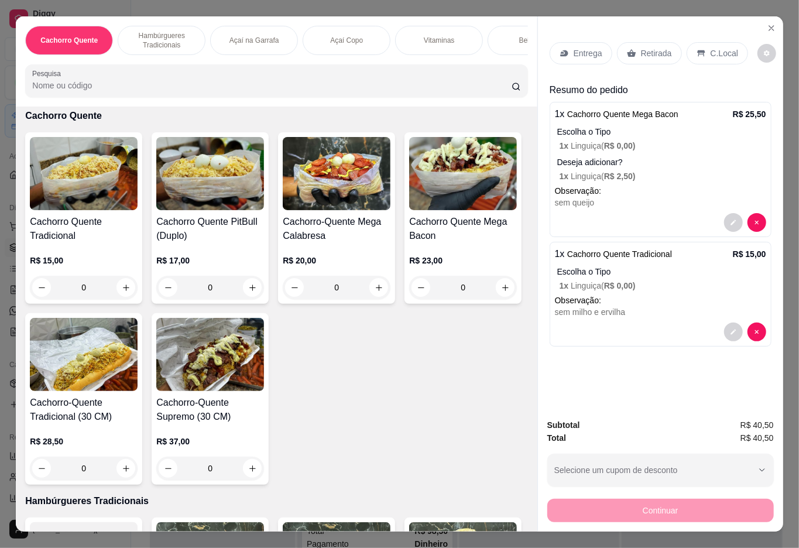
click at [506, 30] on div "Bebidas" at bounding box center [531, 40] width 88 height 29
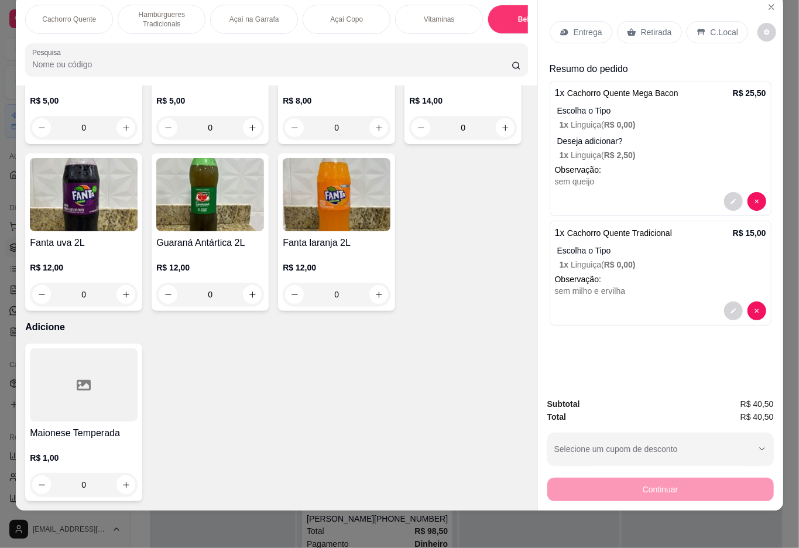
scroll to position [2601, 0]
click at [122, 299] on icon "increase-product-quantity" at bounding box center [126, 294] width 9 height 9
type input "1"
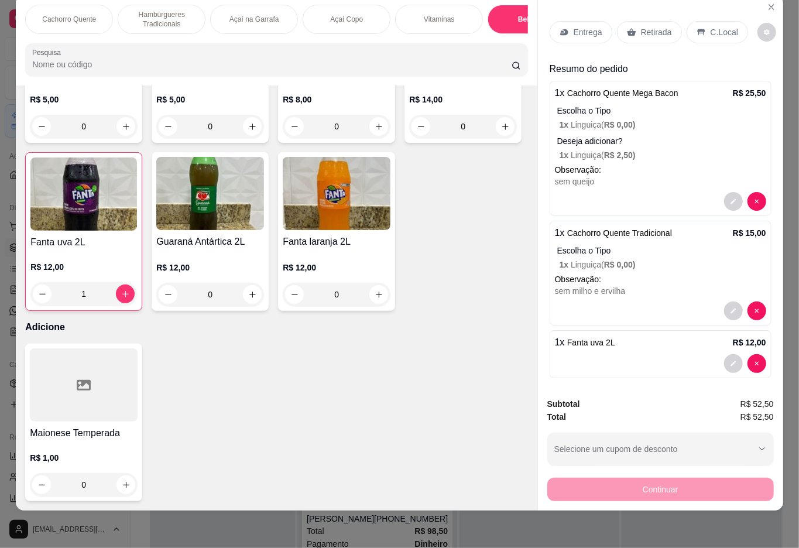
click at [584, 26] on p "Entrega" at bounding box center [587, 32] width 29 height 12
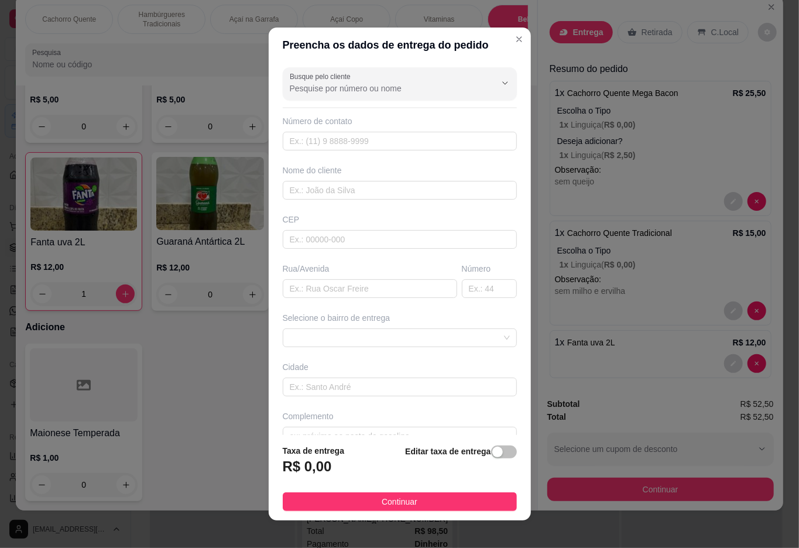
click at [439, 89] on input "Busque pelo cliente" at bounding box center [383, 88] width 187 height 12
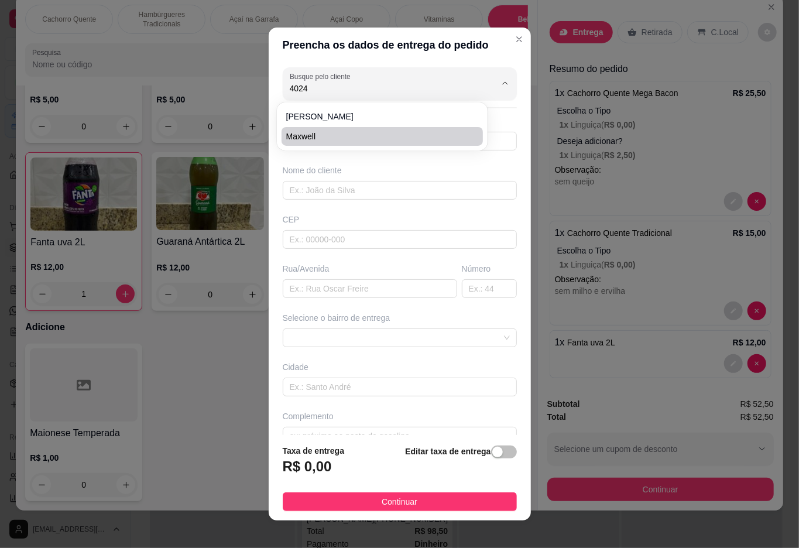
type input "Maxwell"
type input "21977184024"
type input "Maxwell"
type input "Condomínio Mendonça"
type input "Duque de Caxias"
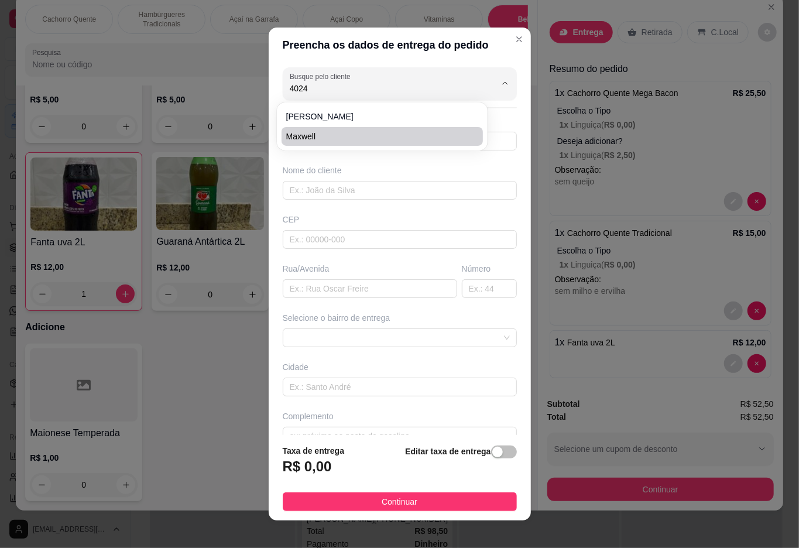
type input "[STREET_ADDRESS]"
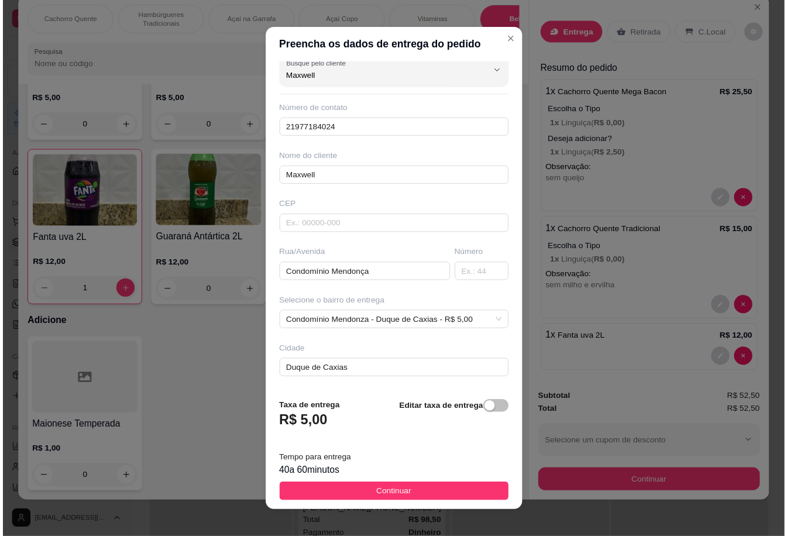
scroll to position [10, 0]
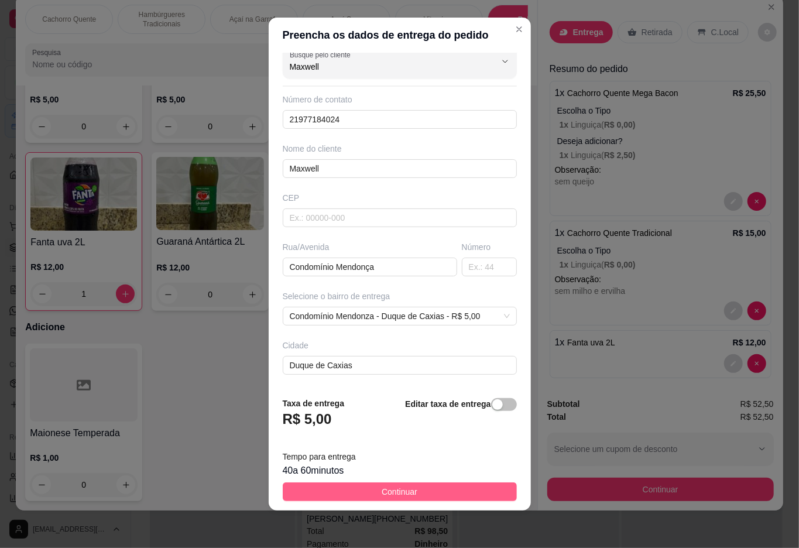
click at [456, 494] on button "Continuar" at bounding box center [400, 491] width 234 height 19
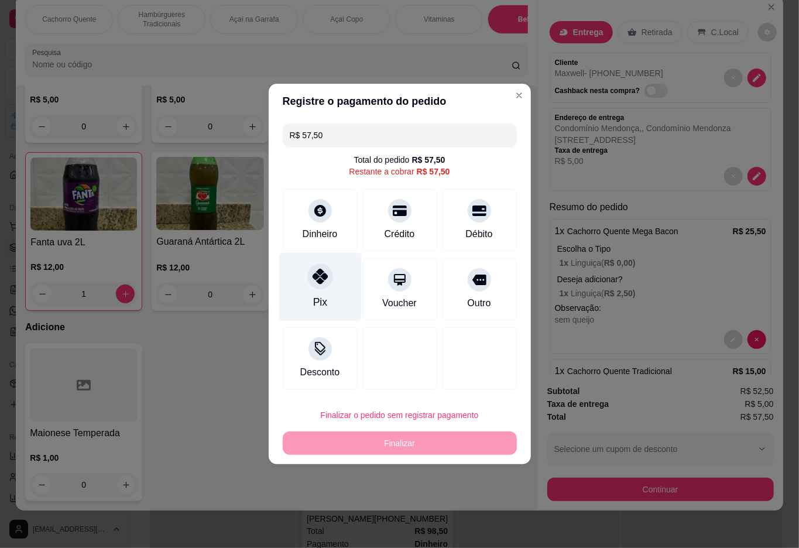
click at [321, 296] on div "Pix" at bounding box center [319, 301] width 14 height 15
type input "R$ 0,00"
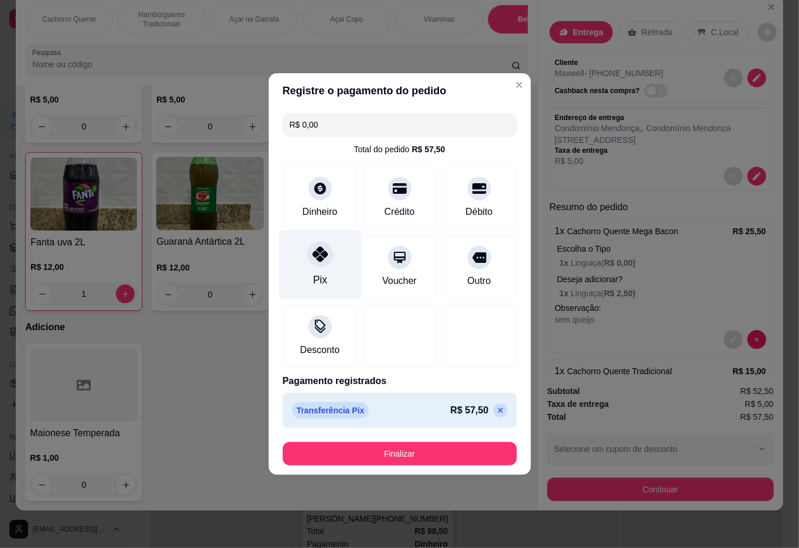
click at [382, 452] on button "Finalizar" at bounding box center [400, 453] width 234 height 23
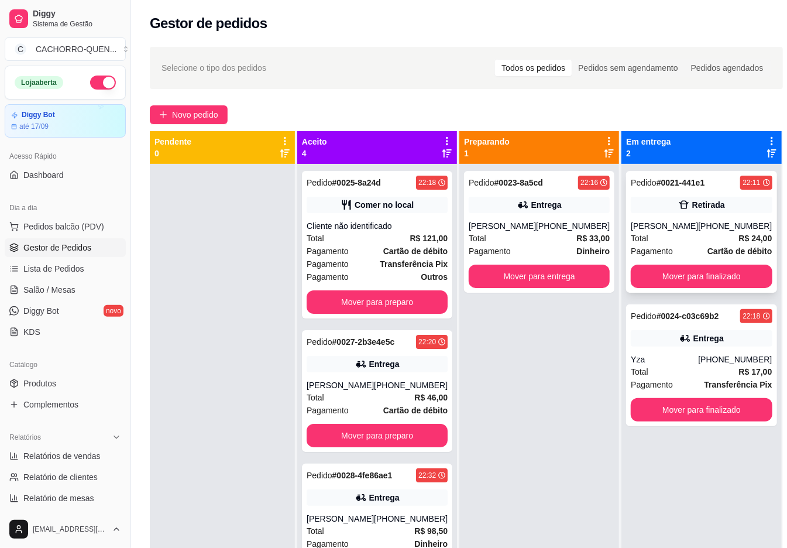
click at [646, 232] on div "Total R$ 24,00" at bounding box center [701, 238] width 141 height 13
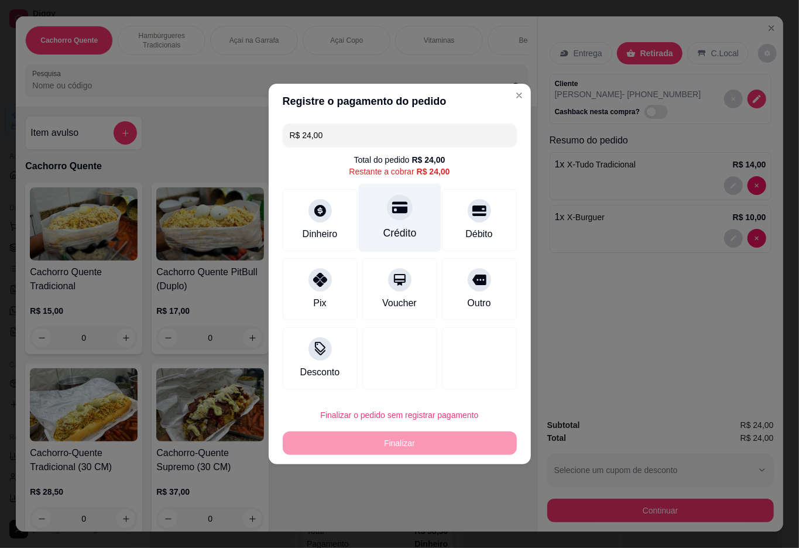
click at [389, 225] on div "Crédito" at bounding box center [399, 218] width 82 height 68
type input "R$ 0,00"
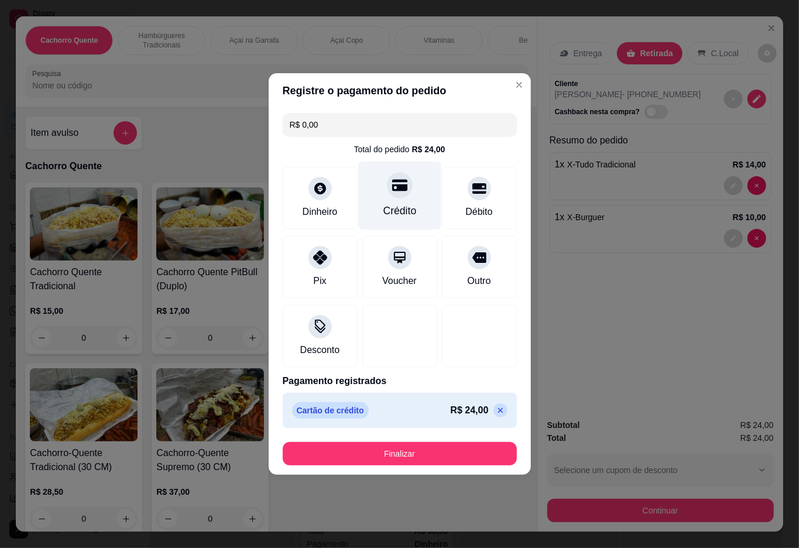
click at [408, 459] on button "Finalizar" at bounding box center [400, 453] width 234 height 23
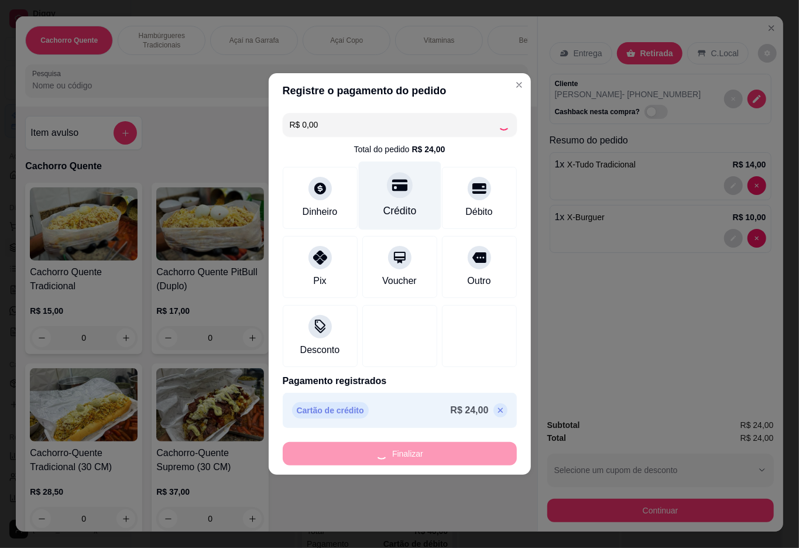
type input "0"
type input "-R$ 24,00"
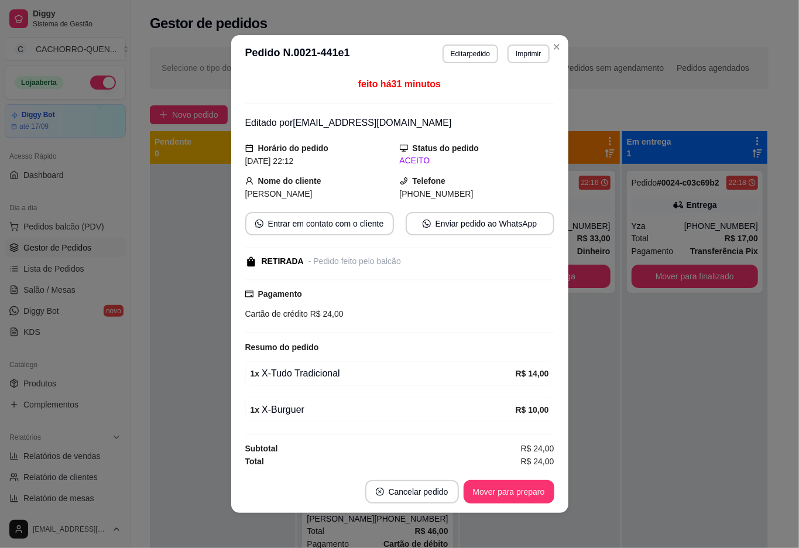
click at [489, 487] on button "Mover para preparo" at bounding box center [508, 491] width 91 height 23
click at [493, 492] on div "Mover para preparo" at bounding box center [500, 491] width 107 height 23
click at [493, 495] on div "Mover para preparo" at bounding box center [500, 491] width 107 height 23
click at [492, 492] on div "Mover para preparo" at bounding box center [500, 491] width 107 height 23
click at [494, 492] on div "Mover para preparo" at bounding box center [500, 491] width 107 height 23
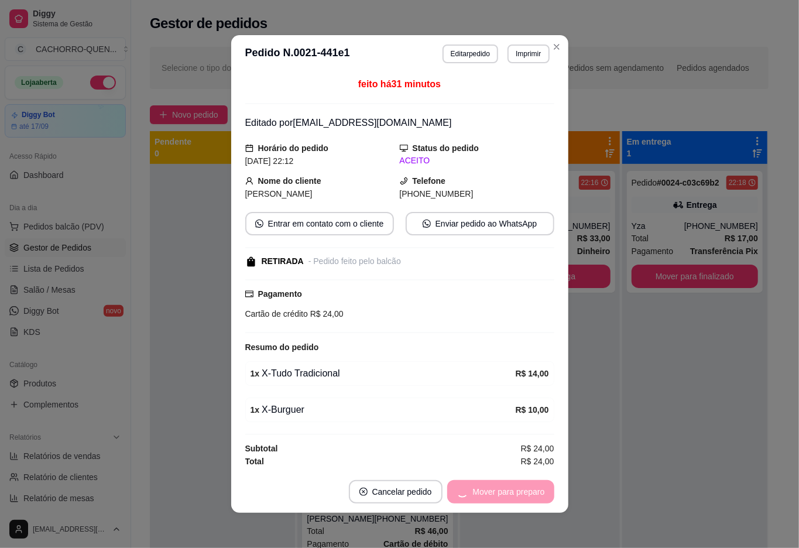
click at [495, 494] on div "Mover para preparo" at bounding box center [500, 491] width 107 height 23
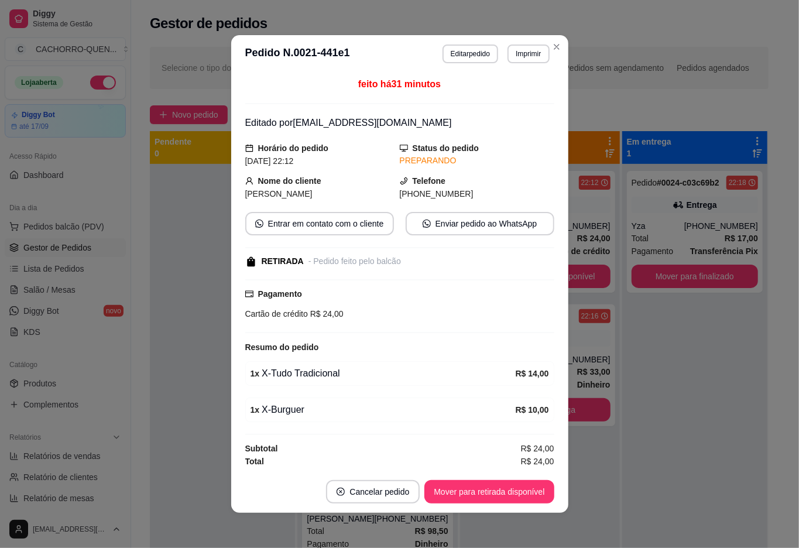
click at [501, 490] on button "Mover para retirada disponível" at bounding box center [488, 491] width 129 height 23
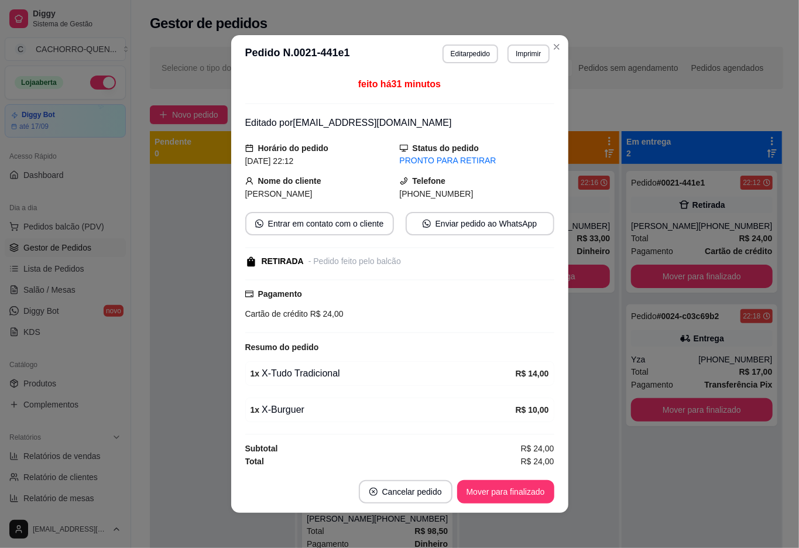
click at [504, 487] on button "Mover para finalizado" at bounding box center [505, 491] width 97 height 23
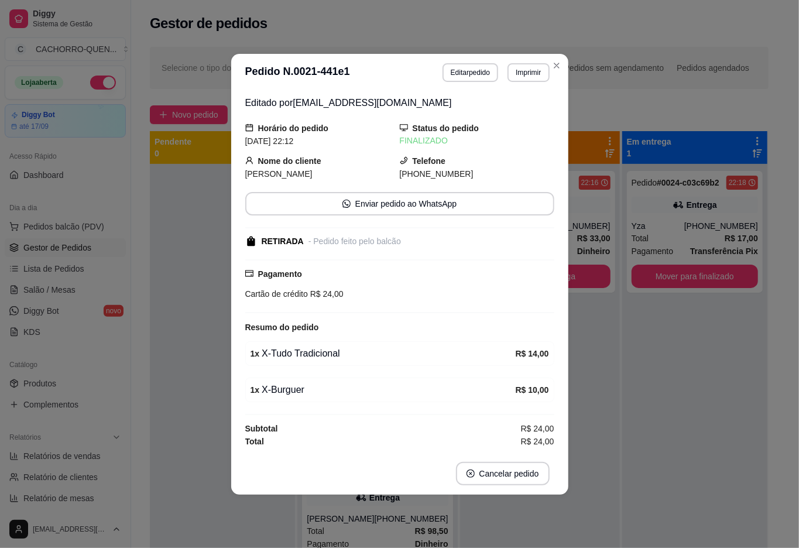
click at [667, 482] on div "Pedido # 0024-c03c69b2 22:18 Entrega Yza [PHONE_NUMBER] Total R$ 17,00 Pagament…" at bounding box center [694, 438] width 145 height 548
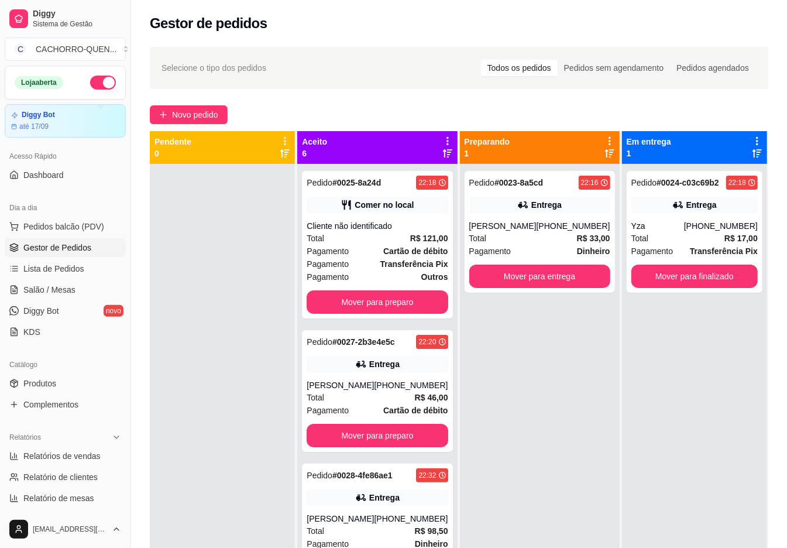
click at [369, 301] on button "Mover para preparo" at bounding box center [377, 301] width 141 height 23
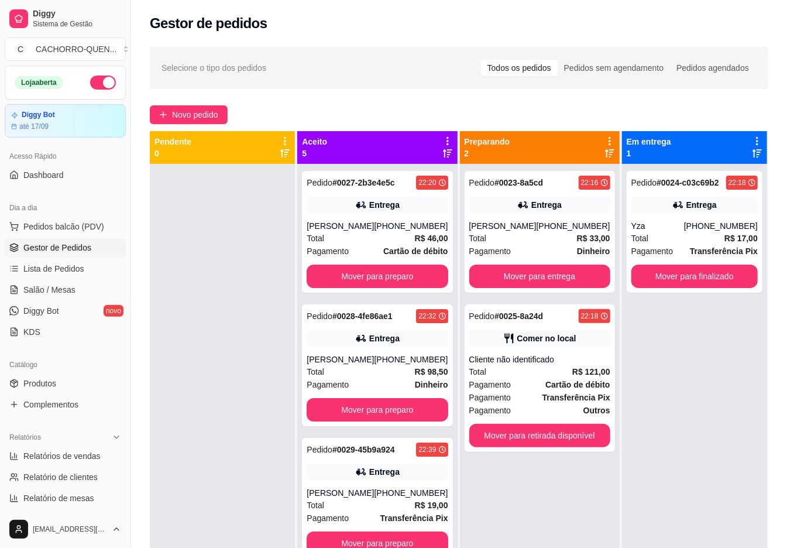
click at [345, 288] on button "Mover para preparo" at bounding box center [377, 275] width 141 height 23
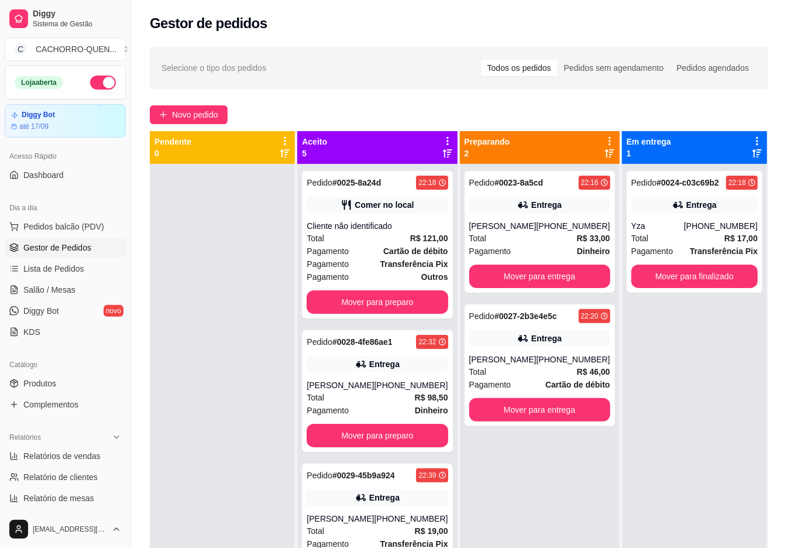
click at [384, 301] on button "Mover para preparo" at bounding box center [377, 301] width 141 height 23
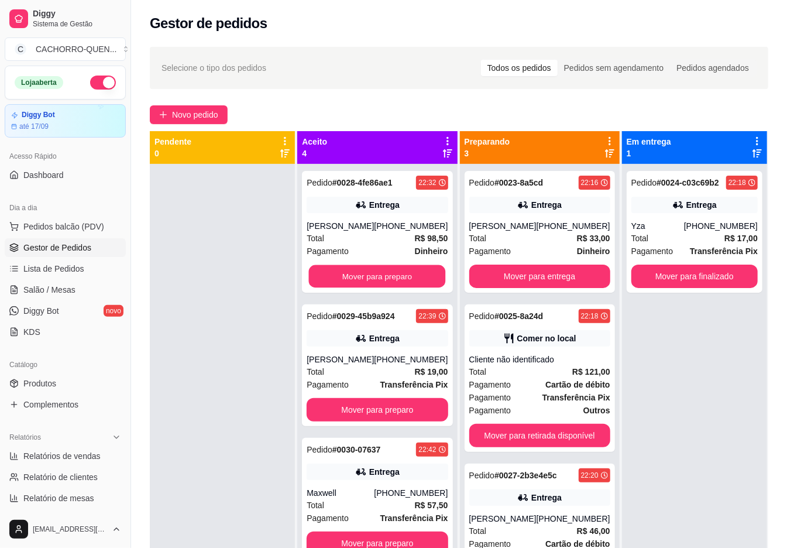
click at [391, 288] on button "Mover para preparo" at bounding box center [377, 276] width 137 height 23
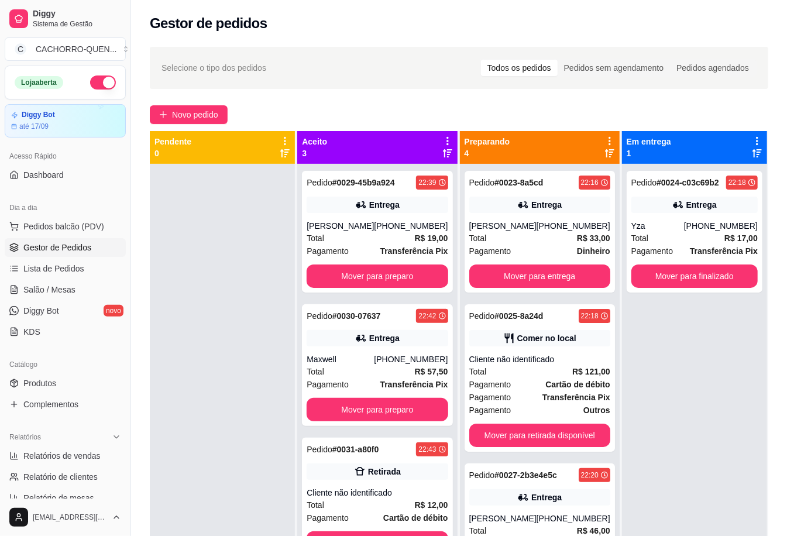
click at [374, 288] on button "Mover para preparo" at bounding box center [377, 275] width 141 height 23
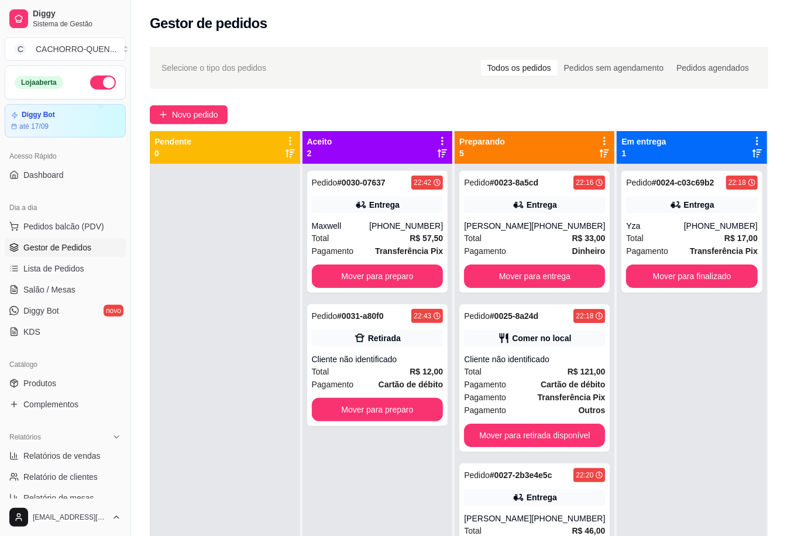
click at [391, 274] on button "Mover para preparo" at bounding box center [378, 275] width 132 height 23
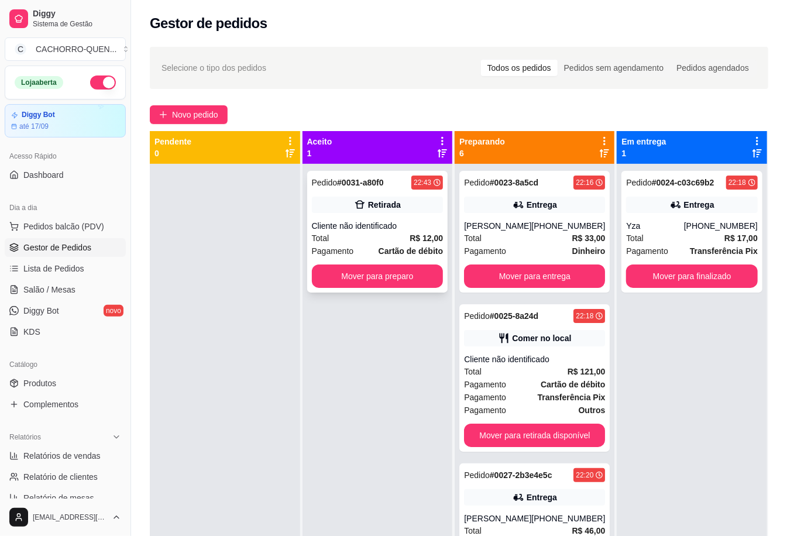
click at [333, 229] on div "Cliente não identificado" at bounding box center [378, 226] width 132 height 12
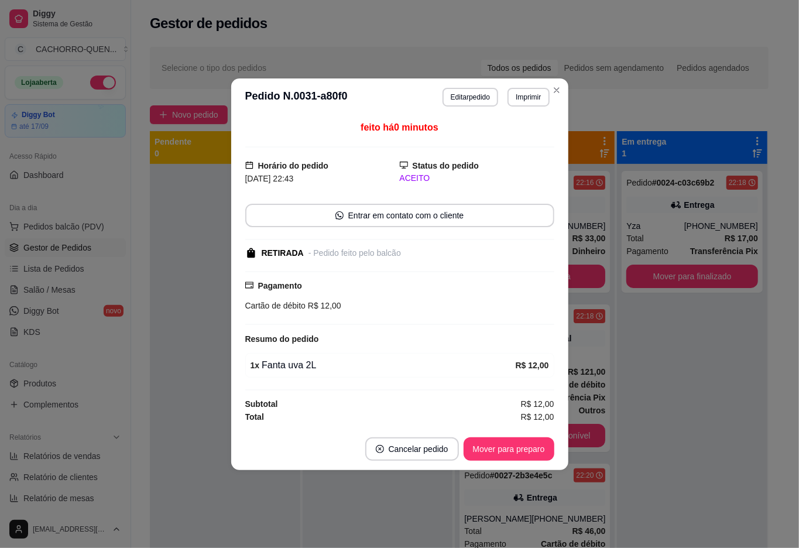
click at [494, 448] on button "Mover para preparo" at bounding box center [508, 448] width 91 height 23
click at [492, 454] on div "Mover para preparo" at bounding box center [500, 448] width 107 height 23
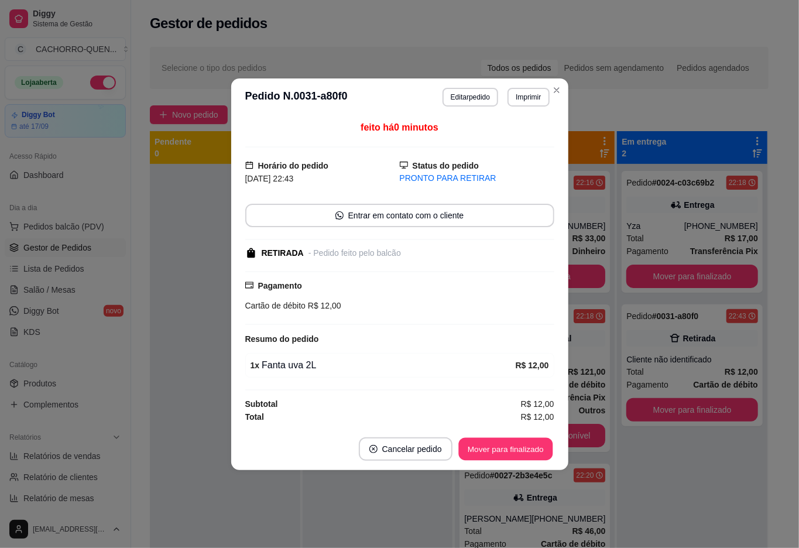
click at [483, 448] on button "Mover para finalizado" at bounding box center [505, 448] width 94 height 23
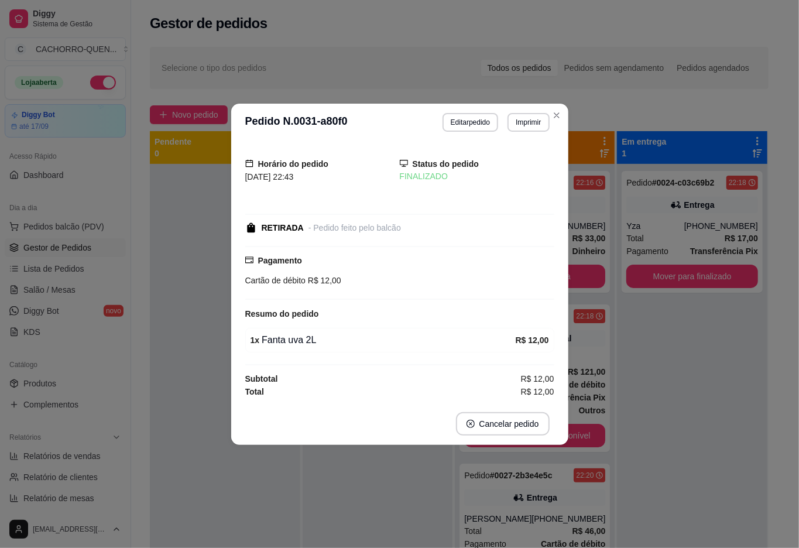
click at [697, 490] on div "Pedido # 0024-c03c69b2 22:18 Entrega Yza [PHONE_NUMBER] Total R$ 17,00 Pagament…" at bounding box center [692, 438] width 150 height 548
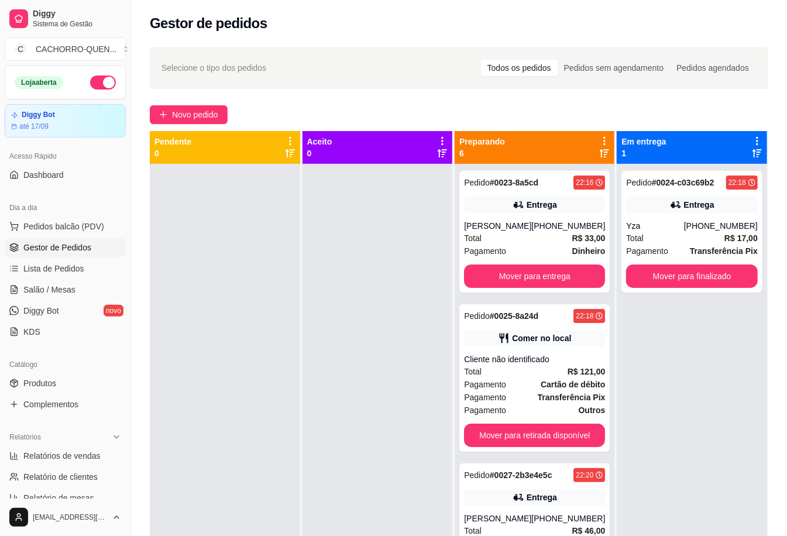
click at [565, 275] on button "Mover para entrega" at bounding box center [534, 275] width 141 height 23
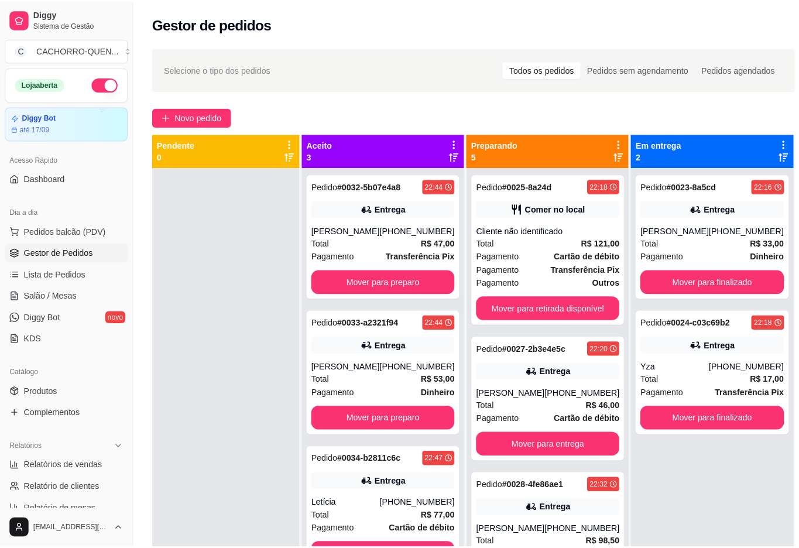
scroll to position [33, 0]
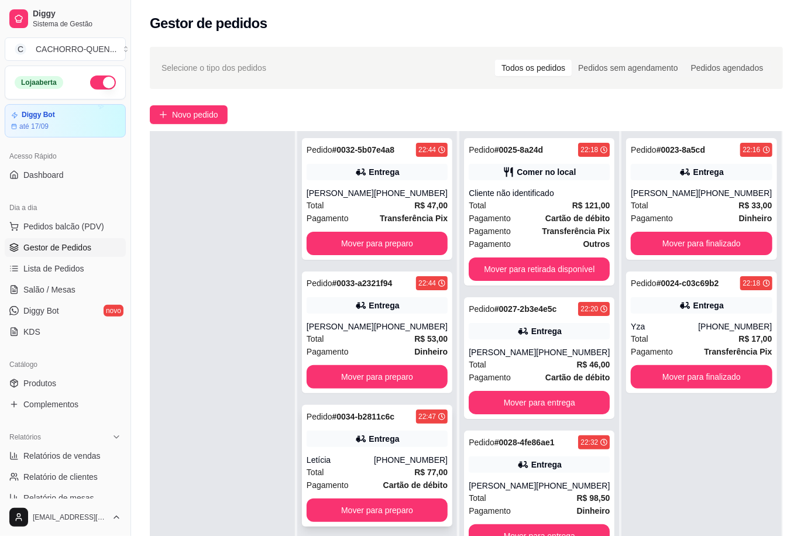
click at [352, 463] on div "Pedido # 0034-b2811c6c 22:47 Entrega Letícia [PHONE_NUMBER] Total R$ 77,00 Paga…" at bounding box center [377, 466] width 150 height 122
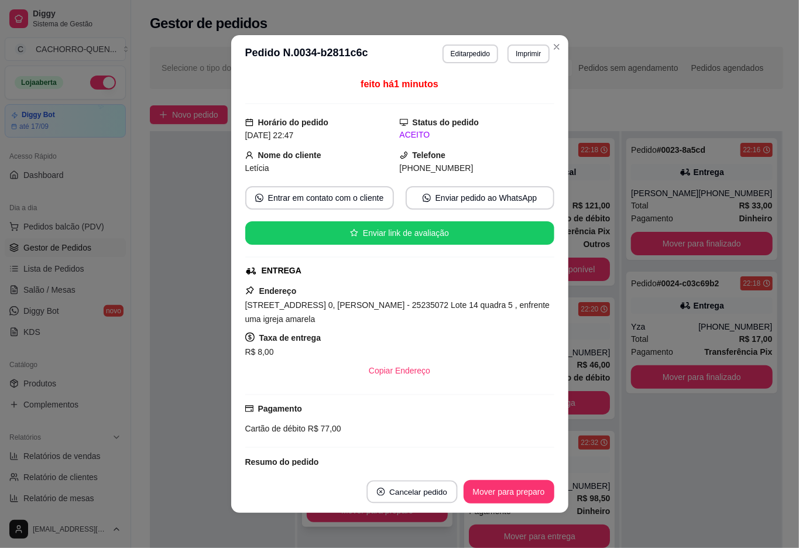
click at [391, 493] on button "Cancelar pedido" at bounding box center [411, 491] width 91 height 23
click at [429, 464] on button "Sim" at bounding box center [422, 461] width 47 height 23
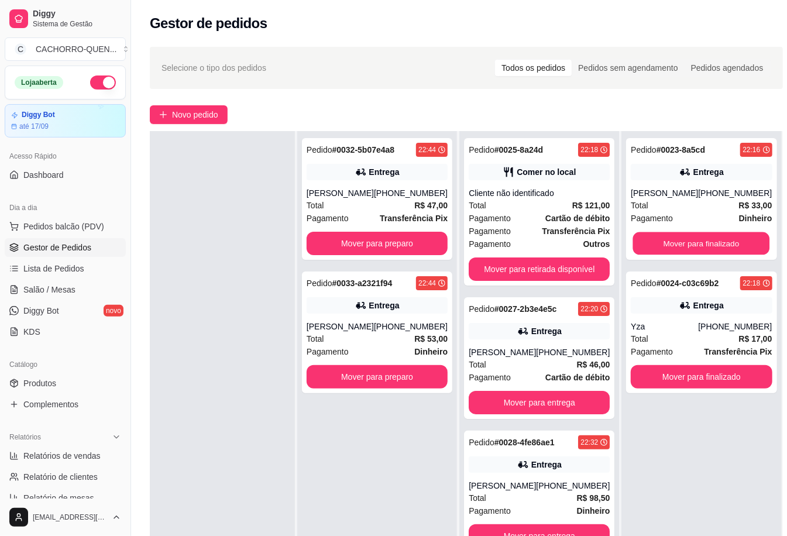
click at [723, 243] on button "Mover para finalizado" at bounding box center [701, 243] width 137 height 23
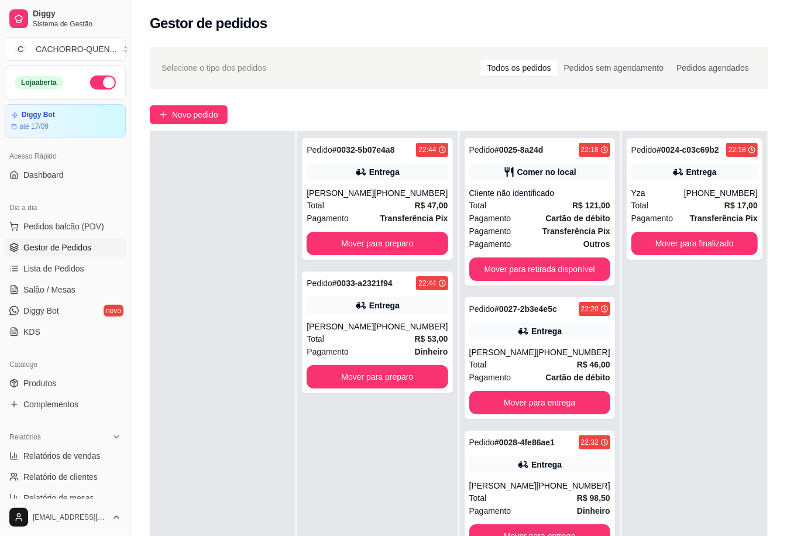
click at [716, 248] on button "Mover para finalizado" at bounding box center [694, 243] width 126 height 23
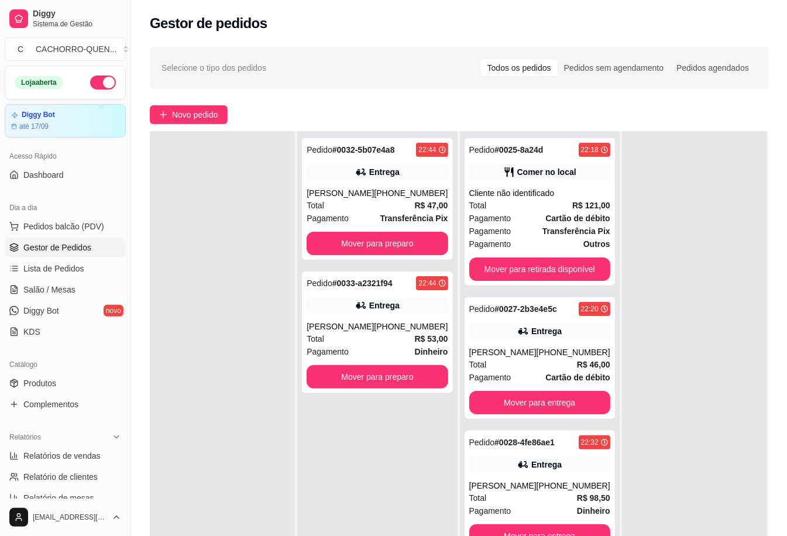
click at [555, 399] on button "Mover para entrega" at bounding box center [539, 402] width 141 height 23
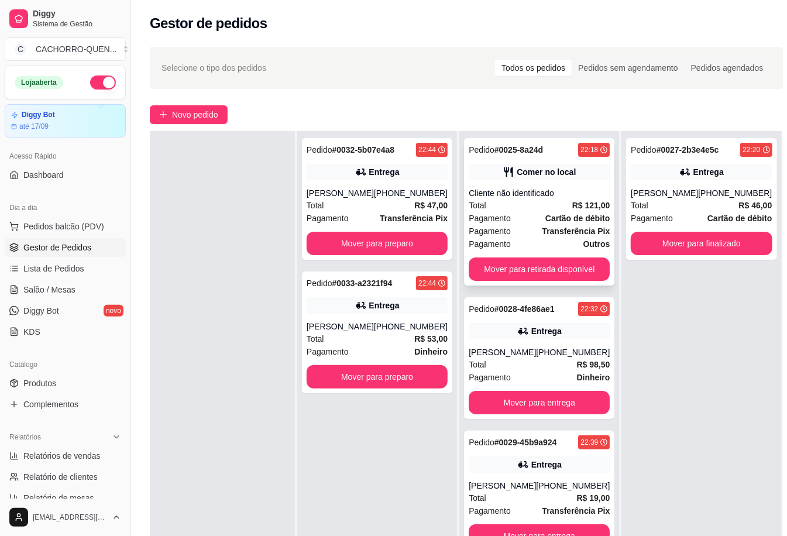
click at [509, 212] on div "Pagamento Cartão de débito" at bounding box center [539, 218] width 141 height 13
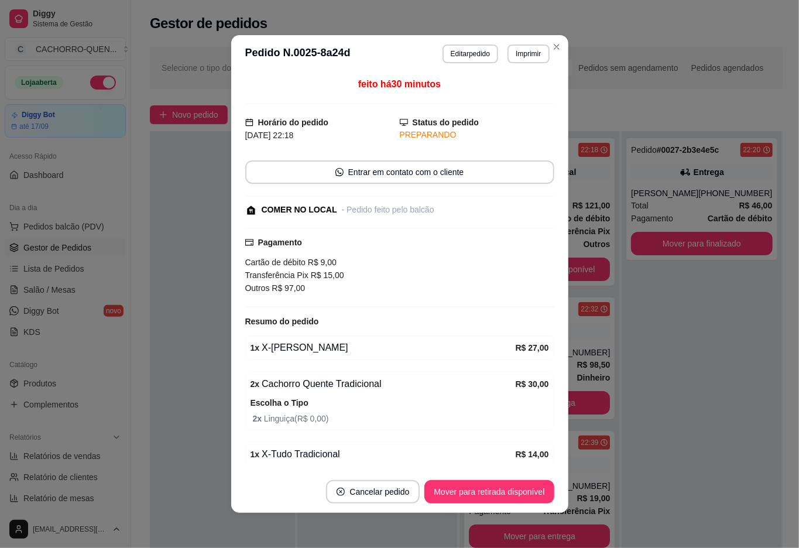
click at [519, 36] on p "Bebidas" at bounding box center [531, 40] width 25 height 9
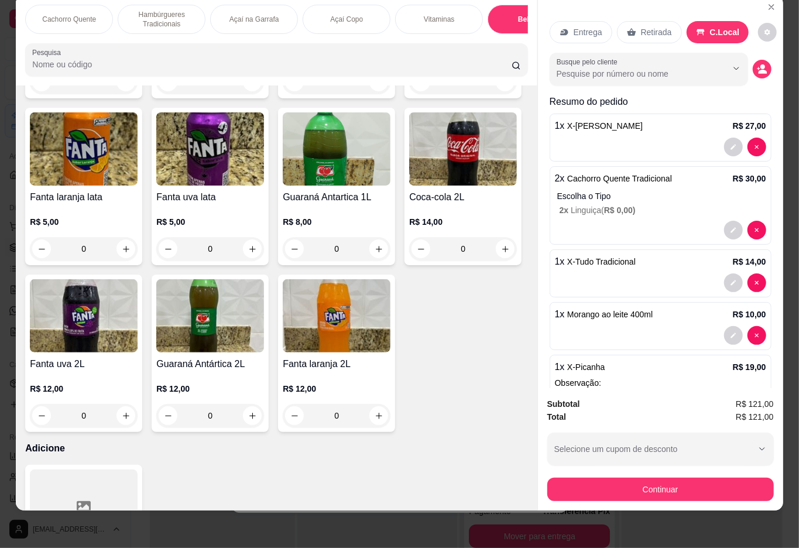
scroll to position [2372, 0]
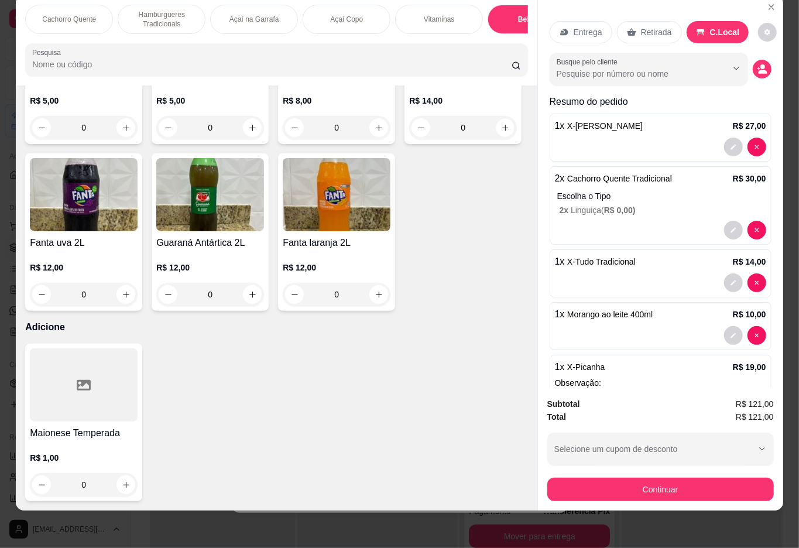
click at [501, 132] on icon "increase-product-quantity" at bounding box center [505, 127] width 9 height 9
type input "1"
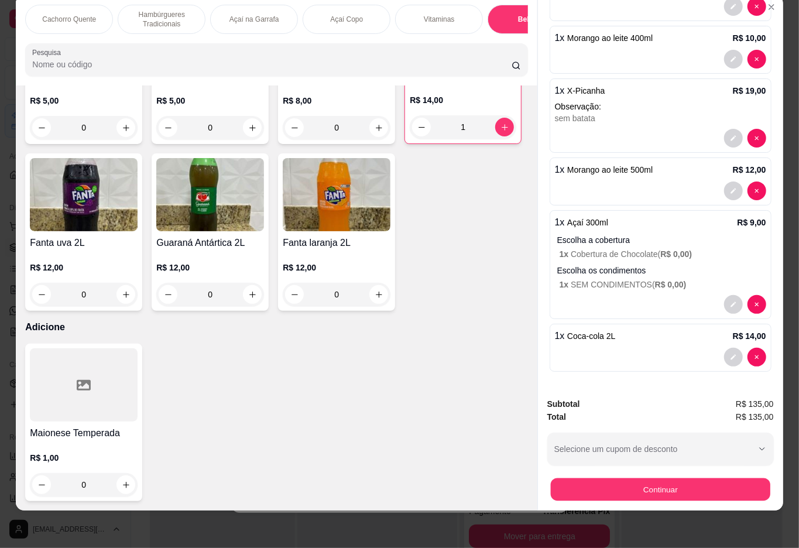
click at [665, 478] on button "Continuar" at bounding box center [659, 489] width 219 height 23
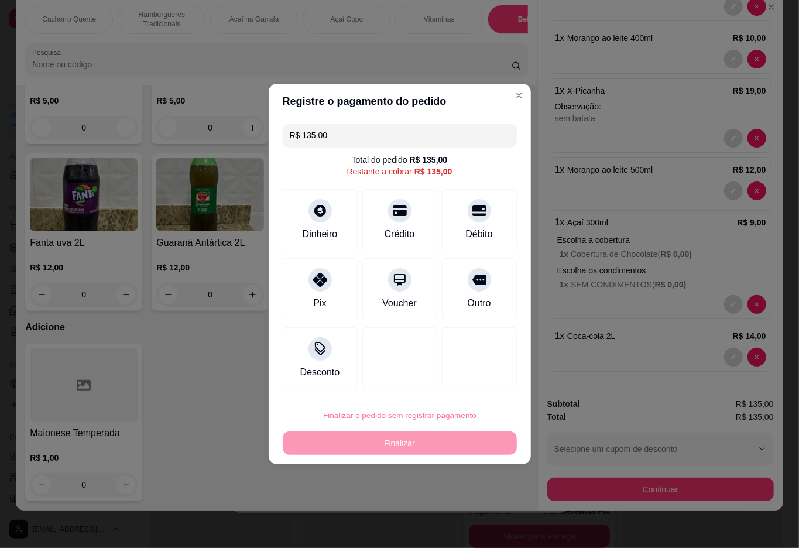
click at [474, 514] on button "Confirmar" at bounding box center [471, 512] width 42 height 18
type input "0"
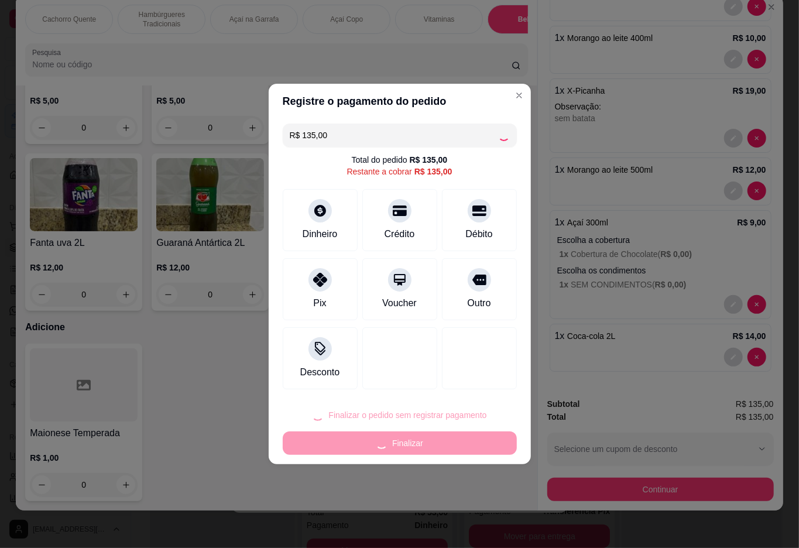
type input "0"
type input "R$ 0,00"
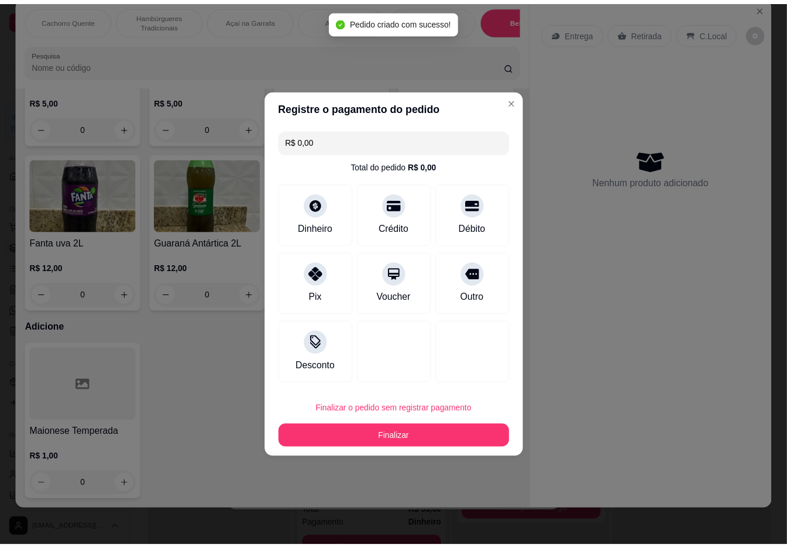
scroll to position [2367, 0]
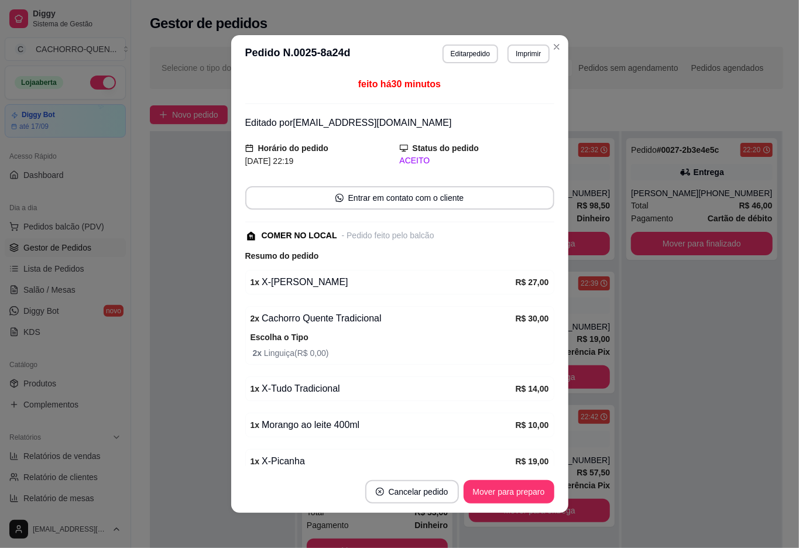
click at [714, 448] on div "Pedido # 0027-2b3e4e5c 22:20 Entrega Marcio [PHONE_NUMBER] Total R$ 46,00 Pagam…" at bounding box center [701, 405] width 160 height 548
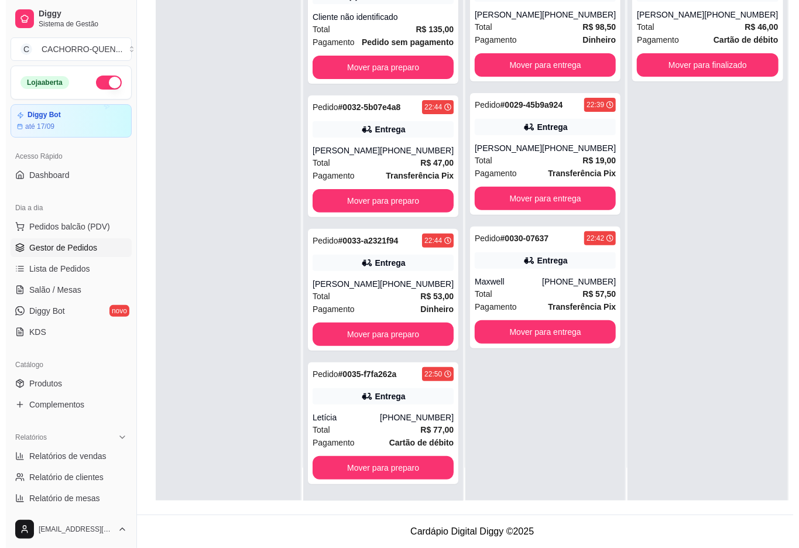
scroll to position [178, 0]
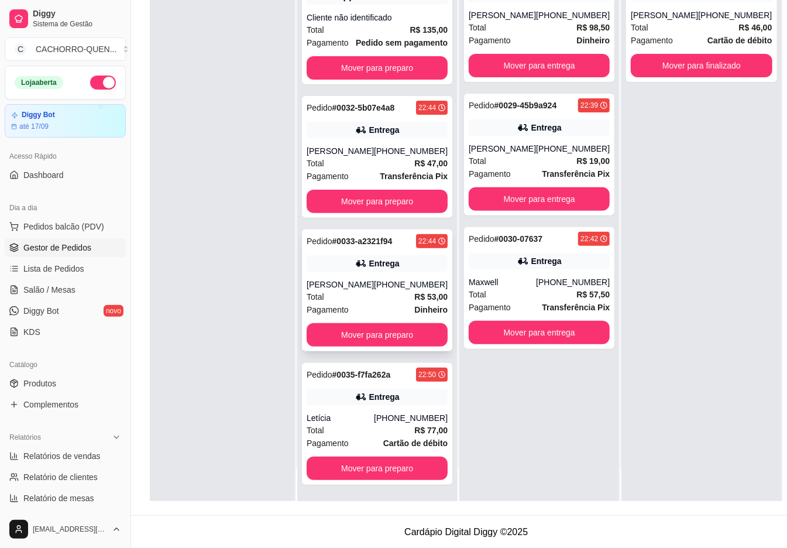
click at [368, 278] on div "[PERSON_NAME]" at bounding box center [340, 284] width 67 height 12
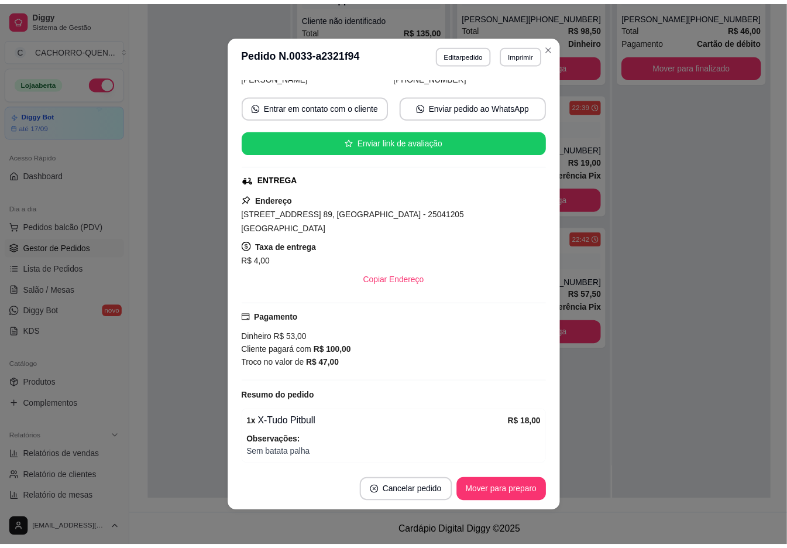
scroll to position [228, 0]
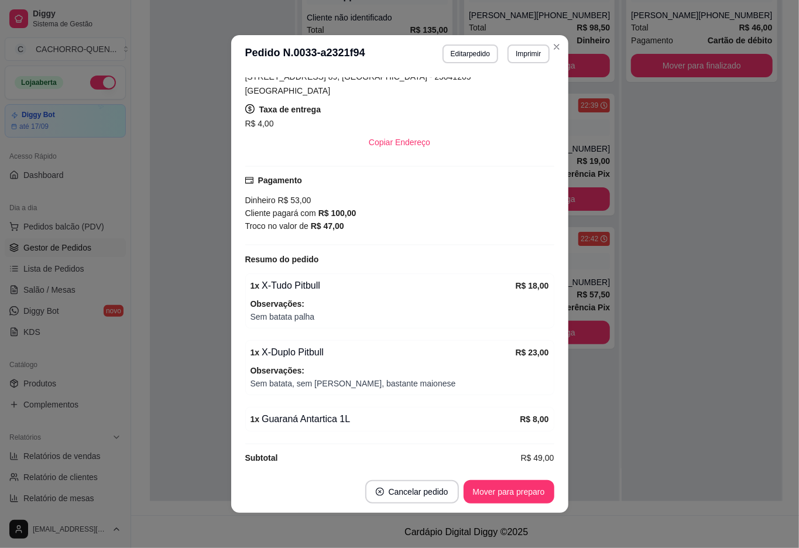
click at [735, 316] on div "Pedido # 0027-2b3e4e5c 22:20 Entrega Marcio [PHONE_NUMBER] Total R$ 46,00 Pagam…" at bounding box center [701, 227] width 160 height 548
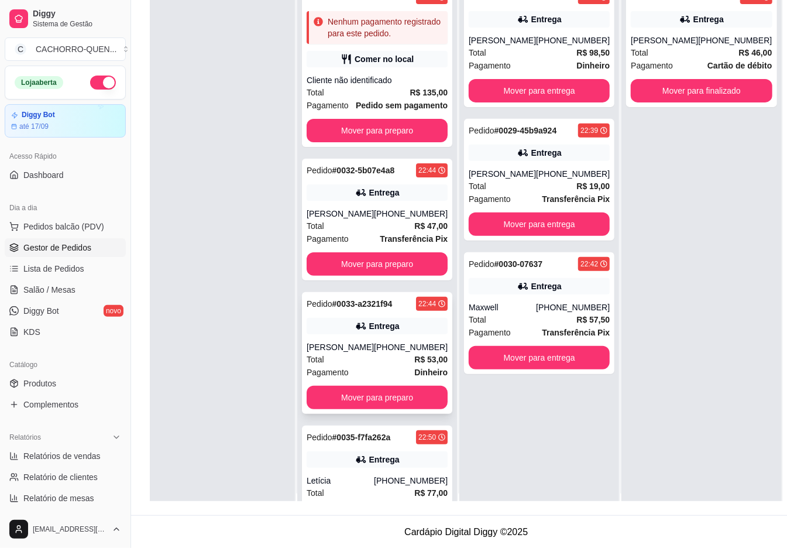
scroll to position [0, 0]
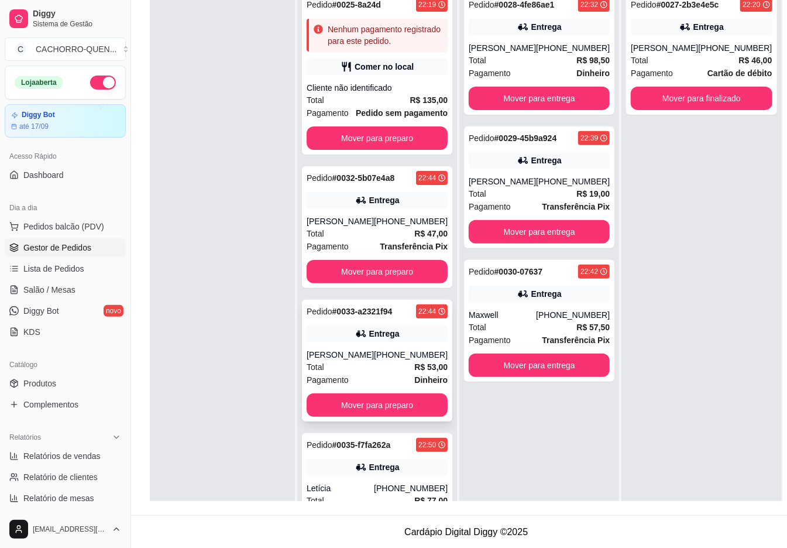
click at [380, 283] on button "Mover para preparo" at bounding box center [377, 271] width 141 height 23
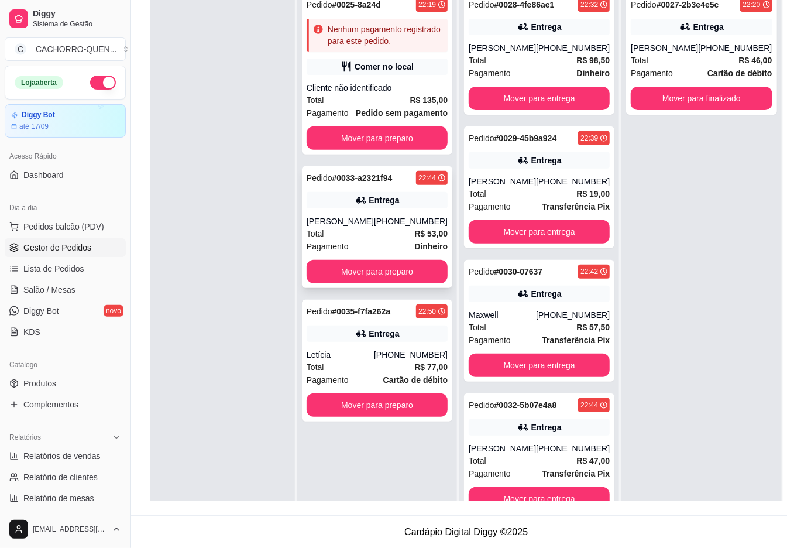
click at [352, 283] on button "Mover para preparo" at bounding box center [377, 271] width 141 height 23
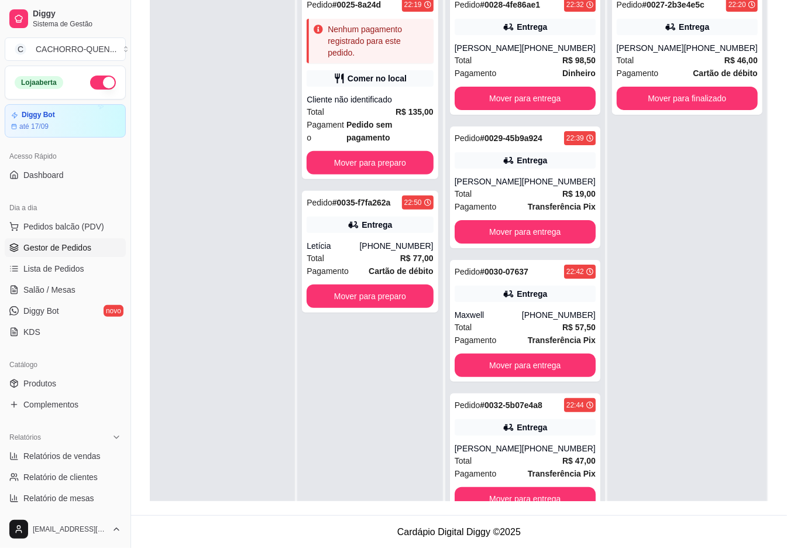
click at [349, 295] on button "Mover para preparo" at bounding box center [370, 295] width 126 height 23
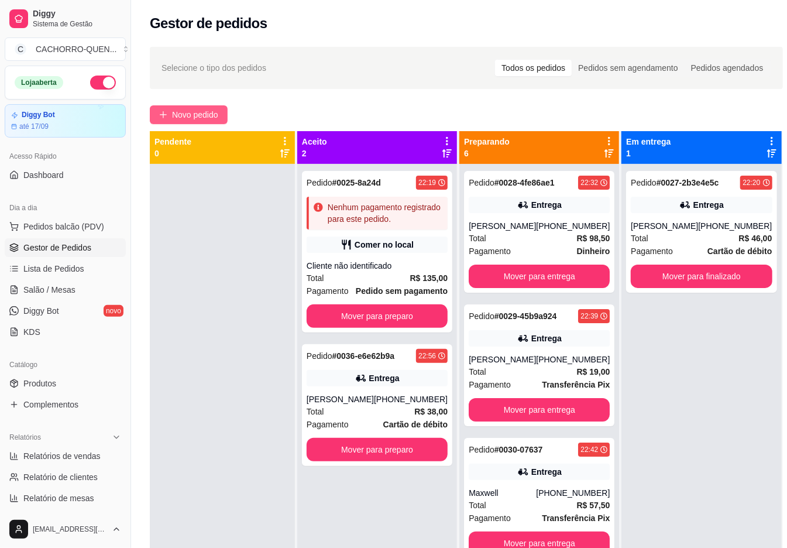
click at [202, 116] on span "Novo pedido" at bounding box center [195, 114] width 46 height 13
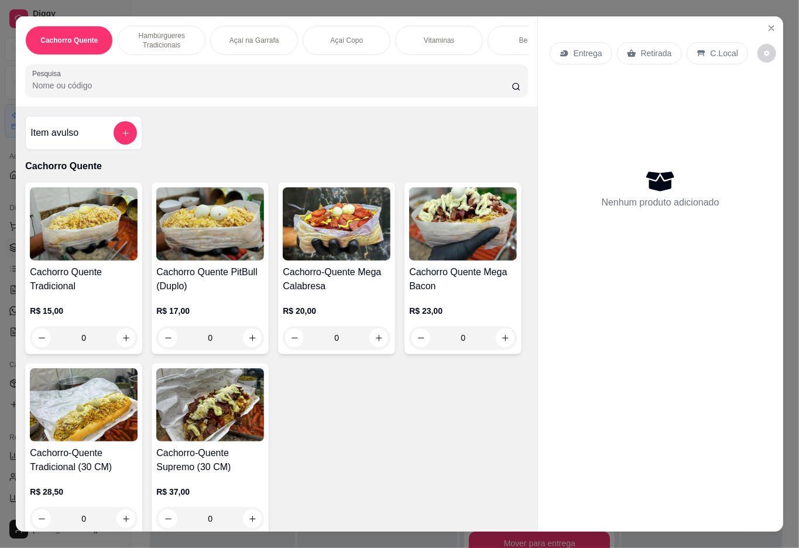
click at [419, 199] on div "Cachorro Quente Tradicional R$ 15,00 0 Cachorro Quente PitBull (Duplo) R$ 17,00…" at bounding box center [276, 359] width 502 height 352
click at [512, 36] on div "Bebidas" at bounding box center [531, 40] width 88 height 29
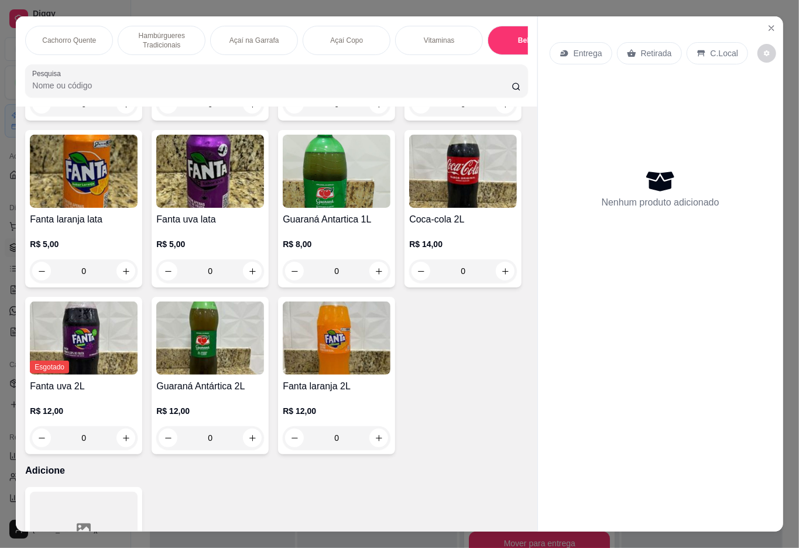
scroll to position [26, 0]
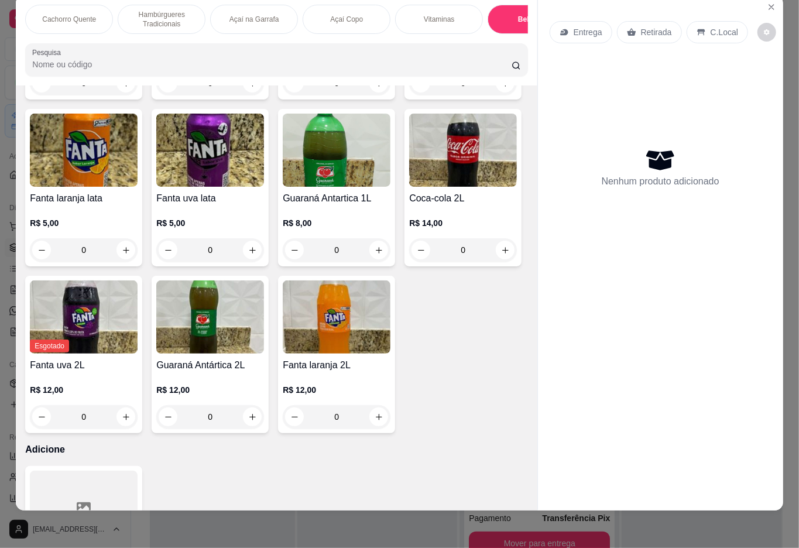
click at [90, 15] on div "Cachorro Quente" at bounding box center [69, 19] width 88 height 29
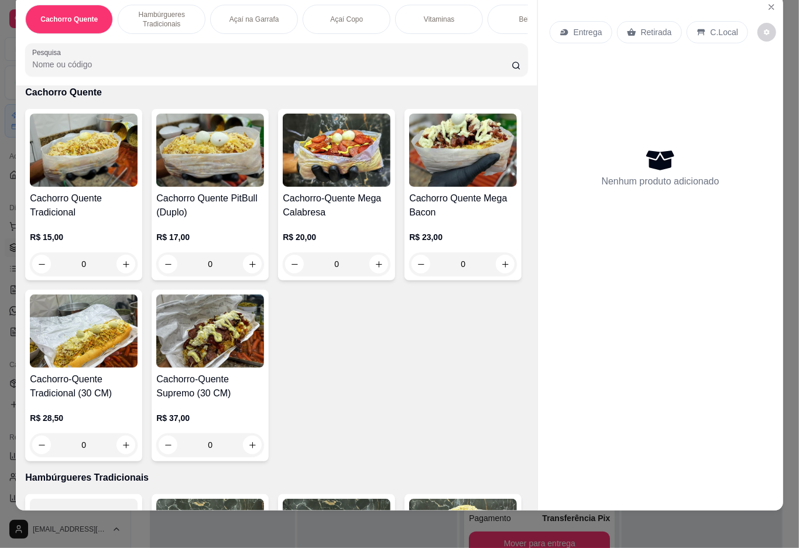
click at [69, 199] on h4 "Cachorro Quente Tradicional" at bounding box center [84, 205] width 108 height 28
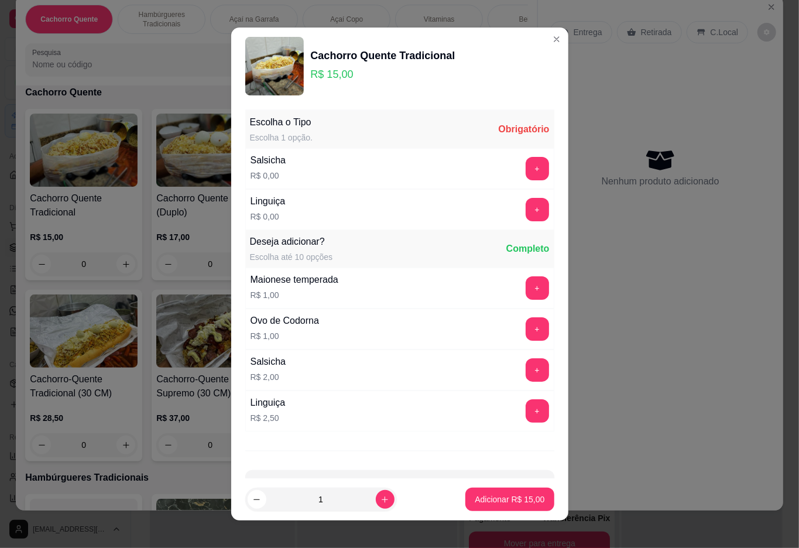
click at [525, 207] on button "+" at bounding box center [536, 209] width 23 height 23
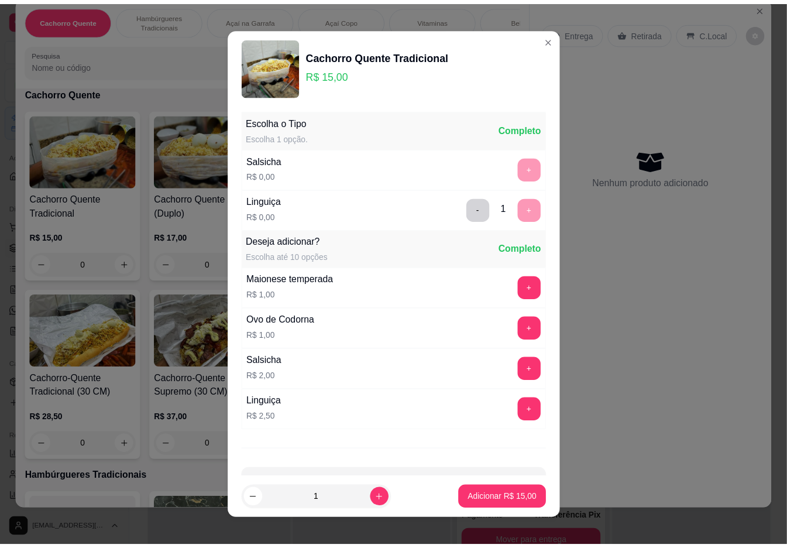
scroll to position [10, 0]
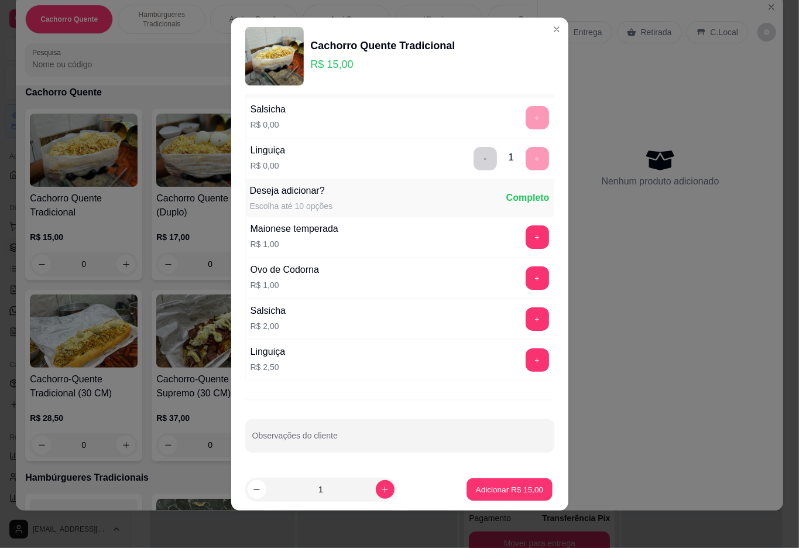
click at [509, 487] on p "Adicionar R$ 15,00" at bounding box center [510, 489] width 68 height 11
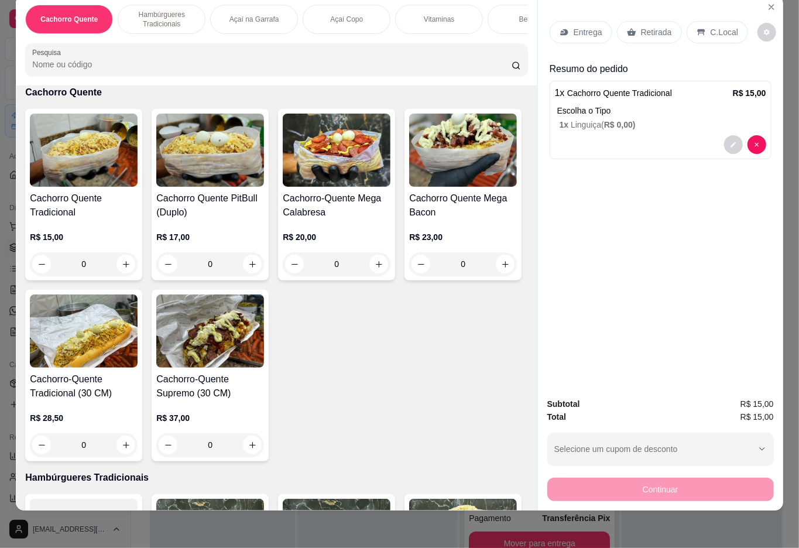
click at [658, 26] on p "Retirada" at bounding box center [656, 32] width 31 height 12
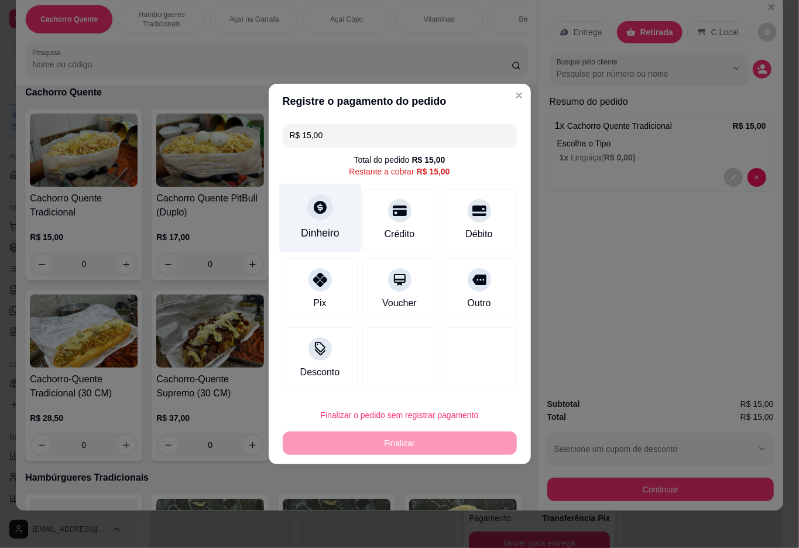
click at [314, 200] on div at bounding box center [320, 207] width 26 height 26
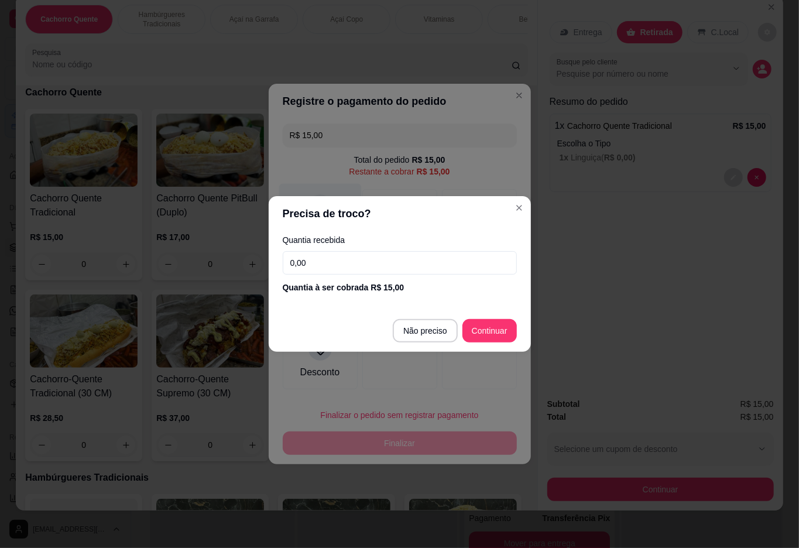
click at [420, 332] on div at bounding box center [399, 358] width 75 height 62
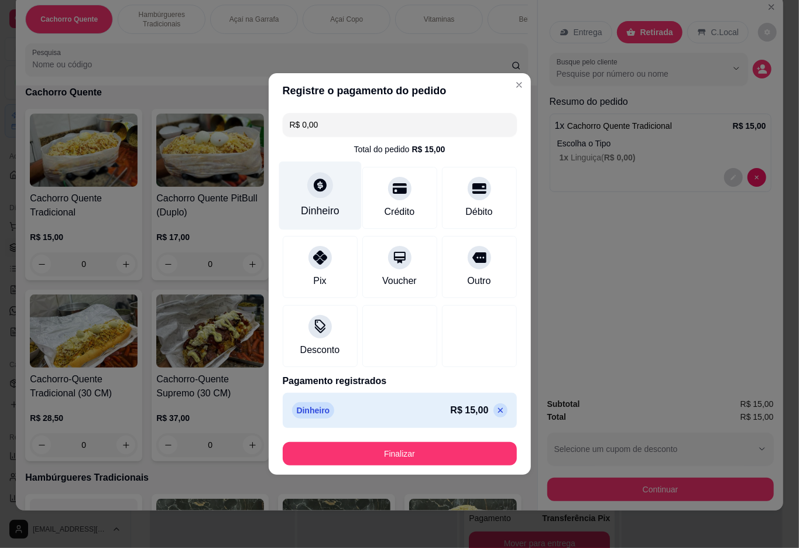
click at [429, 455] on button "Finalizar" at bounding box center [400, 453] width 234 height 23
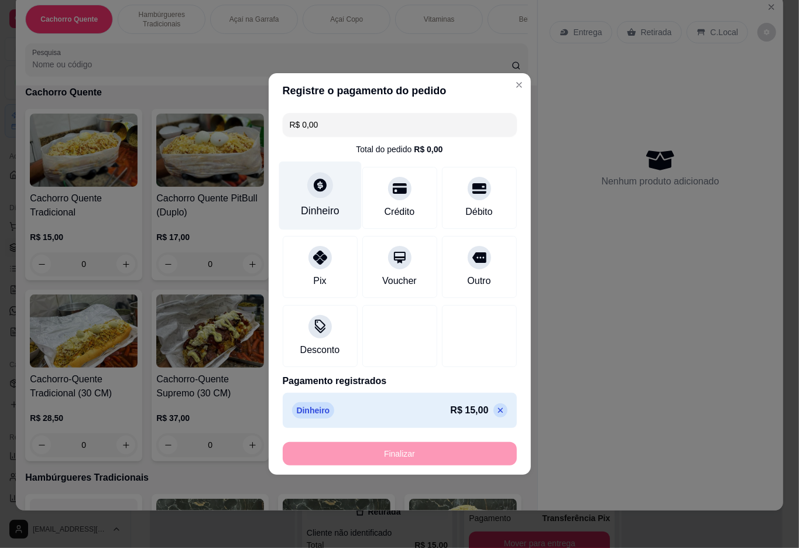
type input "-R$ 15,00"
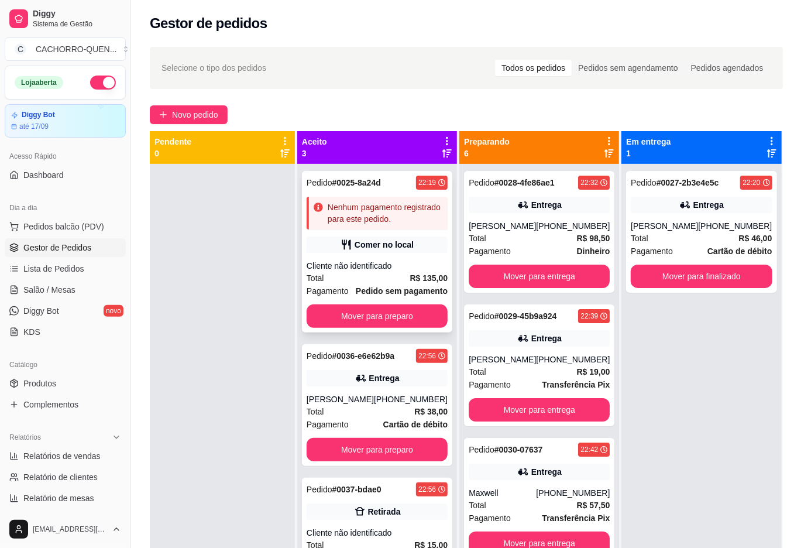
click at [356, 295] on strong "Pedido sem pagamento" at bounding box center [402, 290] width 92 height 9
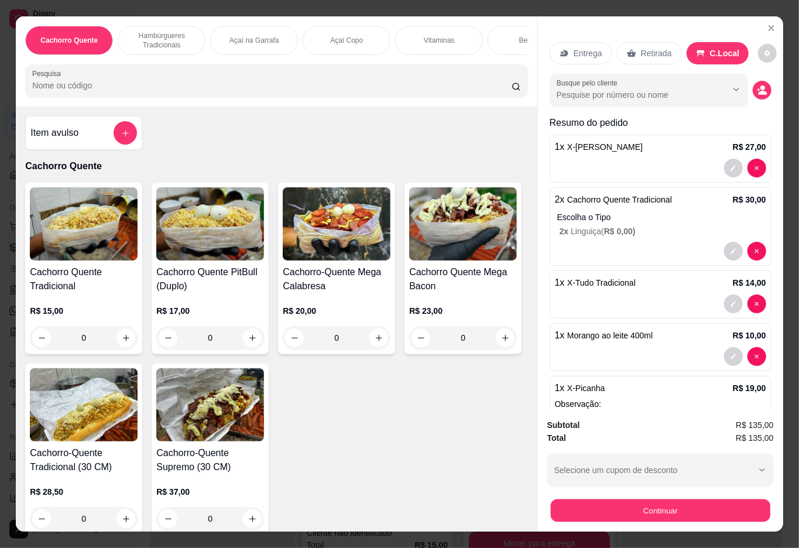
click at [626, 499] on button "Continuar" at bounding box center [659, 510] width 219 height 23
click at [617, 499] on button "Continuar" at bounding box center [659, 510] width 219 height 23
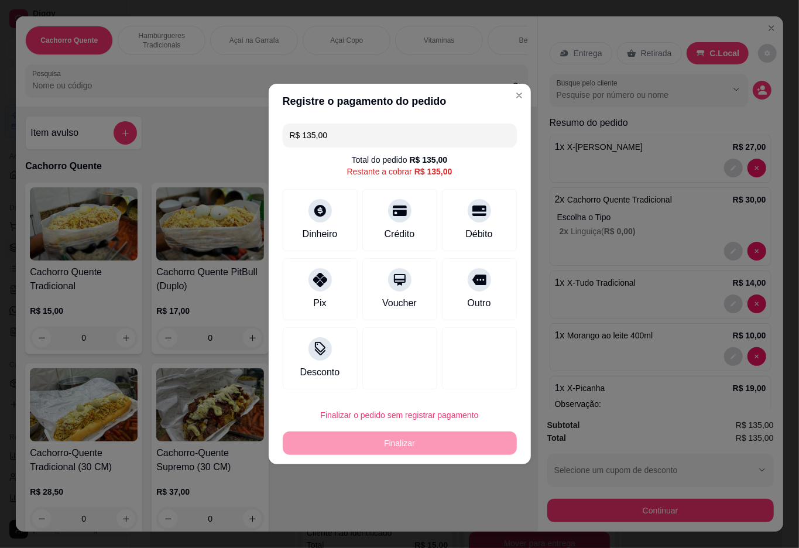
click at [453, 135] on input "R$ 135,00" at bounding box center [400, 134] width 220 height 23
click at [333, 300] on div "Pix" at bounding box center [319, 287] width 82 height 68
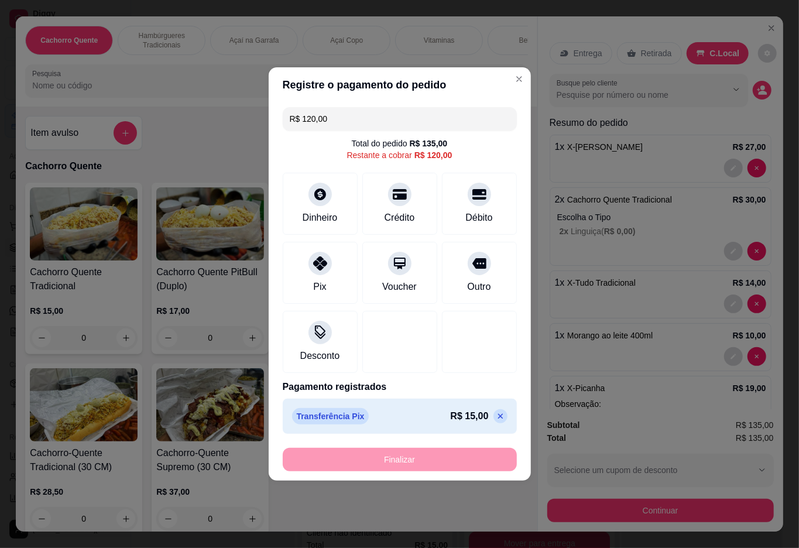
click at [424, 120] on input "R$ 120,00" at bounding box center [400, 118] width 220 height 23
click at [471, 197] on icon at bounding box center [478, 191] width 15 height 12
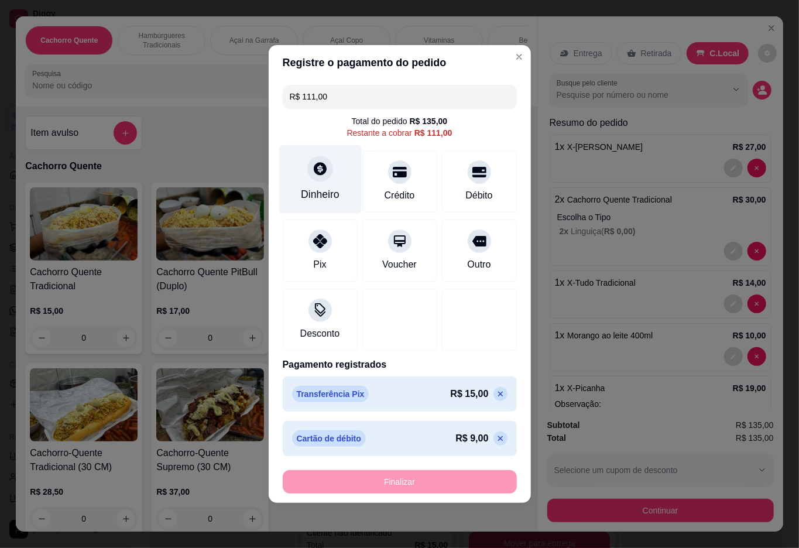
click at [317, 207] on div "Dinheiro" at bounding box center [319, 179] width 82 height 68
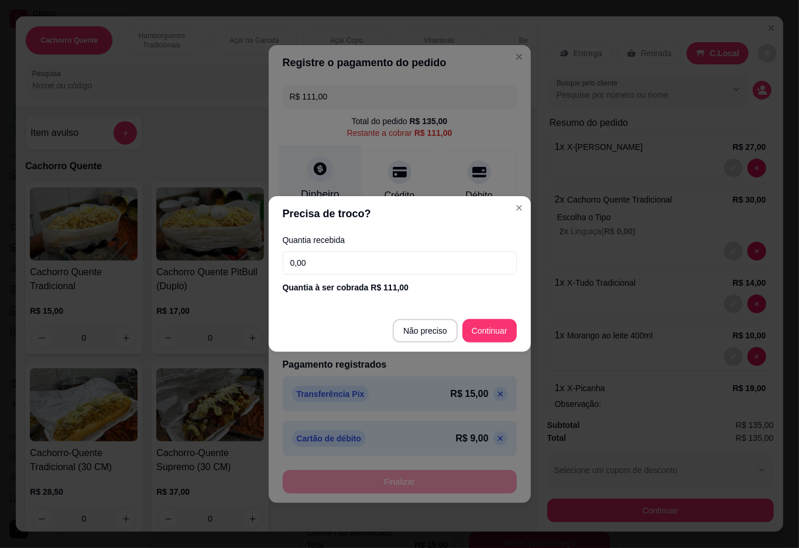
click at [518, 207] on icon "Close" at bounding box center [518, 207] width 9 height 9
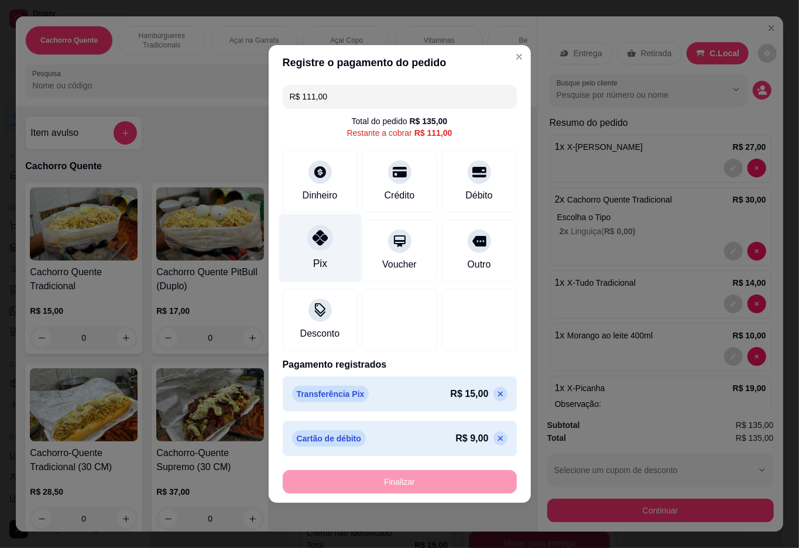
click at [328, 242] on div at bounding box center [320, 238] width 26 height 26
type input "R$ 0,00"
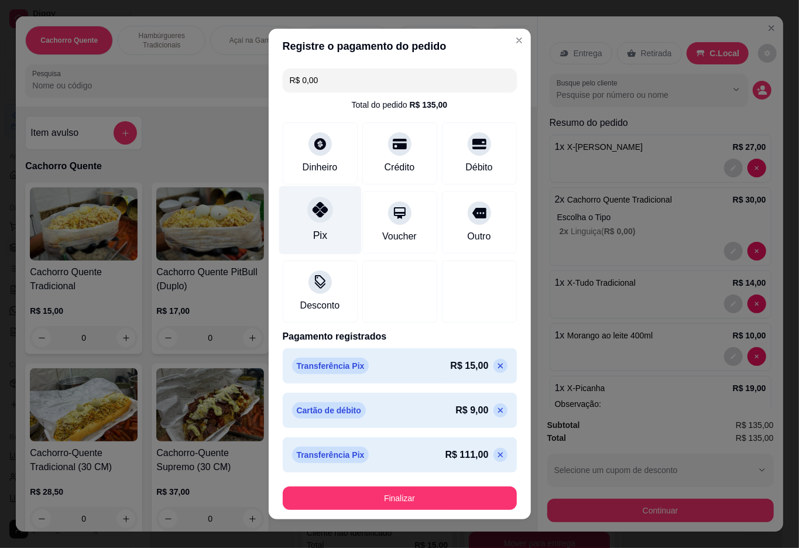
click at [375, 509] on button "Finalizar" at bounding box center [400, 497] width 234 height 23
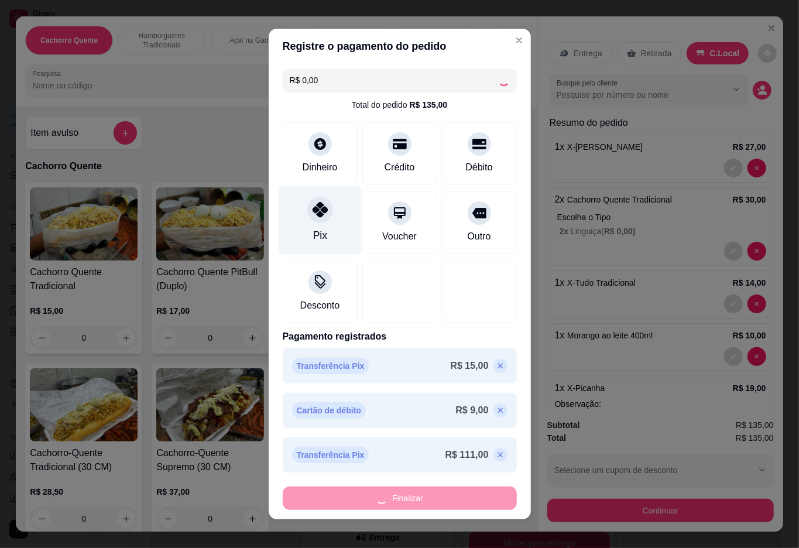
type input "0"
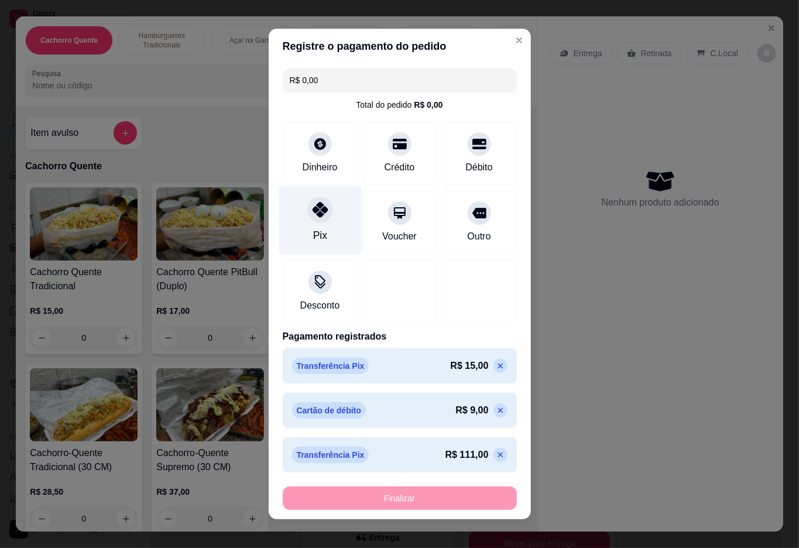
type input "-R$ 135,00"
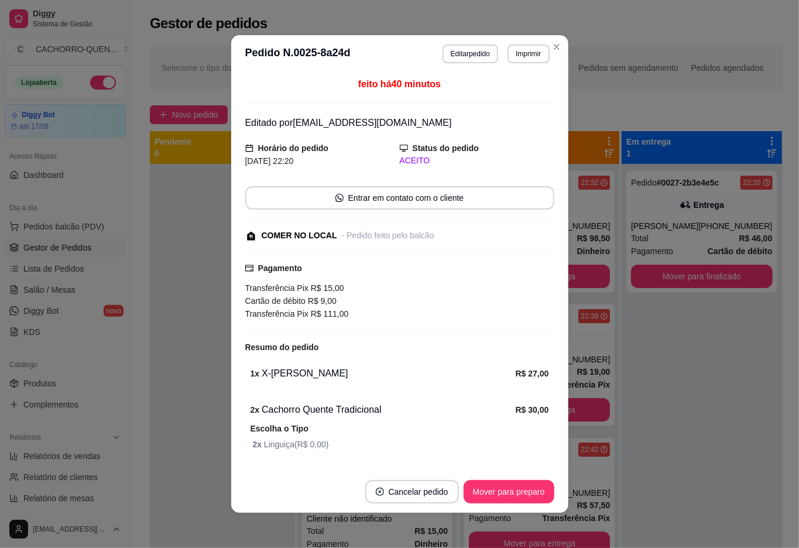
click at [496, 490] on button "Mover para preparo" at bounding box center [508, 491] width 91 height 23
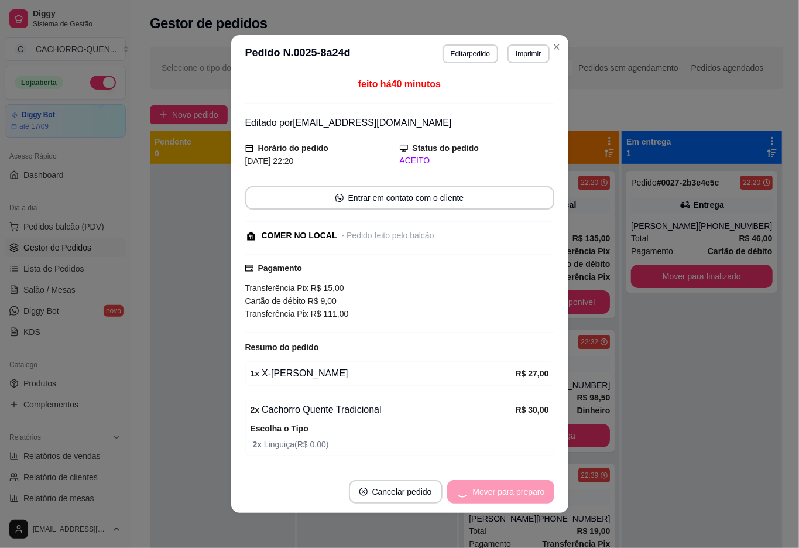
click at [507, 492] on button "Mover para preparo" at bounding box center [500, 491] width 107 height 23
click at [507, 491] on button "Mover para retirada disponível" at bounding box center [488, 491] width 129 height 23
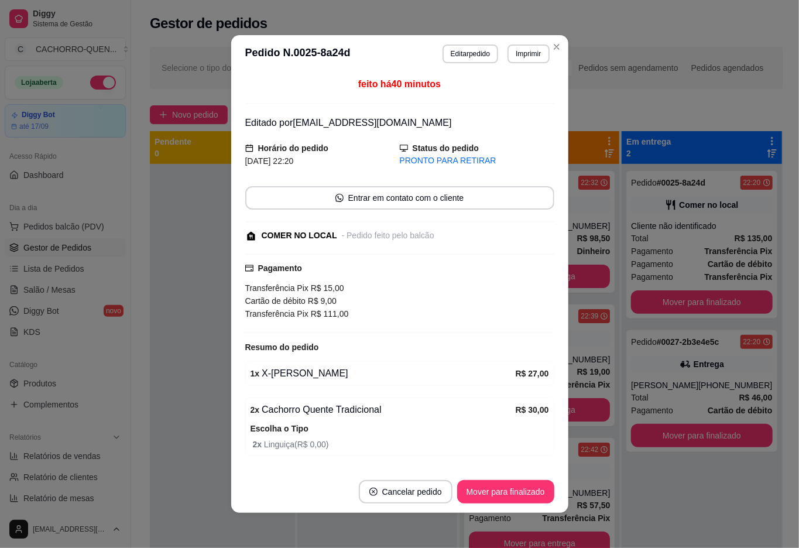
click at [488, 491] on button "Mover para finalizado" at bounding box center [505, 491] width 97 height 23
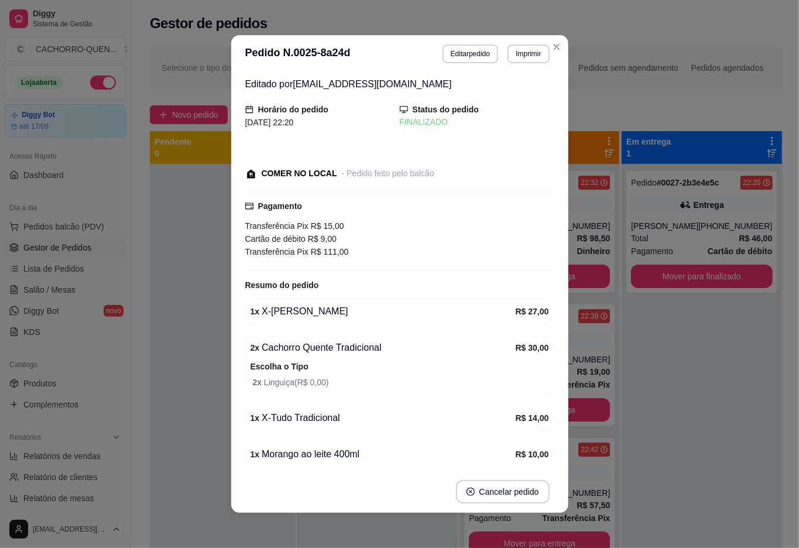
click at [672, 492] on div "Pedido # 0027-2b3e4e5c 22:20 Entrega Marcio [PHONE_NUMBER] Total R$ 46,00 Pagam…" at bounding box center [701, 438] width 160 height 548
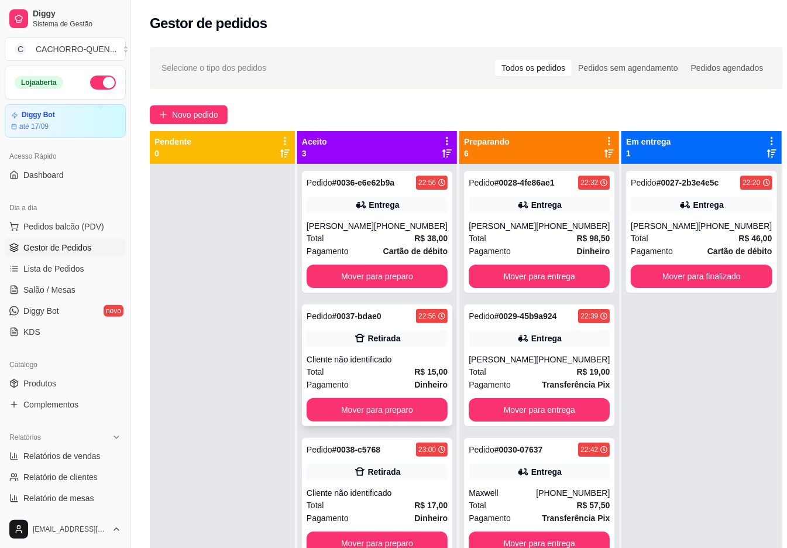
click at [383, 361] on div "Cliente não identificado" at bounding box center [377, 359] width 141 height 12
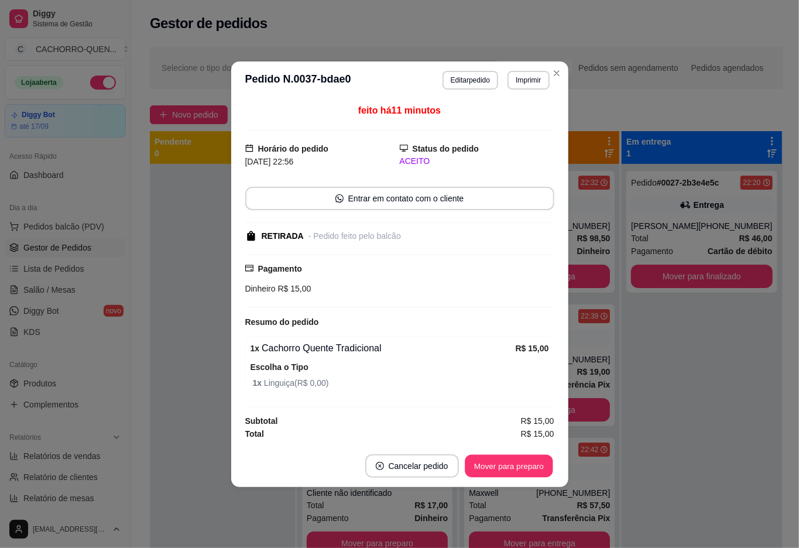
click at [507, 477] on button "Mover para preparo" at bounding box center [508, 465] width 88 height 23
click at [510, 469] on div "Mover para preparo" at bounding box center [500, 465] width 107 height 23
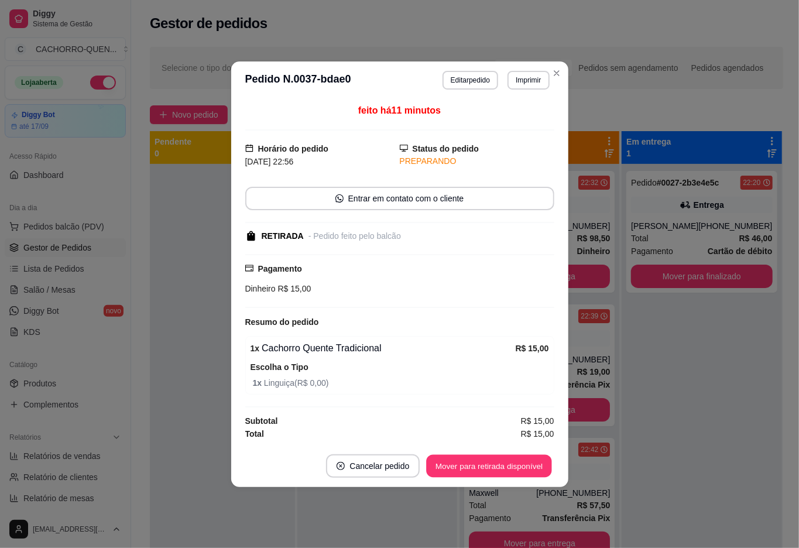
click at [494, 466] on button "Mover para retirada disponível" at bounding box center [488, 465] width 125 height 23
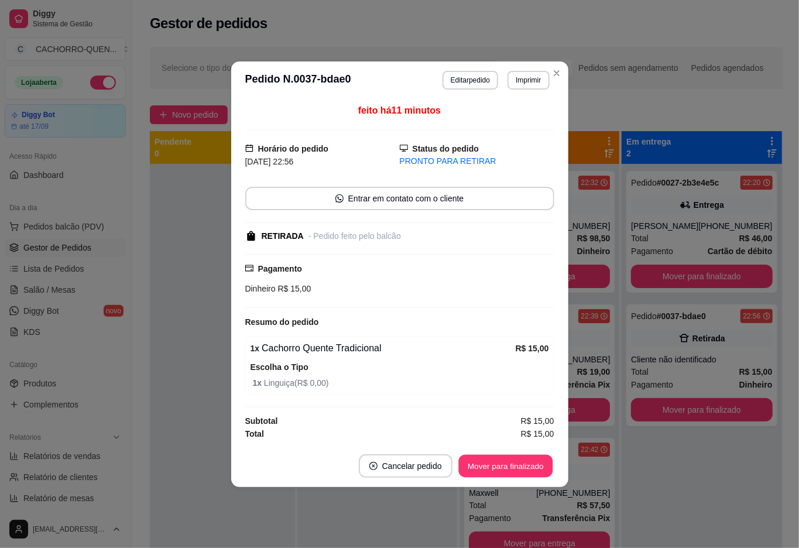
click at [518, 466] on button "Mover para finalizado" at bounding box center [505, 465] width 94 height 23
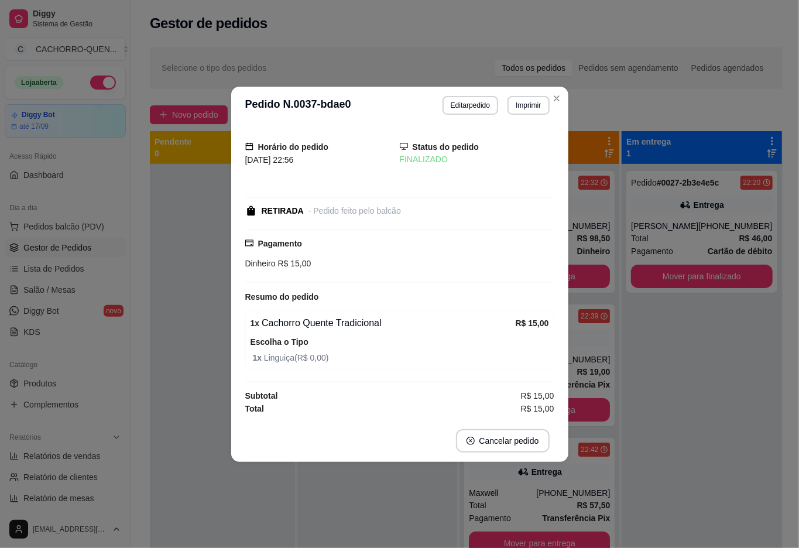
click at [665, 476] on div "Pedido # 0027-2b3e4e5c 22:20 Entrega Marcio [PHONE_NUMBER] Total R$ 46,00 Pagam…" at bounding box center [701, 438] width 160 height 548
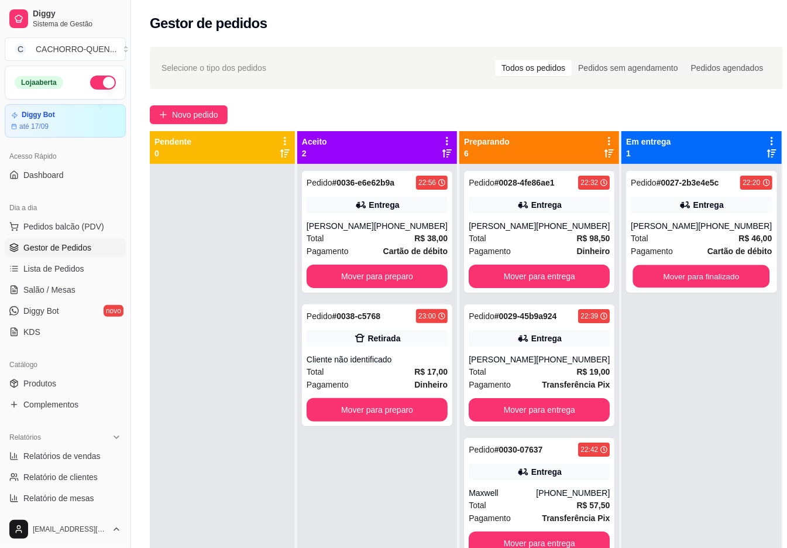
click at [689, 279] on button "Mover para finalizado" at bounding box center [701, 276] width 137 height 23
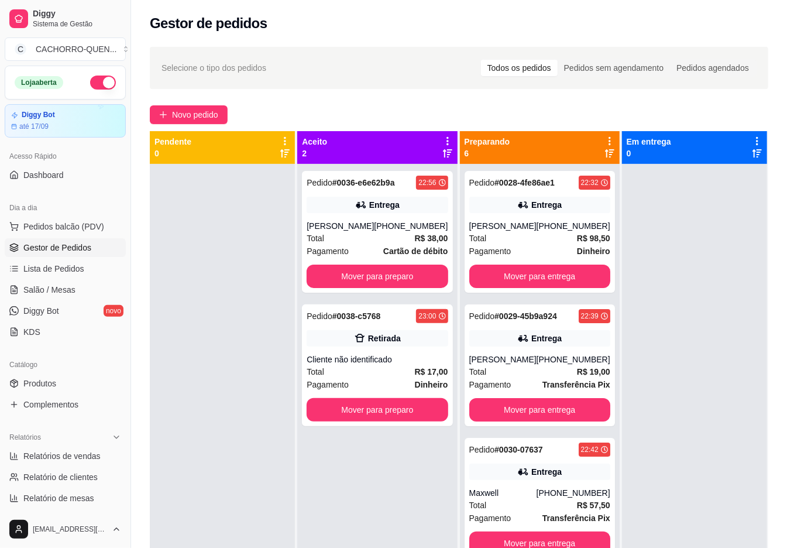
click at [551, 282] on button "Mover para entrega" at bounding box center [539, 275] width 141 height 23
click at [571, 288] on button "Mover para entrega" at bounding box center [539, 275] width 141 height 23
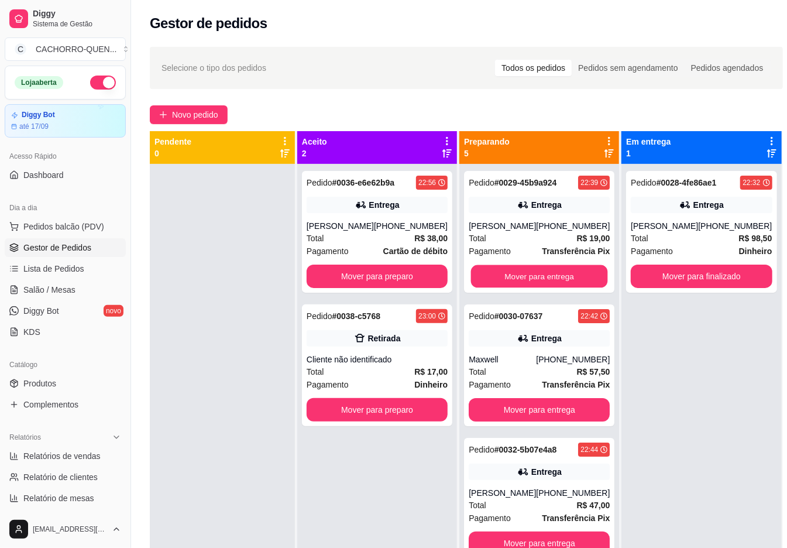
click at [529, 288] on button "Mover para entrega" at bounding box center [539, 276] width 137 height 23
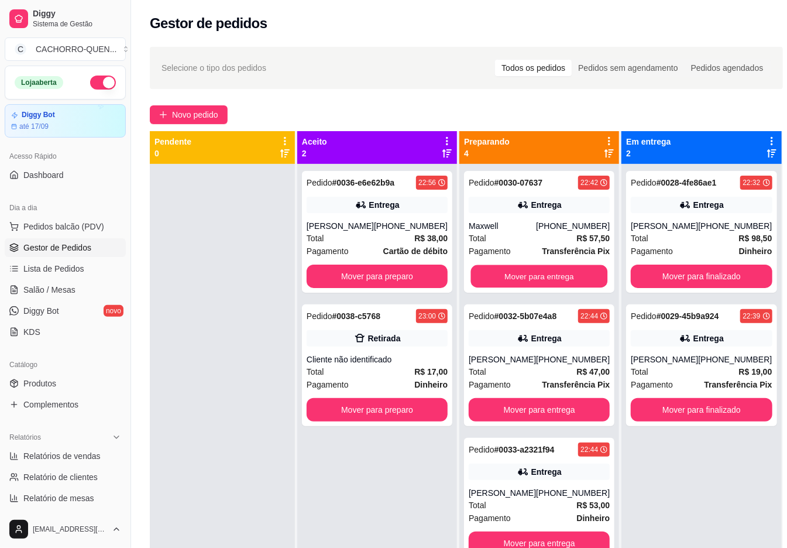
click at [520, 277] on button "Mover para entrega" at bounding box center [539, 276] width 137 height 23
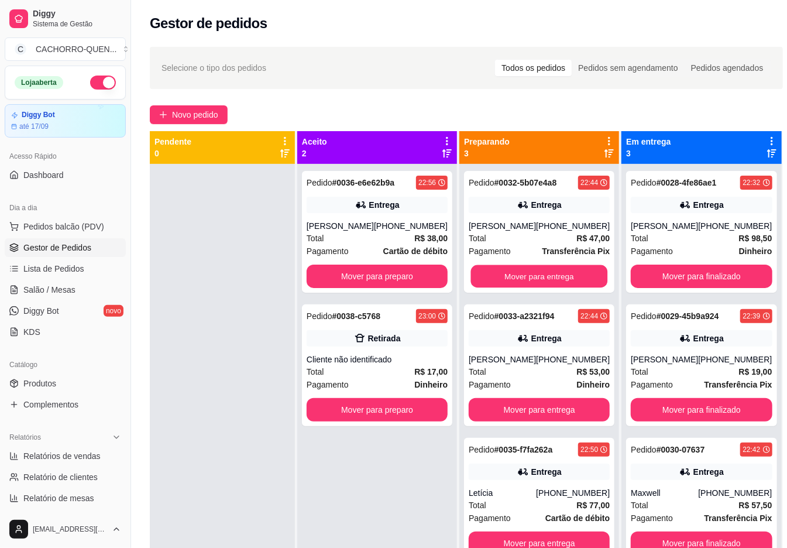
click at [539, 276] on button "Mover para entrega" at bounding box center [539, 276] width 137 height 23
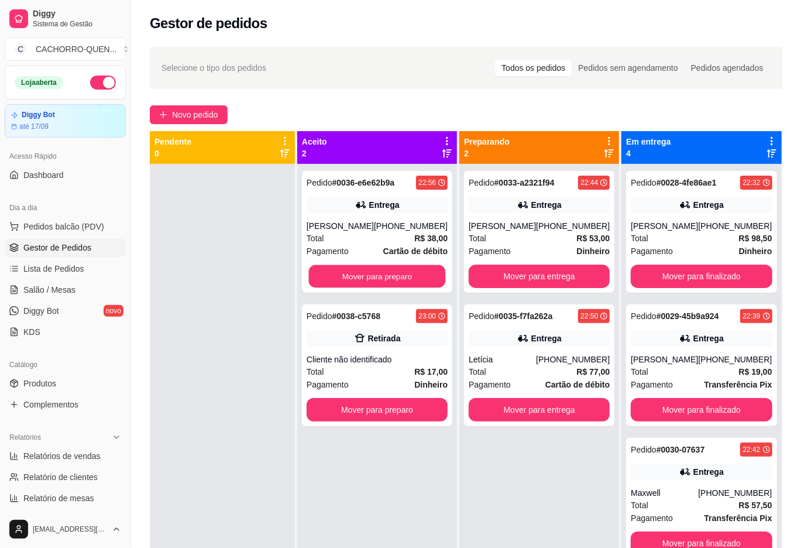
click at [370, 274] on button "Mover para preparo" at bounding box center [377, 276] width 137 height 23
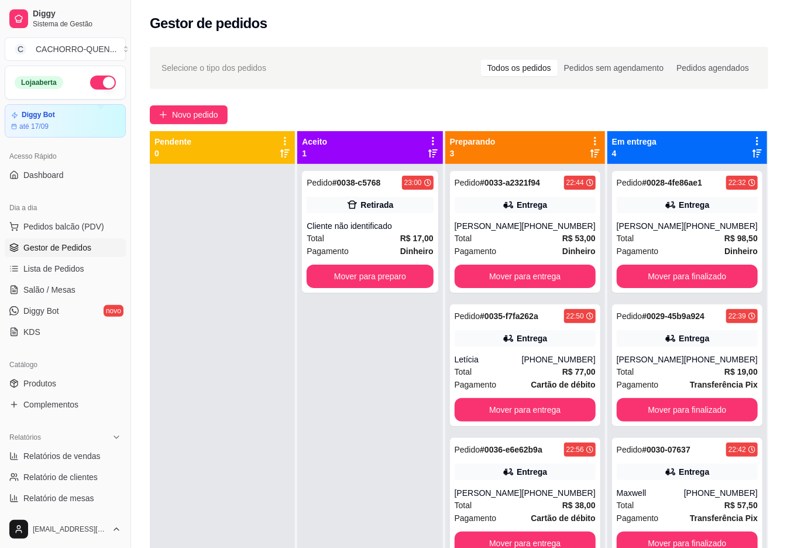
scroll to position [33, 0]
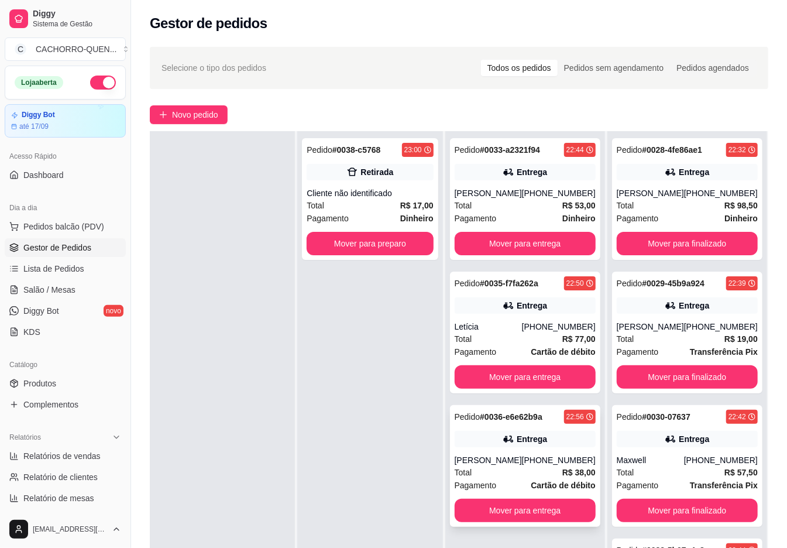
click at [543, 446] on div "Entrega" at bounding box center [525, 439] width 141 height 16
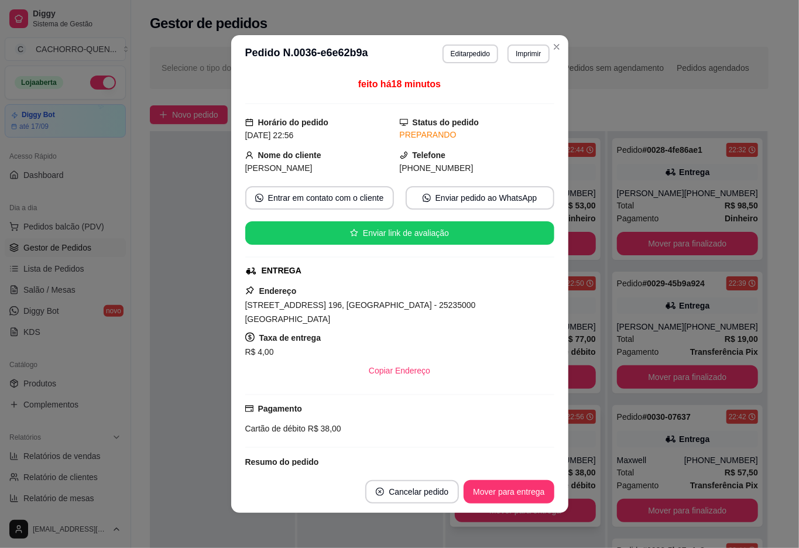
click at [174, 453] on div at bounding box center [222, 405] width 145 height 548
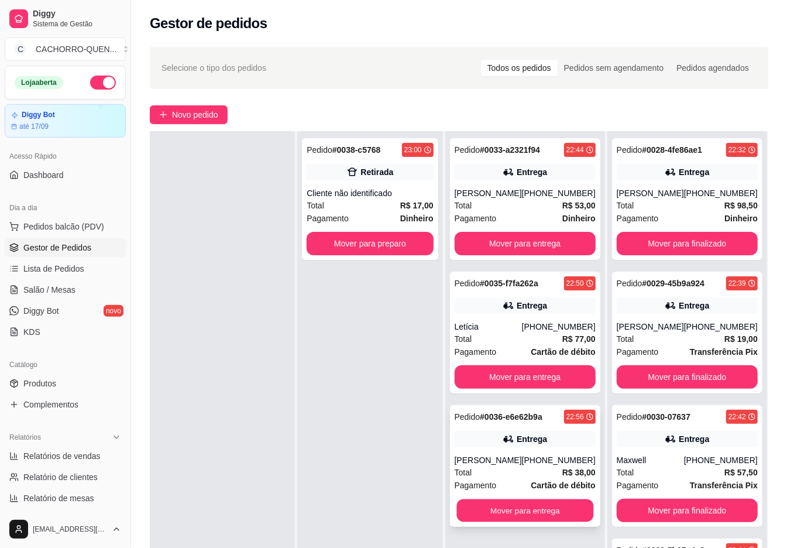
click at [521, 504] on button "Mover para entrega" at bounding box center [524, 510] width 137 height 23
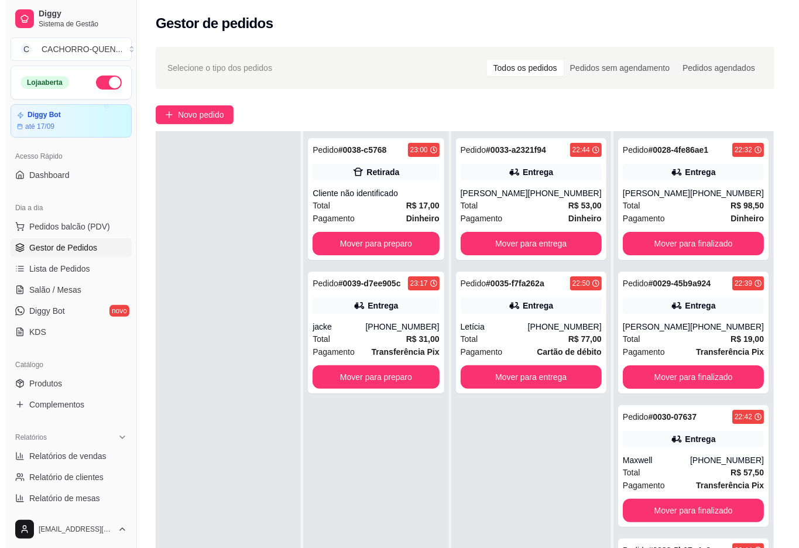
scroll to position [0, 0]
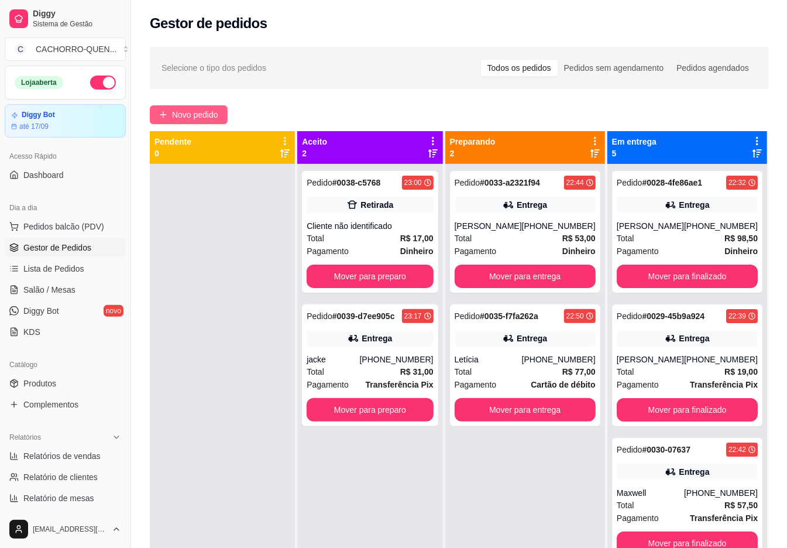
click at [197, 115] on span "Novo pedido" at bounding box center [195, 114] width 46 height 13
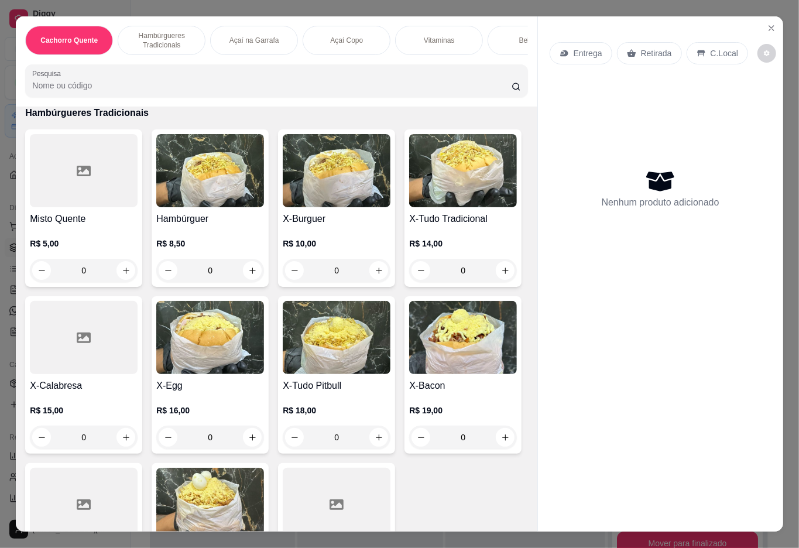
scroll to position [436, 0]
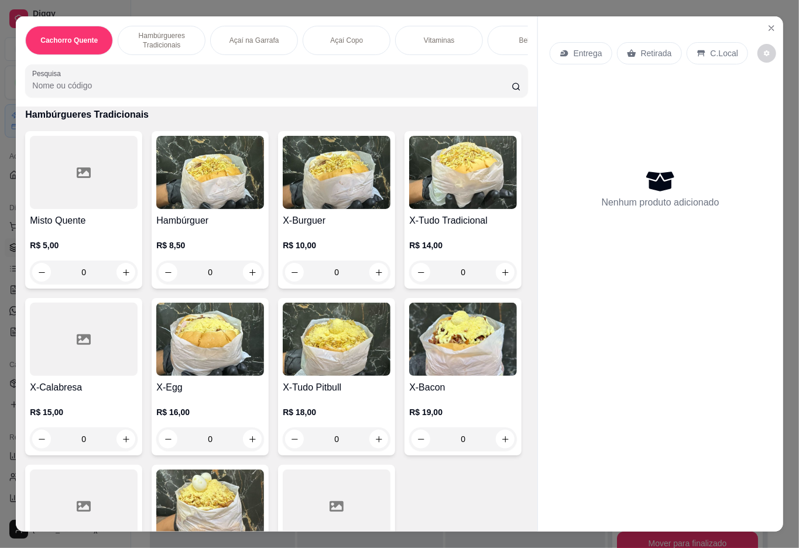
click at [264, 371] on img at bounding box center [210, 338] width 108 height 73
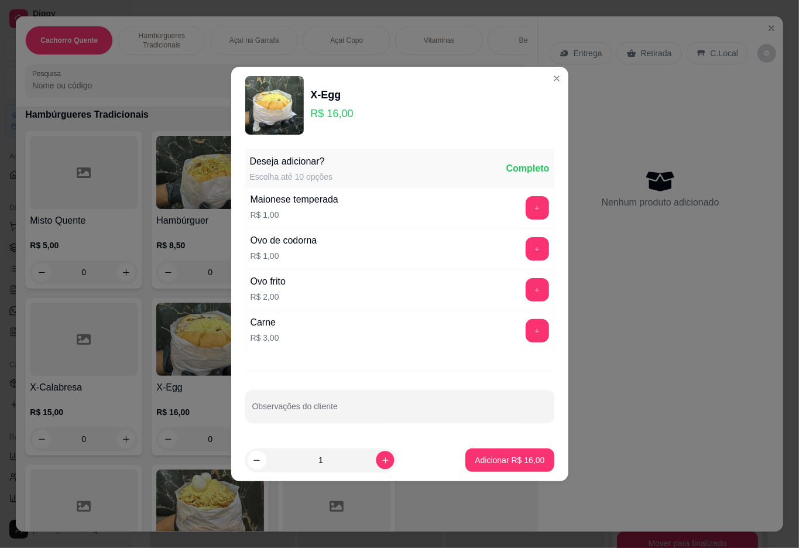
click at [381, 462] on icon "increase-product-quantity" at bounding box center [384, 460] width 6 height 6
type input "2"
click at [490, 457] on p "Adicionar R$ 32,00" at bounding box center [509, 460] width 70 height 12
type input "2"
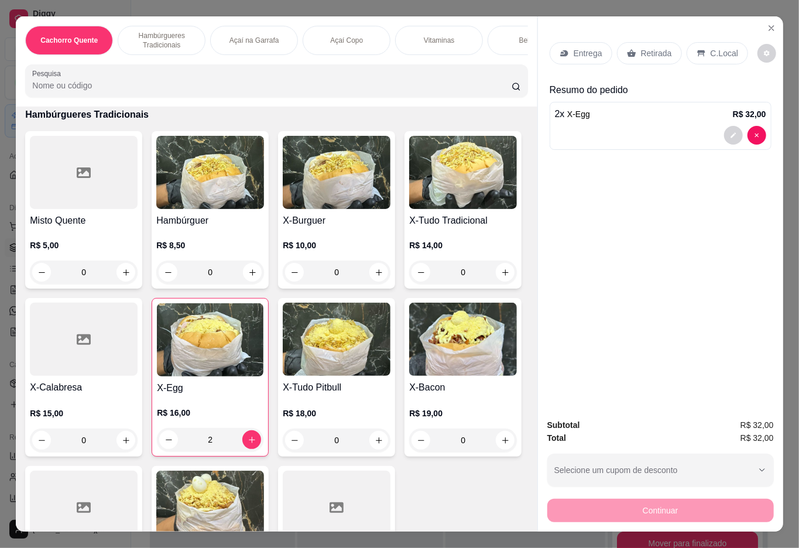
click at [504, 42] on div "Bebidas" at bounding box center [531, 40] width 88 height 29
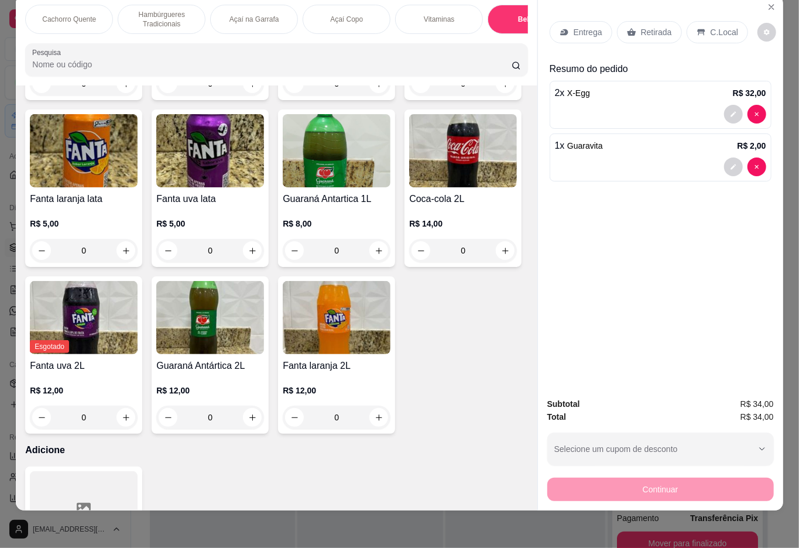
type input "2"
click at [720, 26] on p "C.Local" at bounding box center [723, 32] width 27 height 12
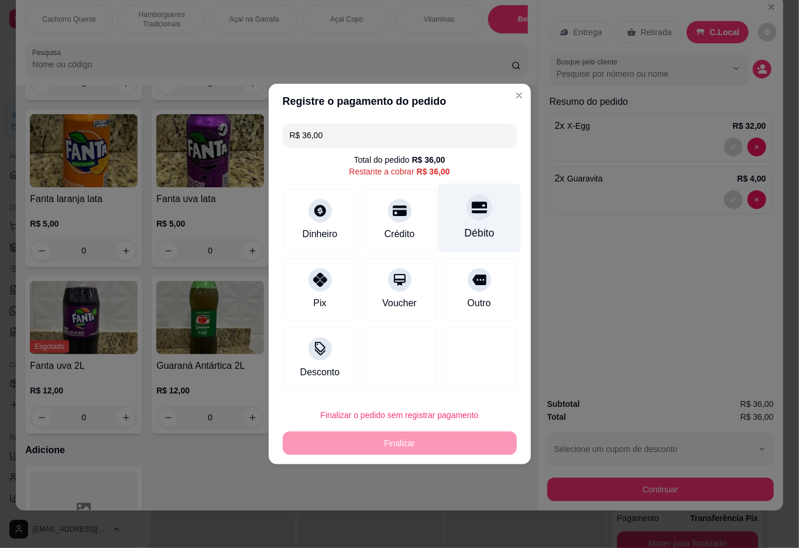
click at [464, 235] on div "Débito" at bounding box center [479, 232] width 30 height 15
type input "R$ 0,00"
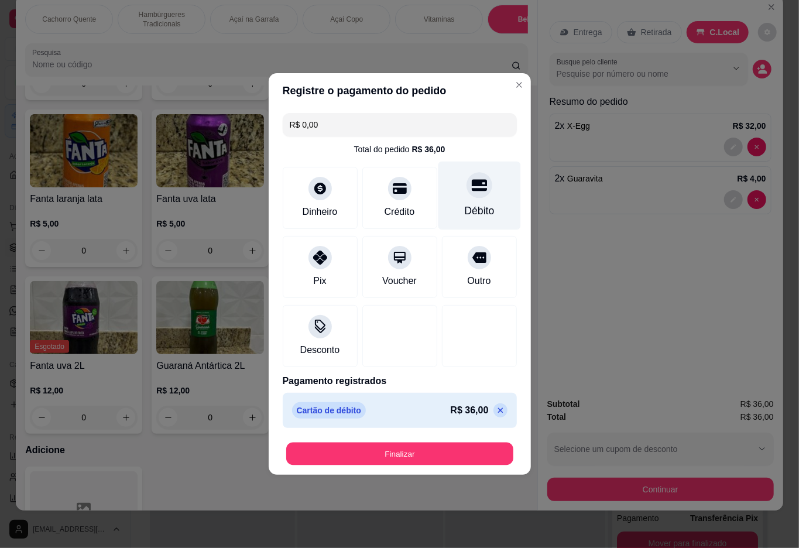
click at [426, 460] on button "Finalizar" at bounding box center [399, 453] width 227 height 23
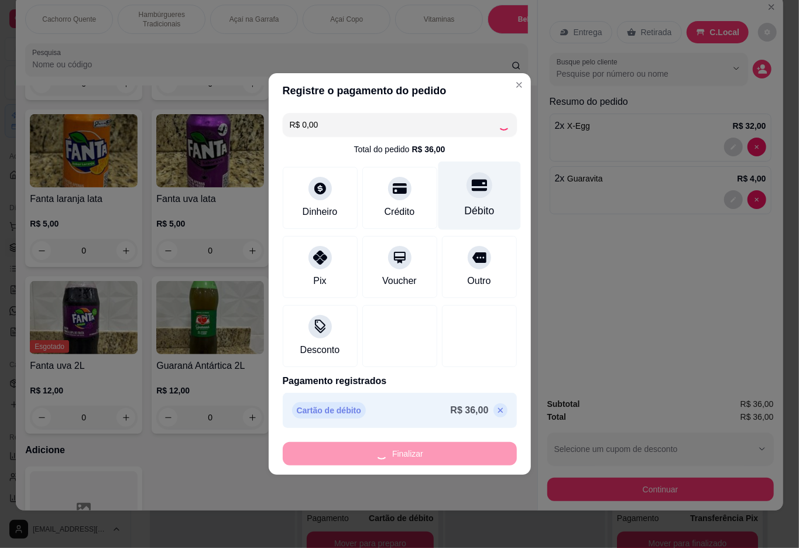
type input "0"
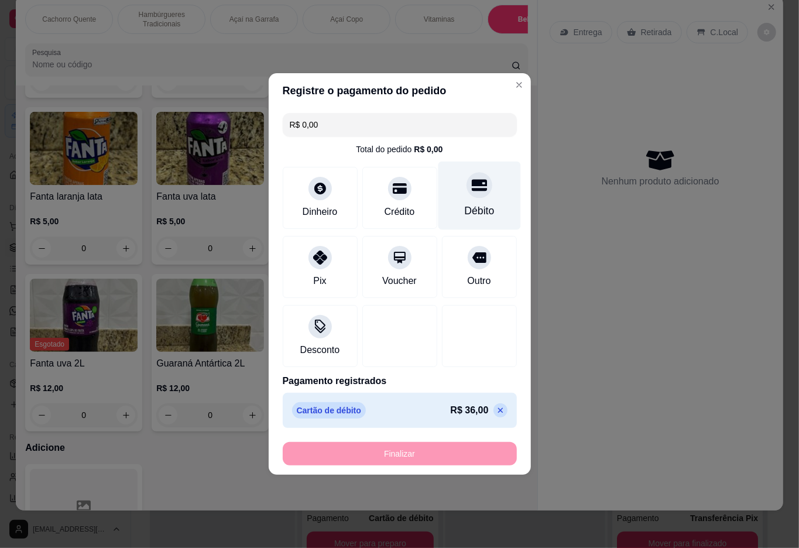
type input "-R$ 36,00"
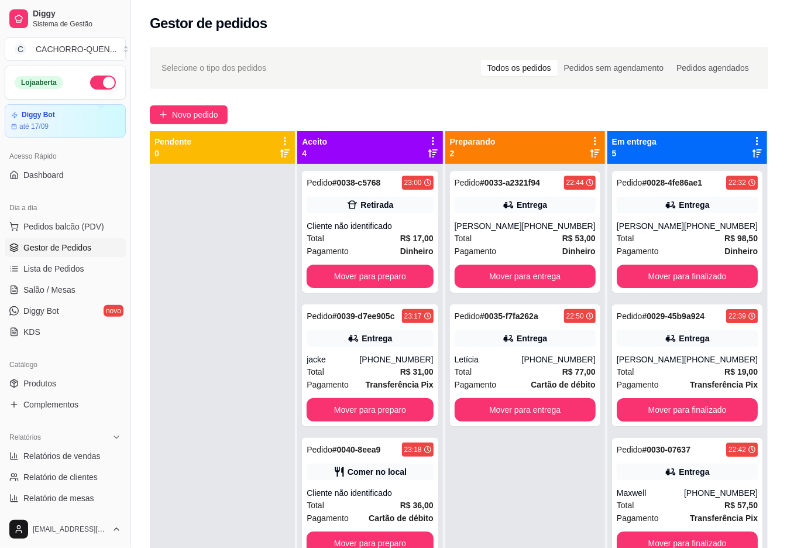
click at [551, 277] on button "Mover para entrega" at bounding box center [525, 275] width 141 height 23
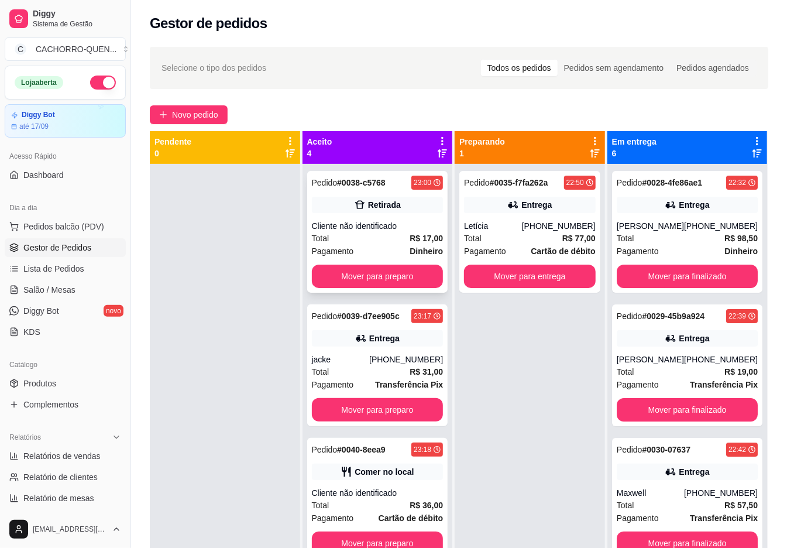
click at [379, 219] on div "Pedido # 0038-c5768 23:00 Retirada Cliente não identificado Total R$ 17,00 Paga…" at bounding box center [377, 232] width 141 height 122
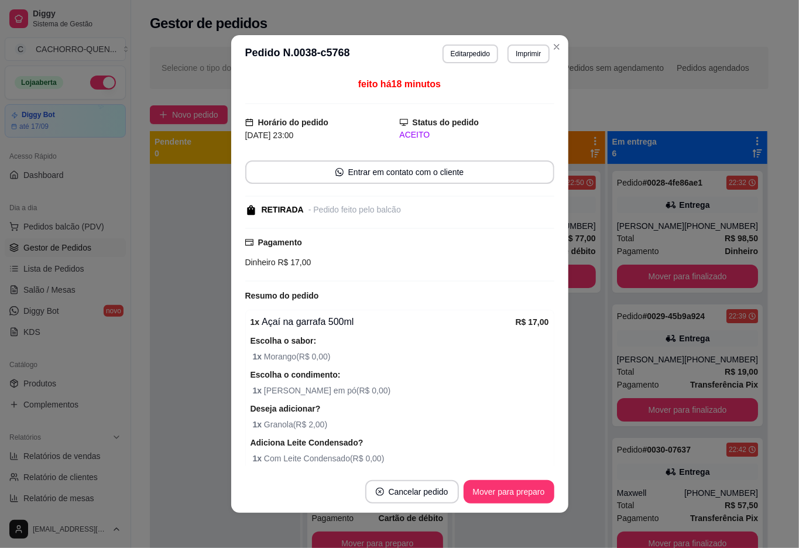
click at [505, 490] on button "Mover para preparo" at bounding box center [508, 491] width 91 height 23
click at [504, 491] on div "Mover para preparo" at bounding box center [500, 491] width 107 height 23
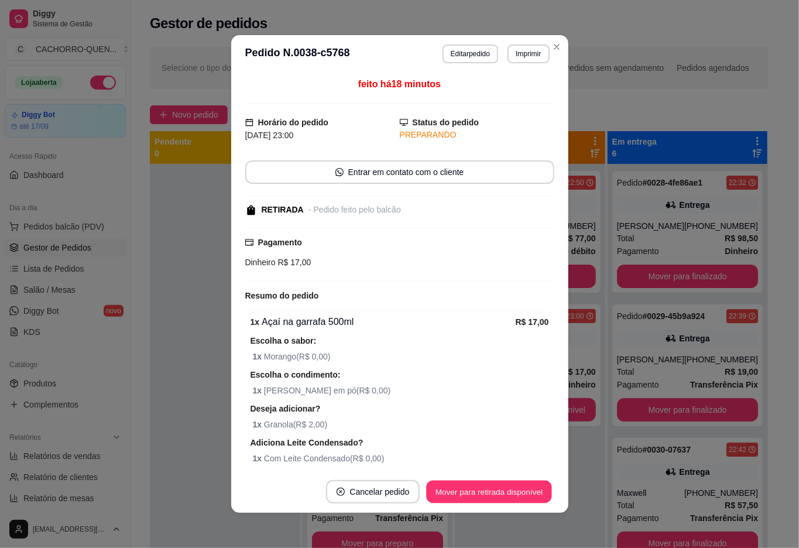
click at [513, 491] on button "Mover para retirada disponível" at bounding box center [488, 491] width 125 height 23
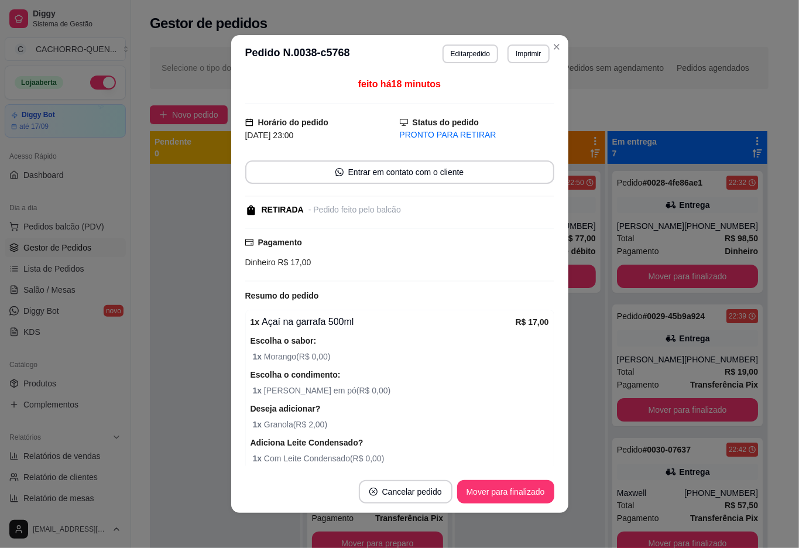
click at [505, 492] on button "Mover para finalizado" at bounding box center [505, 491] width 97 height 23
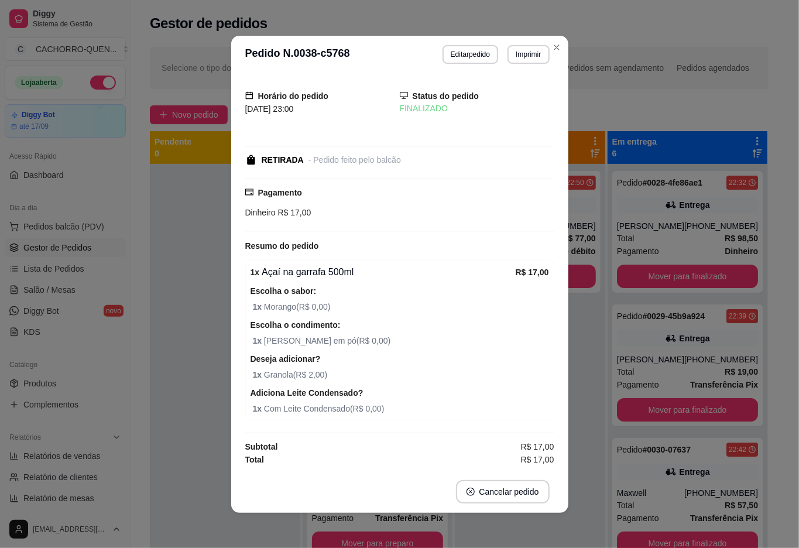
click at [531, 529] on div "Pedido # 0035-f7fa262a 22:50 Entrega Letícia [PHONE_NUMBER] Total R$ 77,00 Paga…" at bounding box center [530, 438] width 150 height 548
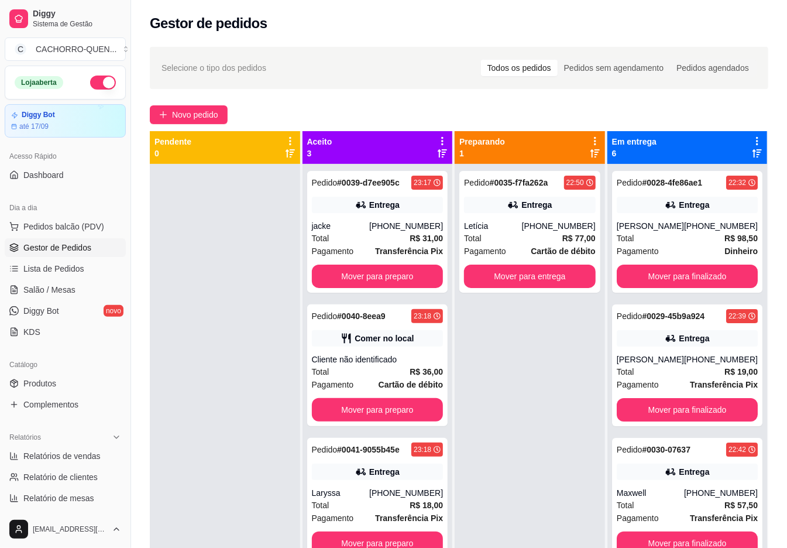
click at [406, 286] on button "Mover para preparo" at bounding box center [378, 275] width 132 height 23
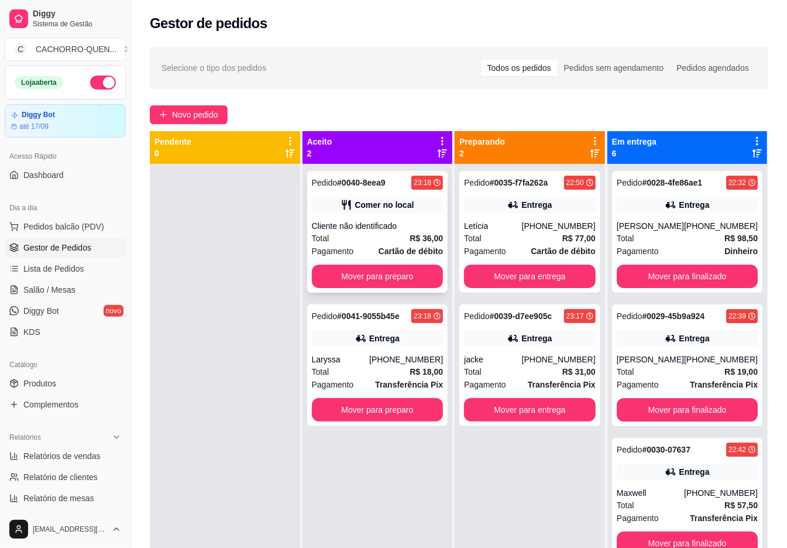
click at [344, 229] on div "Cliente não identificado" at bounding box center [378, 226] width 132 height 12
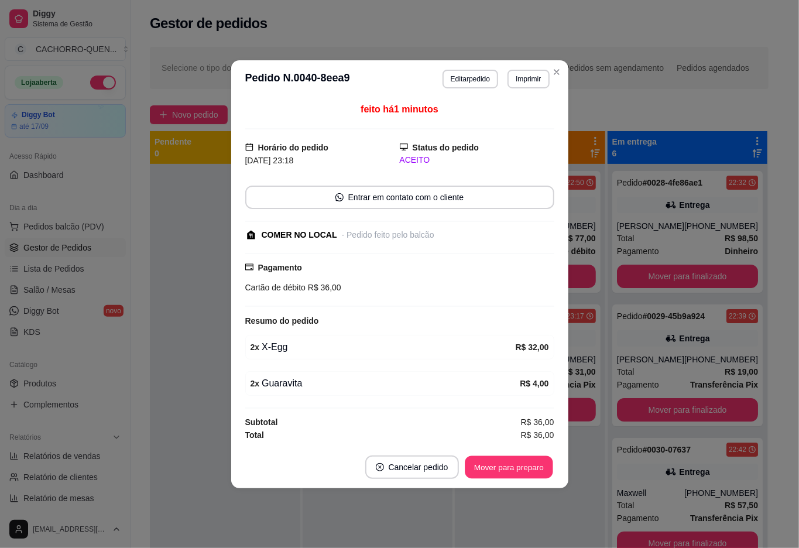
click at [500, 464] on button "Mover para preparo" at bounding box center [508, 466] width 88 height 23
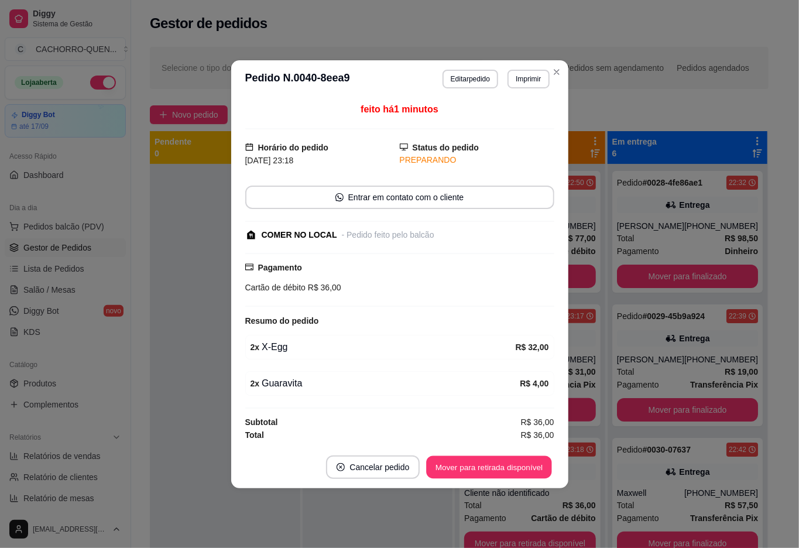
click at [507, 469] on button "Mover para retirada disponível" at bounding box center [488, 466] width 125 height 23
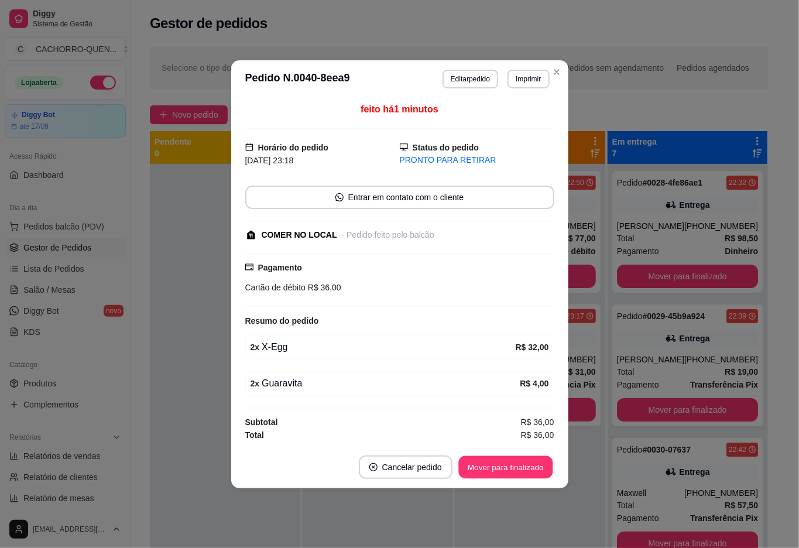
click at [476, 474] on button "Mover para finalizado" at bounding box center [505, 466] width 94 height 23
click at [504, 468] on button "Mover para finalizado" at bounding box center [505, 466] width 94 height 23
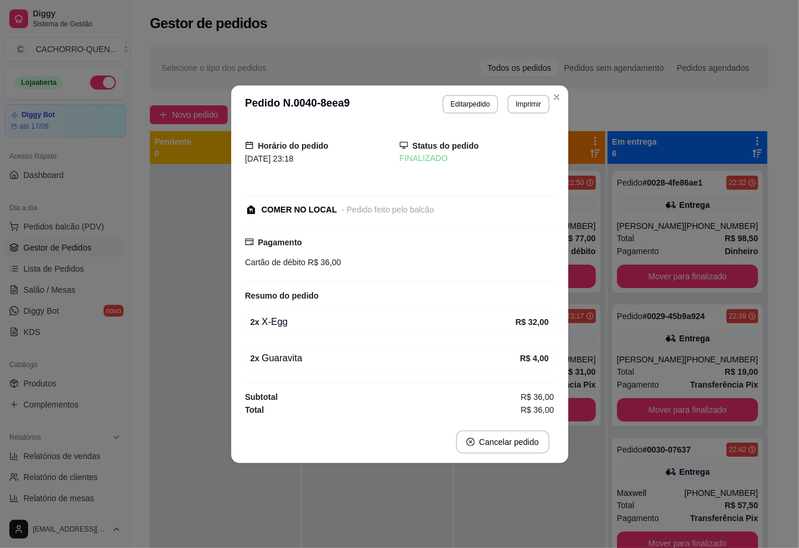
click at [457, 505] on div "Pedido # 0035-f7fa262a 22:50 Entrega Letícia [PHONE_NUMBER] Total R$ 77,00 Paga…" at bounding box center [530, 438] width 150 height 548
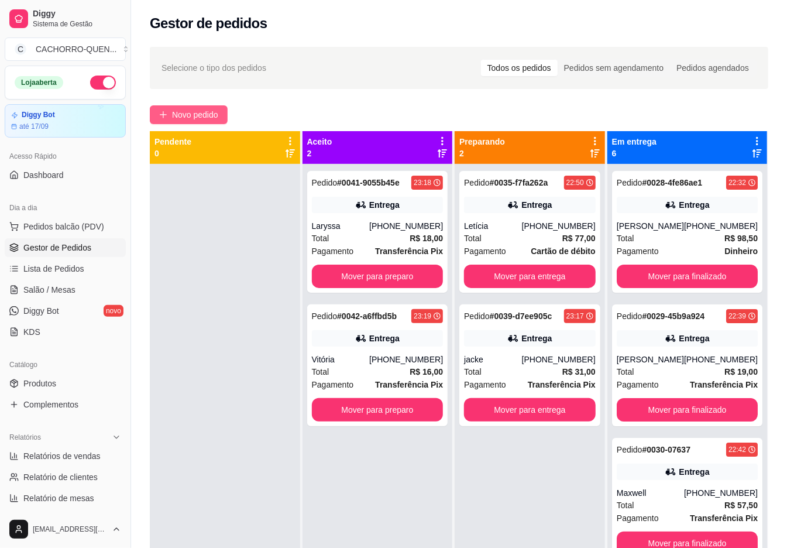
click at [209, 117] on span "Novo pedido" at bounding box center [195, 114] width 46 height 13
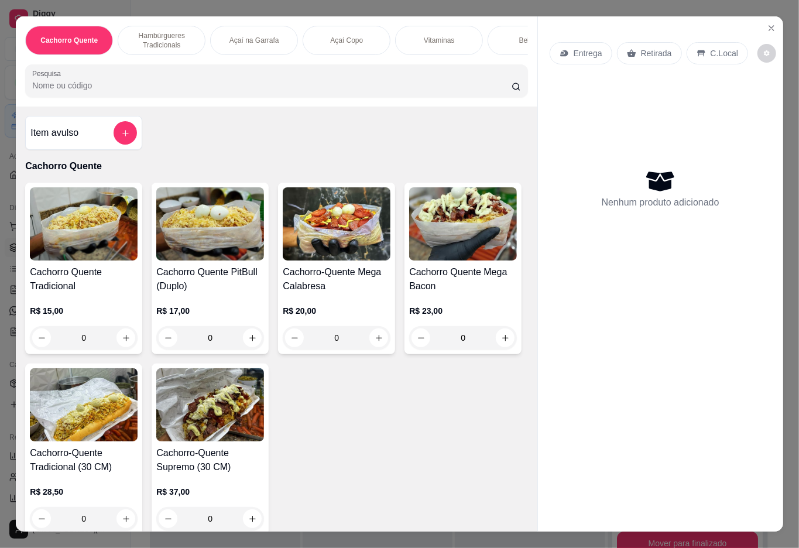
click at [52, 293] on h4 "Cachorro Quente Tradicional" at bounding box center [84, 279] width 108 height 28
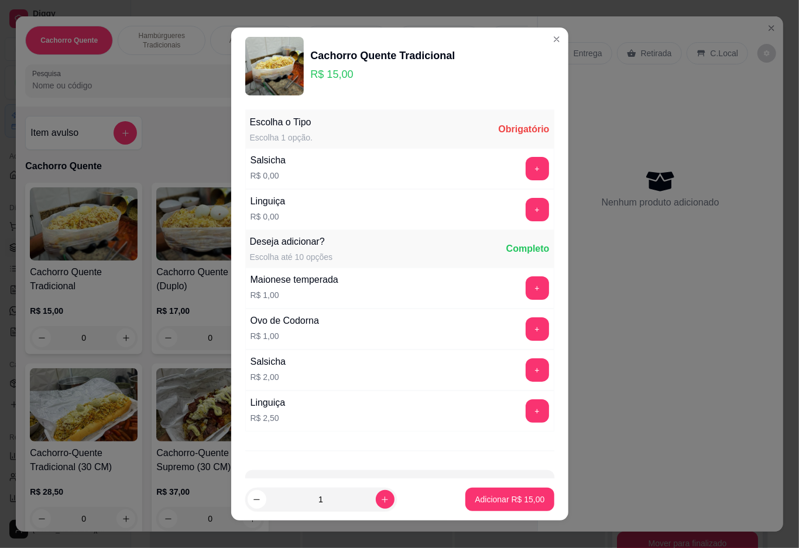
click at [525, 211] on button "+" at bounding box center [536, 209] width 23 height 23
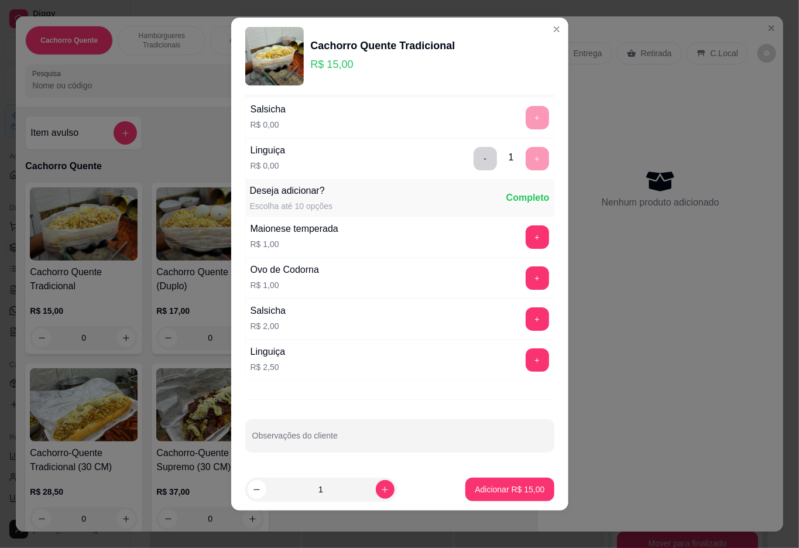
click at [380, 490] on icon "increase-product-quantity" at bounding box center [384, 489] width 9 height 9
type input "2"
click at [474, 489] on p "Adicionar R$ 30,00" at bounding box center [509, 489] width 70 height 12
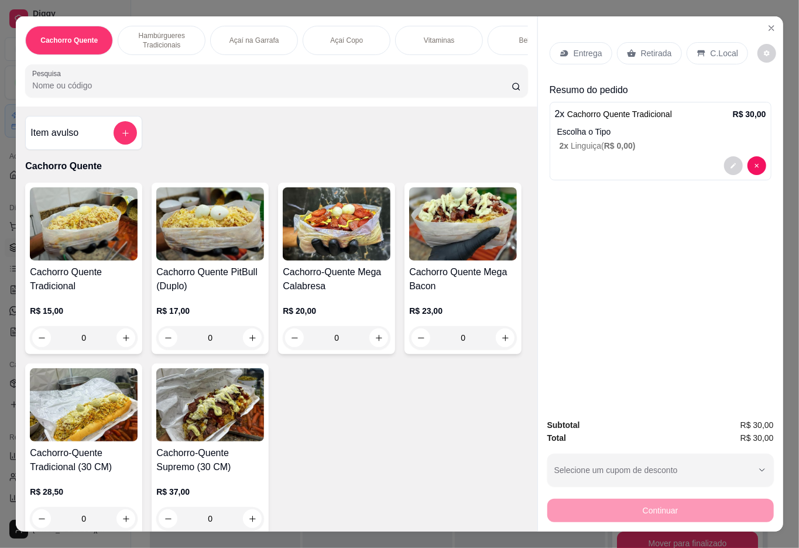
click at [628, 49] on icon at bounding box center [631, 53] width 9 height 8
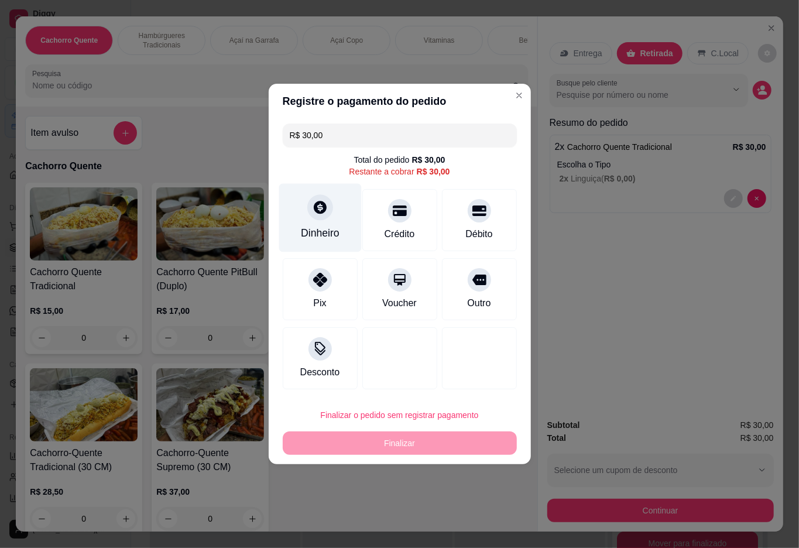
click at [300, 201] on div "Dinheiro" at bounding box center [319, 218] width 82 height 68
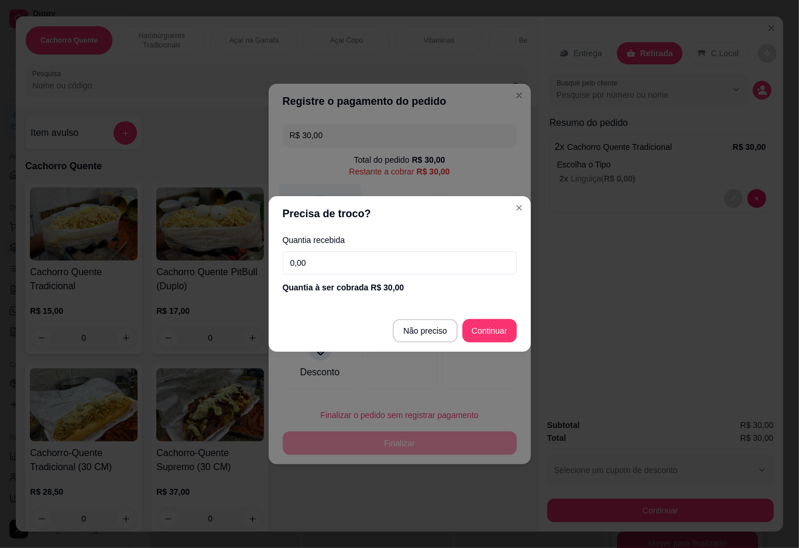
click at [429, 329] on div "Desconto" at bounding box center [400, 358] width 234 height 62
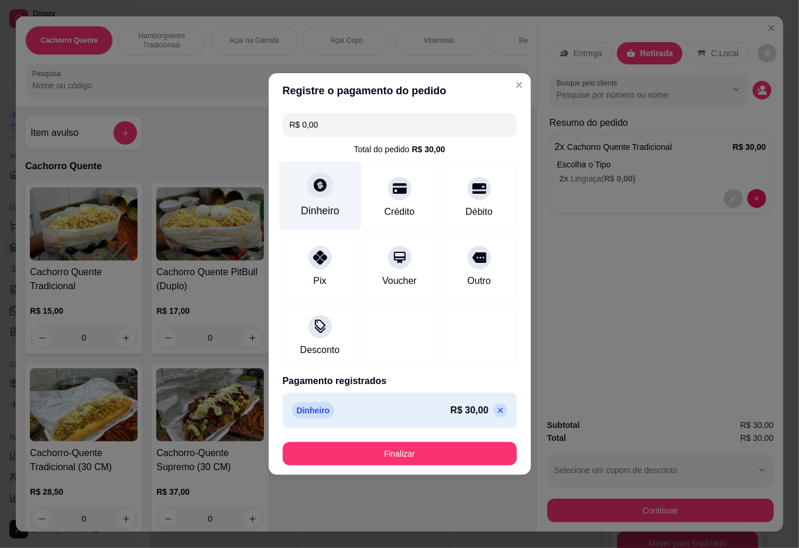
click at [387, 449] on button "Finalizar" at bounding box center [400, 453] width 234 height 23
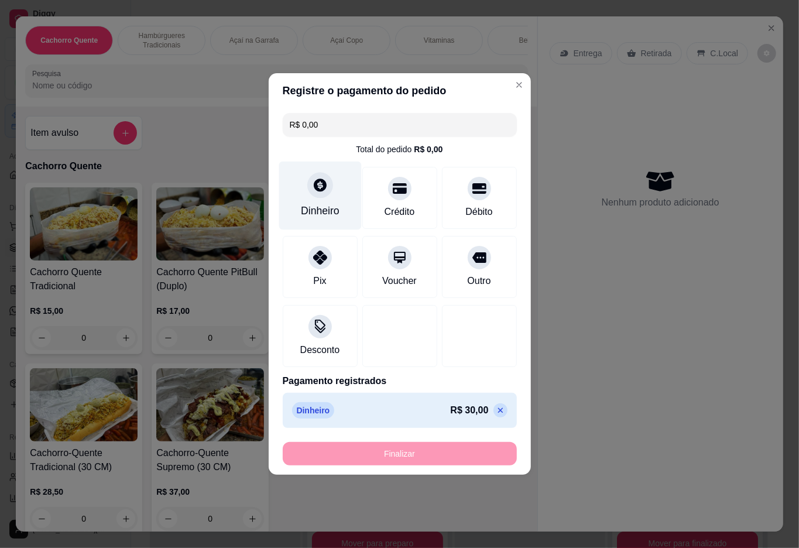
type input "-R$ 30,00"
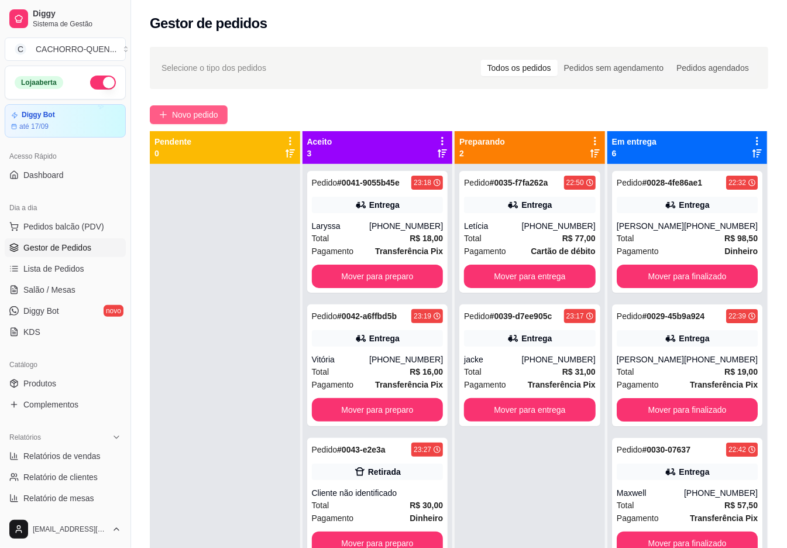
click at [167, 120] on button "Novo pedido" at bounding box center [189, 114] width 78 height 19
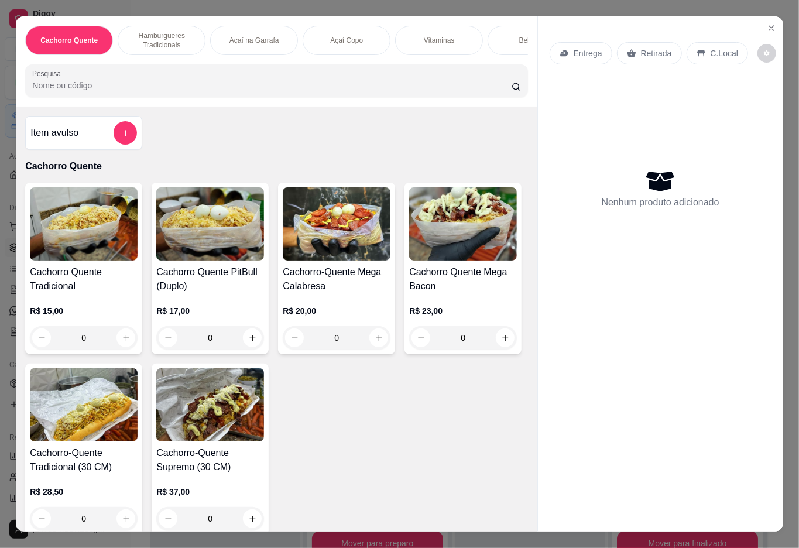
click at [256, 36] on p "Açaí na Garrafa" at bounding box center [254, 40] width 50 height 9
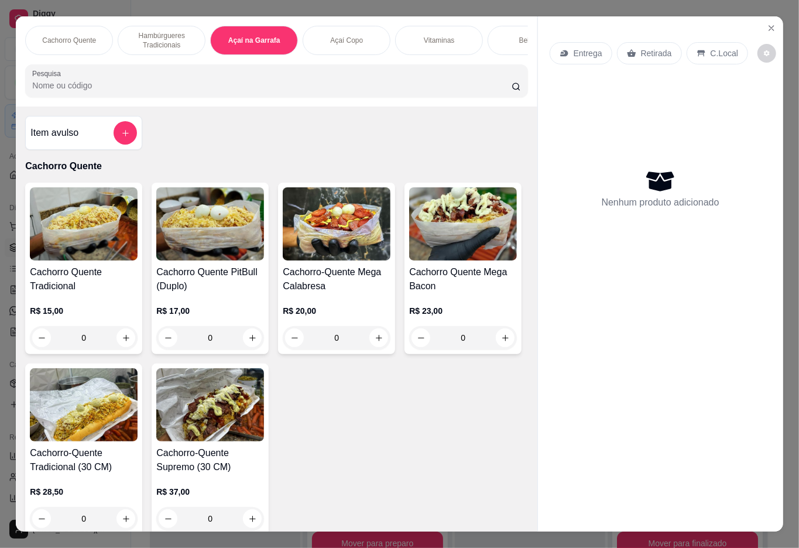
scroll to position [26, 0]
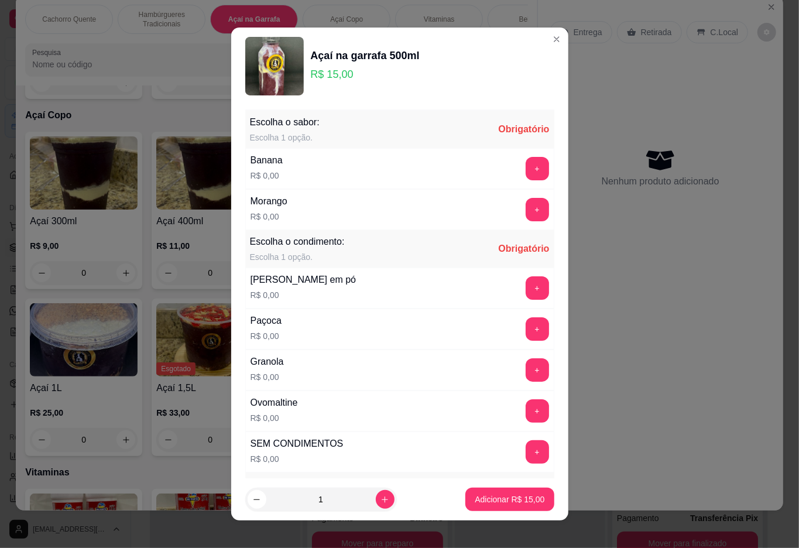
click at [525, 208] on button "+" at bounding box center [536, 209] width 23 height 23
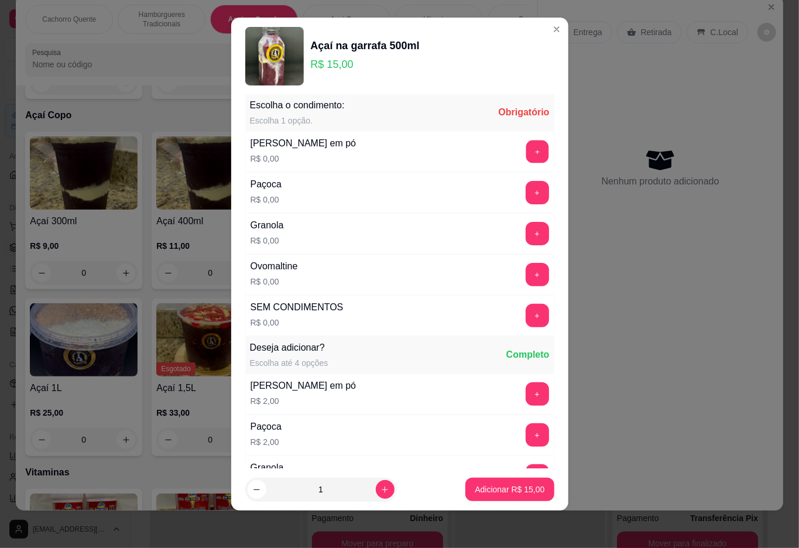
click at [525, 153] on button "+" at bounding box center [536, 151] width 23 height 23
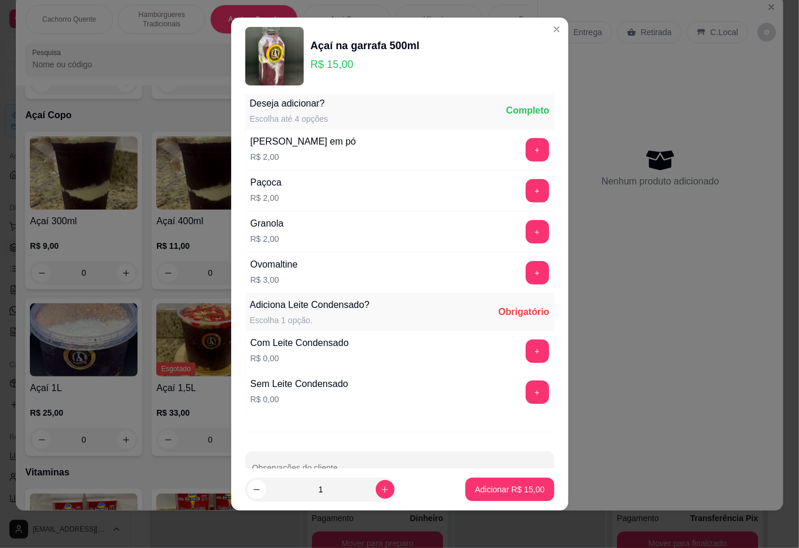
click at [525, 356] on button "+" at bounding box center [536, 350] width 23 height 23
click at [492, 489] on p "Adicionar R$ 15,00" at bounding box center [510, 489] width 68 height 11
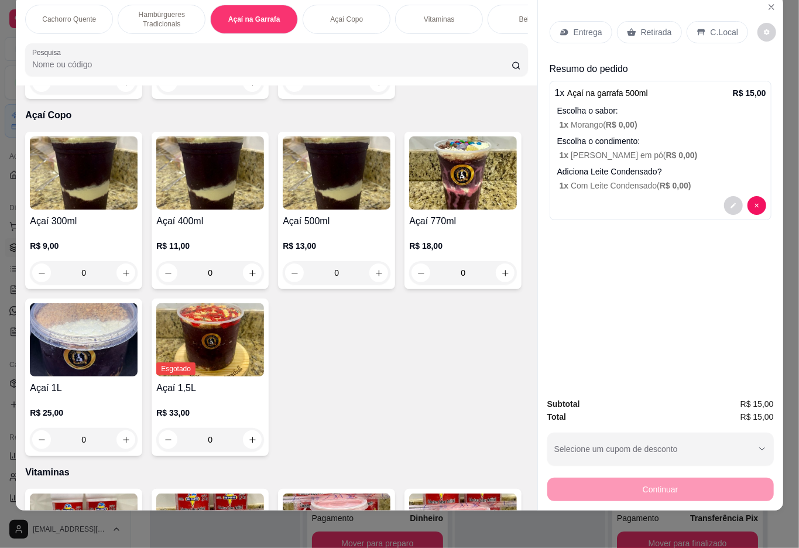
click at [157, 13] on p "Hambúrgueres Tradicionais" at bounding box center [162, 19] width 68 height 19
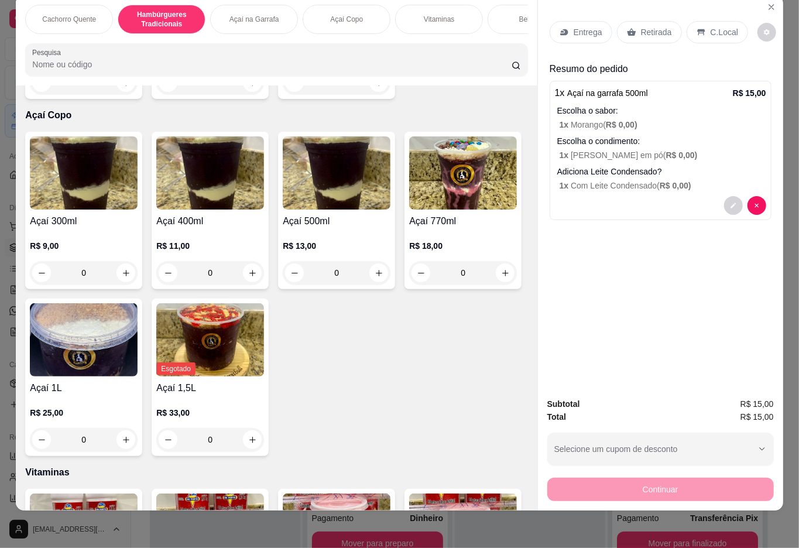
scroll to position [438, 0]
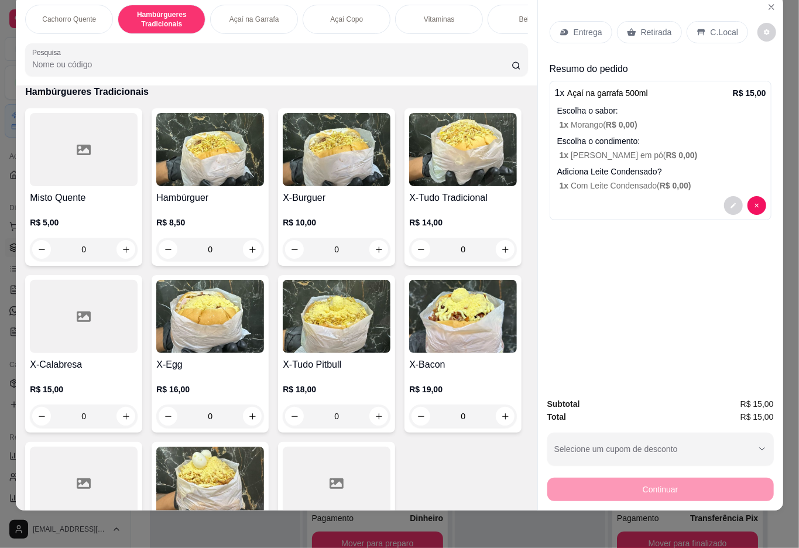
click at [409, 205] on h4 "X-Tudo Tradicional" at bounding box center [463, 198] width 108 height 14
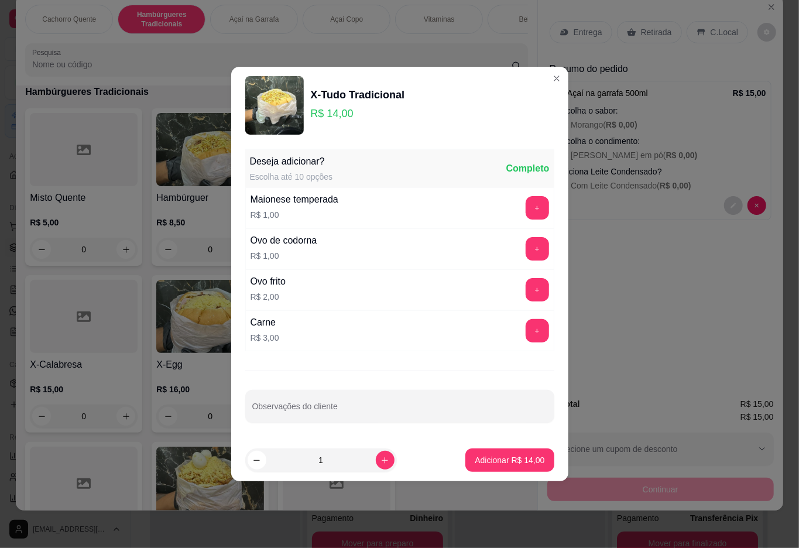
click at [300, 411] on input "Observações do cliente" at bounding box center [399, 411] width 295 height 12
type input "sem presunto"
click at [497, 462] on p "Adicionar R$ 14,00" at bounding box center [509, 460] width 70 height 12
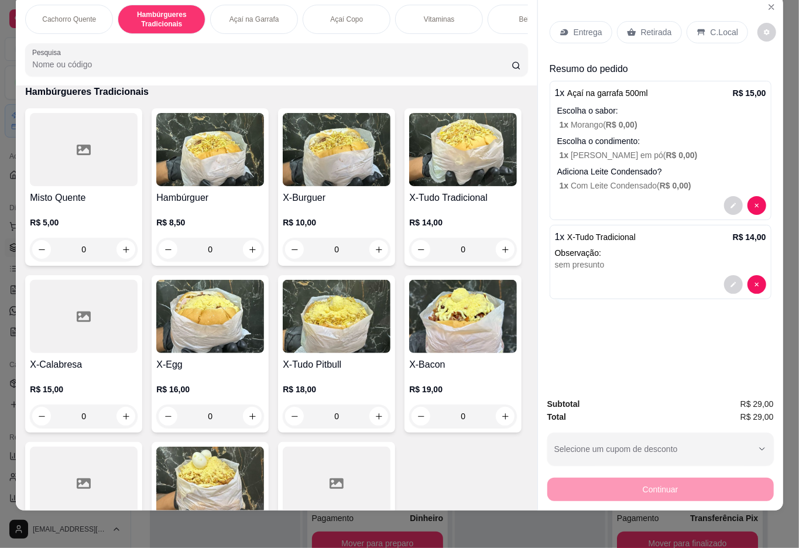
click at [644, 26] on p "Retirada" at bounding box center [656, 32] width 31 height 12
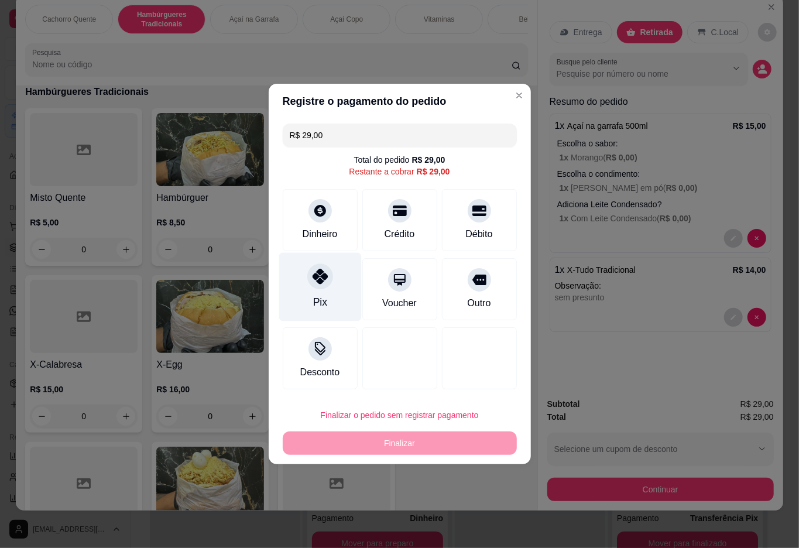
click at [328, 277] on div at bounding box center [320, 276] width 26 height 26
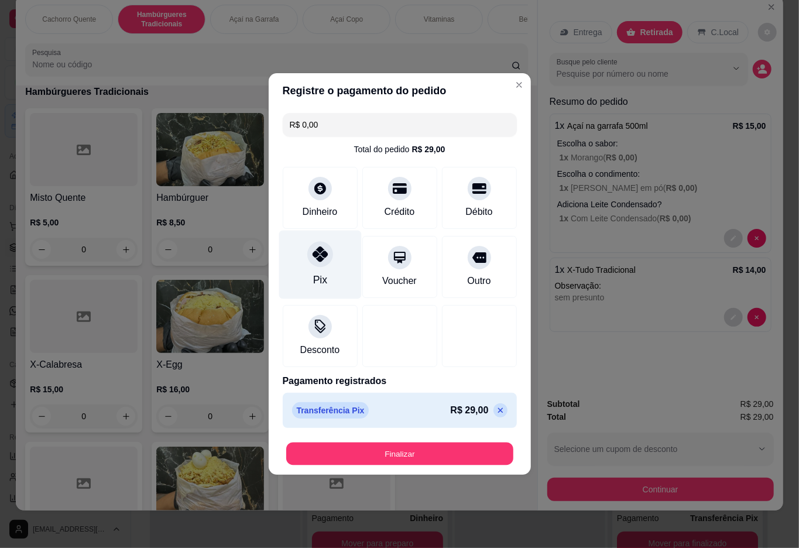
click at [378, 452] on button "Finalizar" at bounding box center [399, 453] width 227 height 23
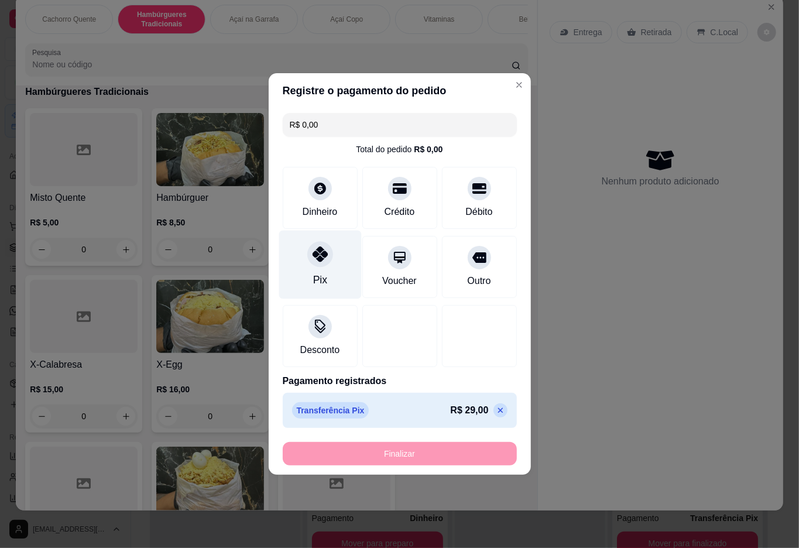
type input "-R$ 29,00"
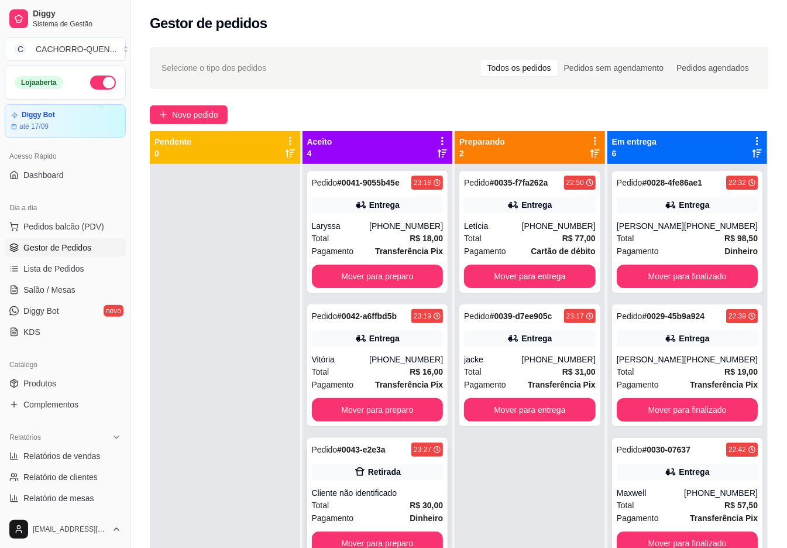
click at [349, 517] on span "Pagamento" at bounding box center [333, 517] width 42 height 13
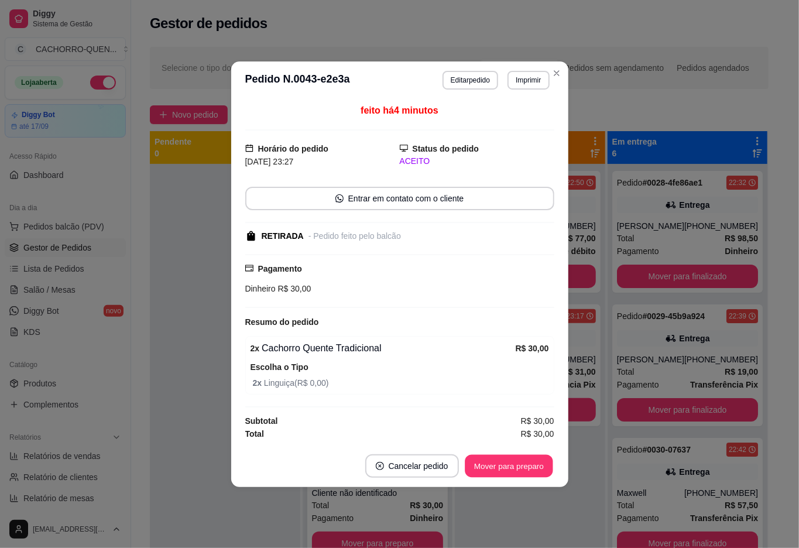
click at [504, 473] on button "Mover para preparo" at bounding box center [508, 465] width 88 height 23
click at [514, 463] on button "Mover para preparo" at bounding box center [508, 465] width 88 height 23
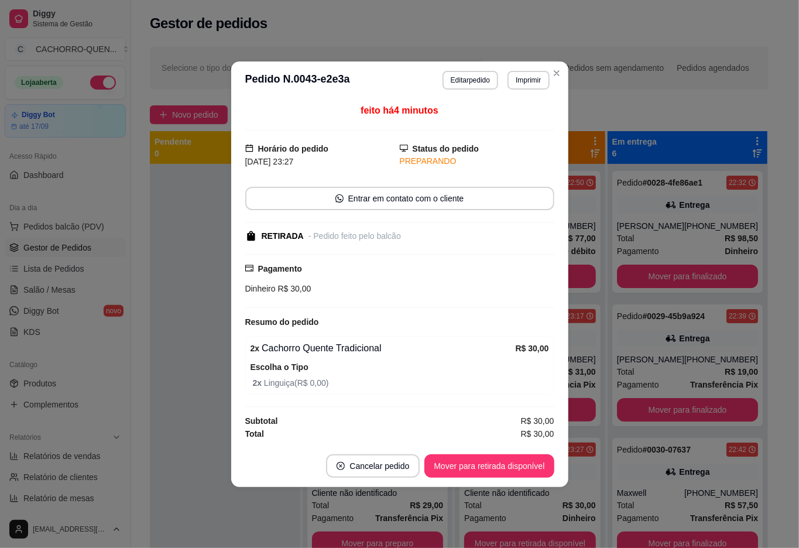
click at [511, 473] on button "Mover para retirada disponível" at bounding box center [488, 465] width 129 height 23
click at [511, 477] on button "Mover para retirada disponível" at bounding box center [488, 465] width 129 height 23
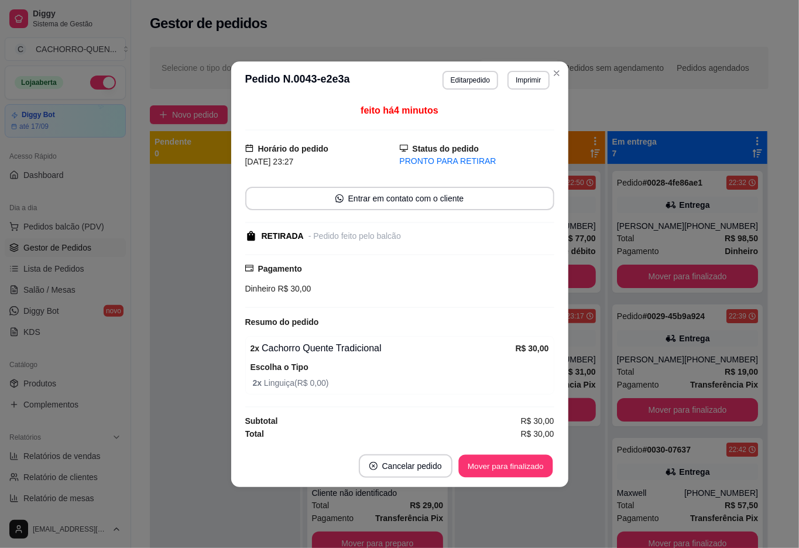
click at [504, 462] on button "Mover para finalizado" at bounding box center [505, 465] width 94 height 23
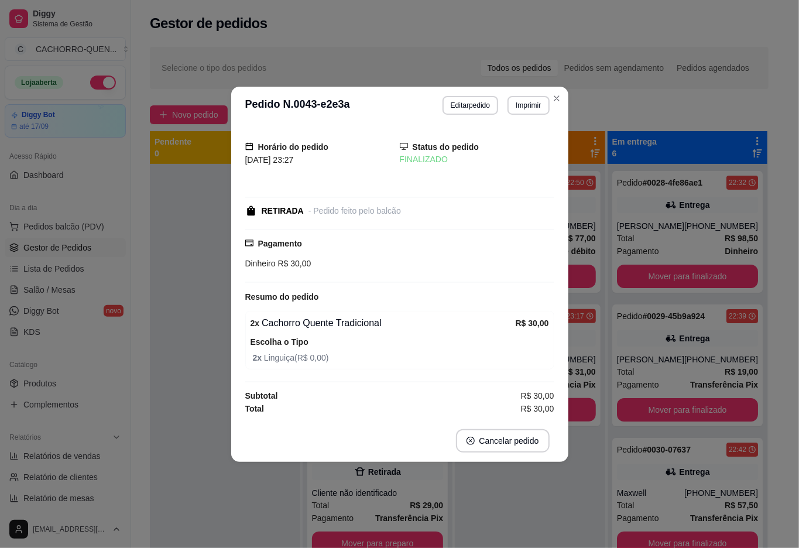
click at [502, 501] on div "Pedido # 0035-f7fa262a 22:50 Entrega Letícia [PHONE_NUMBER] Total R$ 77,00 Paga…" at bounding box center [530, 438] width 150 height 548
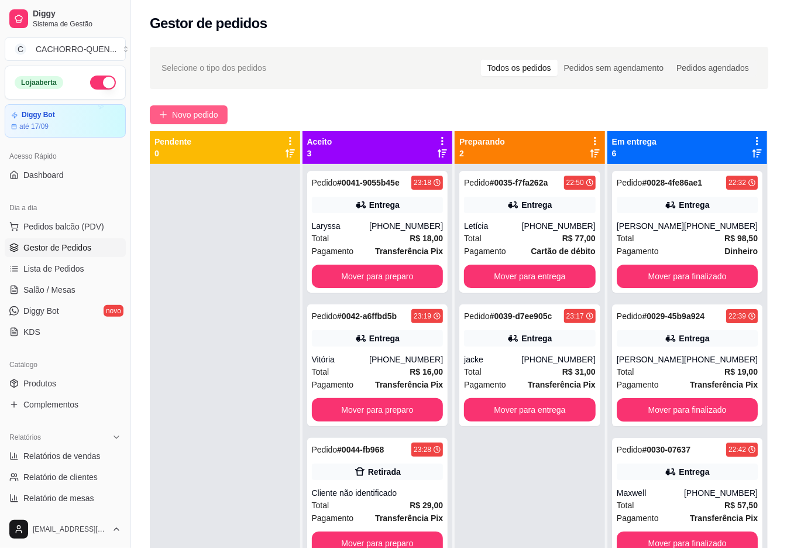
click at [211, 117] on span "Novo pedido" at bounding box center [195, 114] width 46 height 13
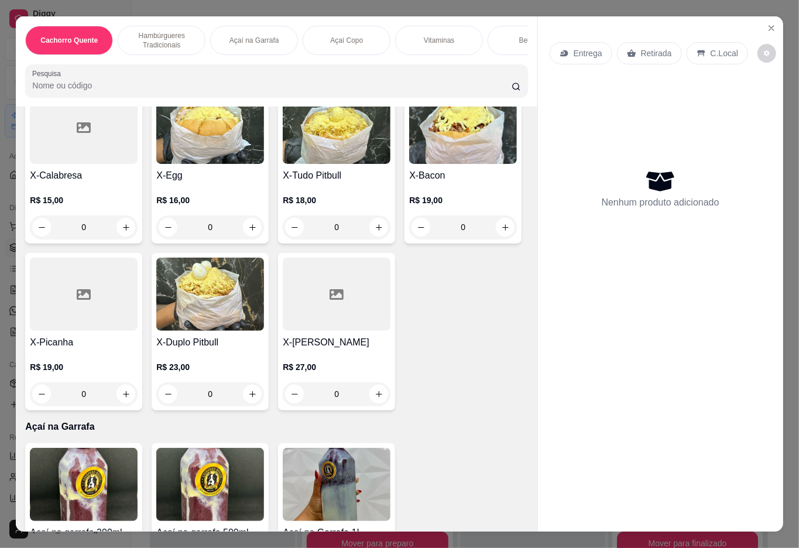
scroll to position [662, 0]
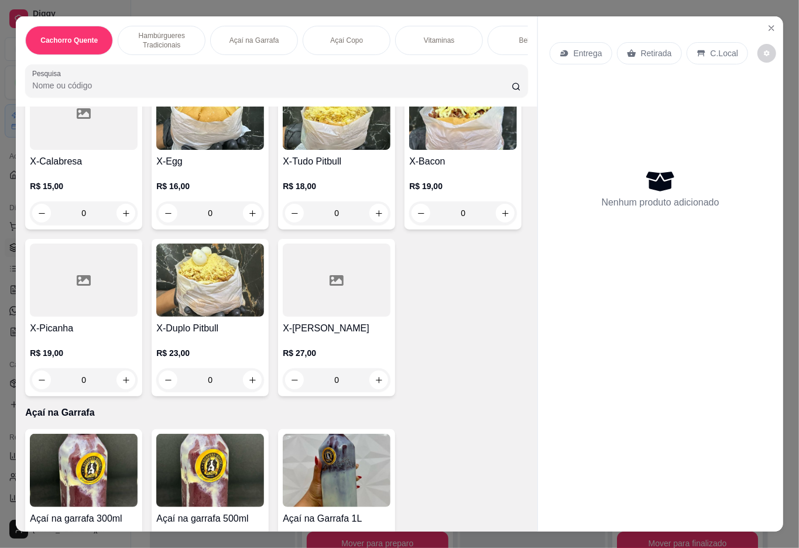
click at [156, 316] on img at bounding box center [210, 279] width 108 height 73
click at [495, 459] on p "Adicionar R$ 23,00" at bounding box center [510, 461] width 70 height 12
type input "1"
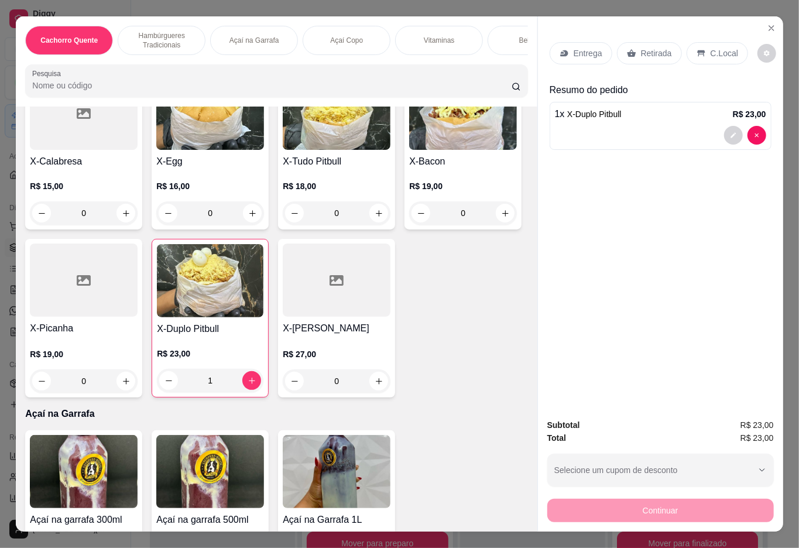
click at [658, 59] on div "Retirada" at bounding box center [649, 53] width 65 height 22
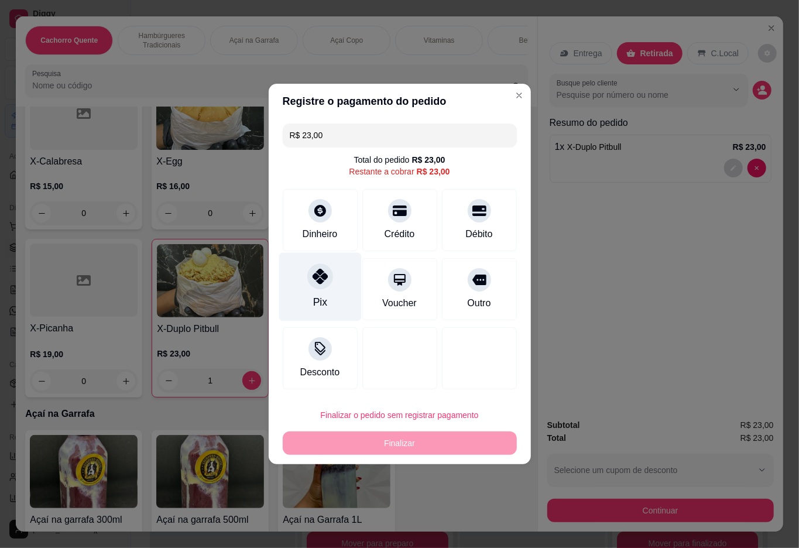
click at [328, 287] on div at bounding box center [320, 276] width 26 height 26
type input "R$ 0,00"
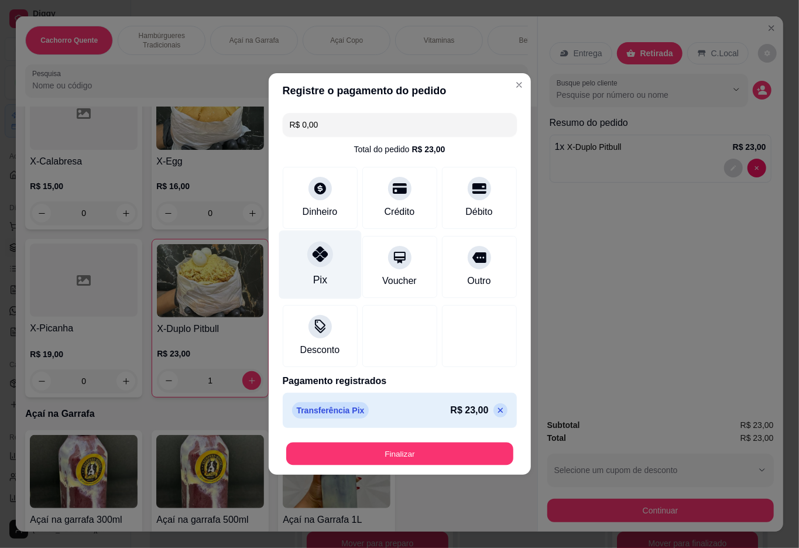
click at [326, 462] on button "Finalizar" at bounding box center [399, 453] width 227 height 23
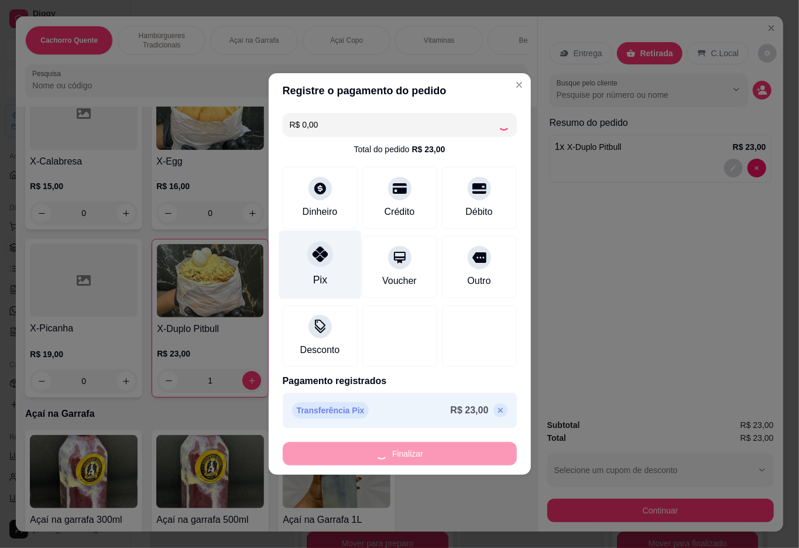
type input "0"
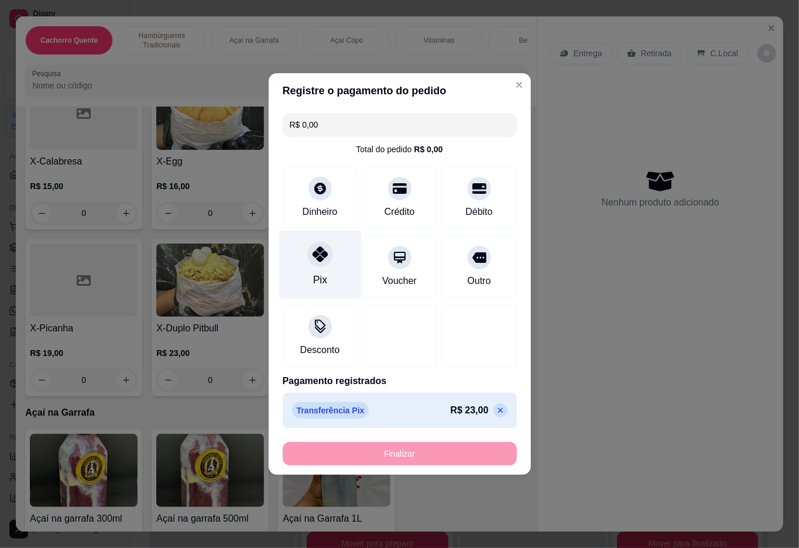
type input "-R$ 23,00"
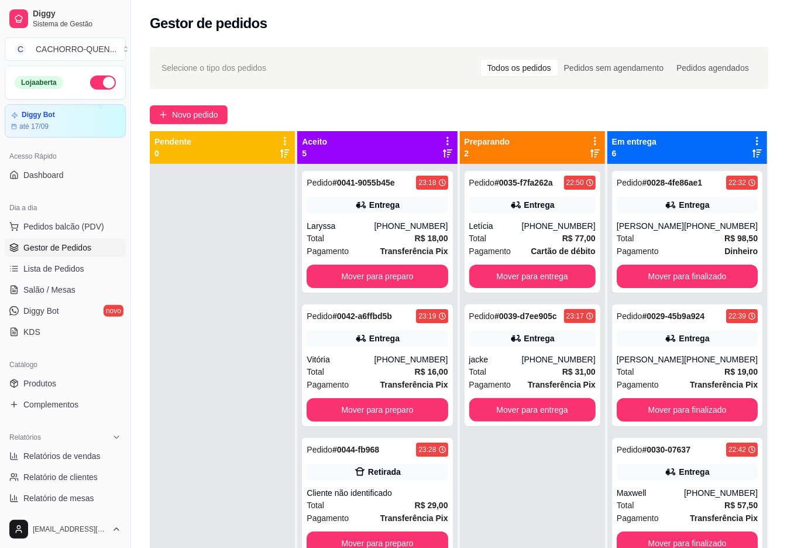
click at [369, 288] on button "Mover para preparo" at bounding box center [377, 275] width 141 height 23
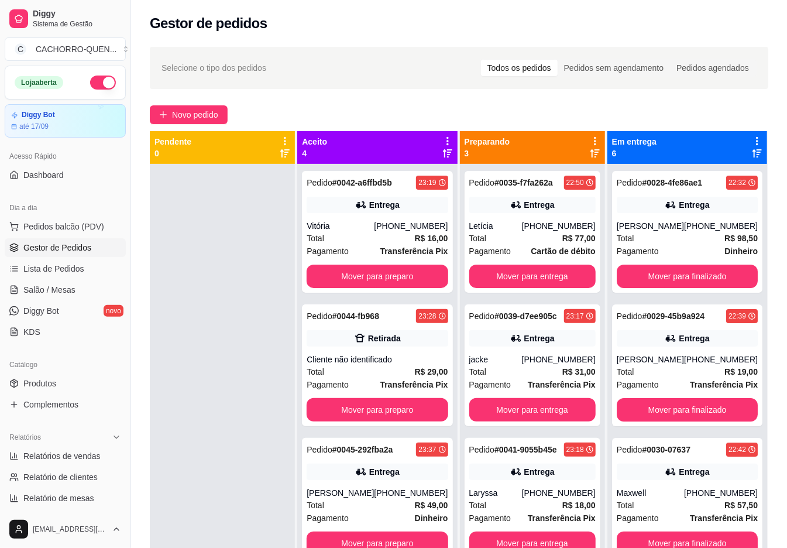
click at [367, 286] on button "Mover para preparo" at bounding box center [377, 275] width 141 height 23
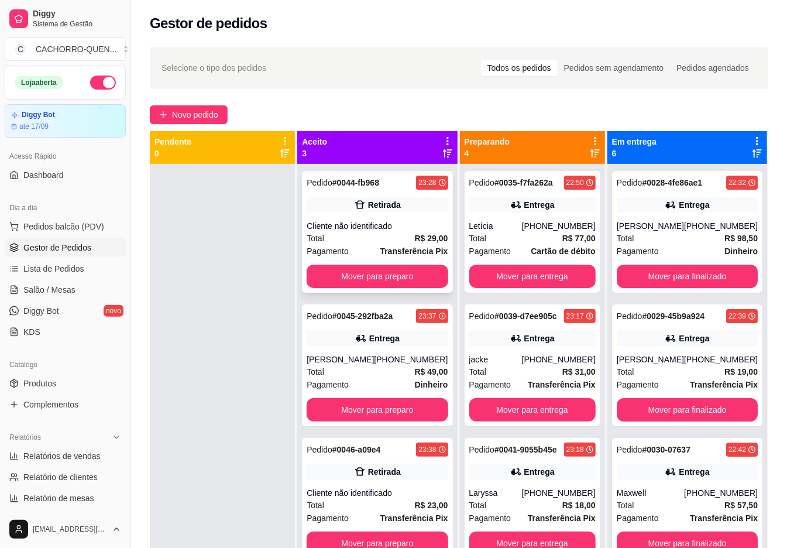
click at [346, 229] on div "Cliente não identificado" at bounding box center [377, 226] width 141 height 12
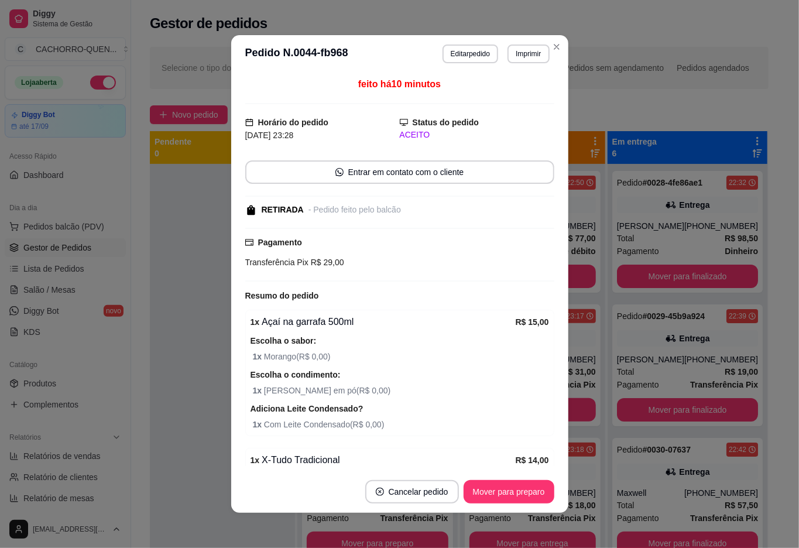
click at [507, 493] on button "Mover para preparo" at bounding box center [508, 491] width 91 height 23
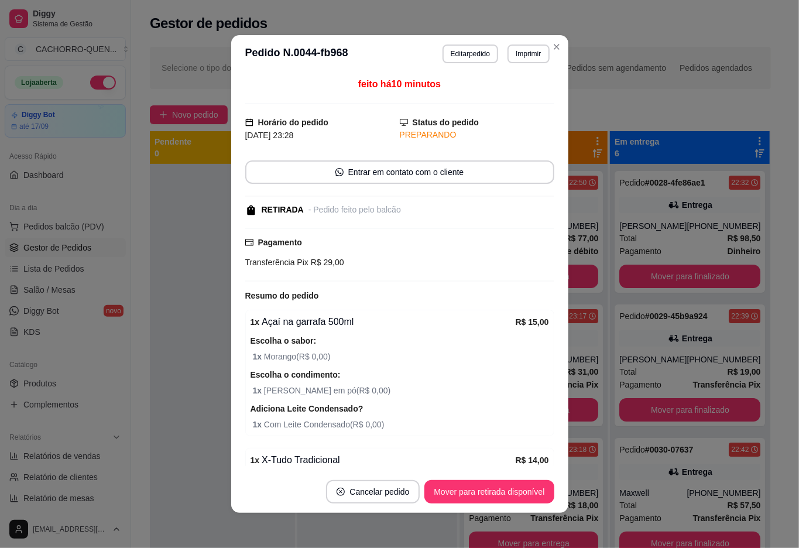
click at [474, 492] on button "Mover para retirada disponível" at bounding box center [488, 491] width 129 height 23
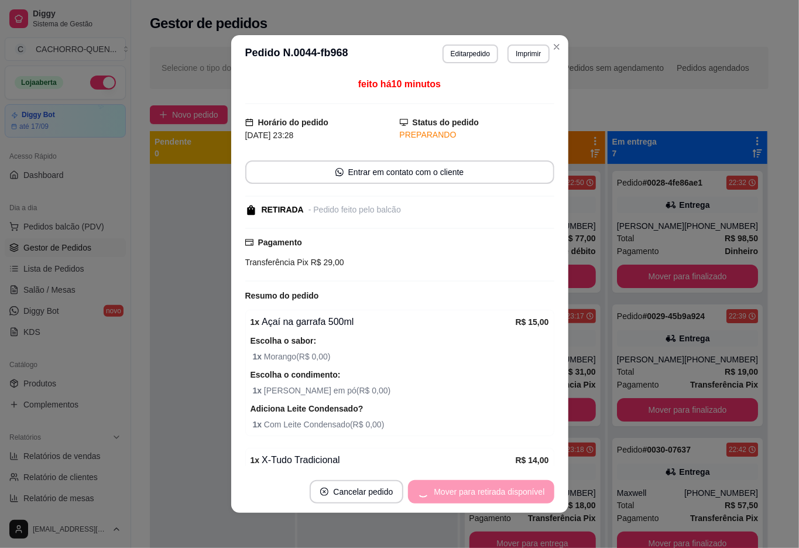
click at [486, 485] on div "Mover para retirada disponível" at bounding box center [481, 491] width 146 height 23
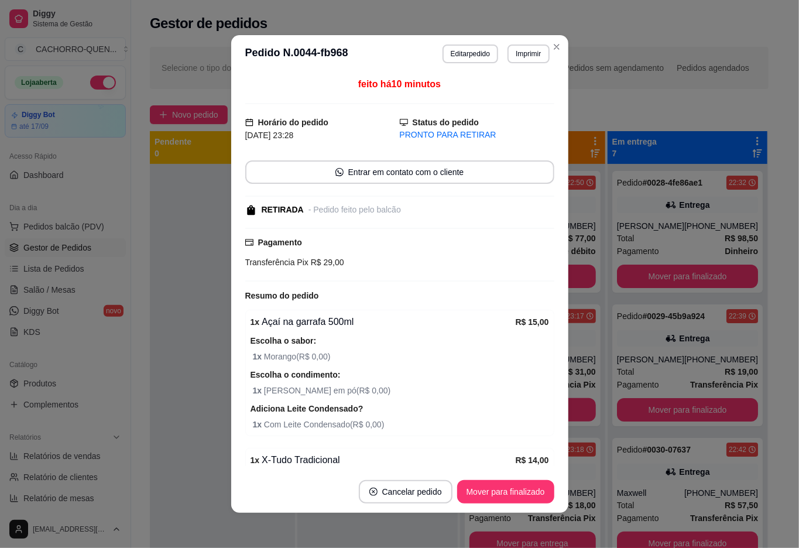
click at [494, 490] on button "Mover para finalizado" at bounding box center [505, 491] width 97 height 23
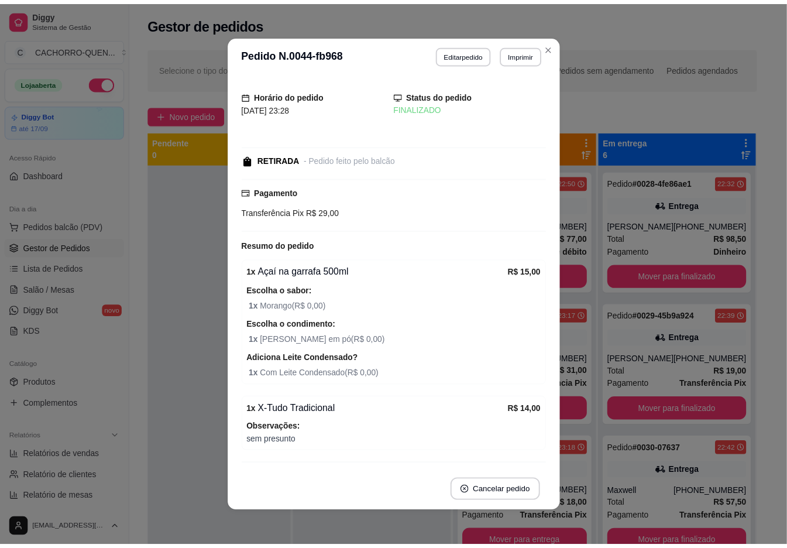
scroll to position [2, 0]
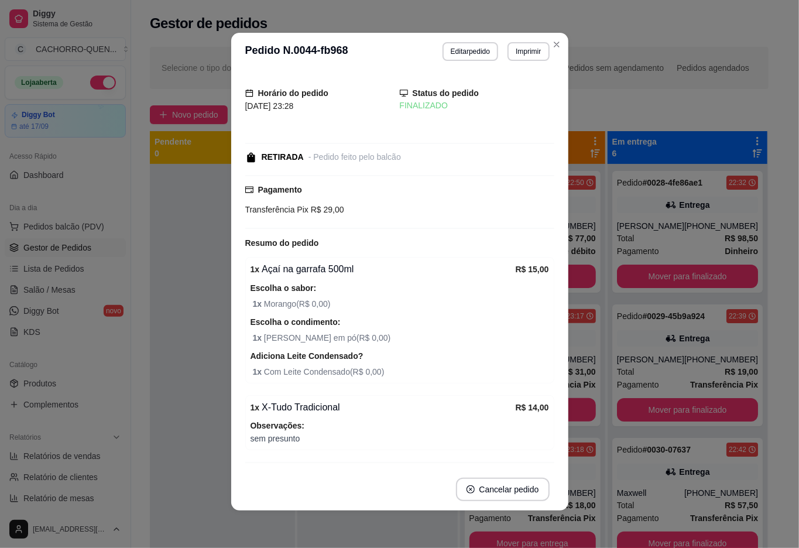
click at [126, 453] on button "Toggle Sidebar" at bounding box center [130, 274] width 9 height 548
